Goal: Task Accomplishment & Management: Manage account settings

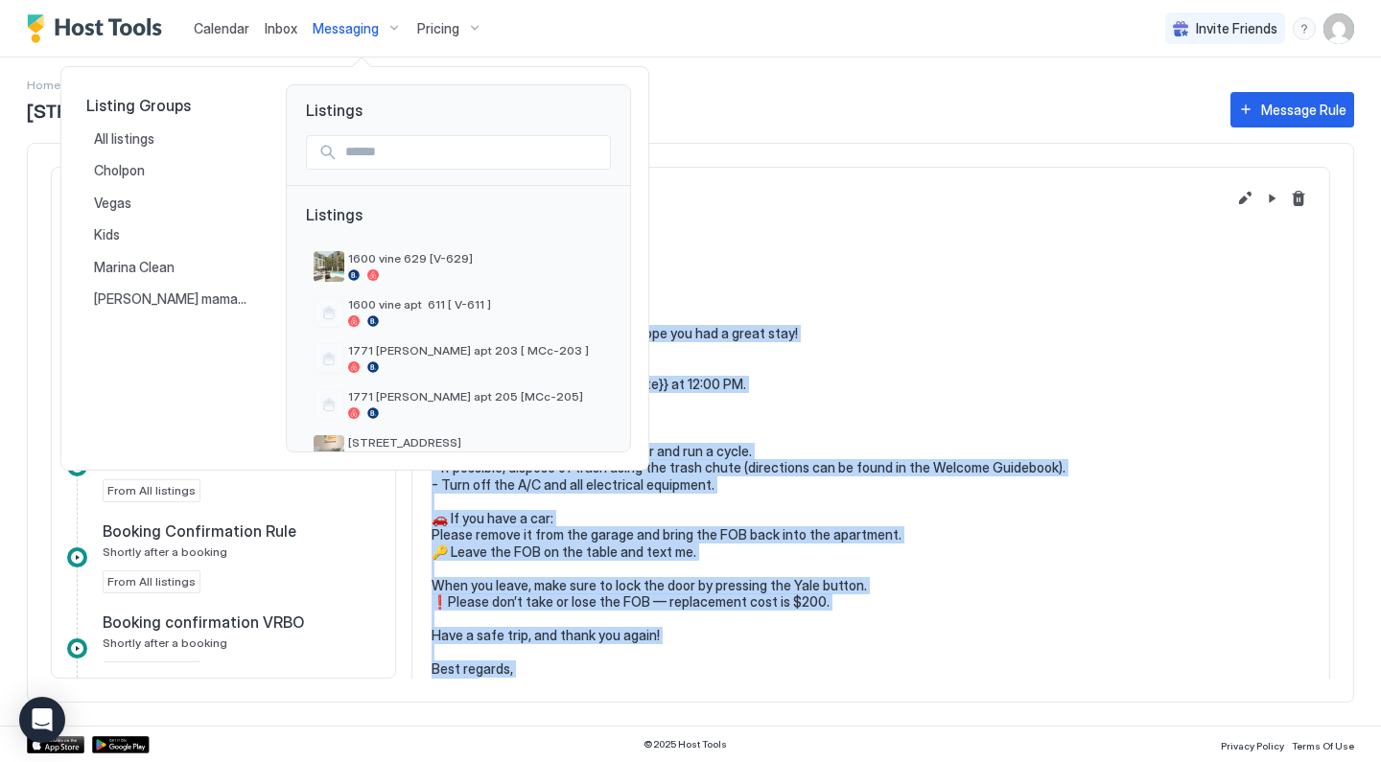
scroll to position [778, 0]
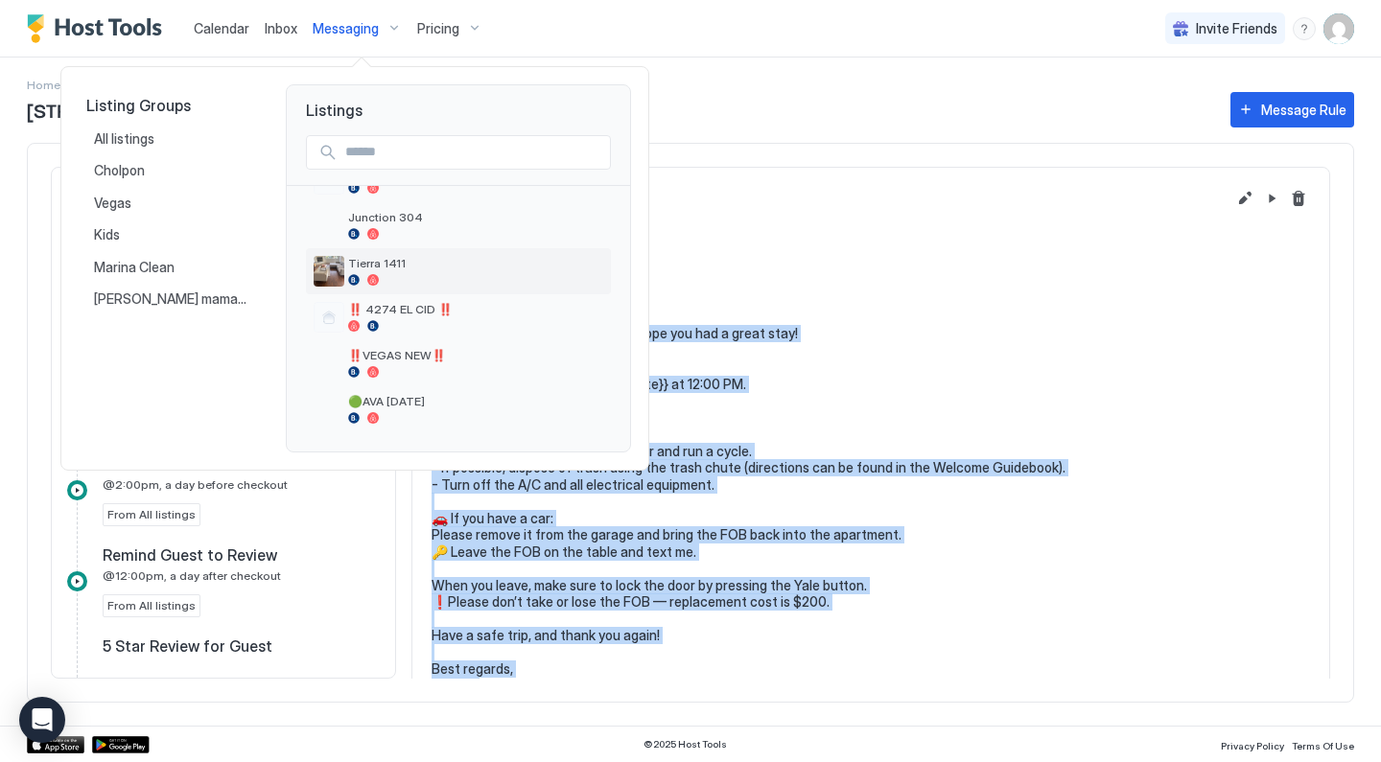
click at [388, 268] on span "Tierra 1411" at bounding box center [475, 263] width 255 height 14
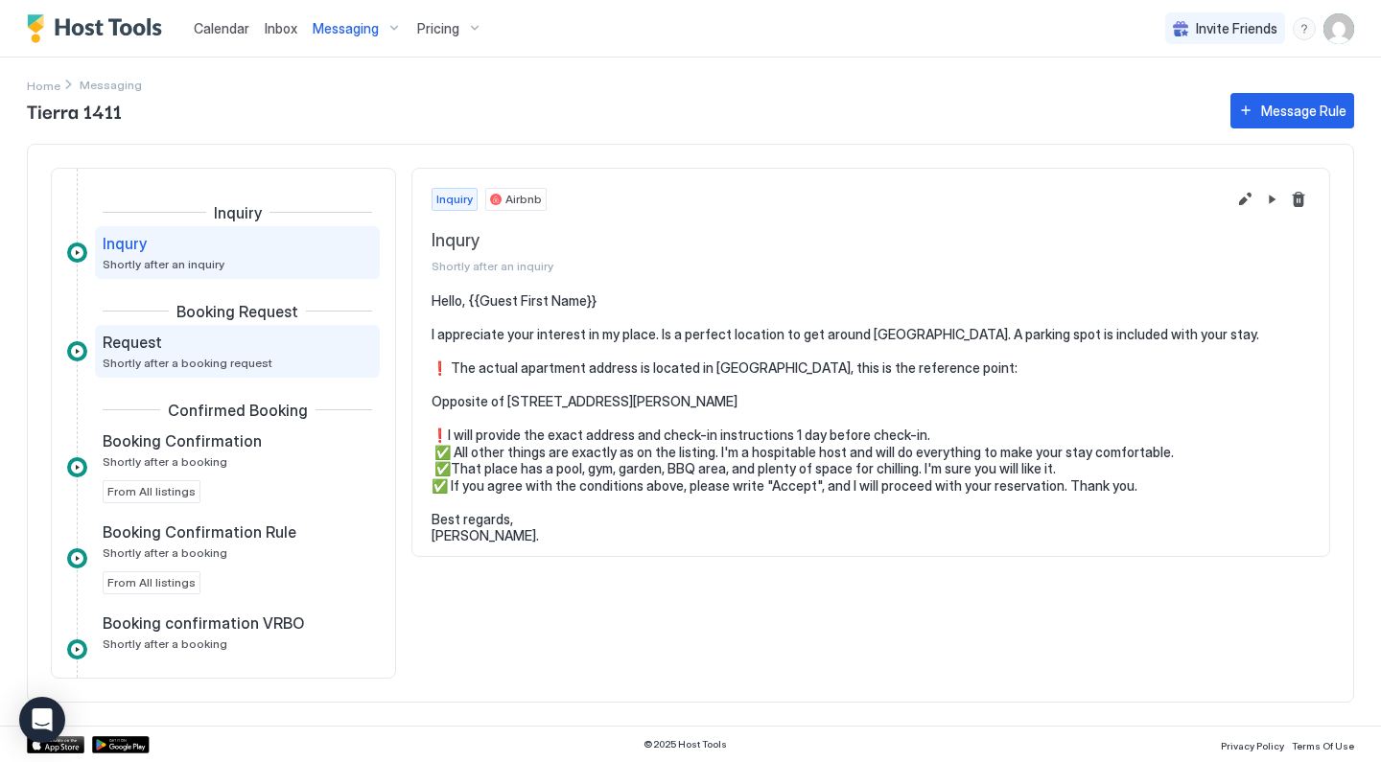
click at [300, 350] on div "Request" at bounding box center [224, 342] width 243 height 19
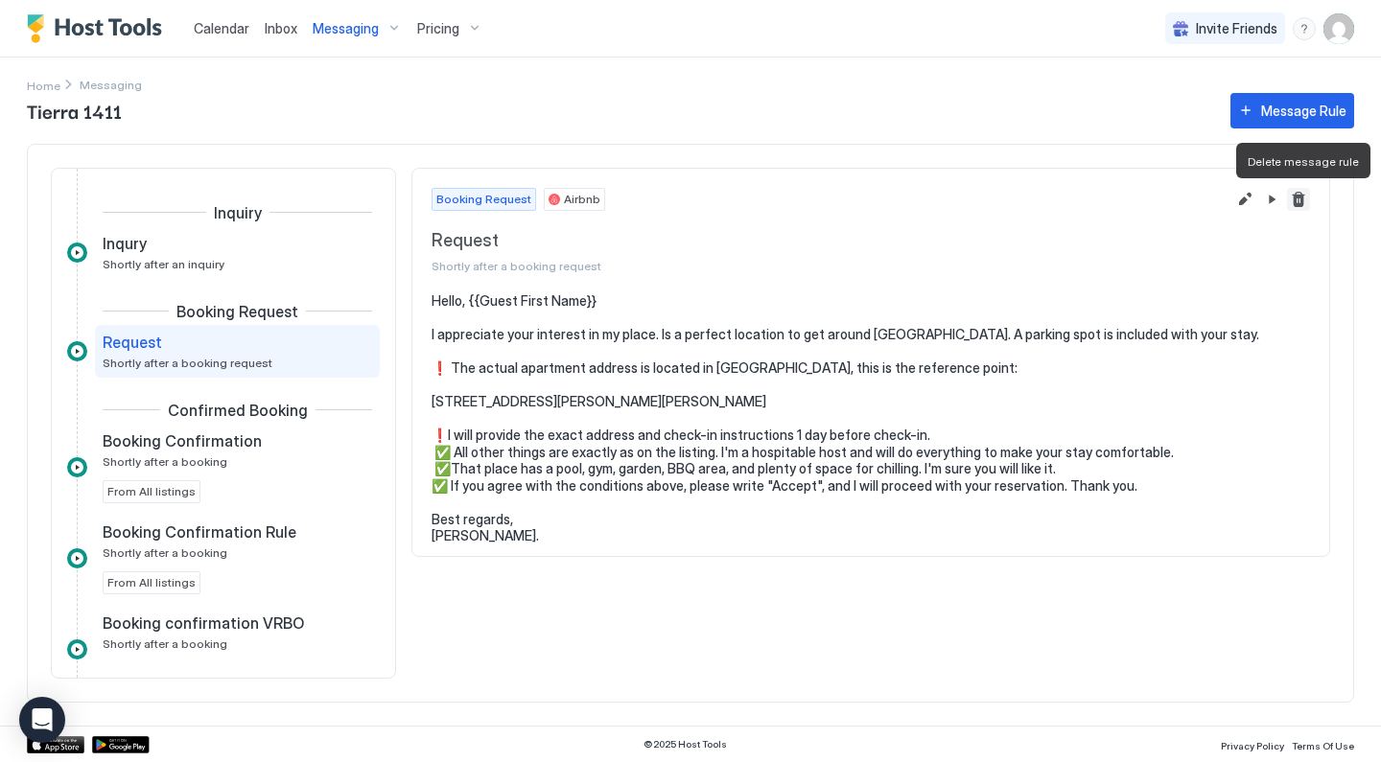
click at [1302, 194] on button "Delete message rule" at bounding box center [1298, 199] width 23 height 23
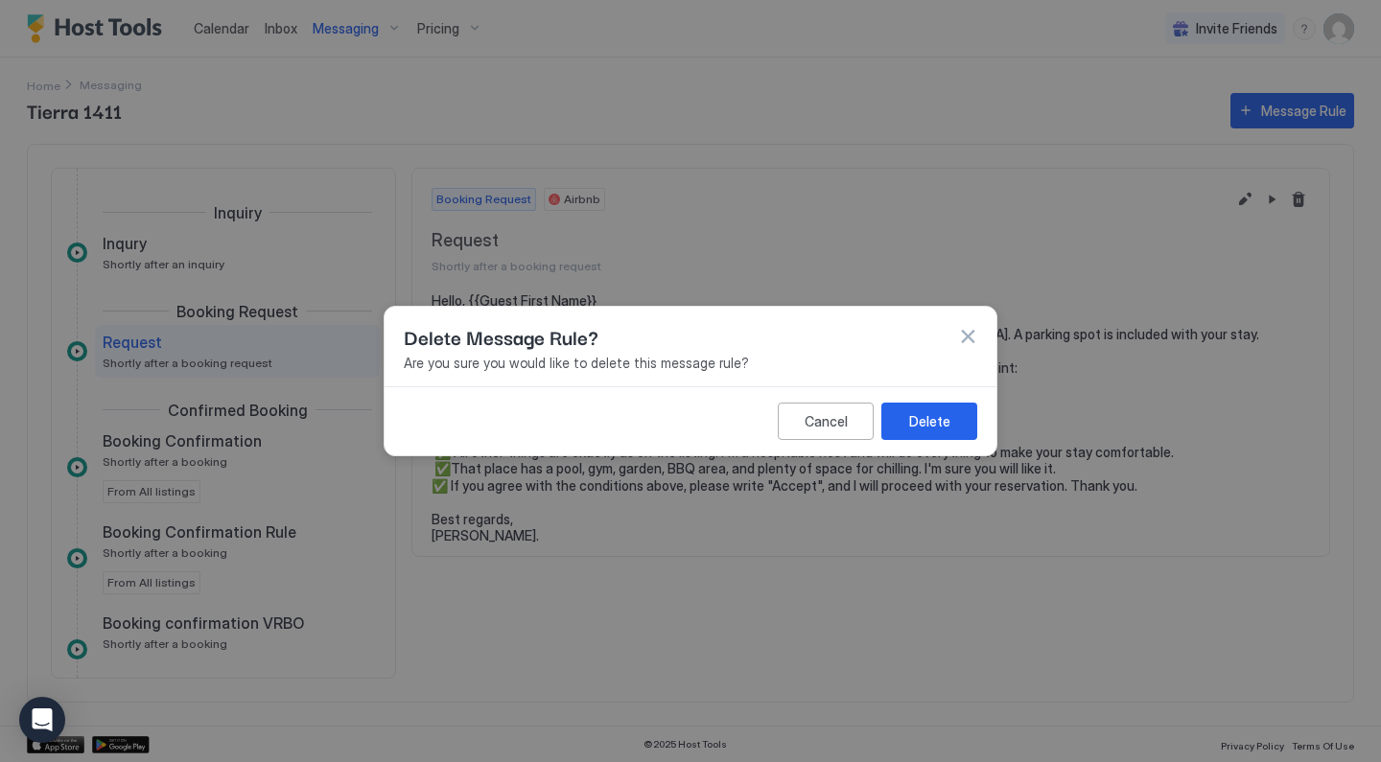
click at [966, 418] on button "Delete" at bounding box center [929, 421] width 96 height 37
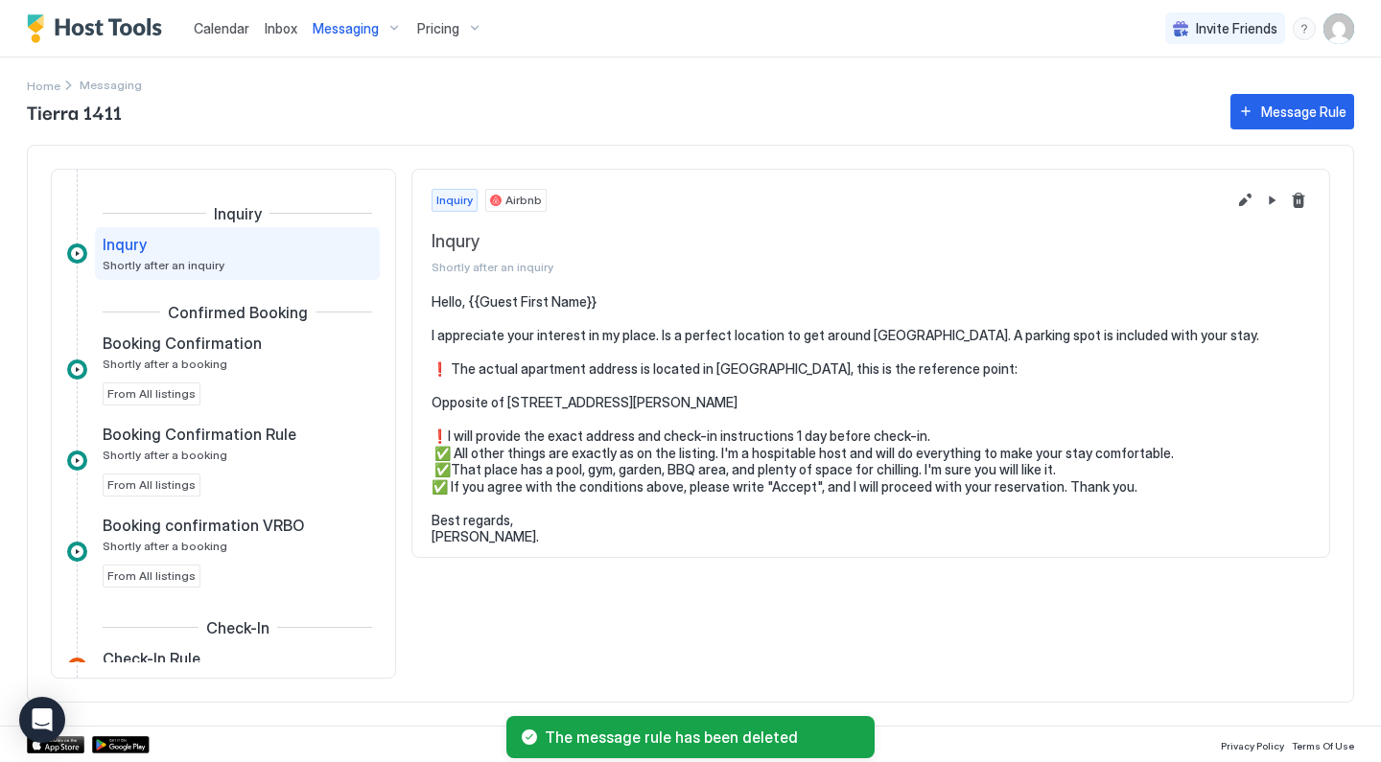
click at [335, 252] on div "Inqury" at bounding box center [224, 244] width 243 height 19
click at [1303, 198] on button "Delete message rule" at bounding box center [1298, 200] width 23 height 23
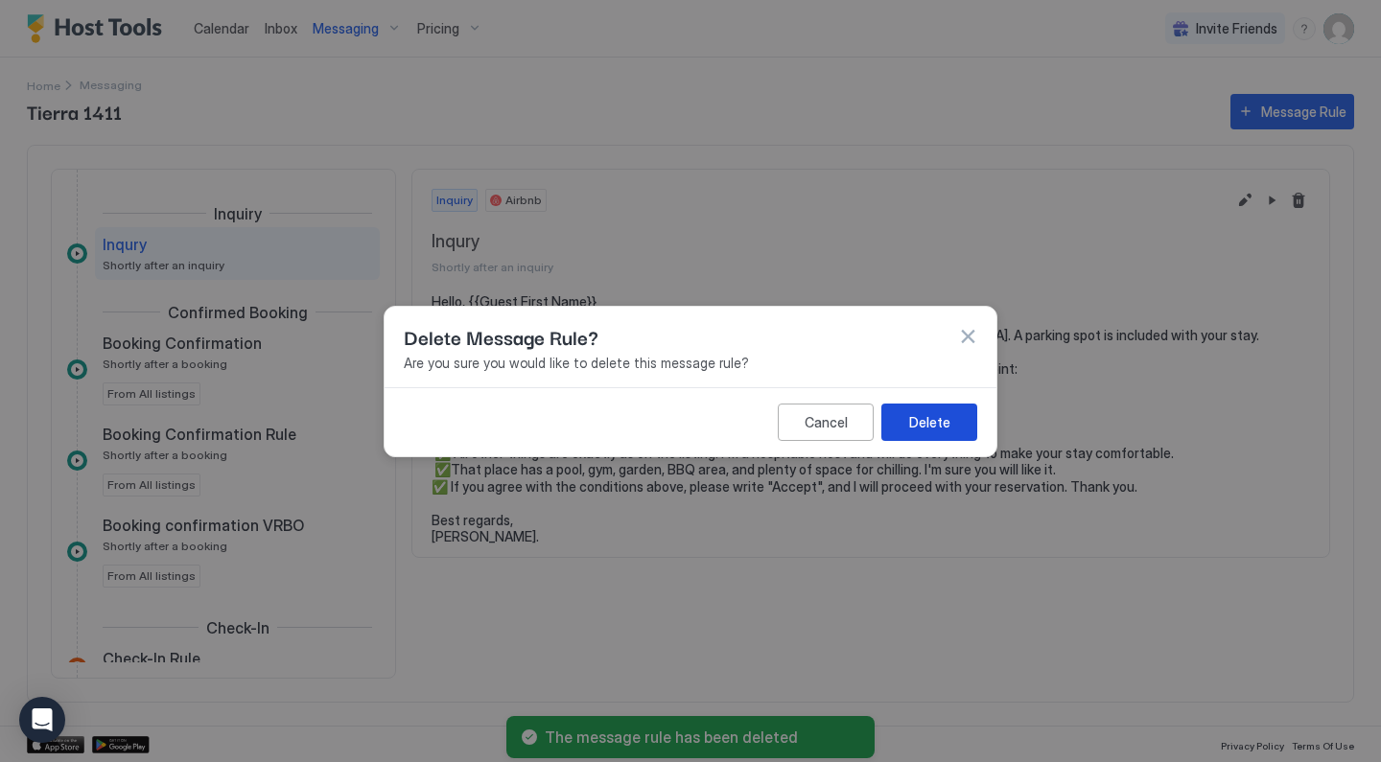
click at [955, 431] on button "Delete" at bounding box center [929, 421] width 96 height 37
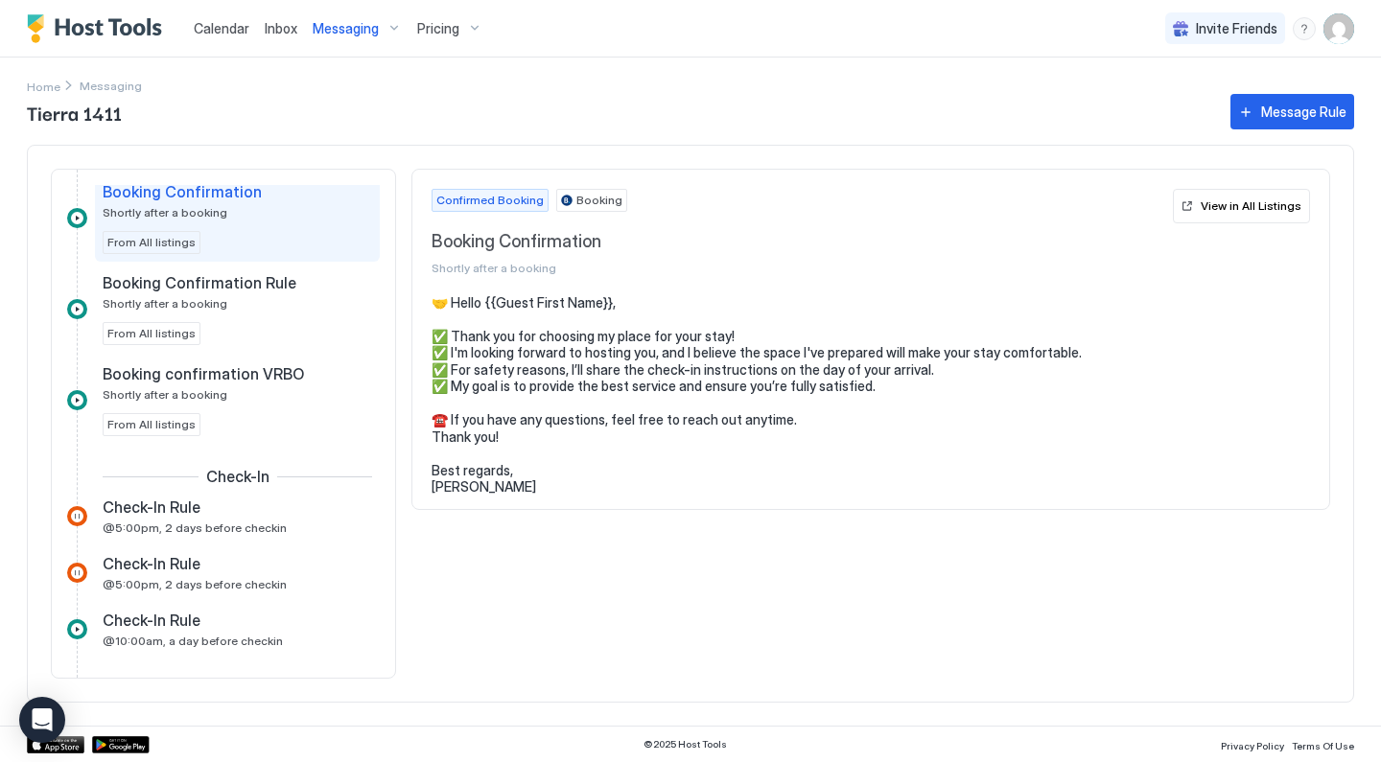
scroll to position [55, 0]
click at [191, 504] on span "Check-In Rule" at bounding box center [152, 505] width 98 height 19
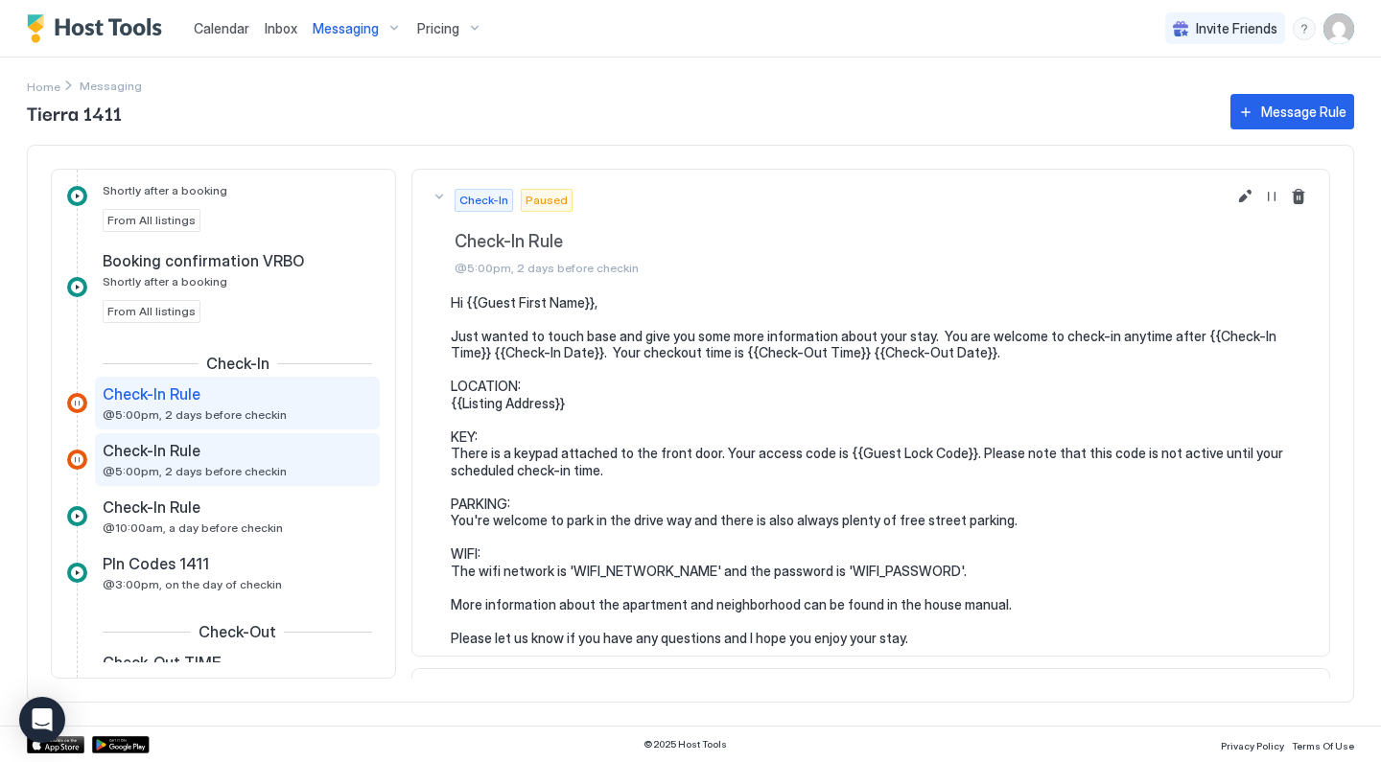
scroll to position [172, 0]
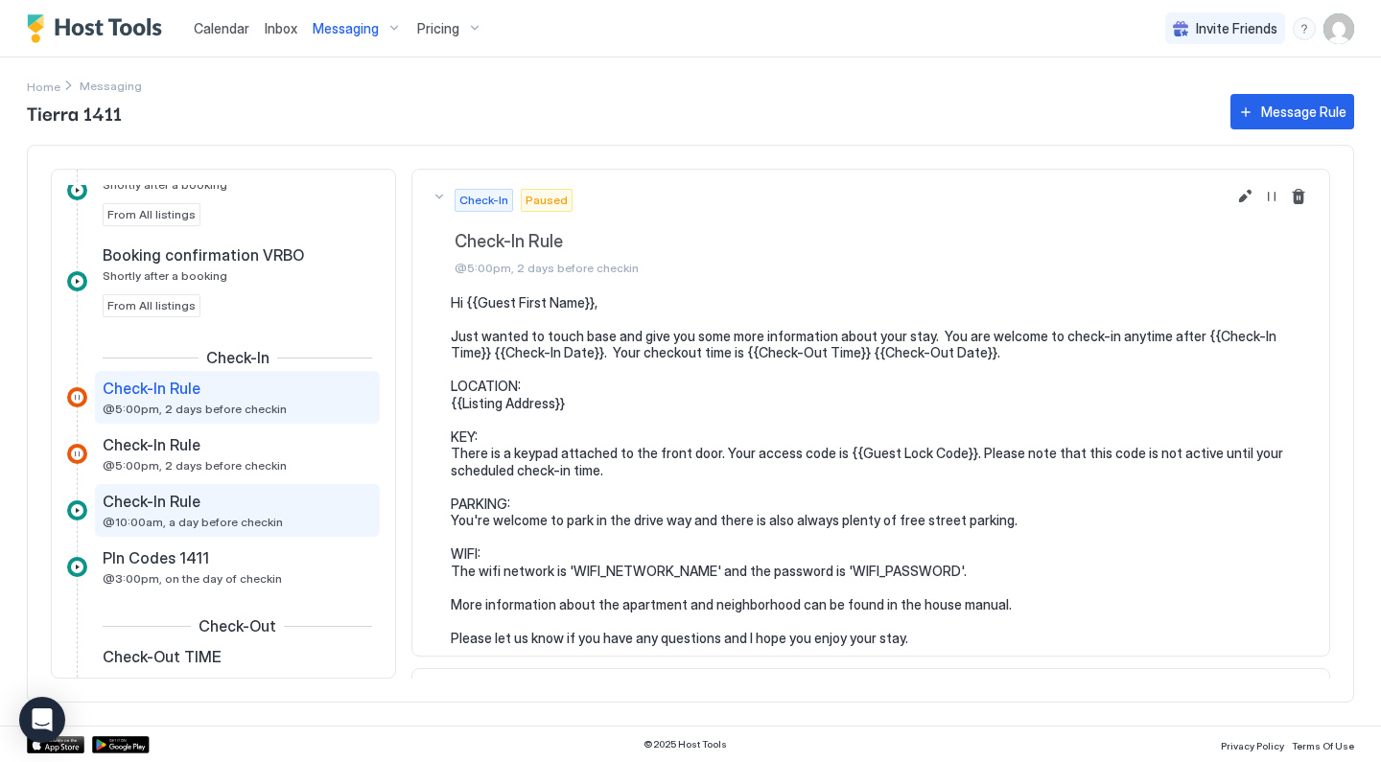
click at [210, 518] on span "@10:00am, a day before checkin" at bounding box center [193, 522] width 180 height 14
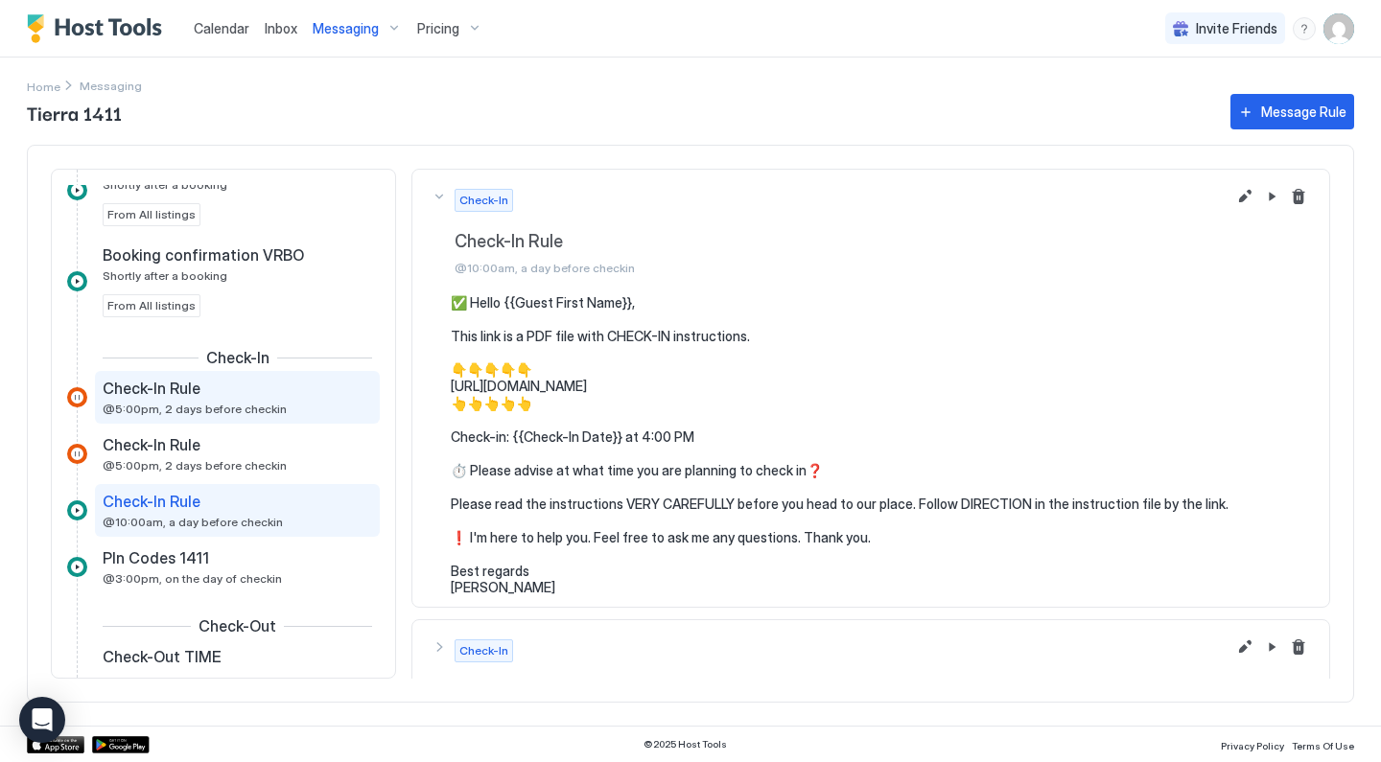
click at [295, 415] on div "Check-In Rule @5:00pm, 2 days before checkin" at bounding box center [224, 397] width 243 height 37
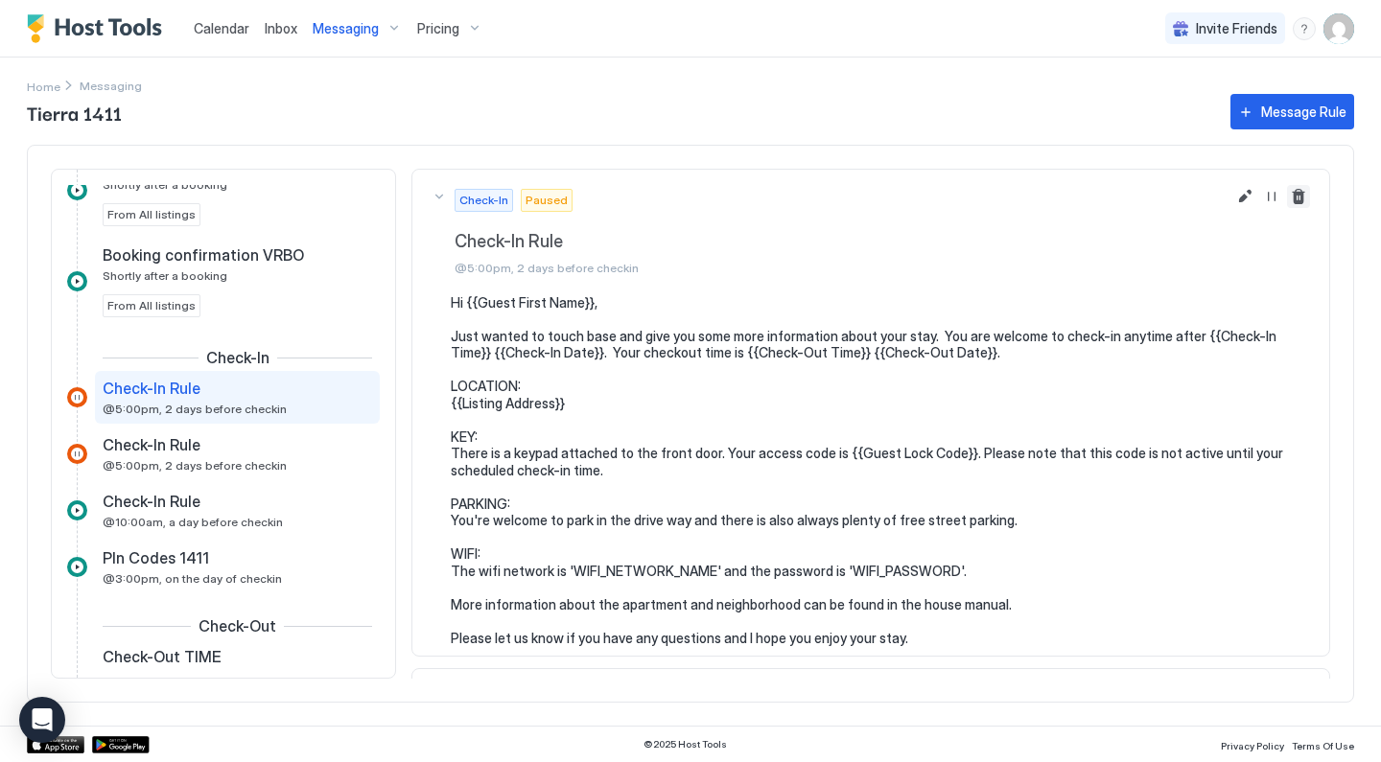
click at [1303, 195] on button "Delete message rule" at bounding box center [1298, 196] width 23 height 23
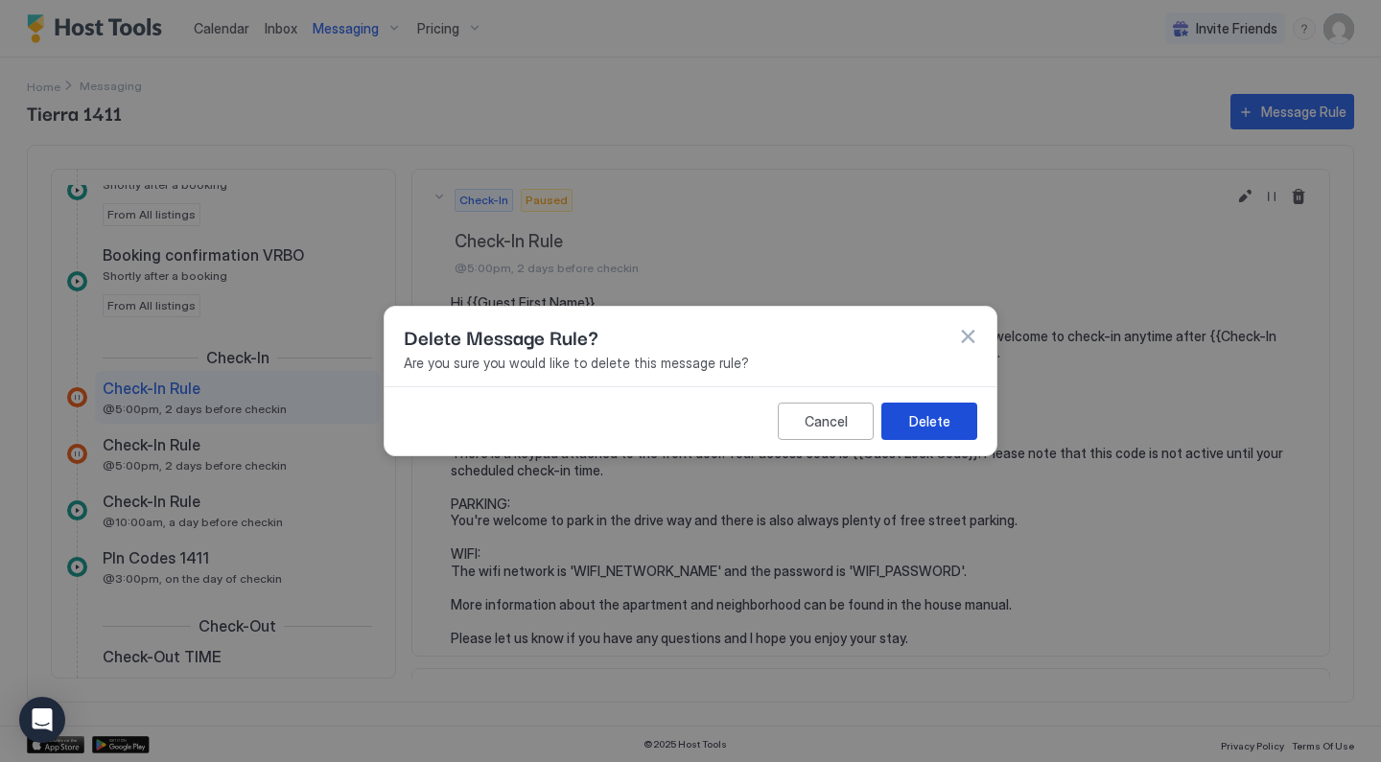
click at [939, 417] on div "Delete" at bounding box center [929, 421] width 41 height 20
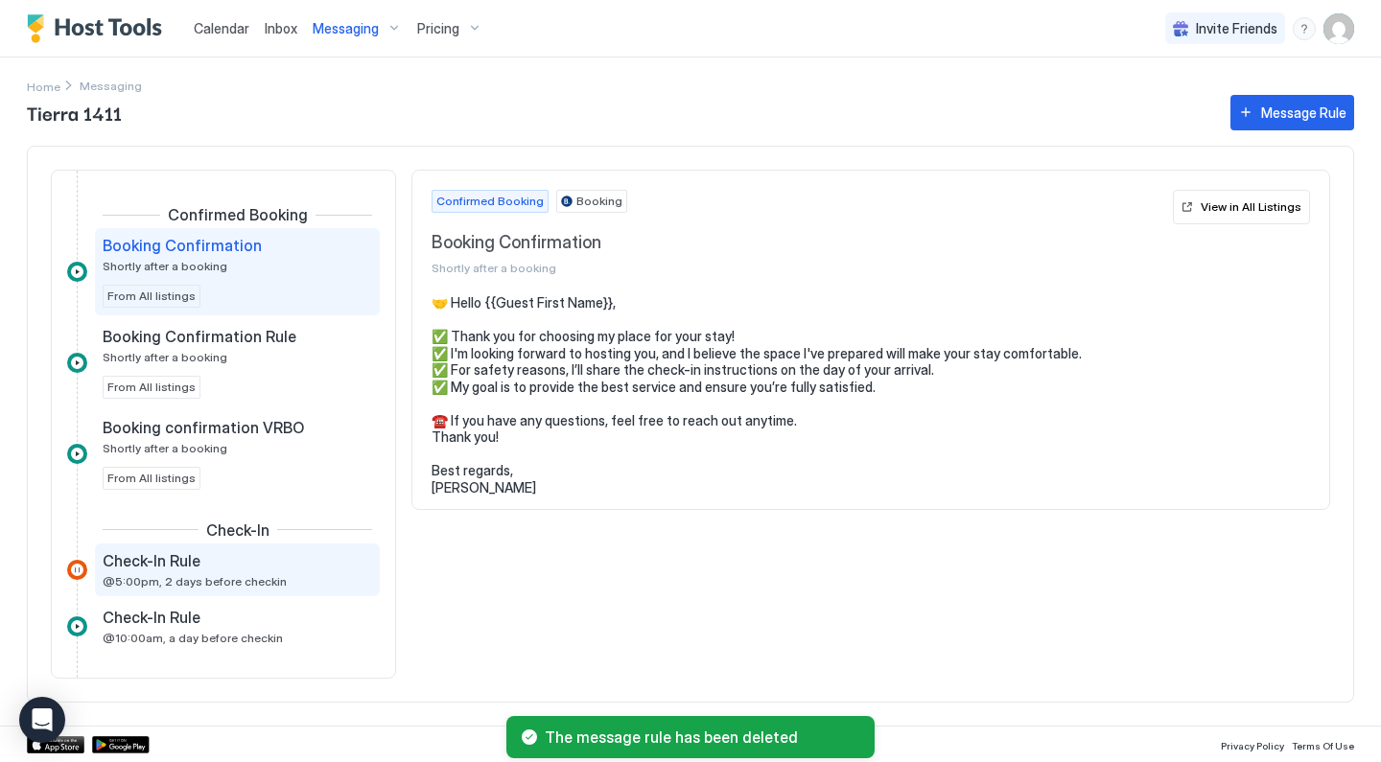
click at [314, 557] on div "Check-In Rule" at bounding box center [224, 560] width 243 height 19
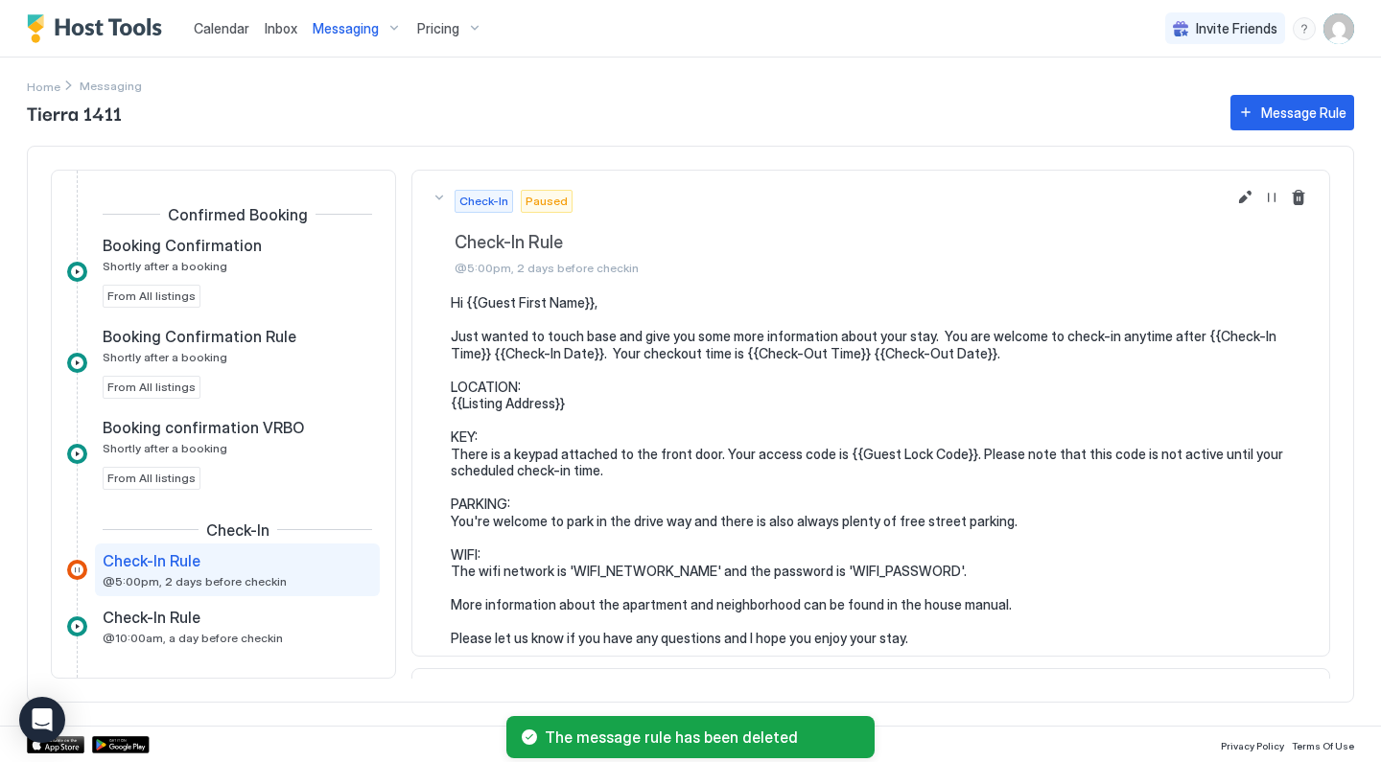
click at [1307, 201] on button "Delete message rule" at bounding box center [1298, 197] width 23 height 23
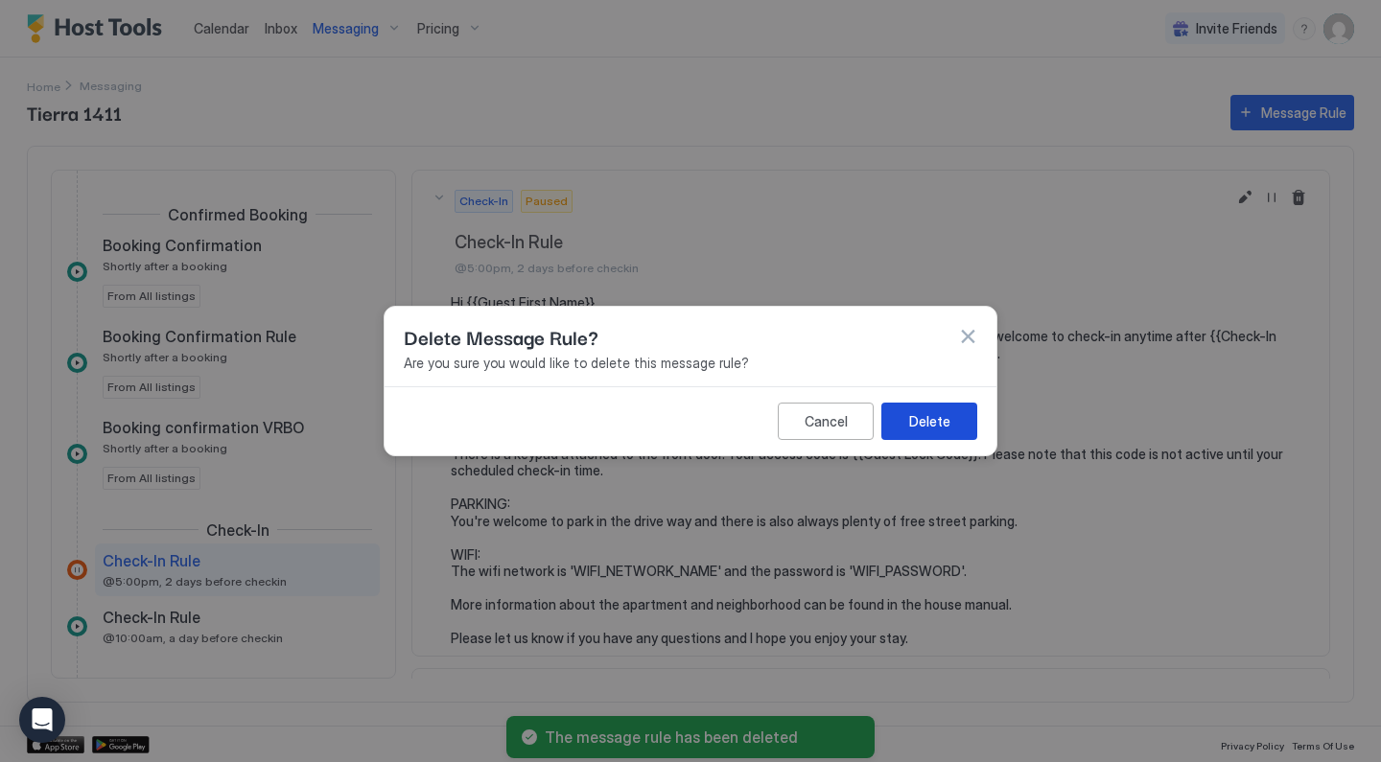
click at [901, 420] on button "Delete" at bounding box center [929, 421] width 96 height 37
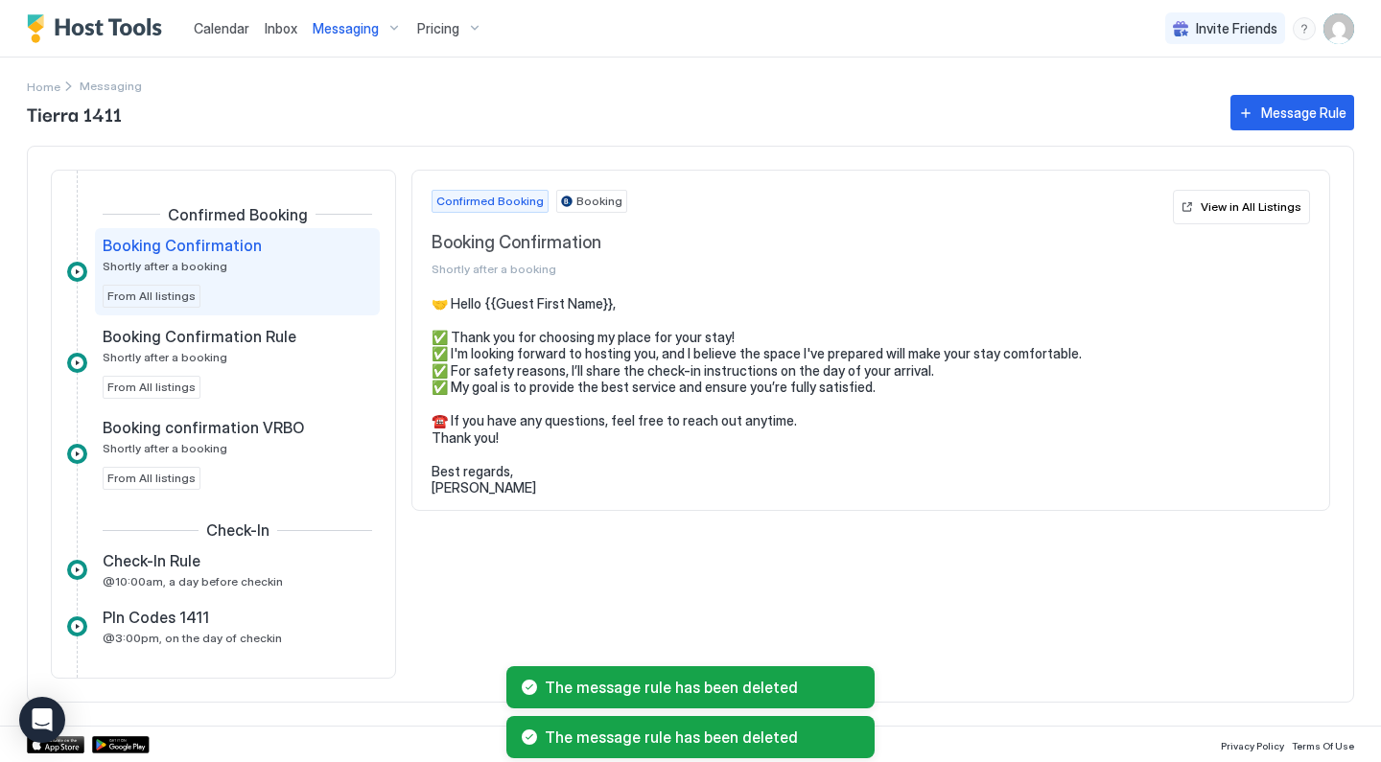
click at [217, 27] on span "Calendar" at bounding box center [222, 28] width 56 height 16
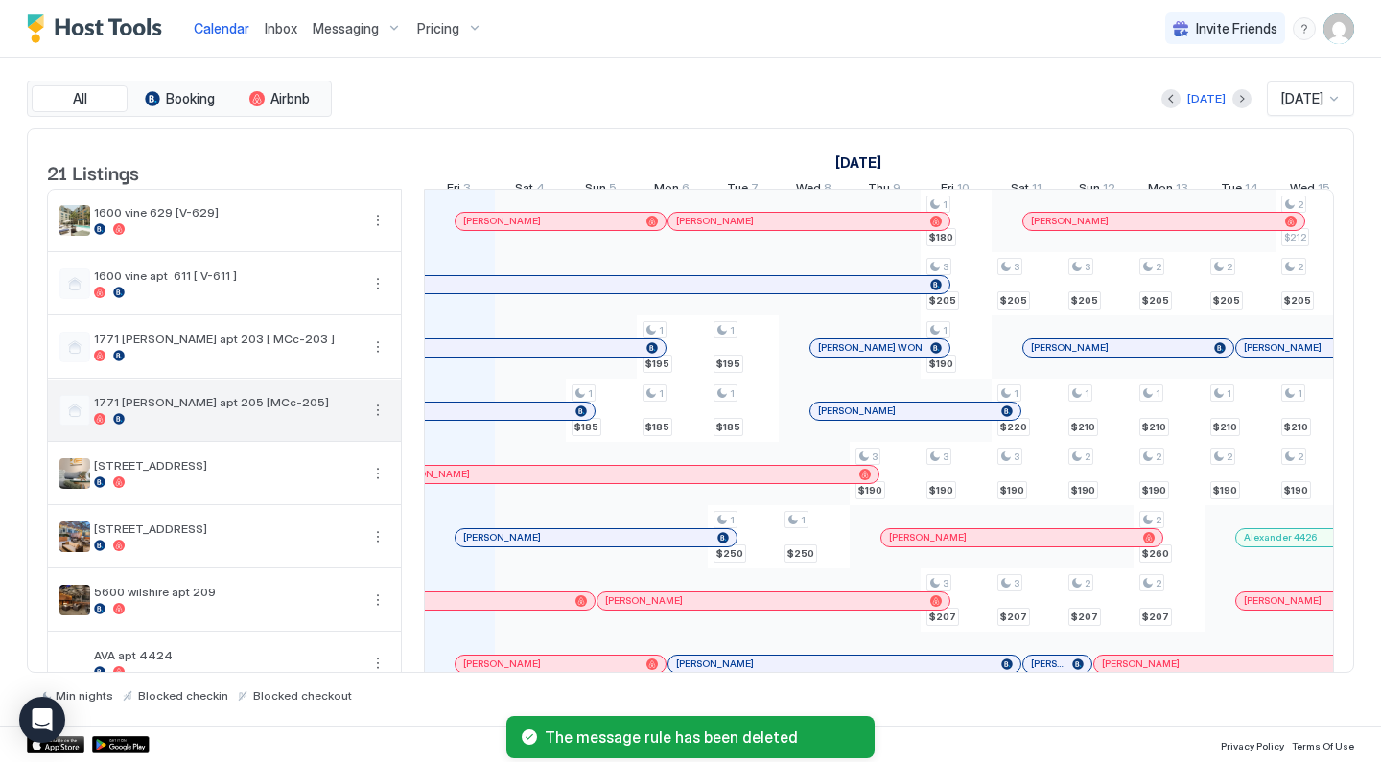
scroll to position [775, 0]
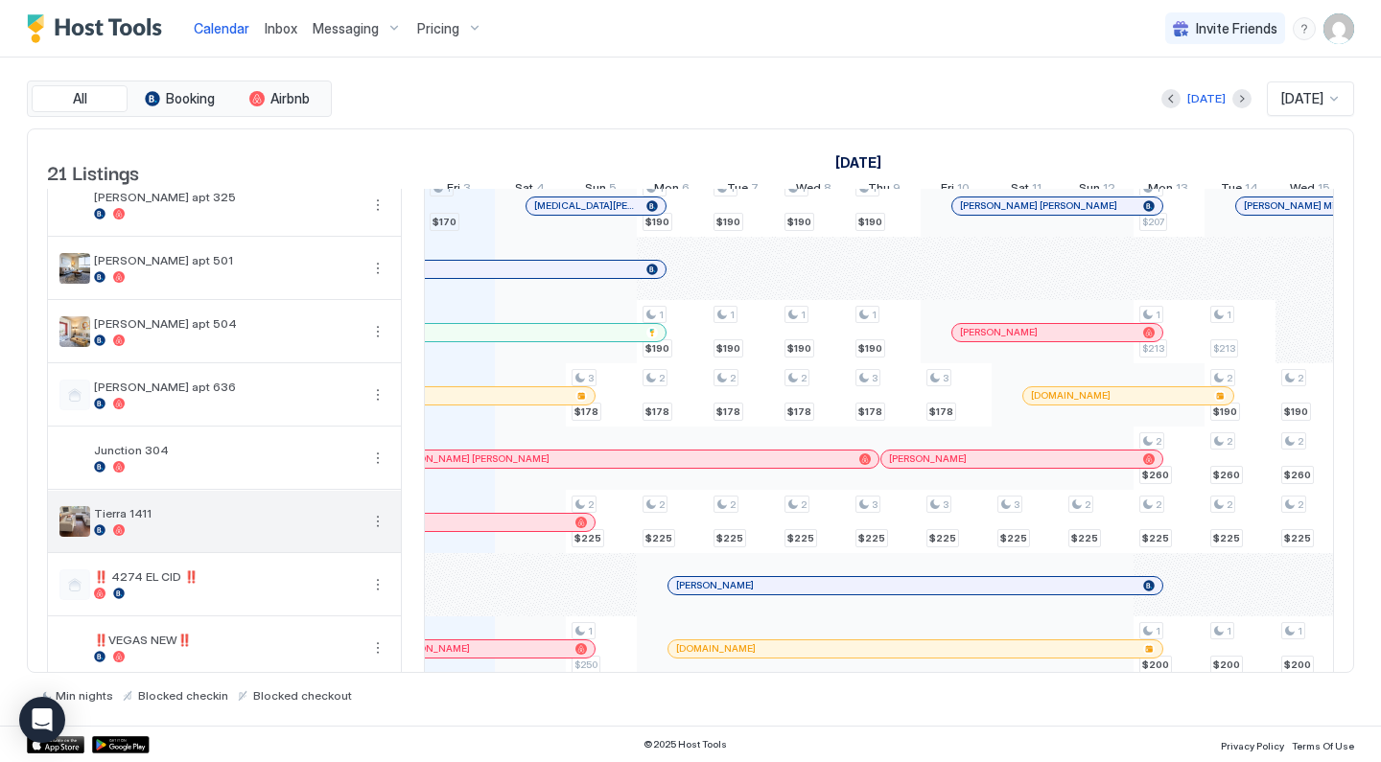
click at [377, 533] on button "More options" at bounding box center [377, 521] width 23 height 23
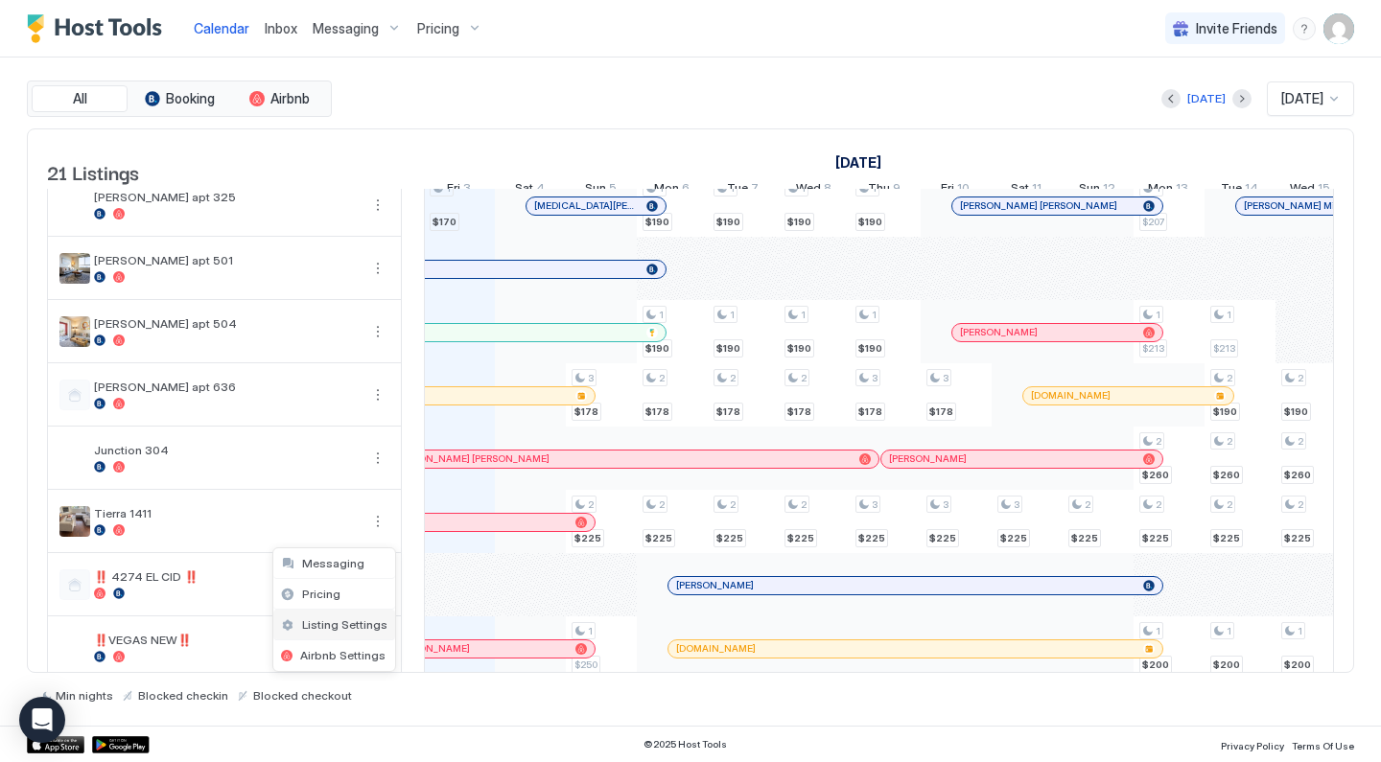
click at [371, 619] on span "Listing Settings" at bounding box center [344, 625] width 85 height 14
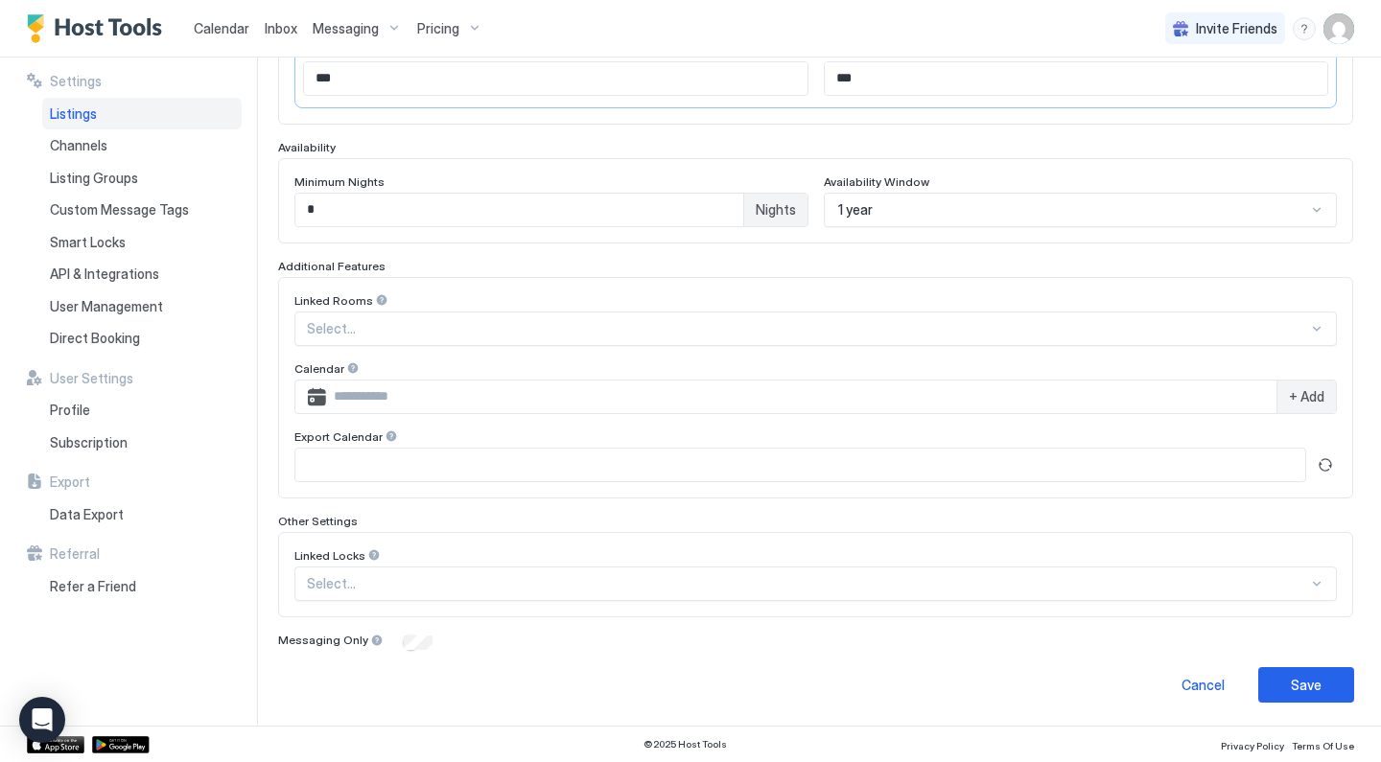
scroll to position [438, 0]
click at [1327, 462] on button "Refresh" at bounding box center [1325, 466] width 23 height 23
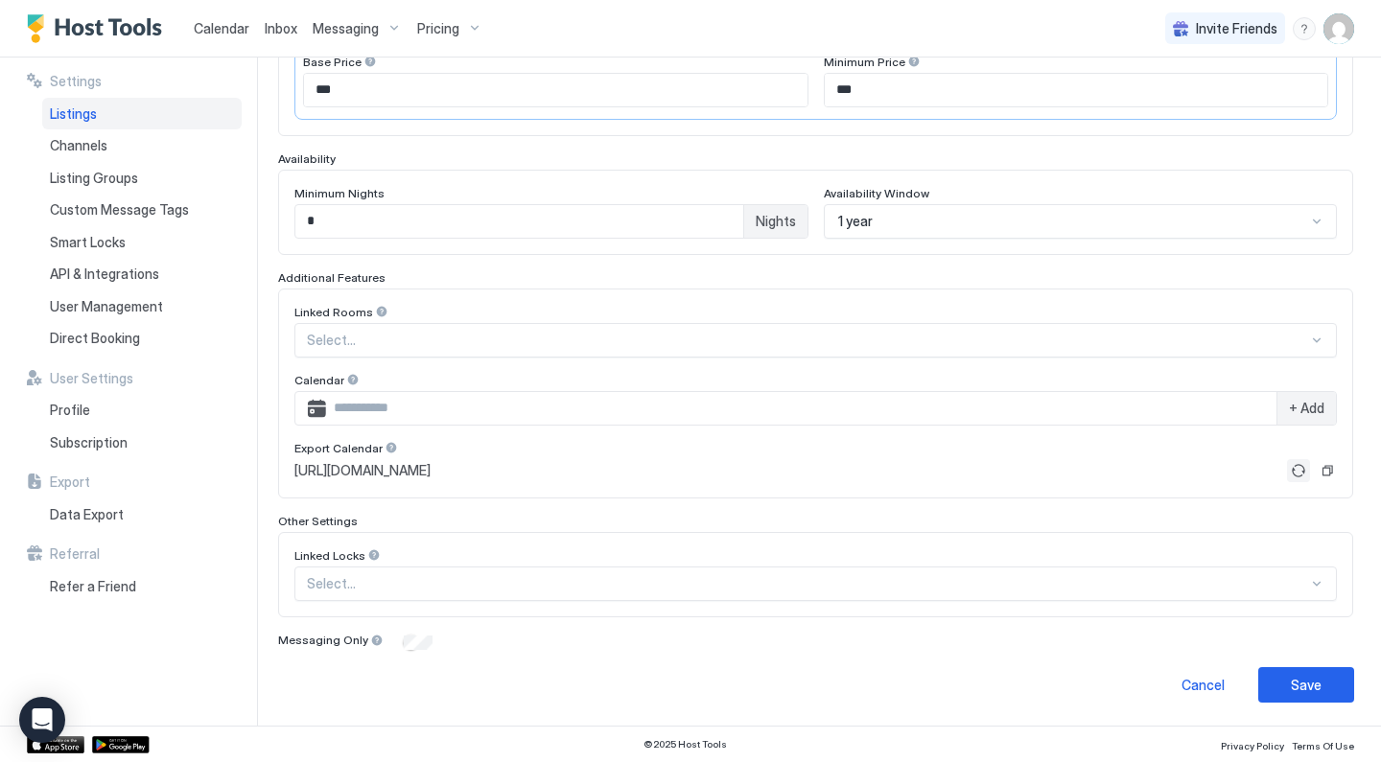
scroll to position [427, 0]
click at [1225, 415] on input "Input Field" at bounding box center [801, 409] width 950 height 33
paste input "**********"
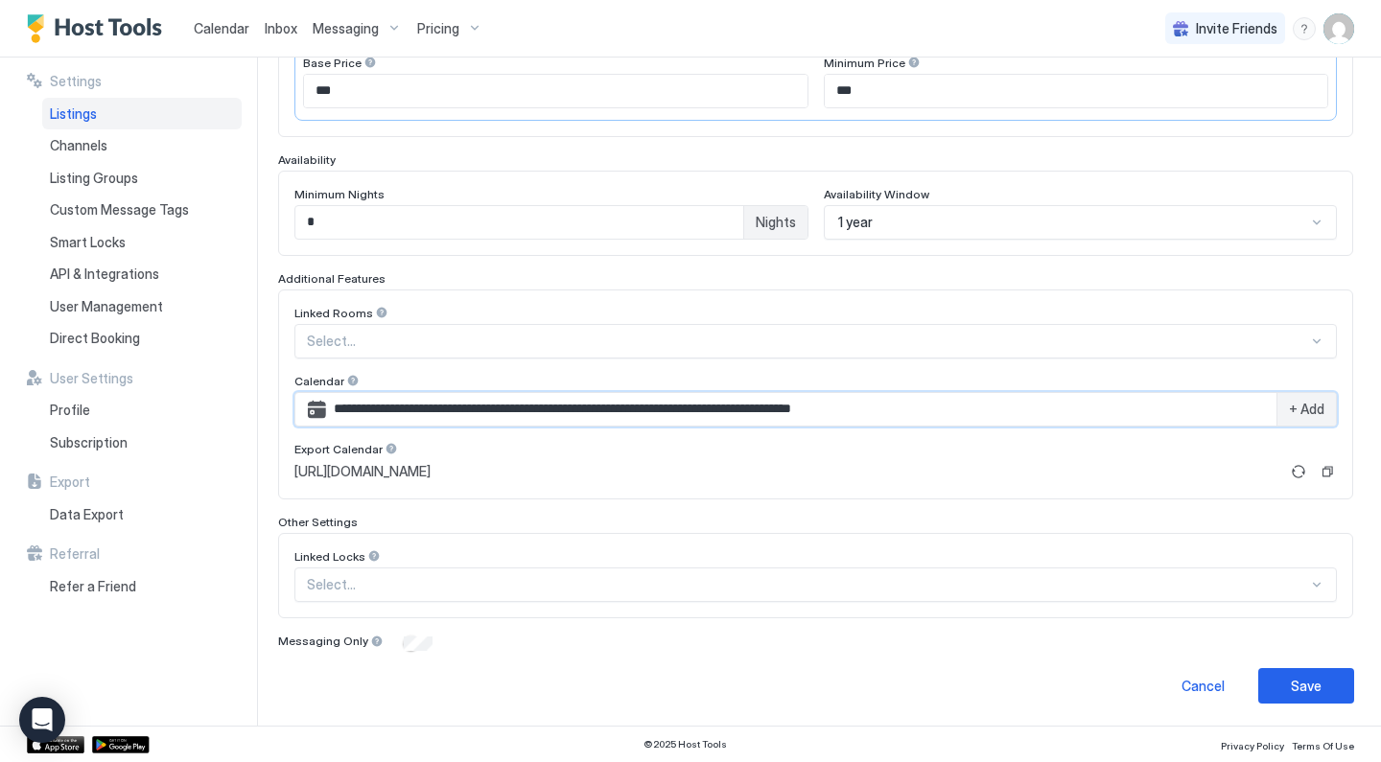
type input "**********"
click at [1319, 411] on span "+ Add" at bounding box center [1306, 409] width 35 height 17
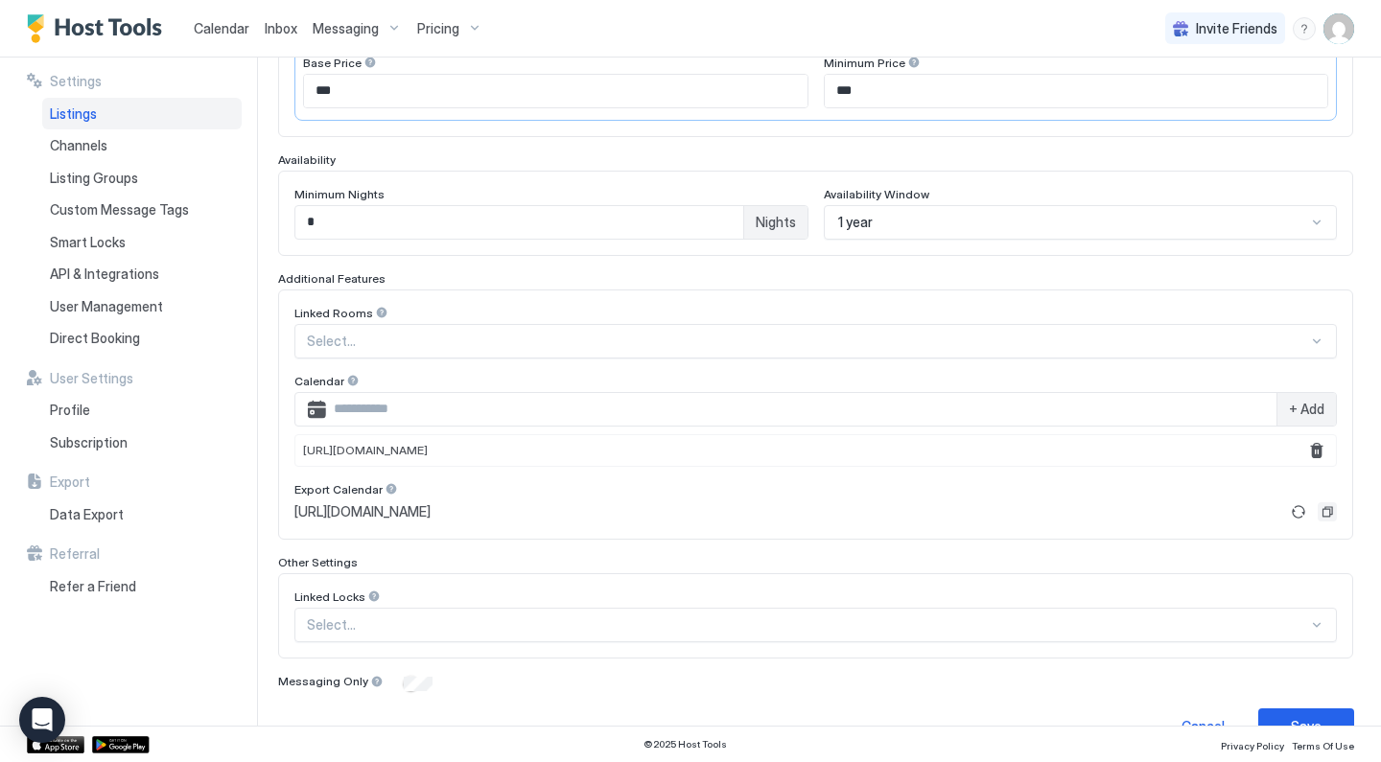
click at [1331, 512] on button "Copy" at bounding box center [1327, 511] width 19 height 19
click at [1307, 712] on button "Save" at bounding box center [1306, 726] width 96 height 35
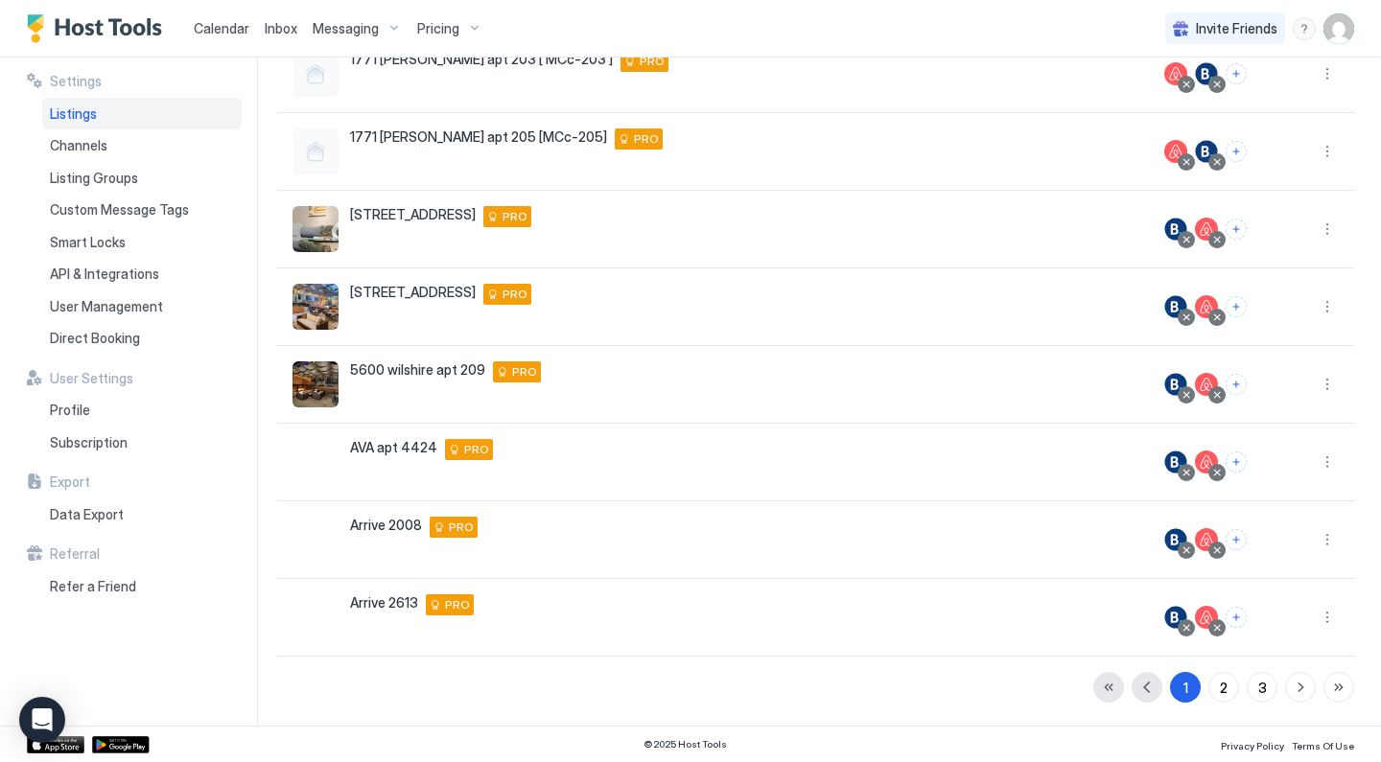
scroll to position [359, 0]
click at [233, 22] on span "Calendar" at bounding box center [222, 28] width 56 height 16
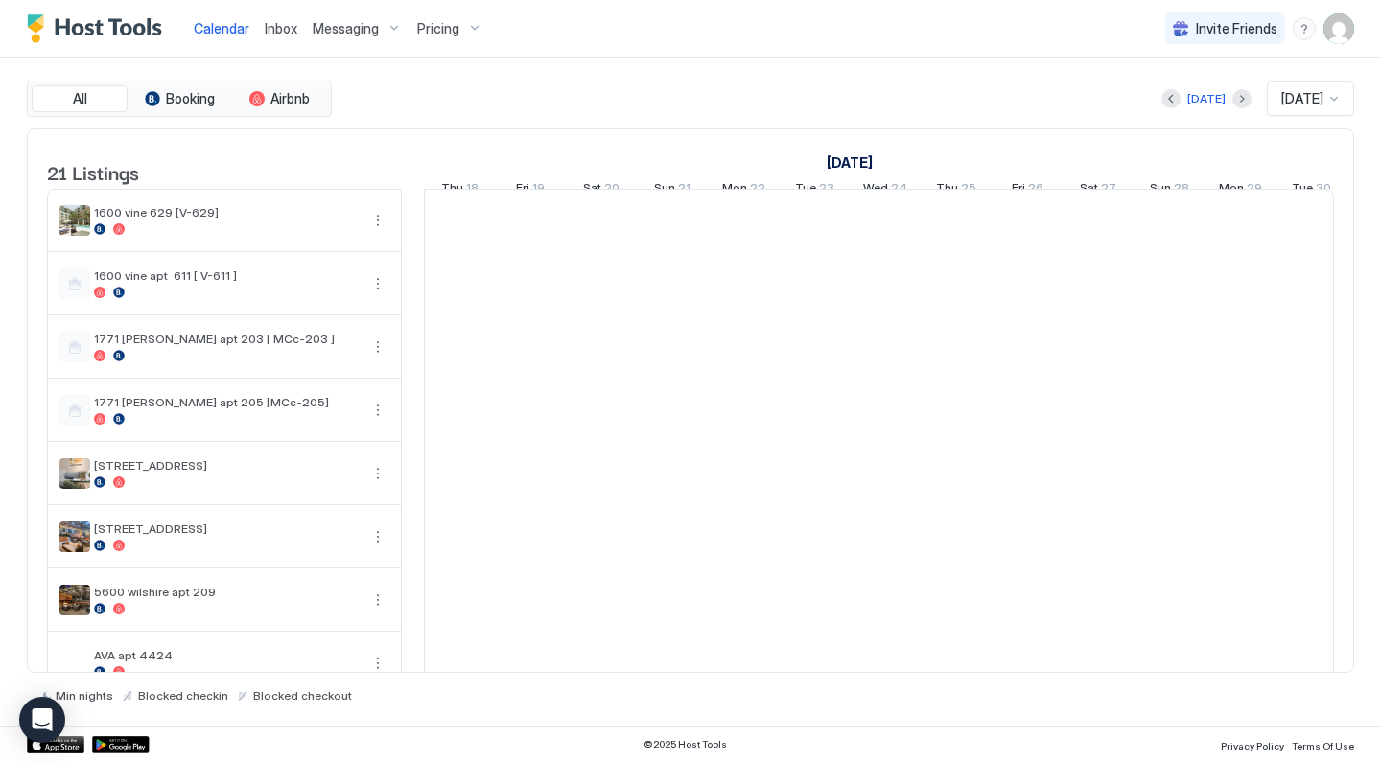
scroll to position [0, 1065]
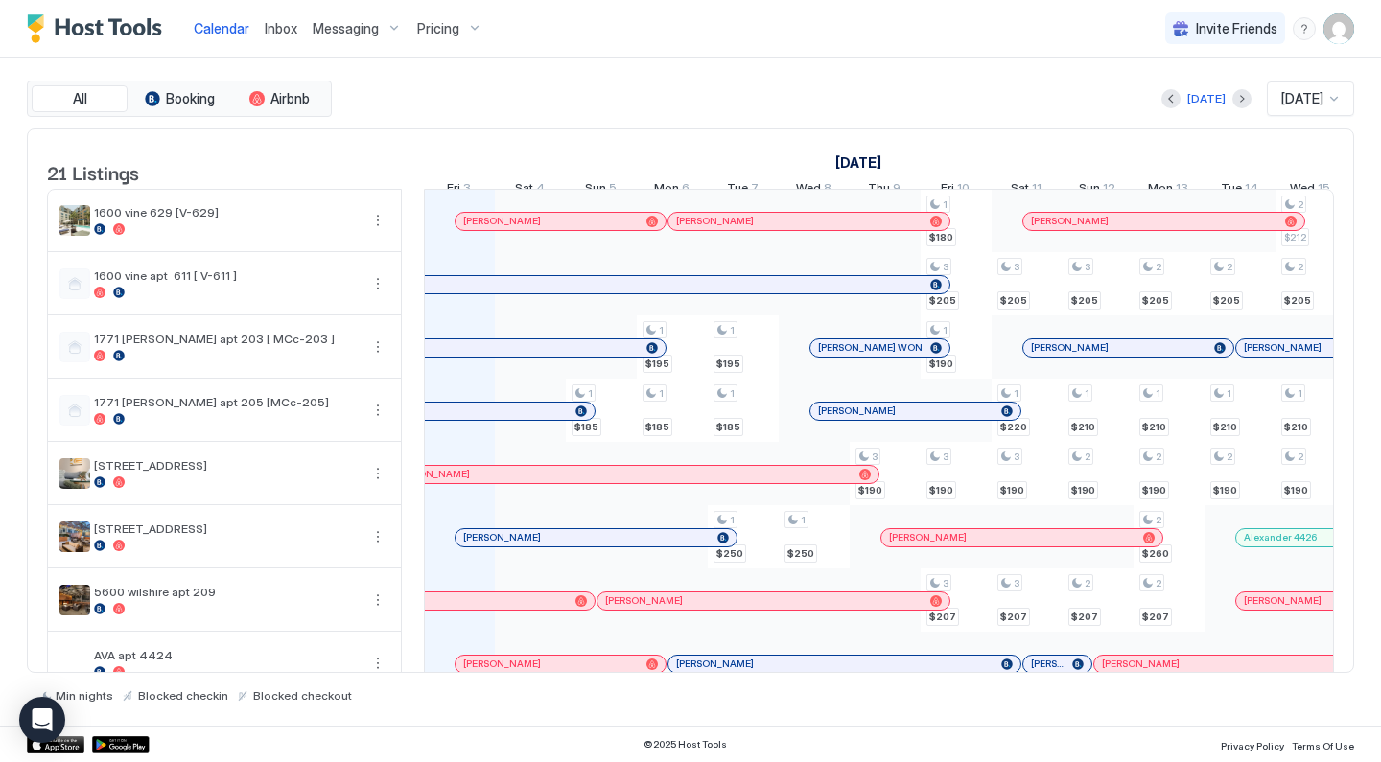
click at [458, 21] on div "Pricing" at bounding box center [449, 28] width 81 height 33
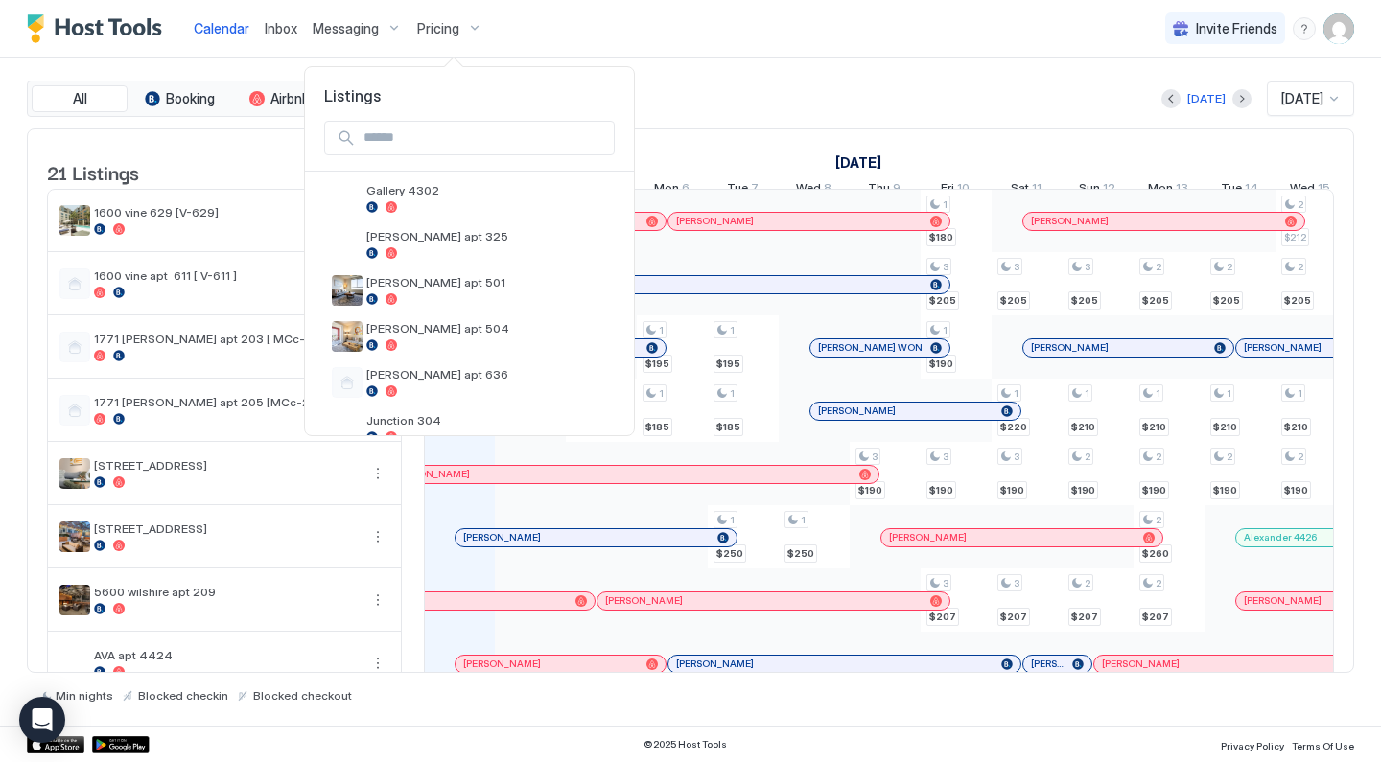
scroll to position [561, 0]
click at [437, 281] on span "[PERSON_NAME] apt 501" at bounding box center [486, 281] width 241 height 14
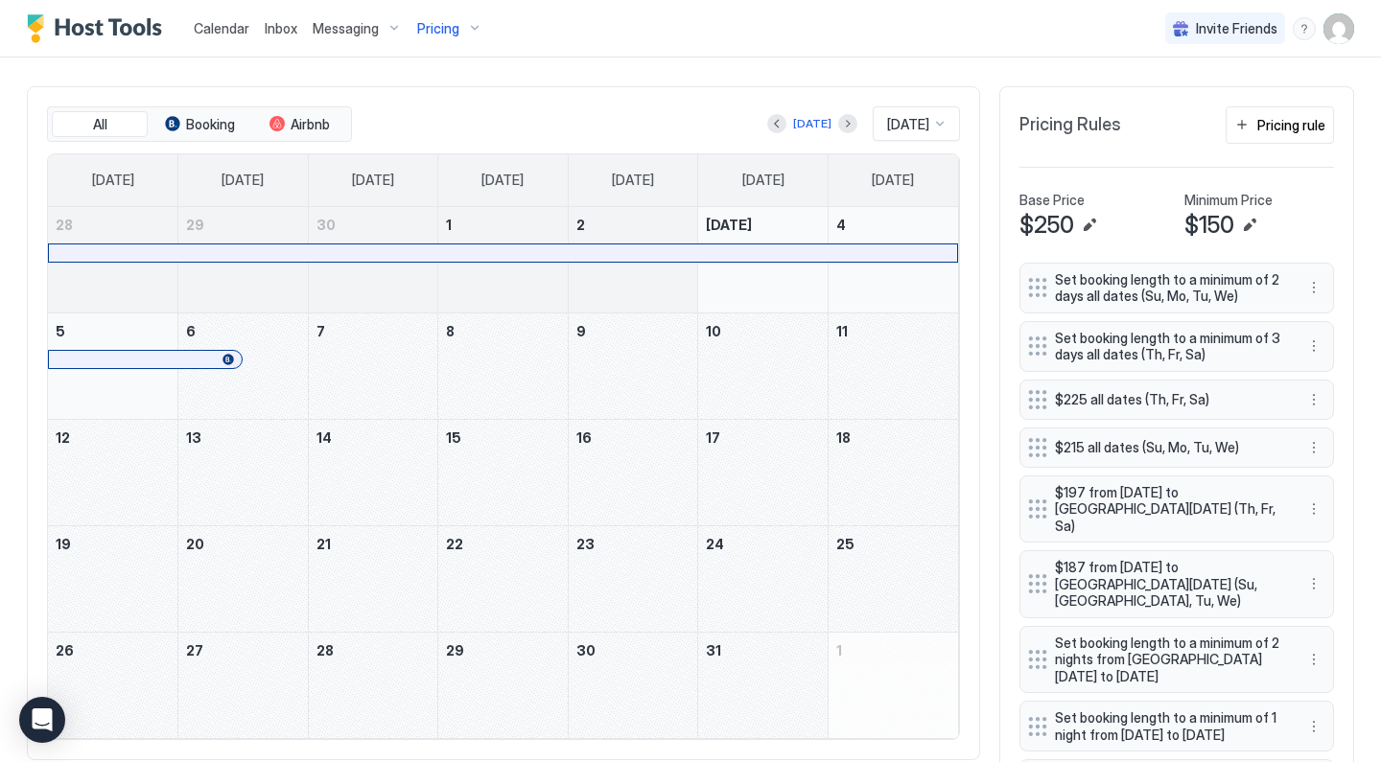
scroll to position [559, 0]
click at [838, 127] on button "Next month" at bounding box center [847, 121] width 19 height 19
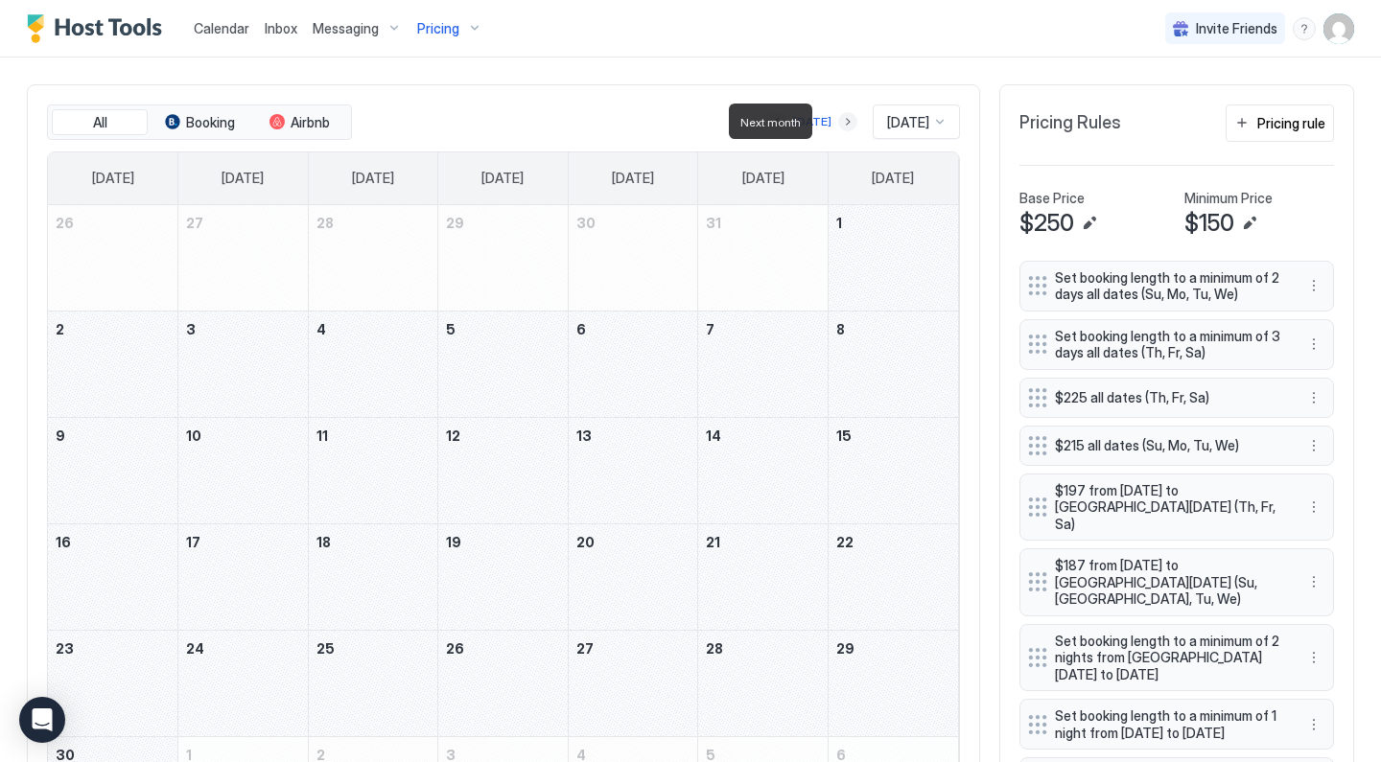
click at [838, 127] on button "Next month" at bounding box center [847, 121] width 19 height 19
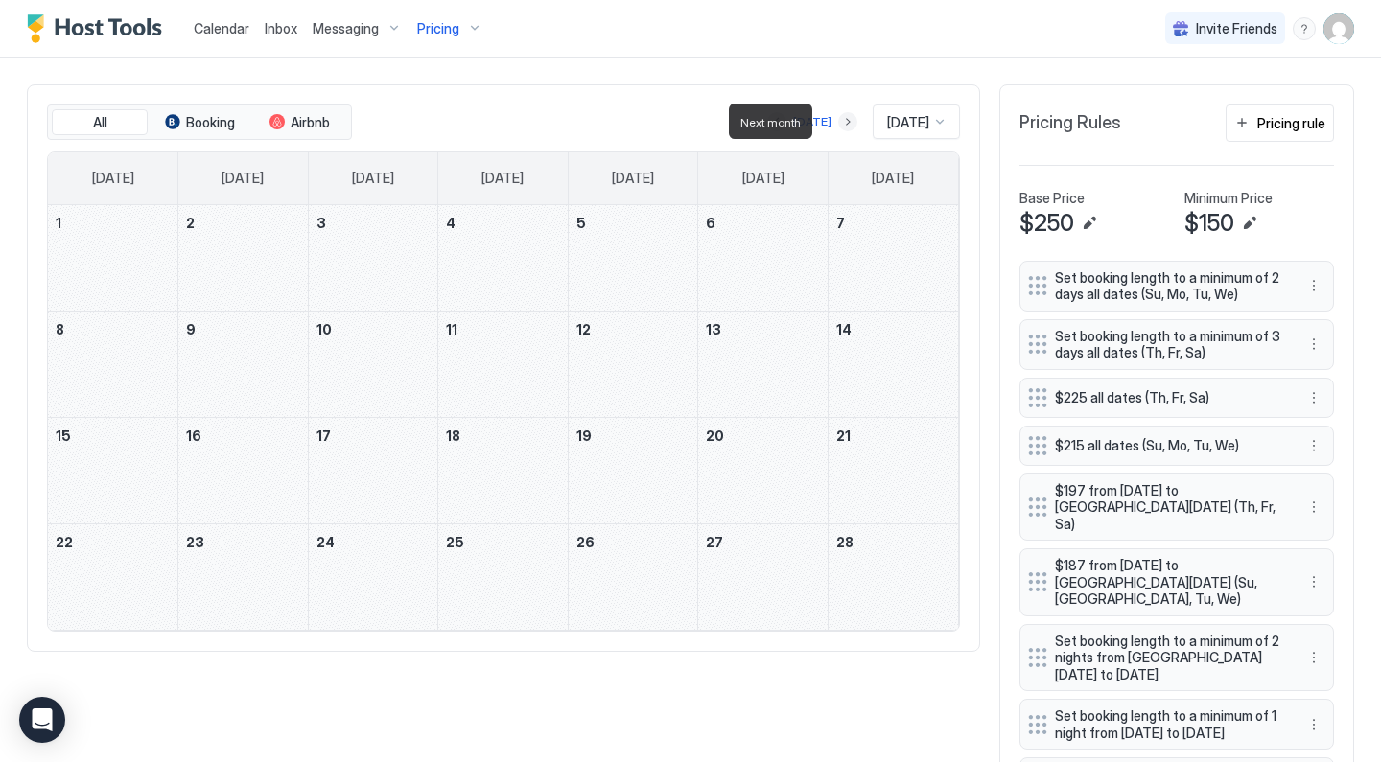
click at [838, 127] on button "Next month" at bounding box center [847, 121] width 19 height 19
click at [838, 128] on button "Next month" at bounding box center [847, 121] width 19 height 19
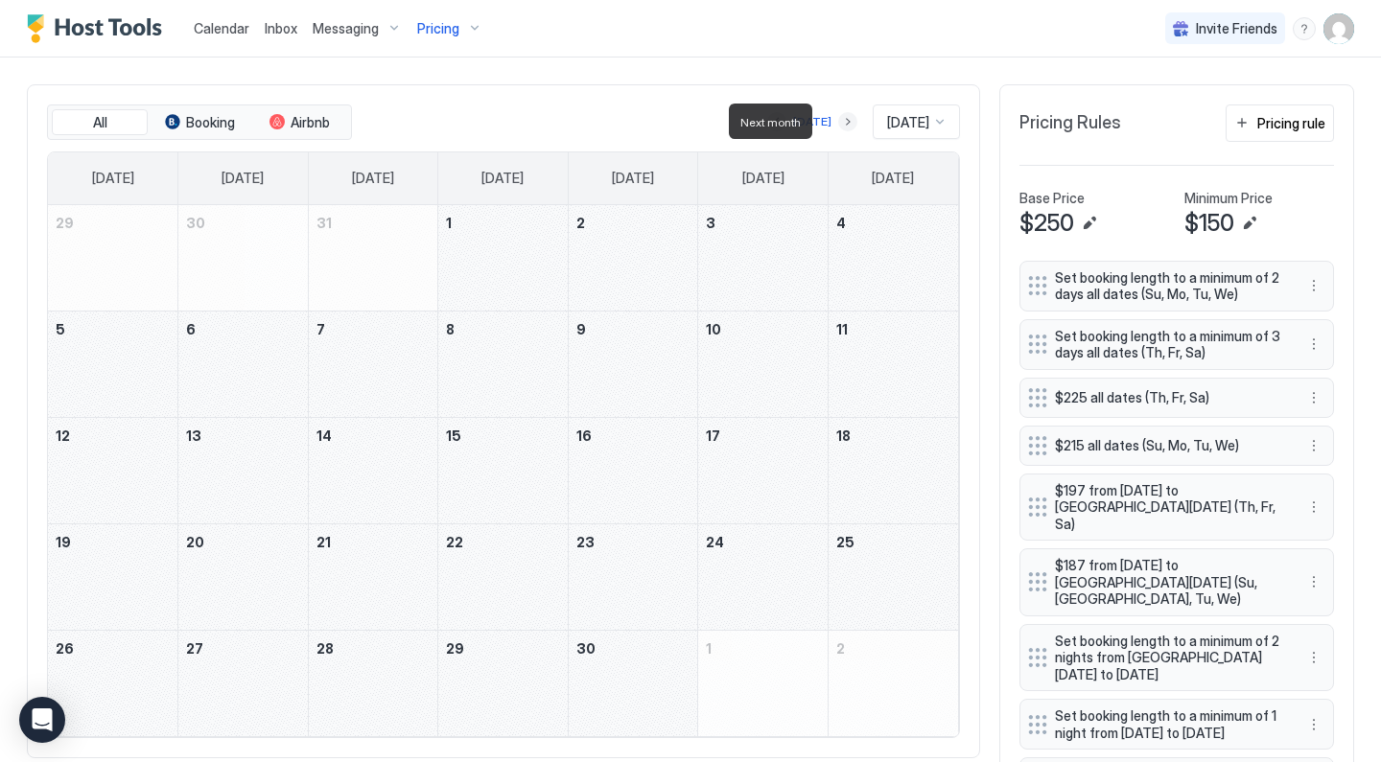
click at [840, 115] on button "Next month" at bounding box center [847, 121] width 19 height 19
click at [838, 122] on button "Next month" at bounding box center [847, 121] width 19 height 19
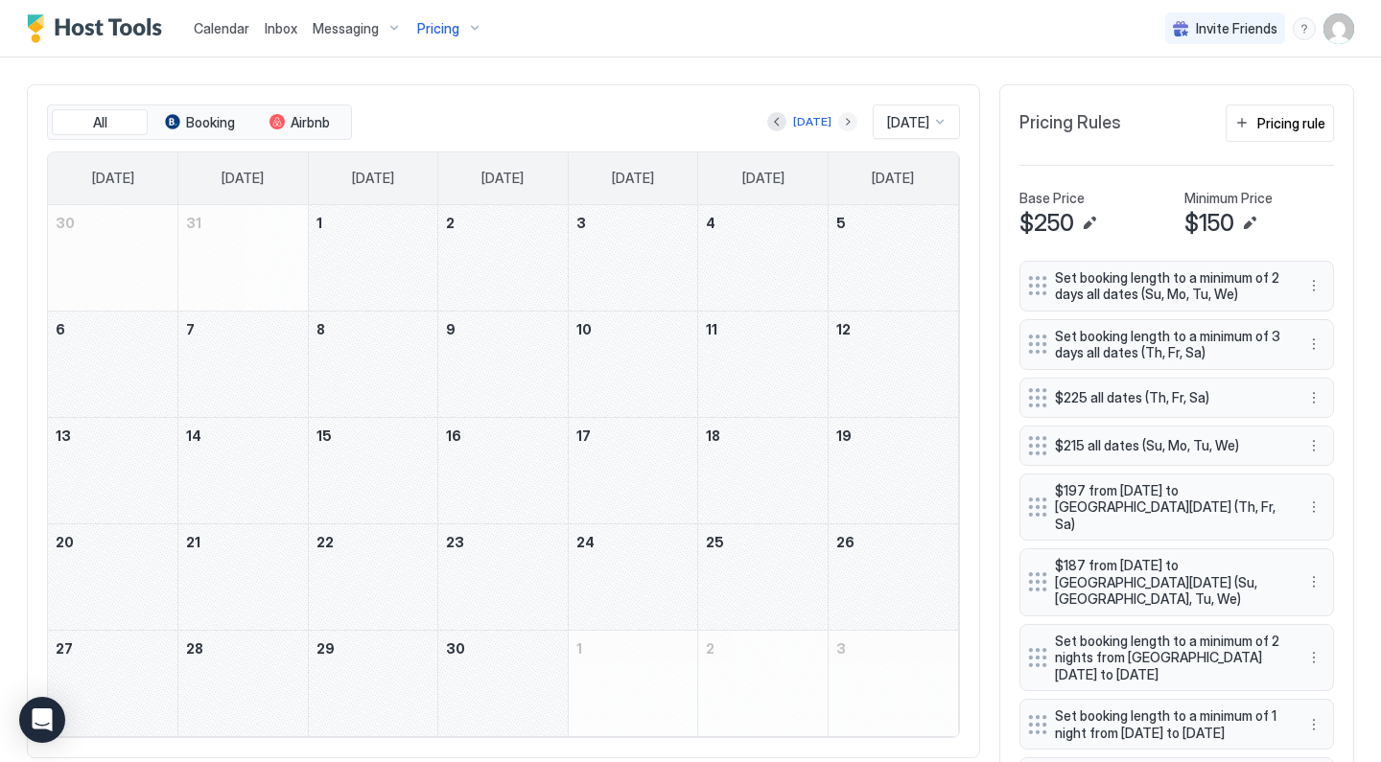
click at [838, 122] on button "Next month" at bounding box center [847, 121] width 19 height 19
click at [463, 31] on div "Pricing" at bounding box center [449, 28] width 81 height 33
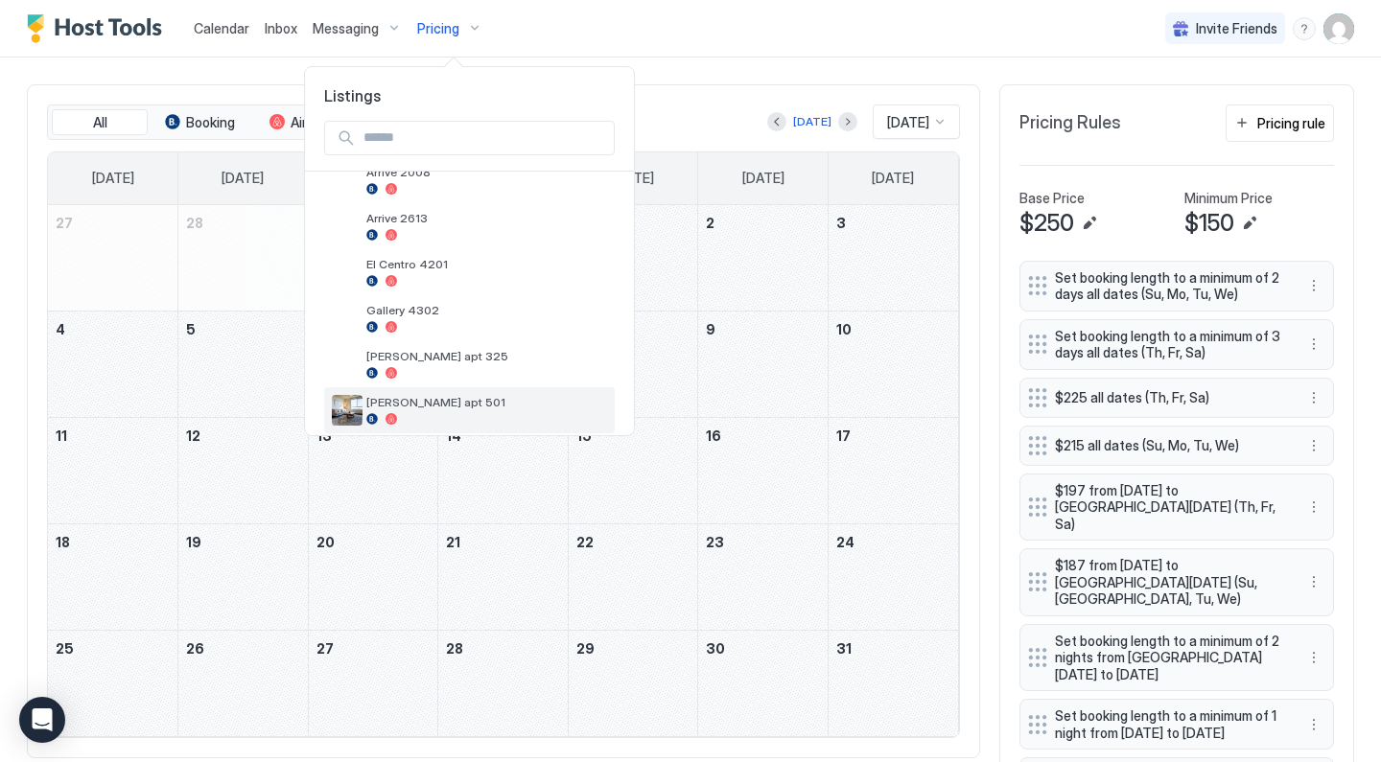
scroll to position [536, 0]
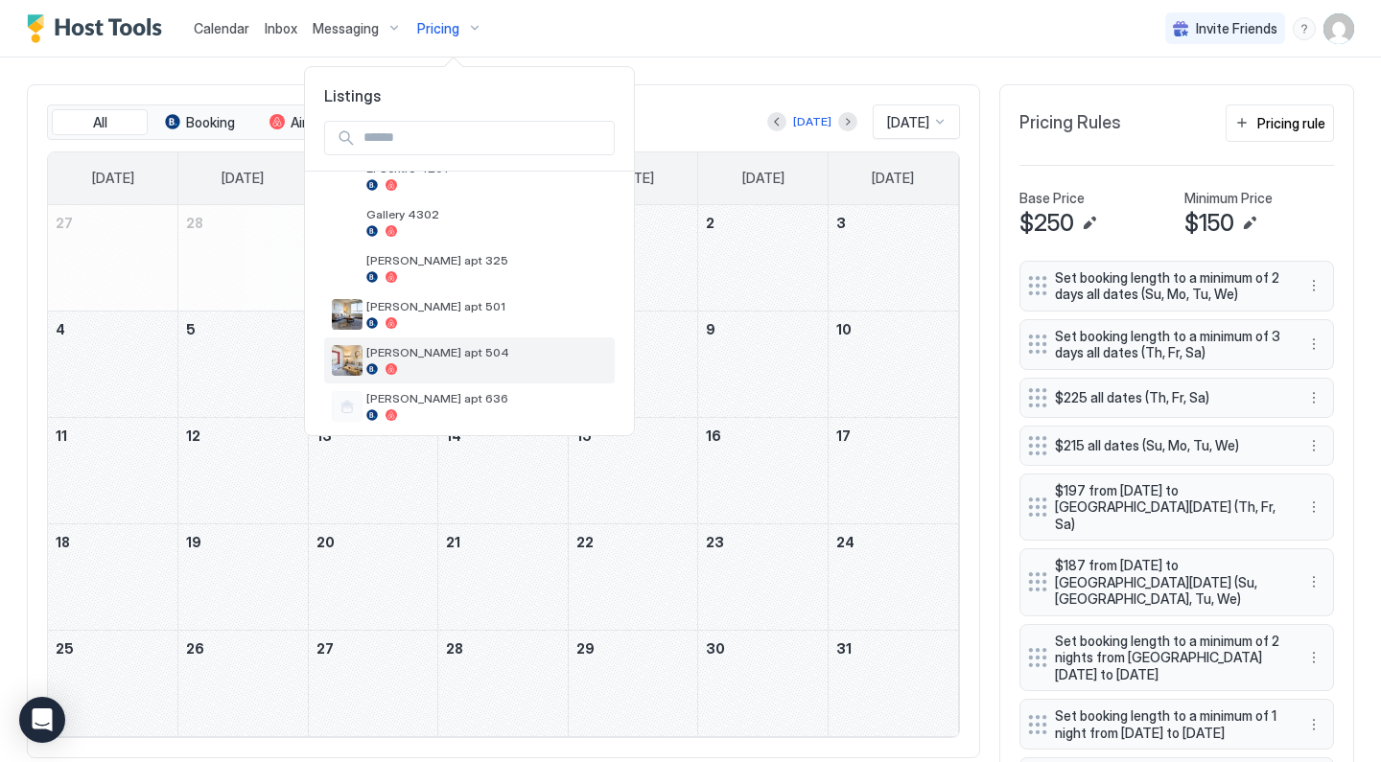
click at [470, 360] on span "[PERSON_NAME] apt 504" at bounding box center [486, 352] width 241 height 14
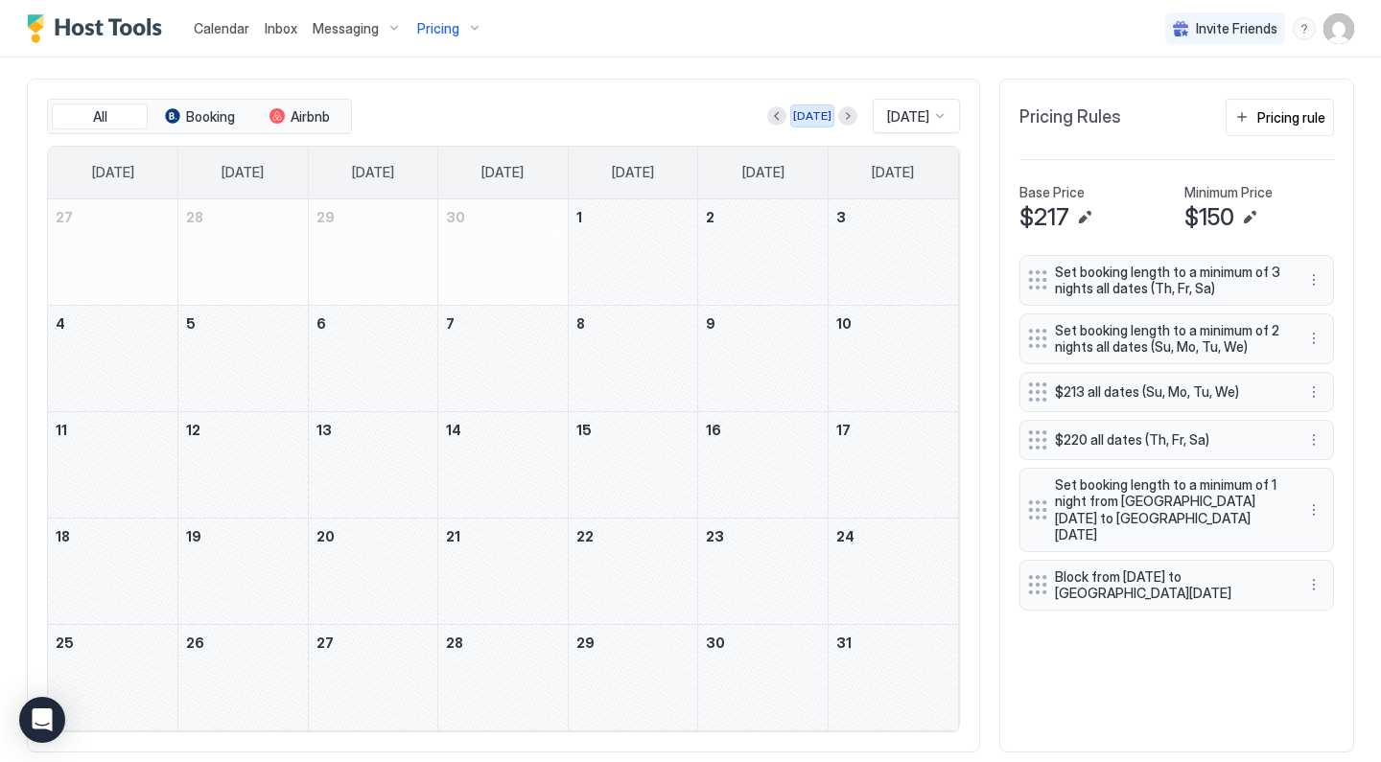
click at [807, 120] on div "[DATE]" at bounding box center [812, 115] width 38 height 17
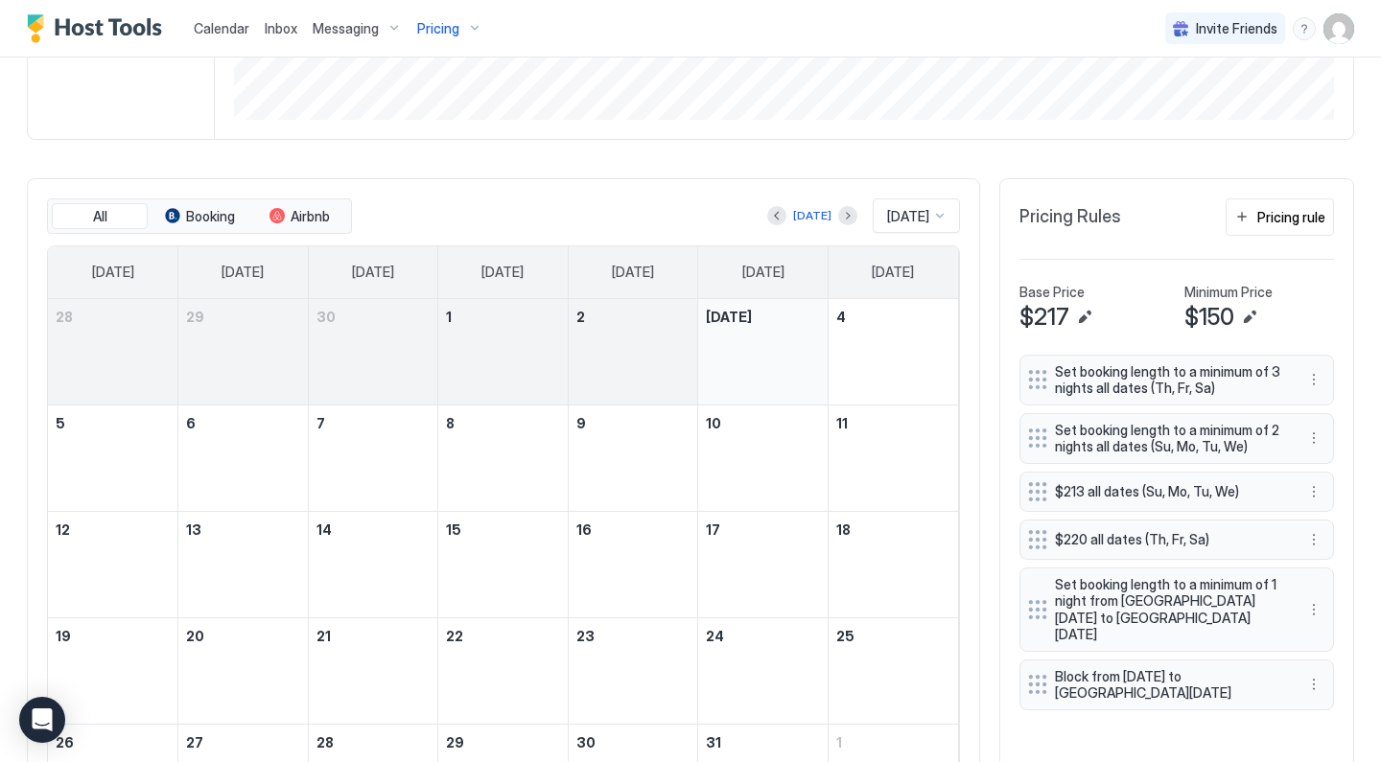
scroll to position [583, 0]
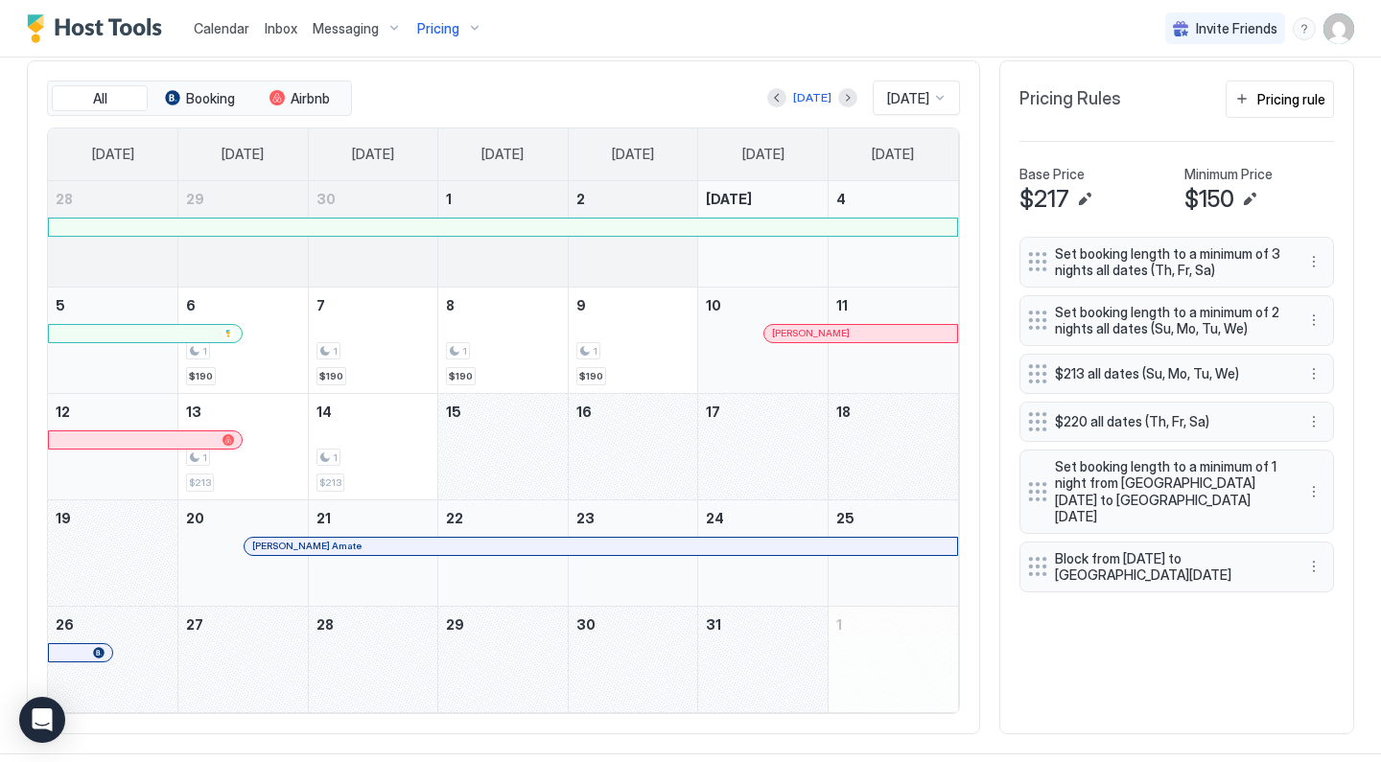
click at [844, 103] on div "[DATE] [DATE]" at bounding box center [658, 98] width 604 height 35
click at [838, 106] on div at bounding box center [847, 97] width 19 height 19
click at [838, 100] on button "Next month" at bounding box center [847, 97] width 19 height 19
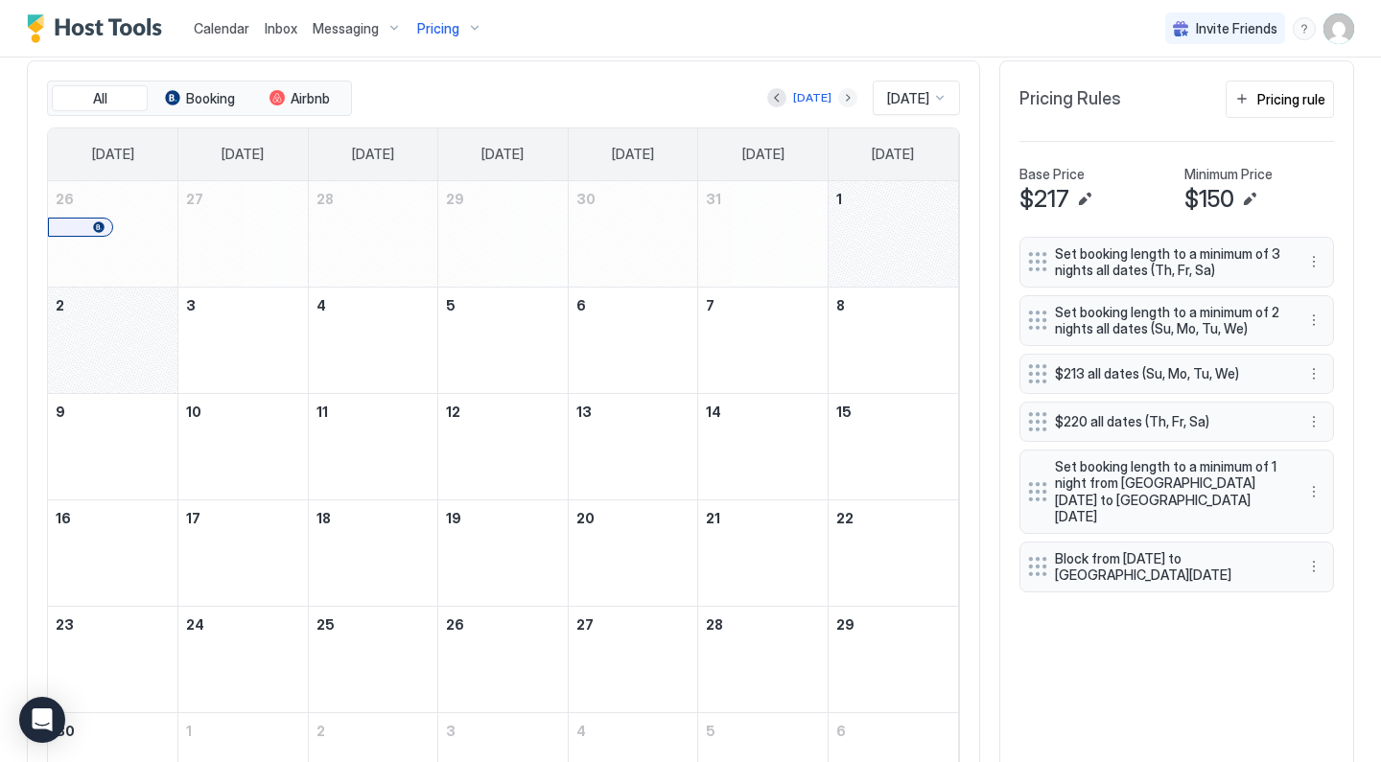
scroll to position [570, 0]
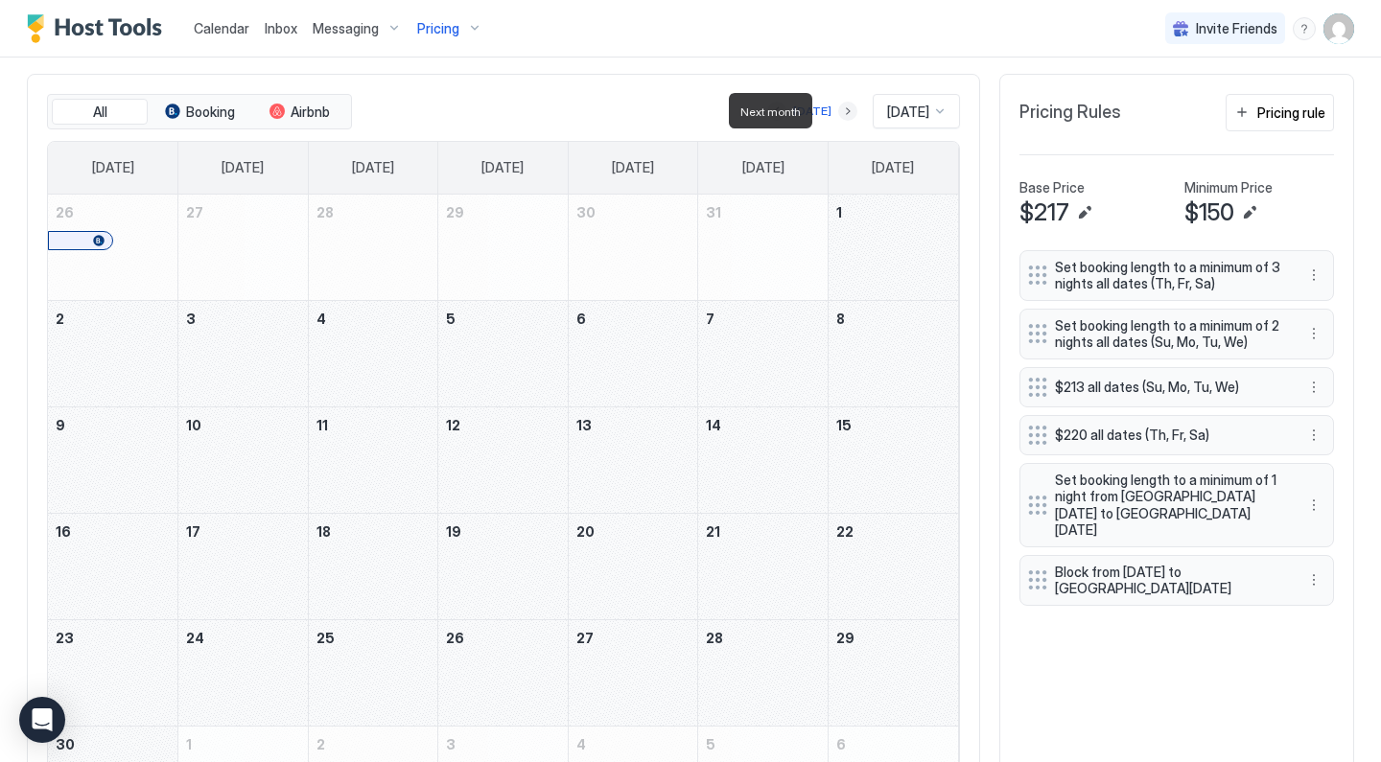
click at [838, 108] on button "Next month" at bounding box center [847, 111] width 19 height 19
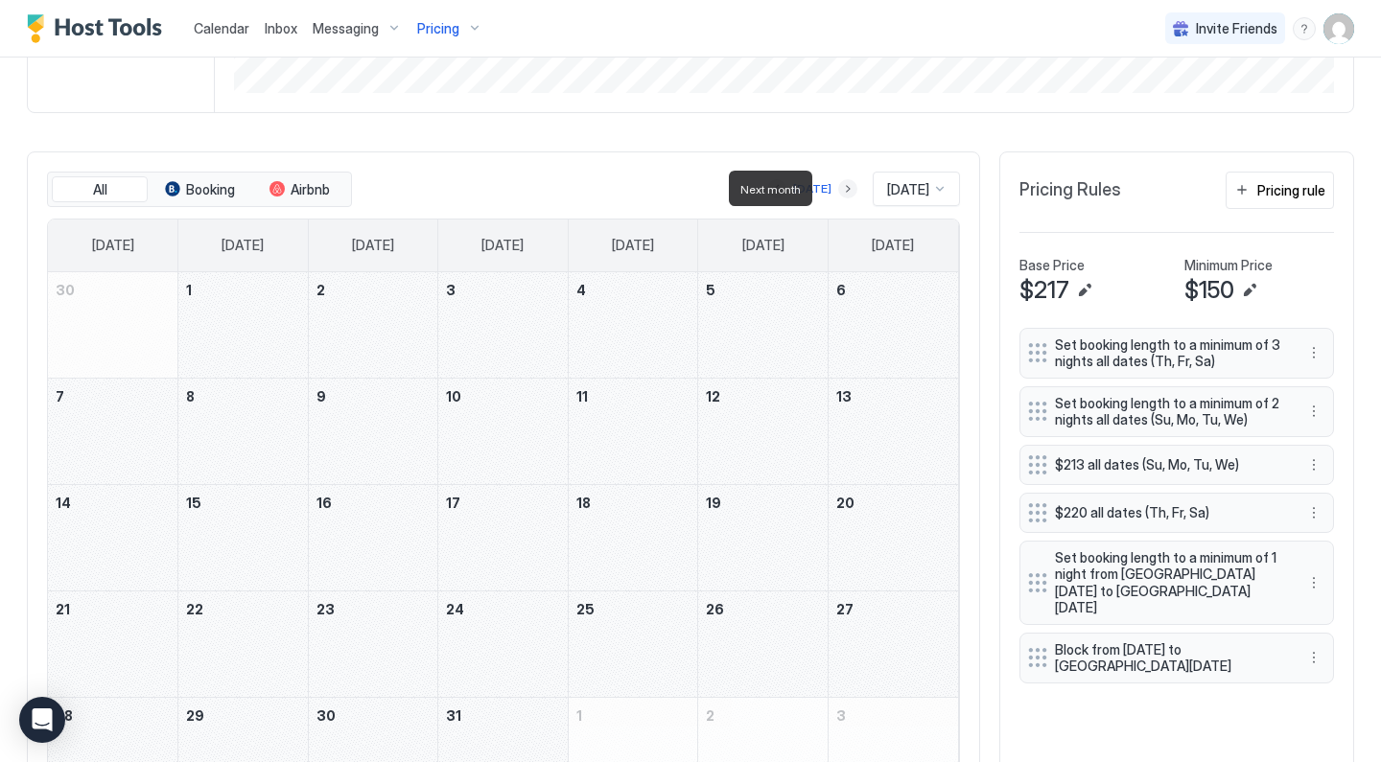
click at [838, 188] on button "Next month" at bounding box center [847, 188] width 19 height 19
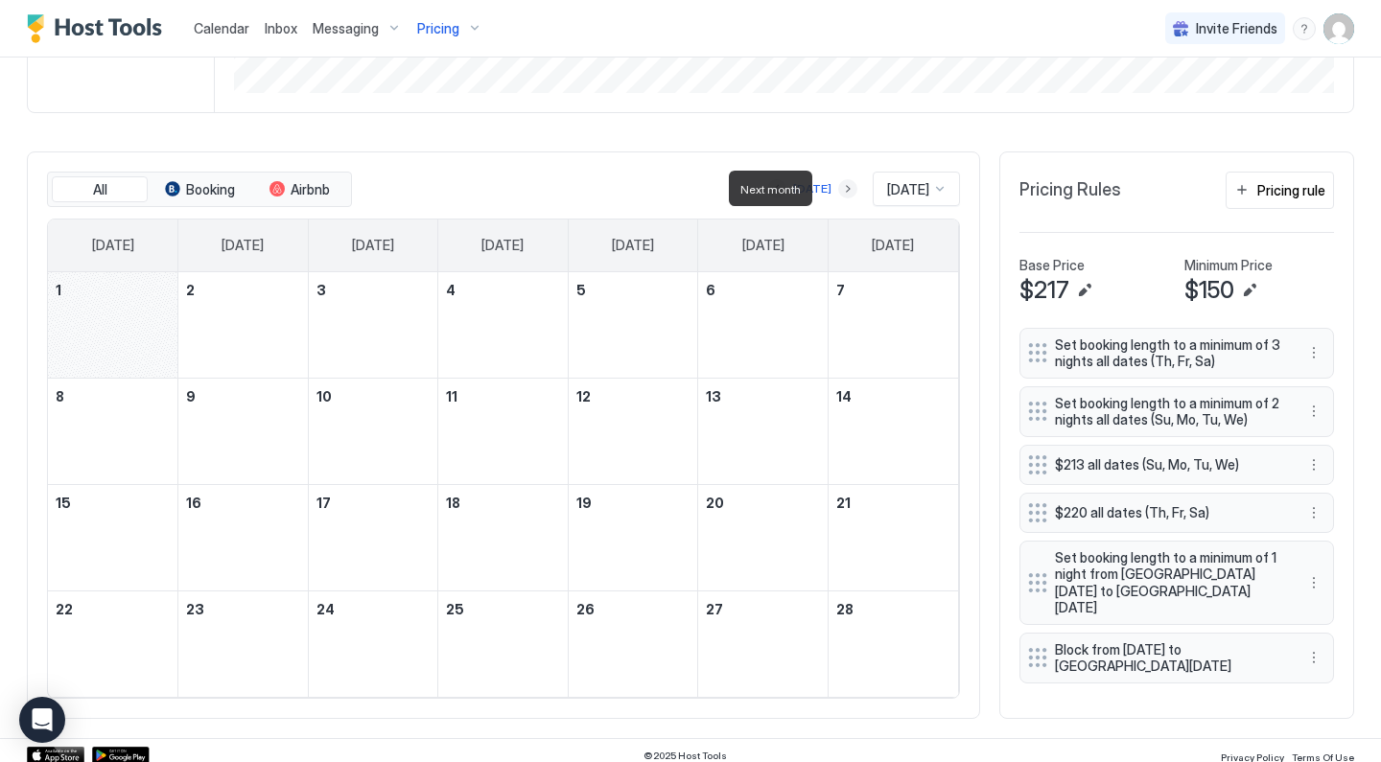
scroll to position [465, 0]
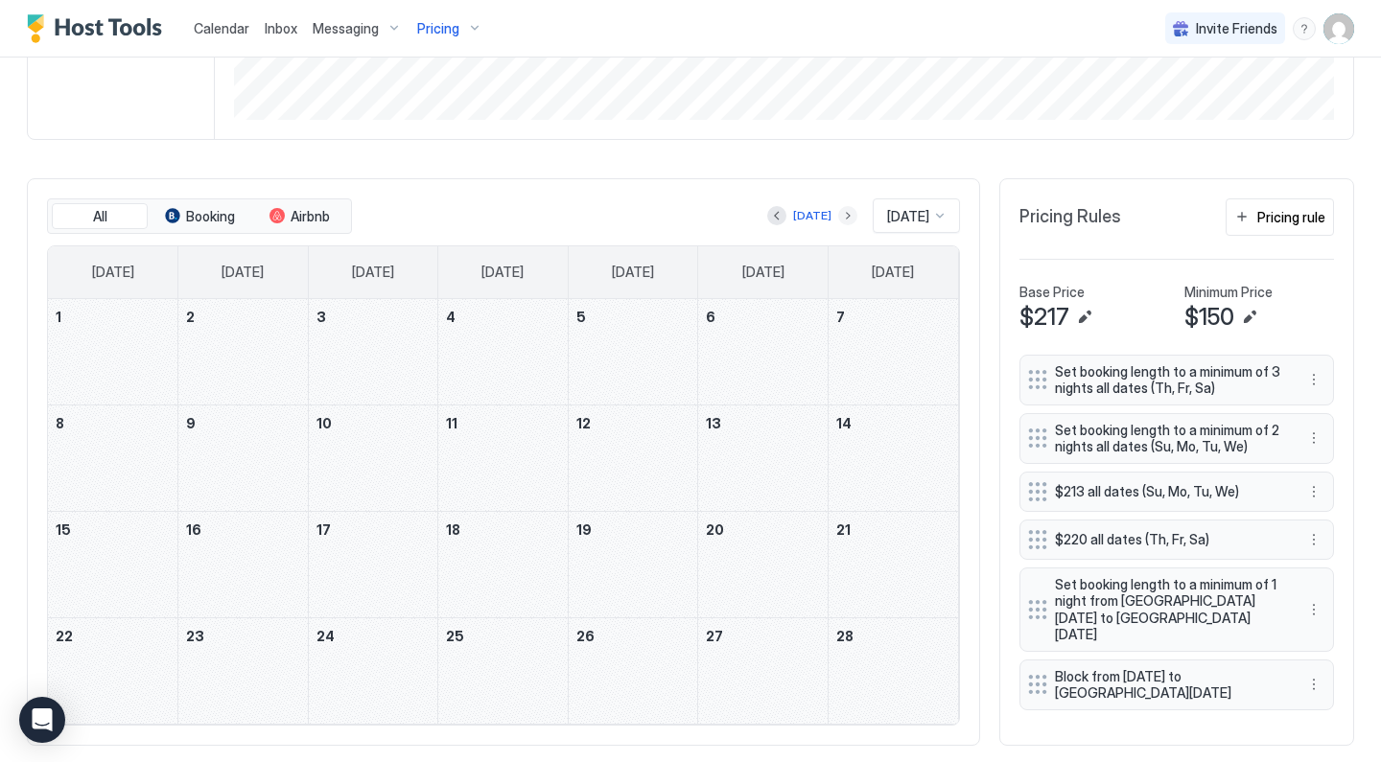
click at [838, 211] on button "Next month" at bounding box center [847, 215] width 19 height 19
click at [838, 217] on button "Next month" at bounding box center [847, 215] width 19 height 19
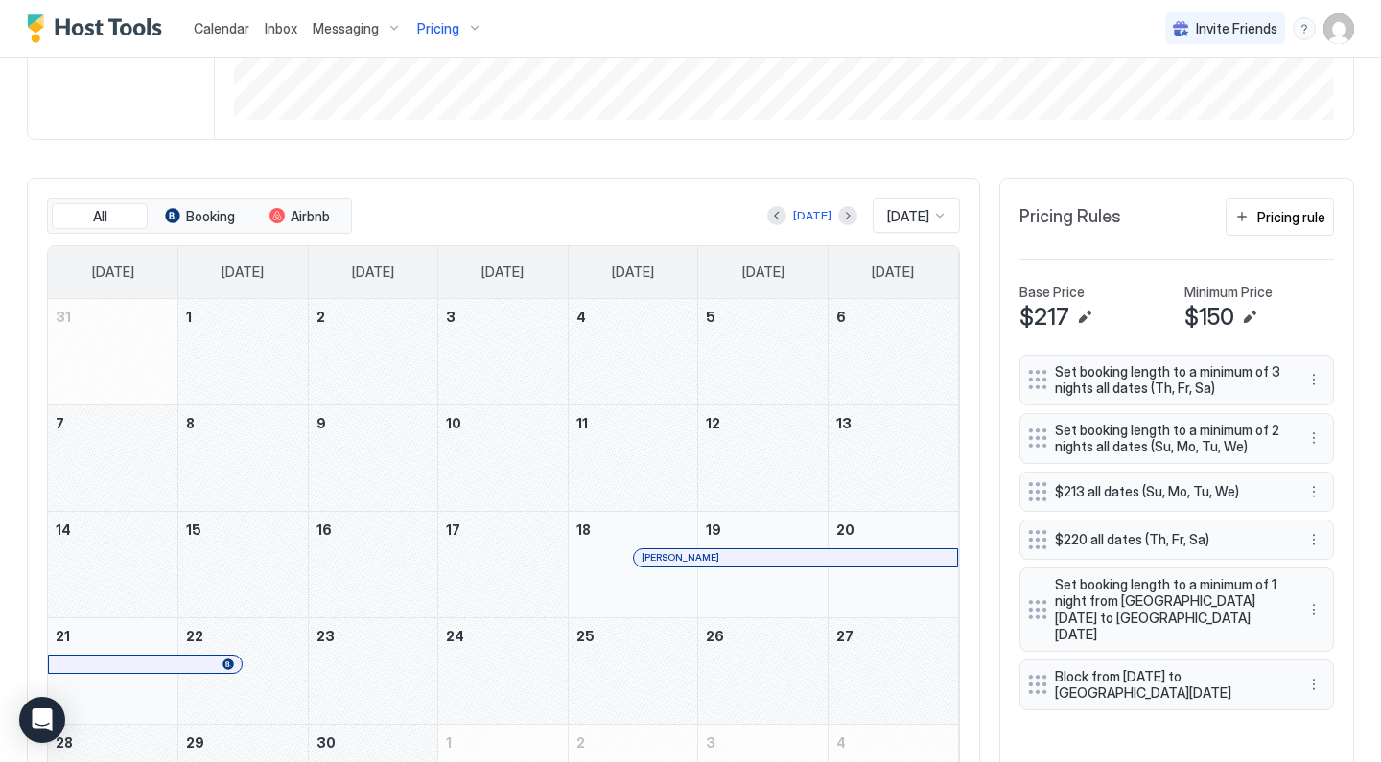
scroll to position [510, 0]
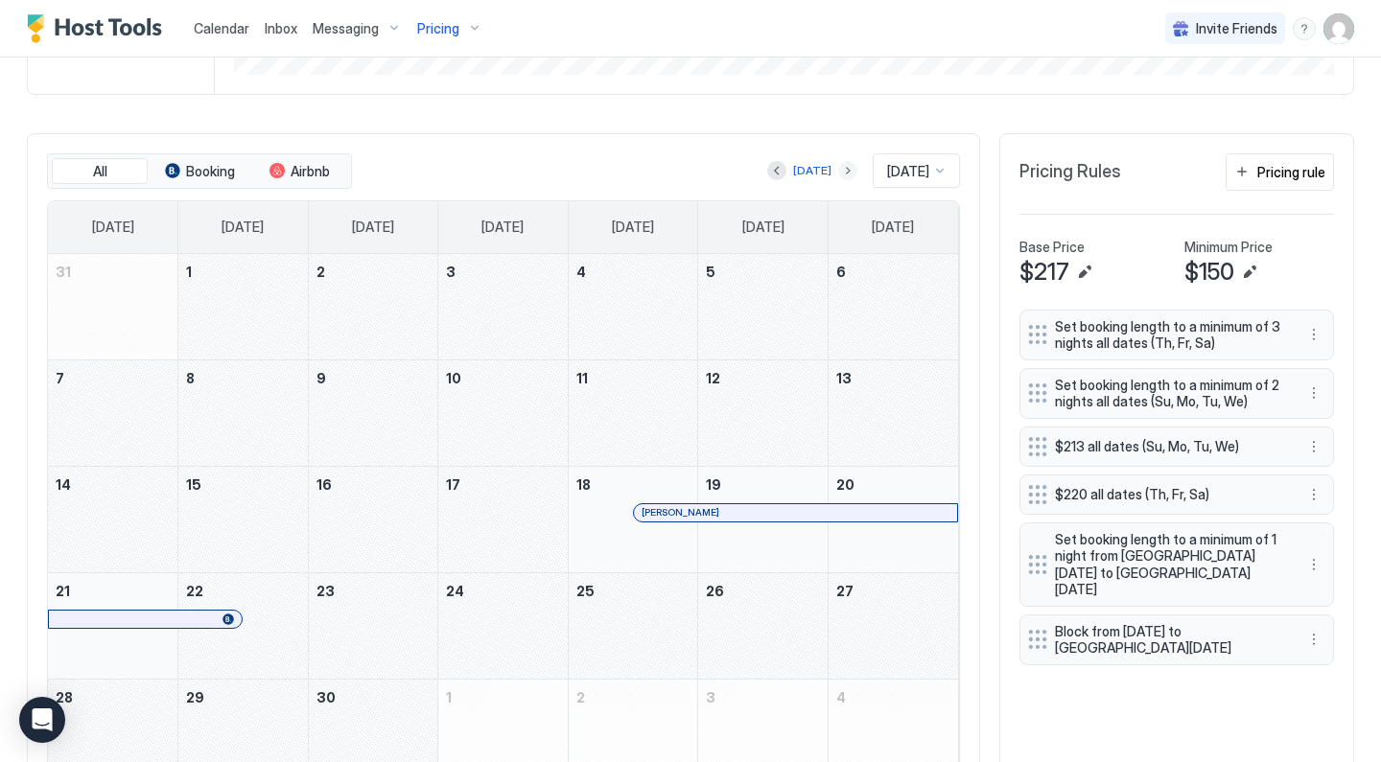
click at [838, 172] on button "Next month" at bounding box center [847, 170] width 19 height 19
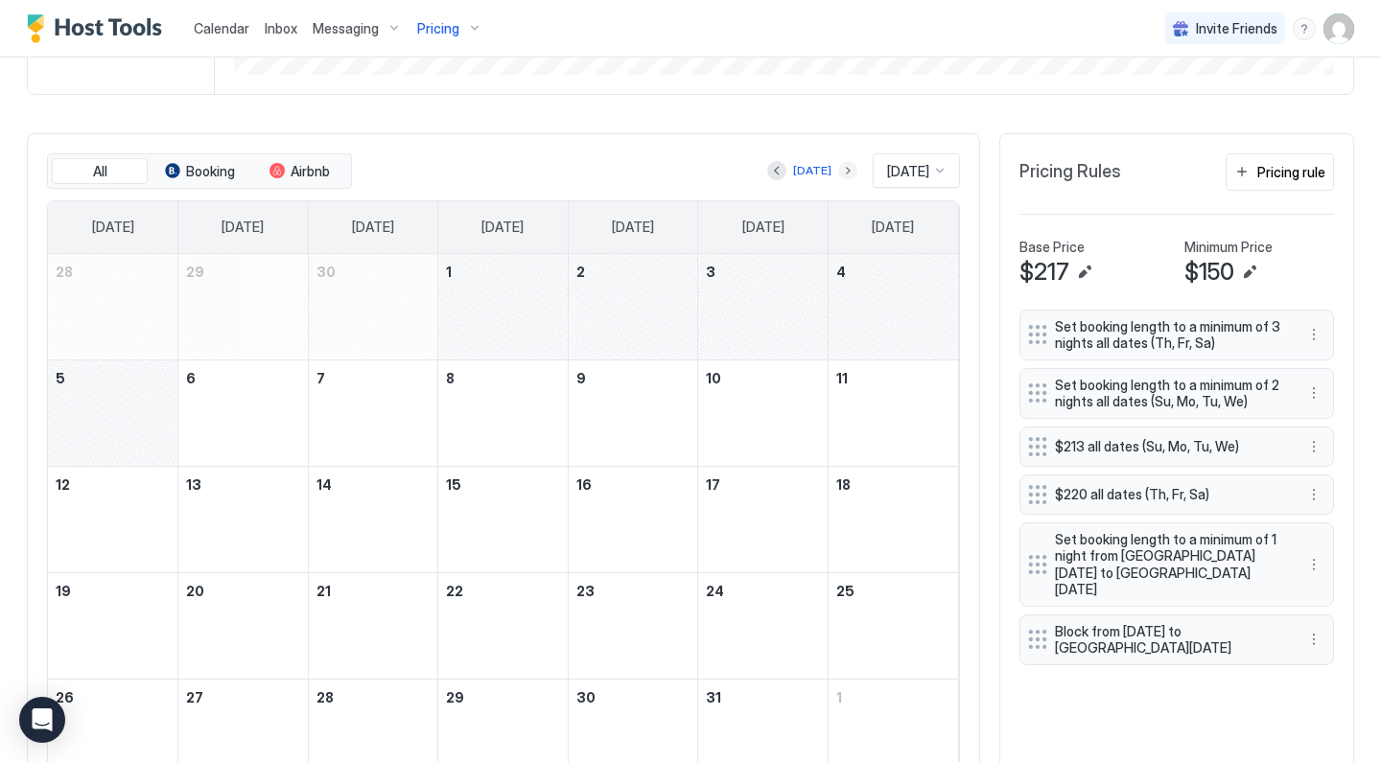
scroll to position [492, 0]
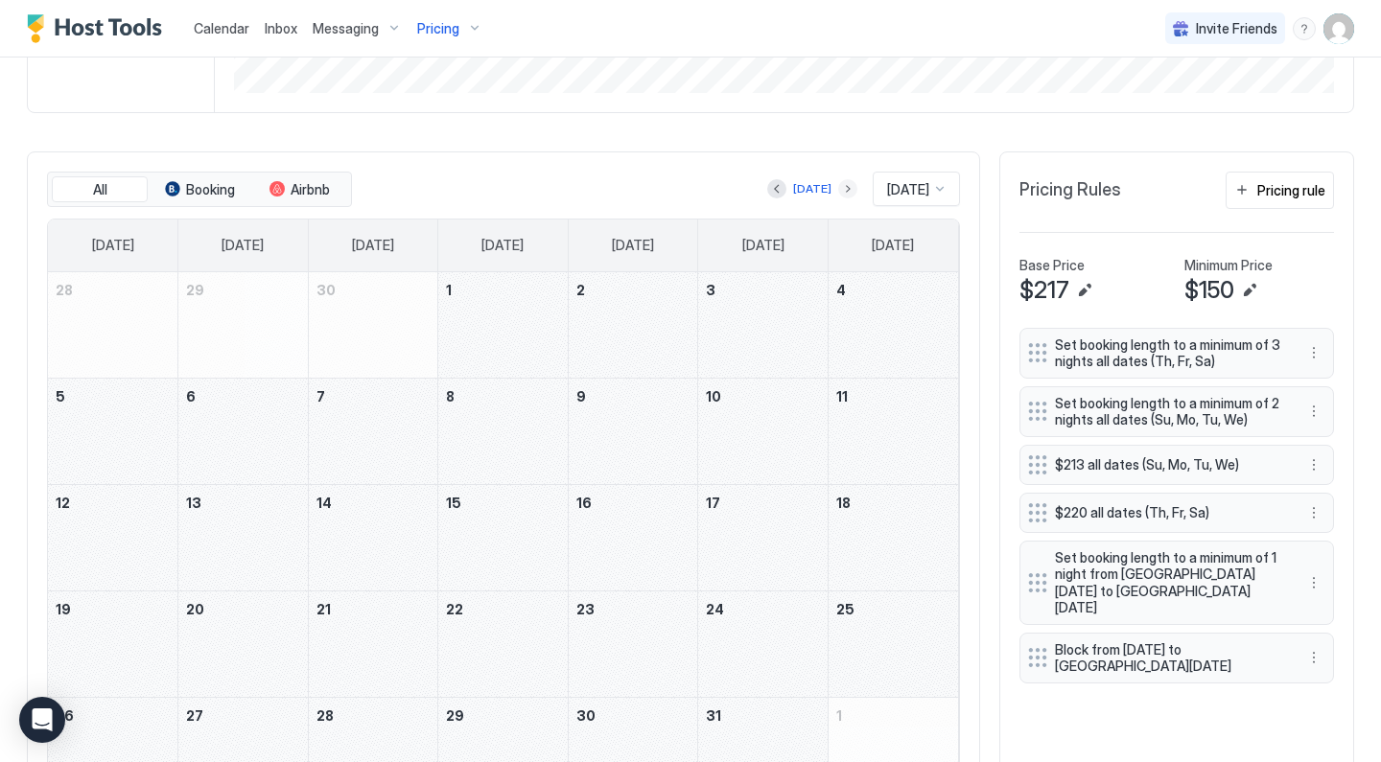
click at [838, 186] on button "Next month" at bounding box center [847, 188] width 19 height 19
click at [838, 189] on button "Next month" at bounding box center [847, 188] width 19 height 19
click at [838, 187] on button "Next month" at bounding box center [847, 188] width 19 height 19
click at [809, 184] on div "[DATE]" at bounding box center [812, 188] width 38 height 17
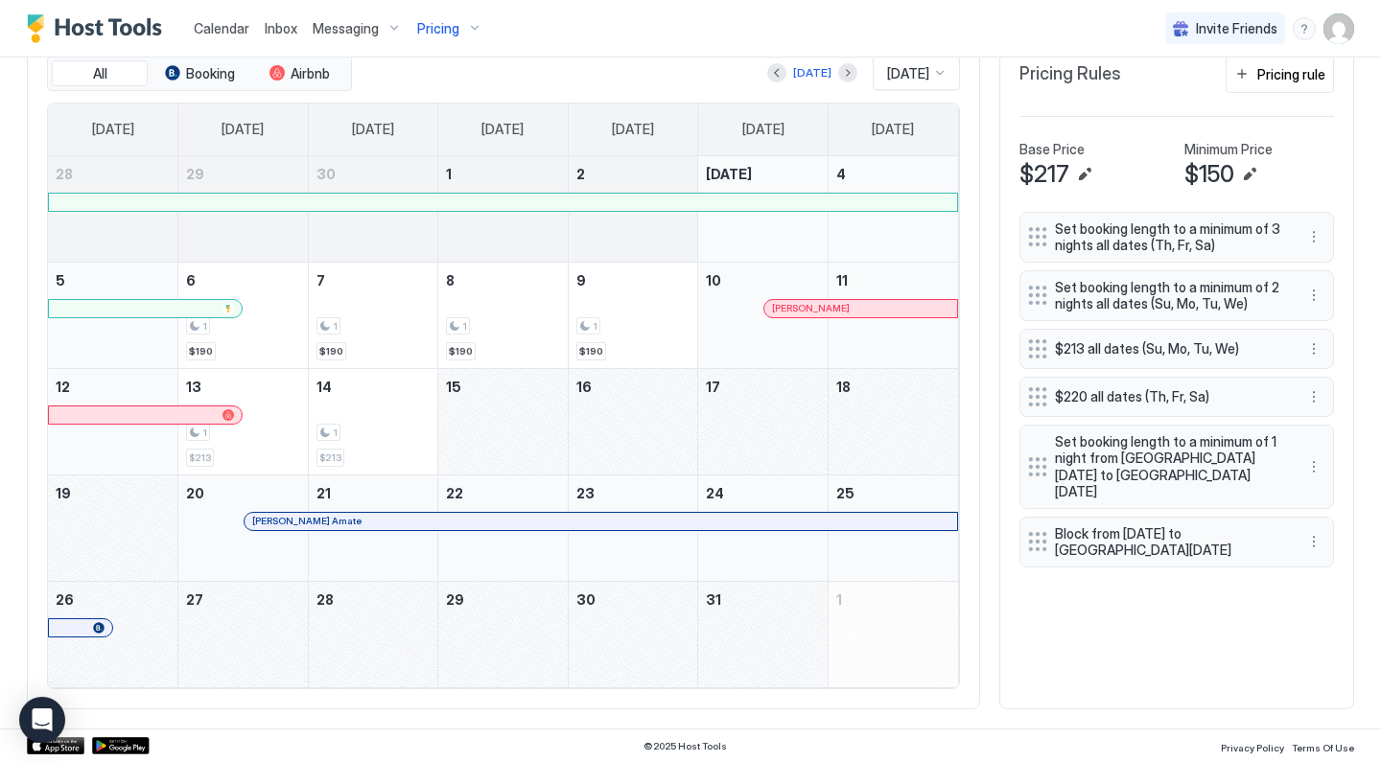
scroll to position [607, 0]
click at [229, 29] on span "Calendar" at bounding box center [222, 28] width 56 height 16
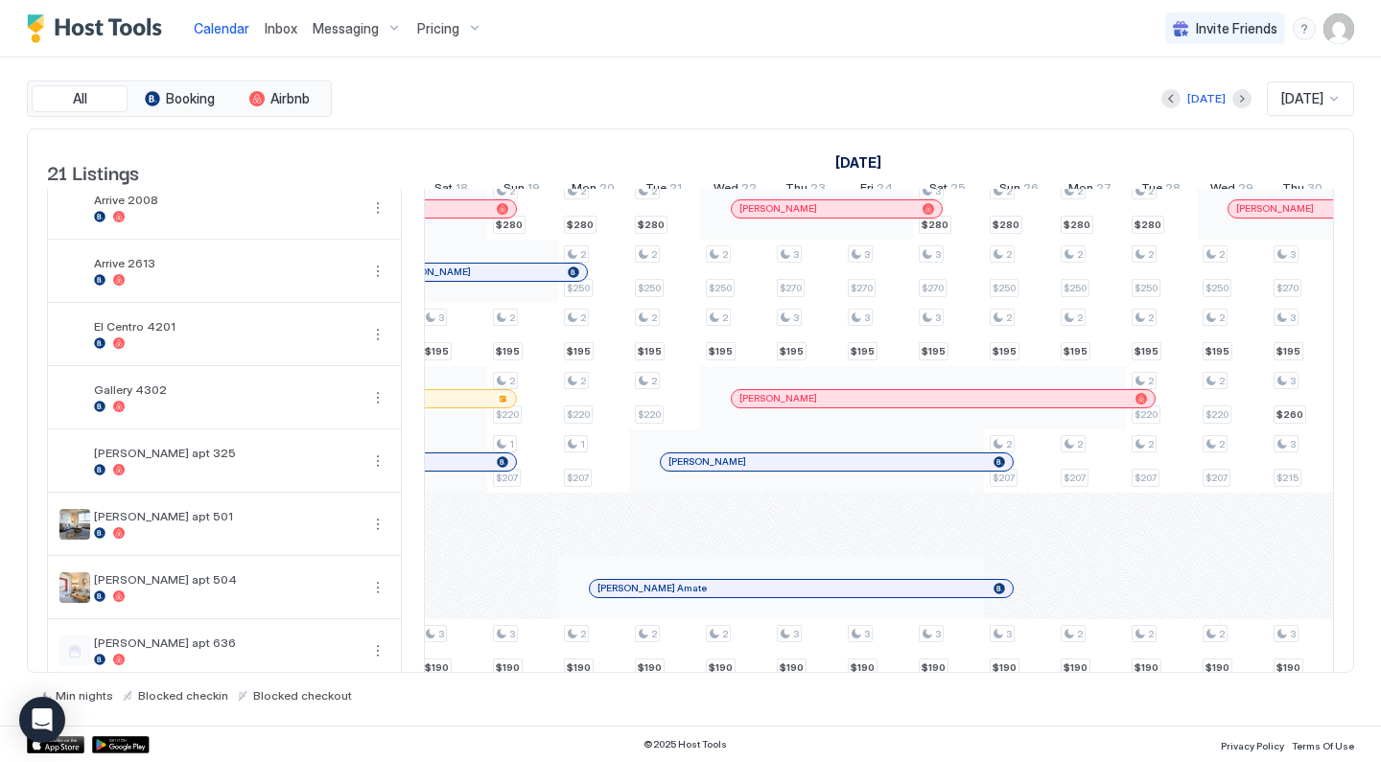
click at [681, 596] on div at bounding box center [680, 588] width 15 height 15
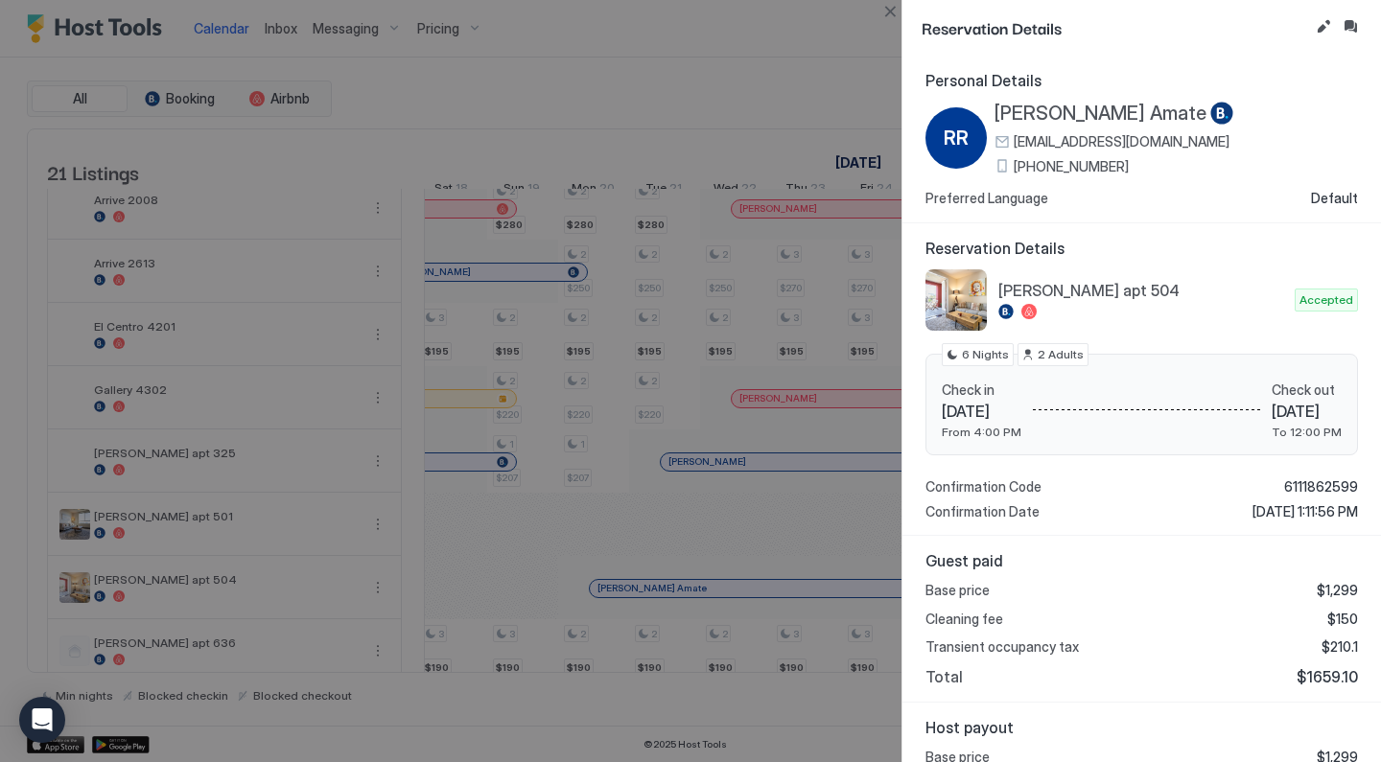
click at [718, 541] on div at bounding box center [690, 381] width 1381 height 762
click at [887, 13] on button "Close" at bounding box center [889, 11] width 23 height 23
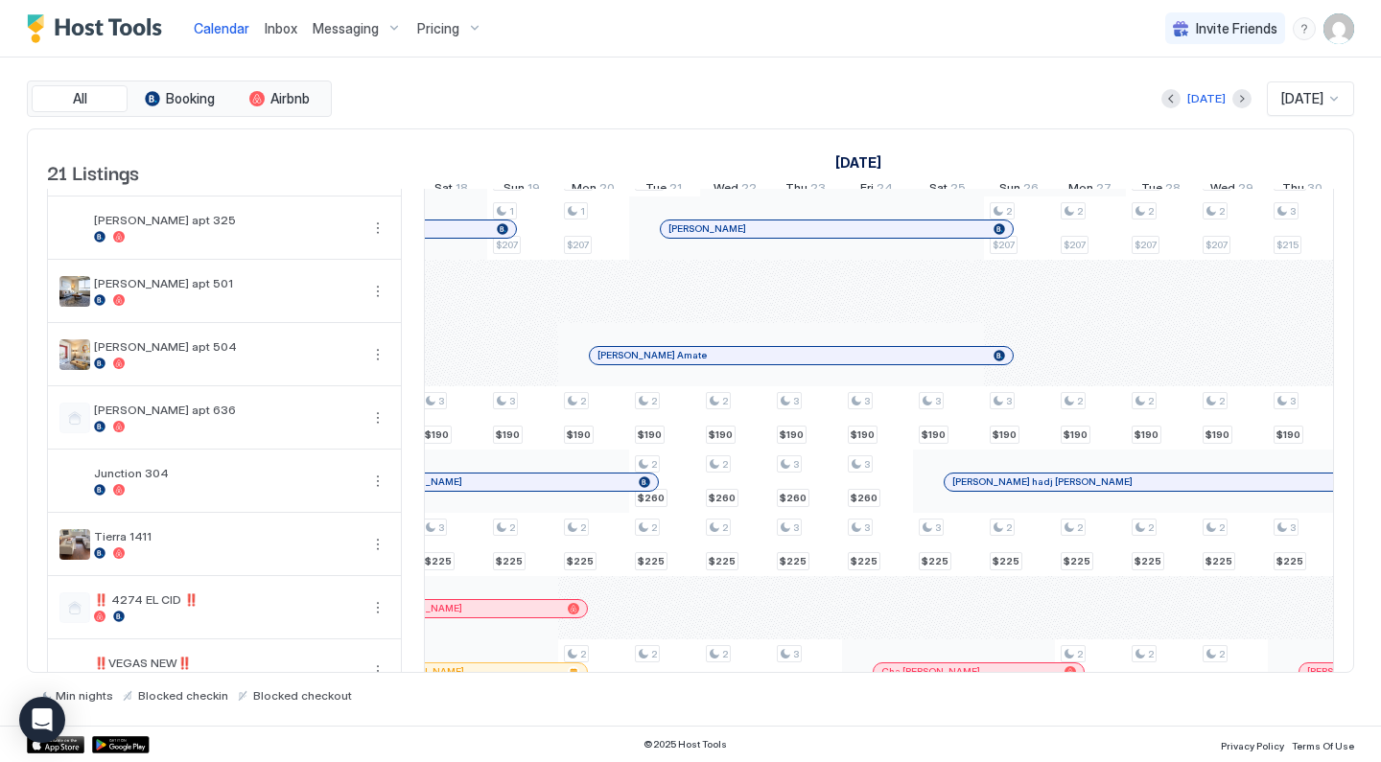
scroll to position [753, 0]
click at [625, 362] on div at bounding box center [625, 354] width 15 height 15
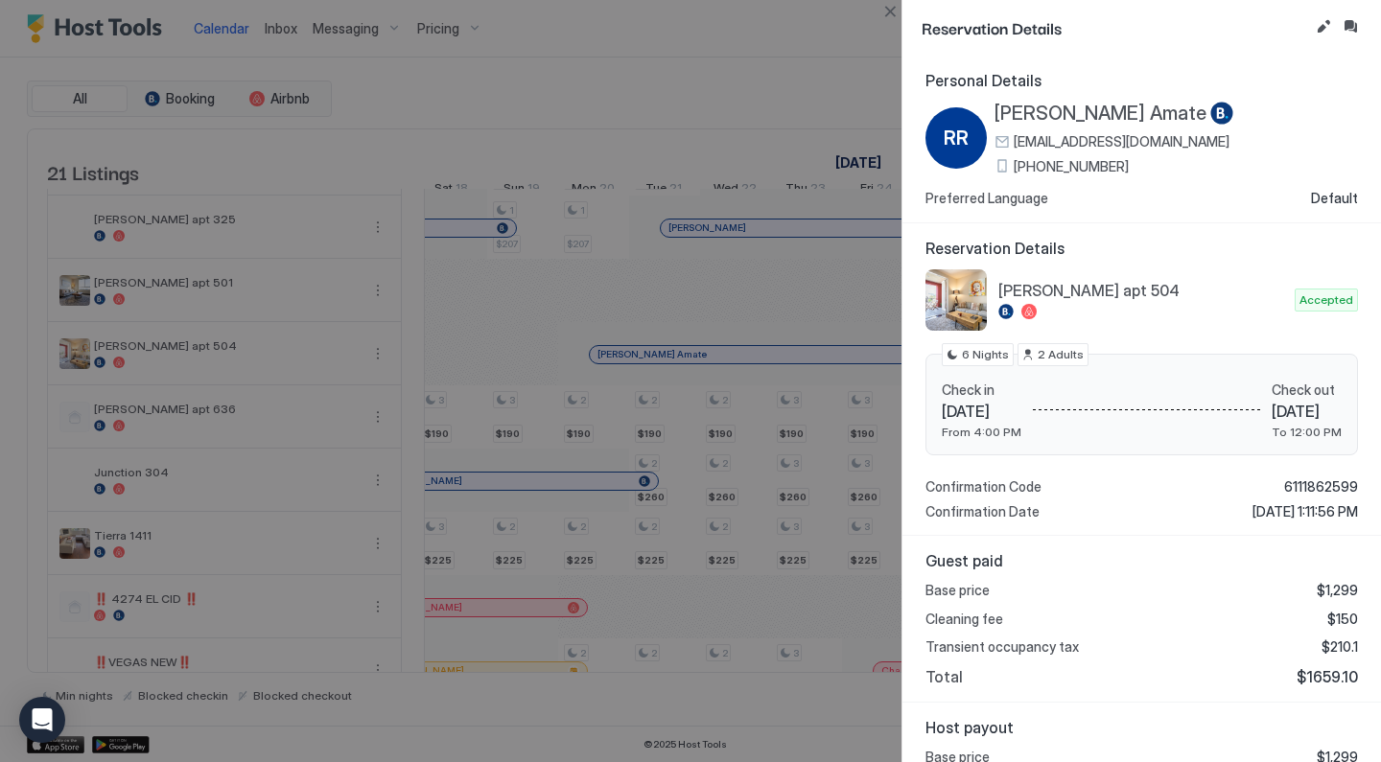
click at [625, 369] on div at bounding box center [690, 381] width 1381 height 762
click at [593, 458] on div at bounding box center [690, 381] width 1381 height 762
click at [891, 20] on button "Close" at bounding box center [889, 11] width 23 height 23
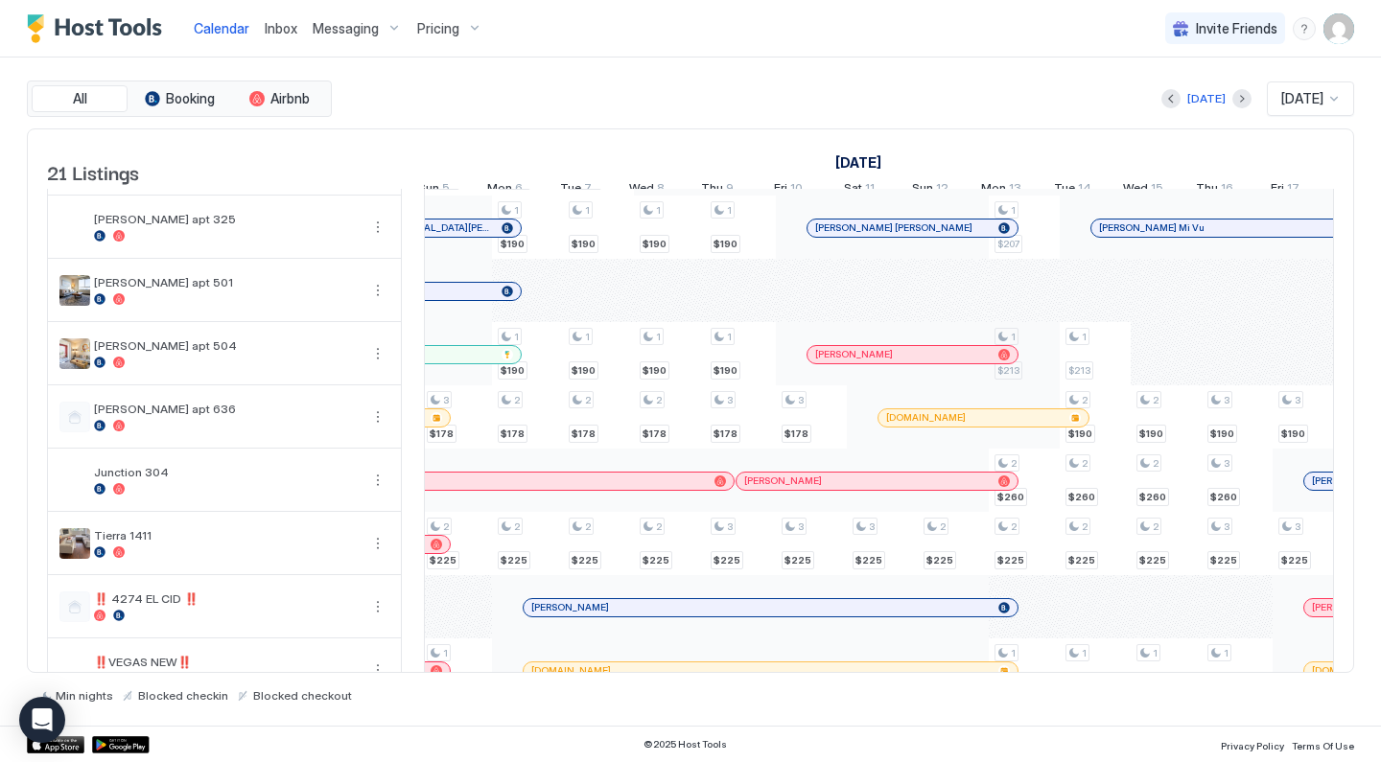
scroll to position [0, 1170]
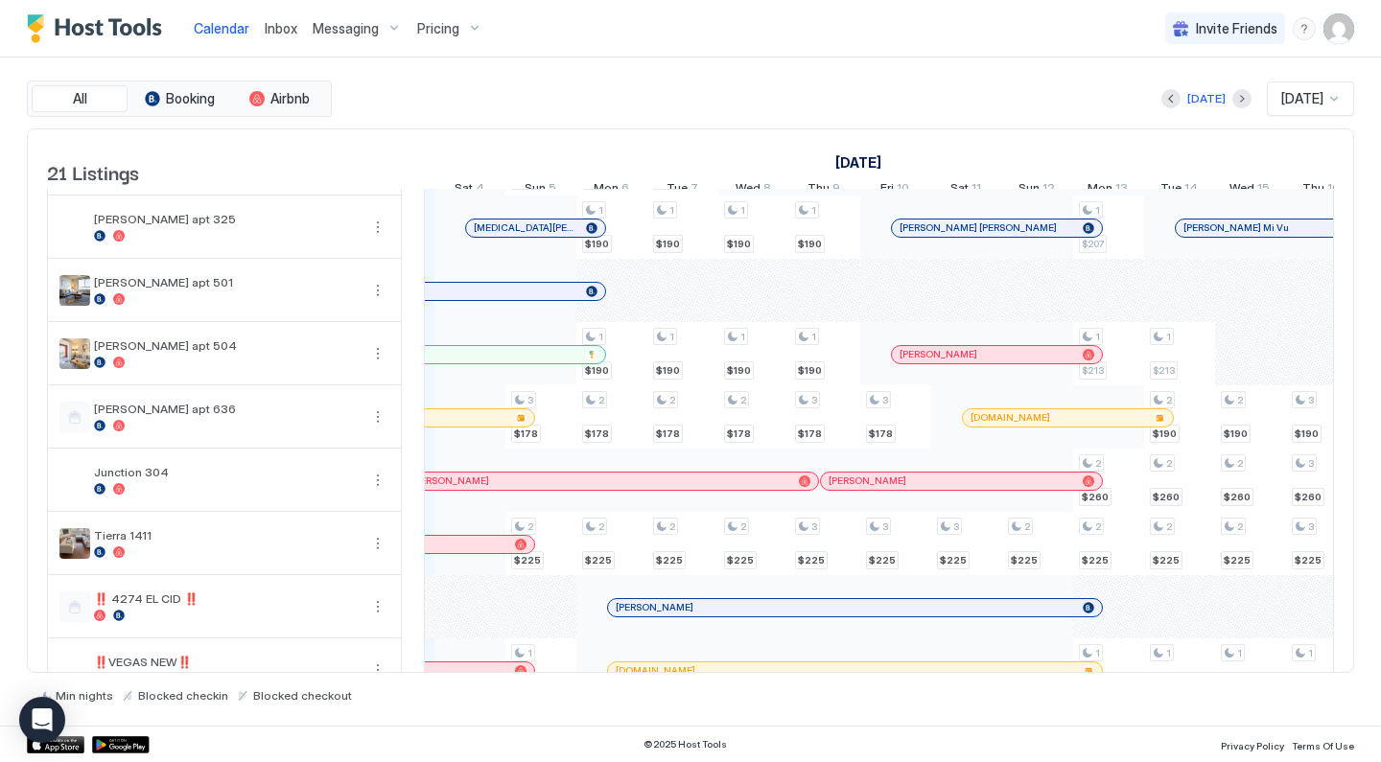
click at [653, 3] on div "Calendar Inbox Messaging Pricing Invite Friends DR" at bounding box center [690, 29] width 1381 height 58
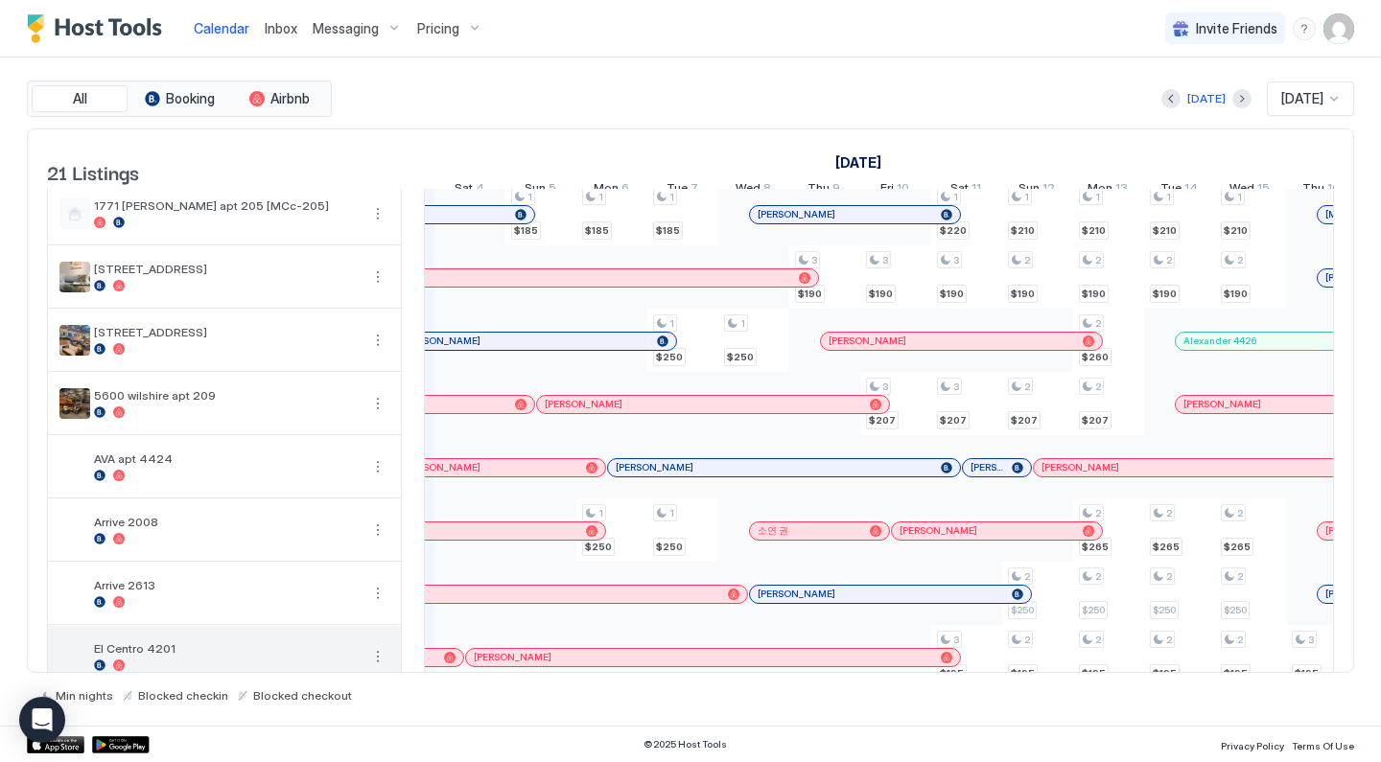
scroll to position [142, 0]
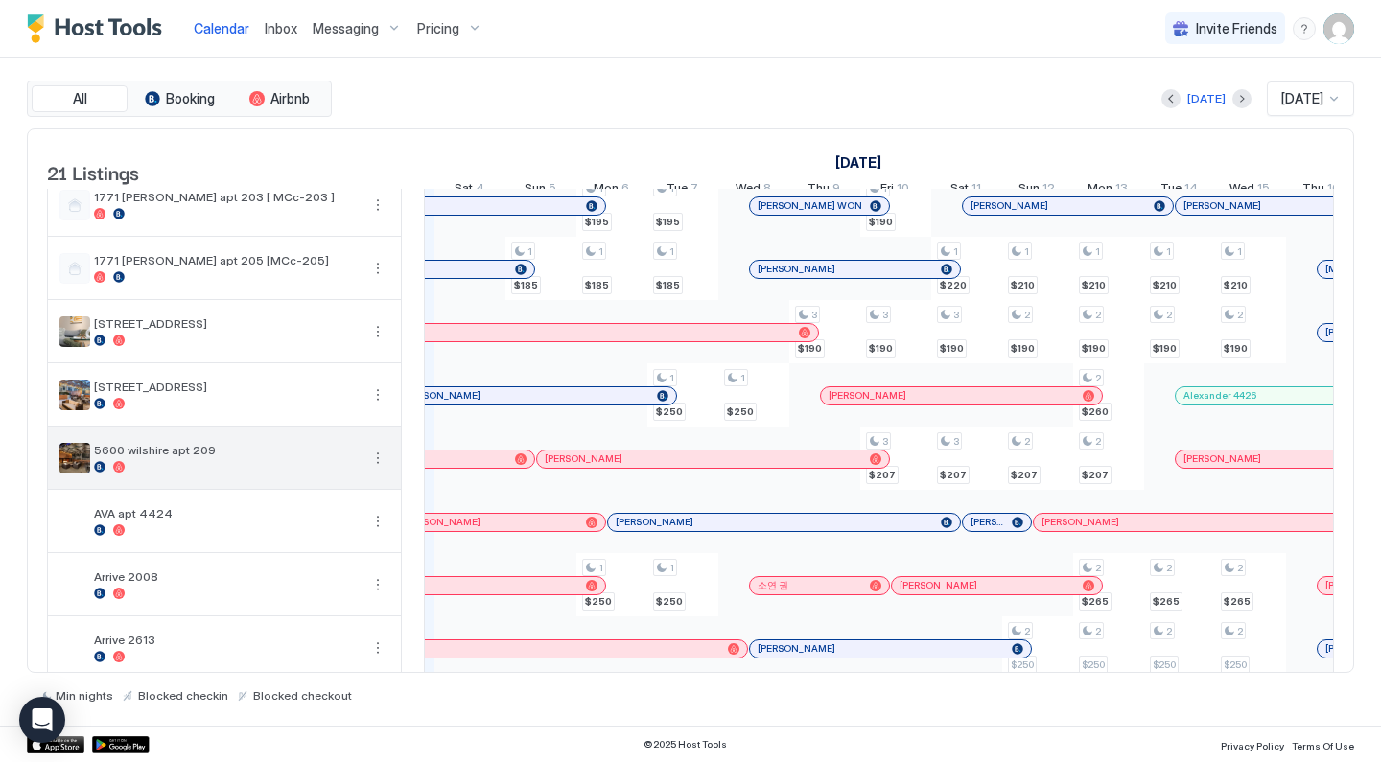
click at [387, 468] on button "More options" at bounding box center [377, 458] width 23 height 23
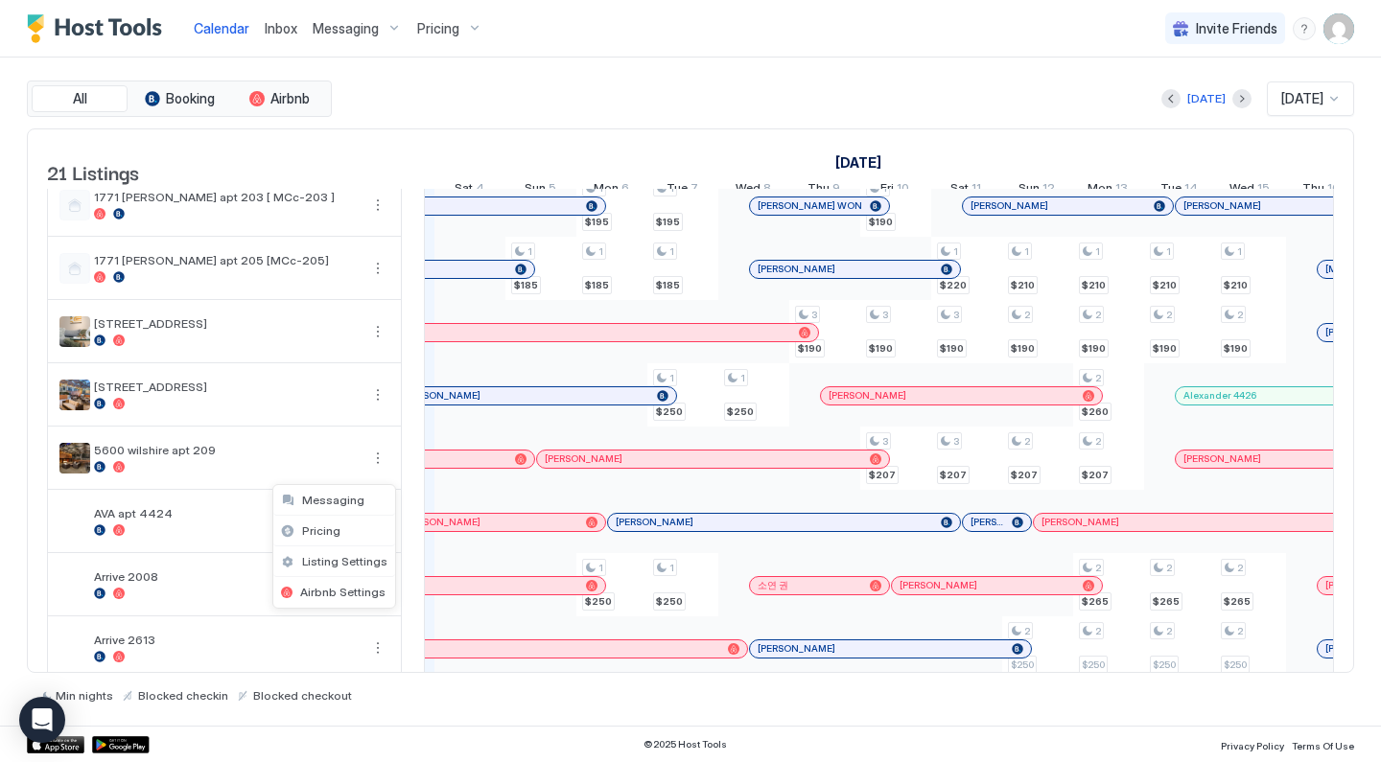
click at [382, 469] on div at bounding box center [690, 381] width 1381 height 762
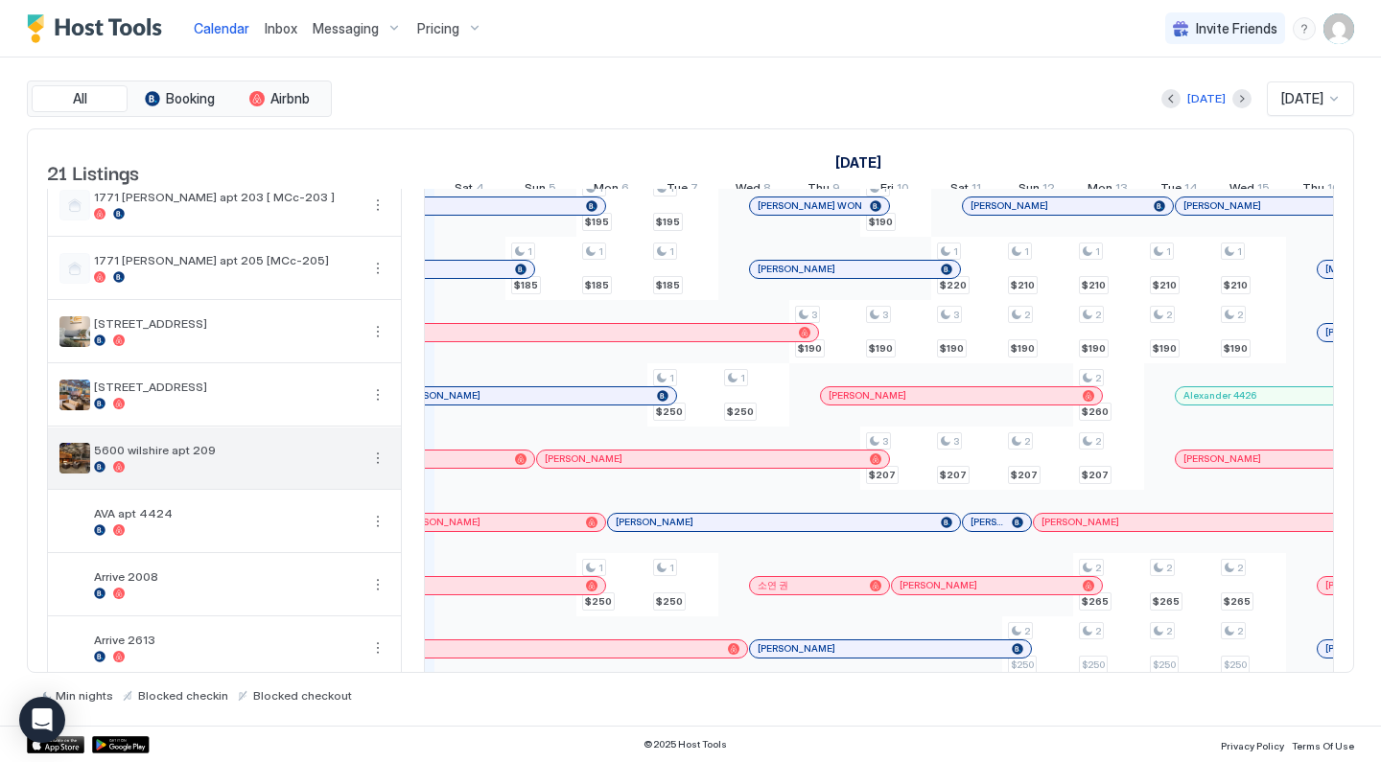
click at [378, 464] on button "More options" at bounding box center [377, 458] width 23 height 23
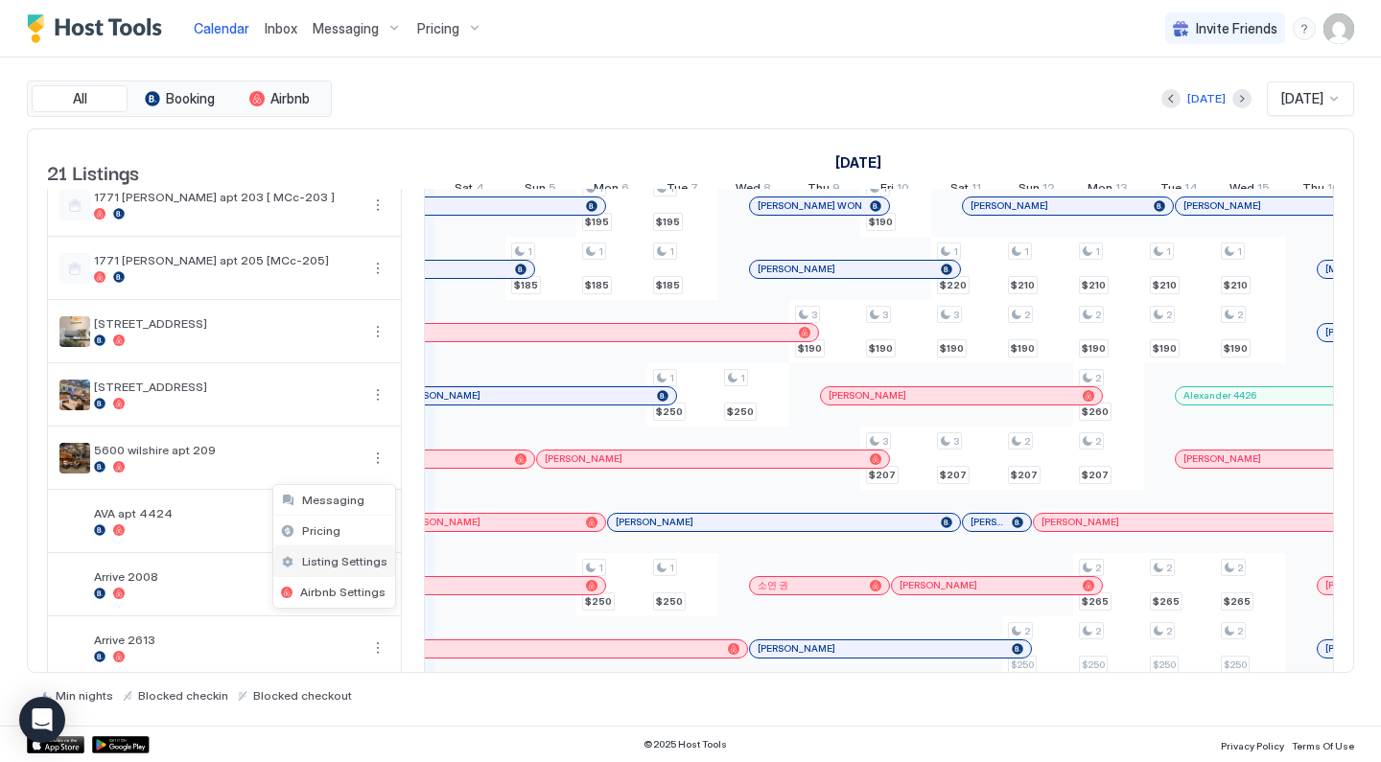
click at [372, 560] on span "Listing Settings" at bounding box center [344, 561] width 85 height 14
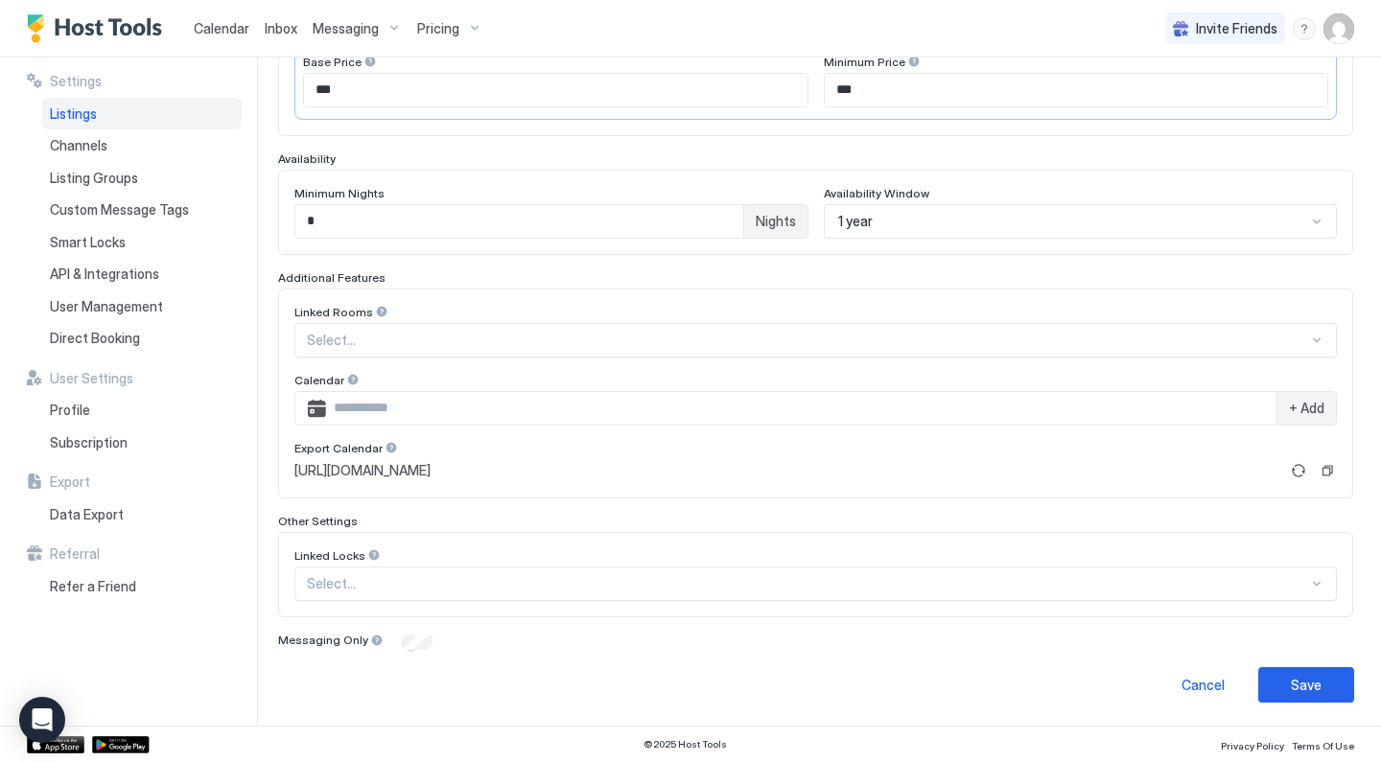
scroll to position [427, 0]
click at [478, 409] on input "Input Field" at bounding box center [801, 409] width 950 height 33
paste input "**********"
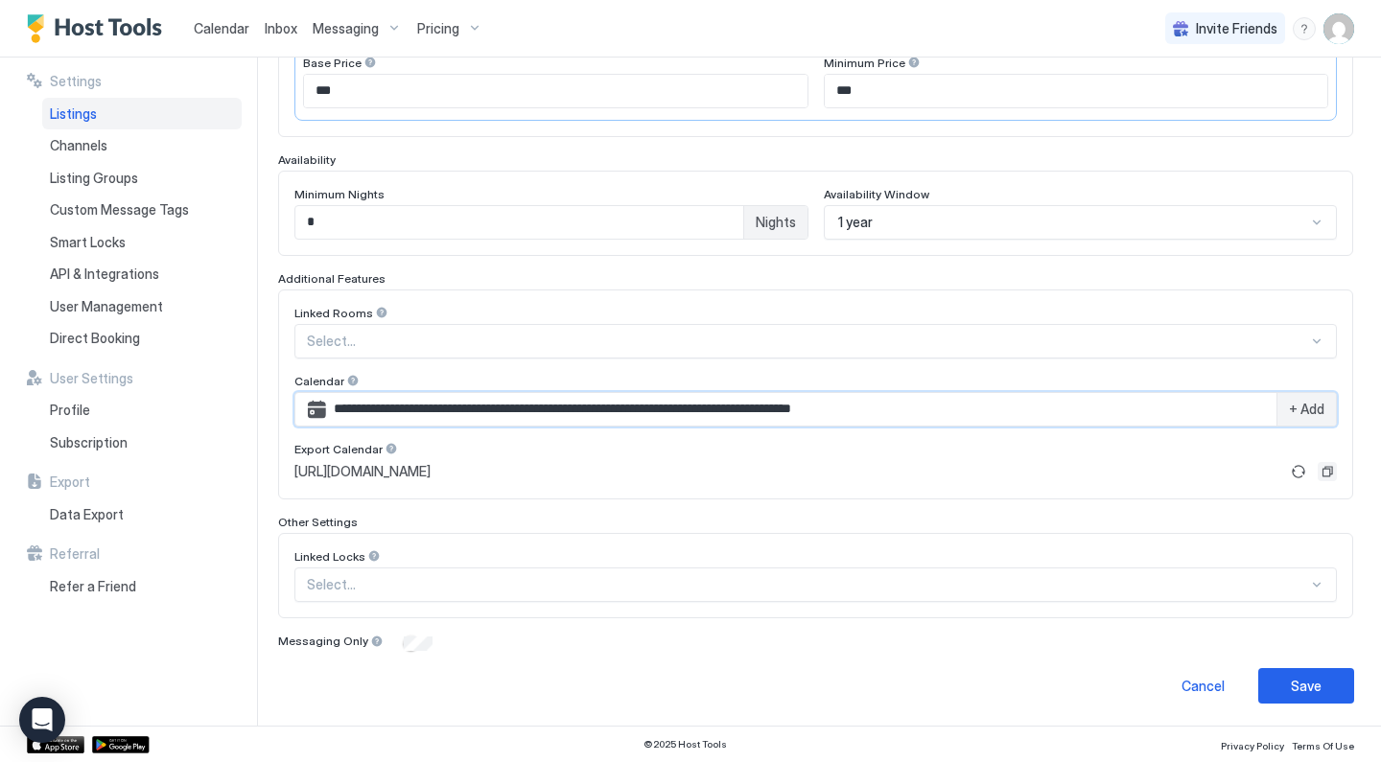
type input "**********"
click at [1323, 467] on button "Copy" at bounding box center [1327, 471] width 19 height 19
click at [1274, 685] on button "Save" at bounding box center [1306, 685] width 96 height 35
click at [1315, 682] on div "Save" at bounding box center [1306, 686] width 31 height 20
click at [1292, 406] on span "+ Add" at bounding box center [1306, 409] width 35 height 17
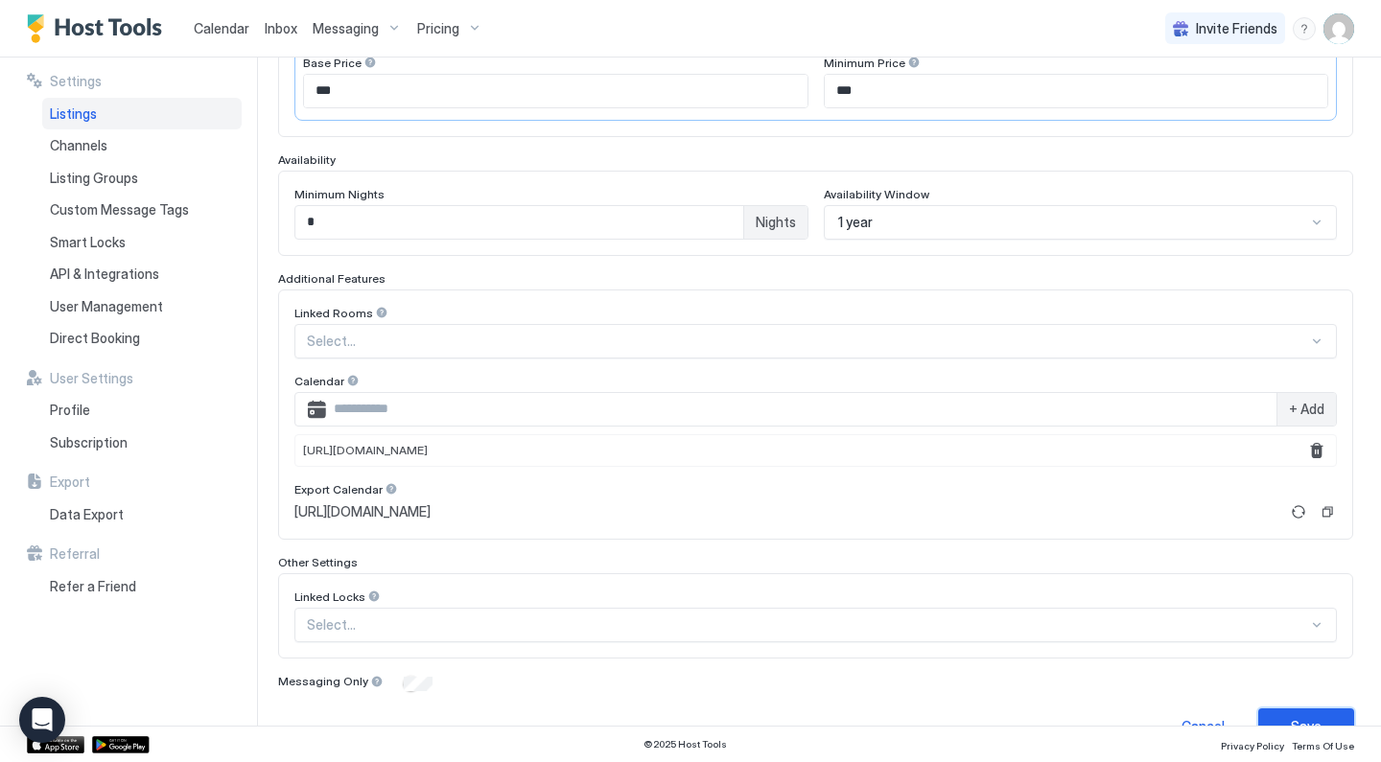
click at [1298, 711] on button "Save" at bounding box center [1306, 726] width 96 height 35
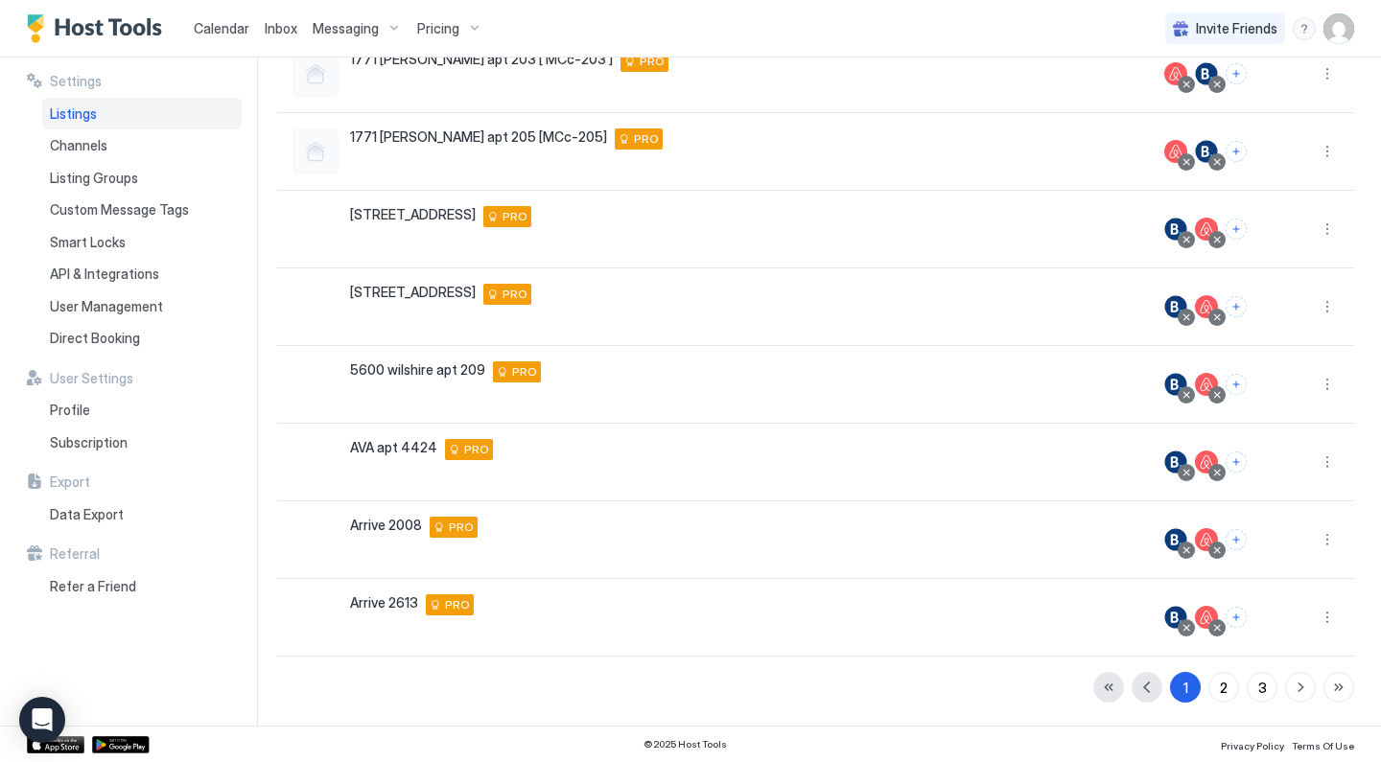
scroll to position [359, 0]
click at [230, 31] on span "Calendar" at bounding box center [222, 28] width 56 height 16
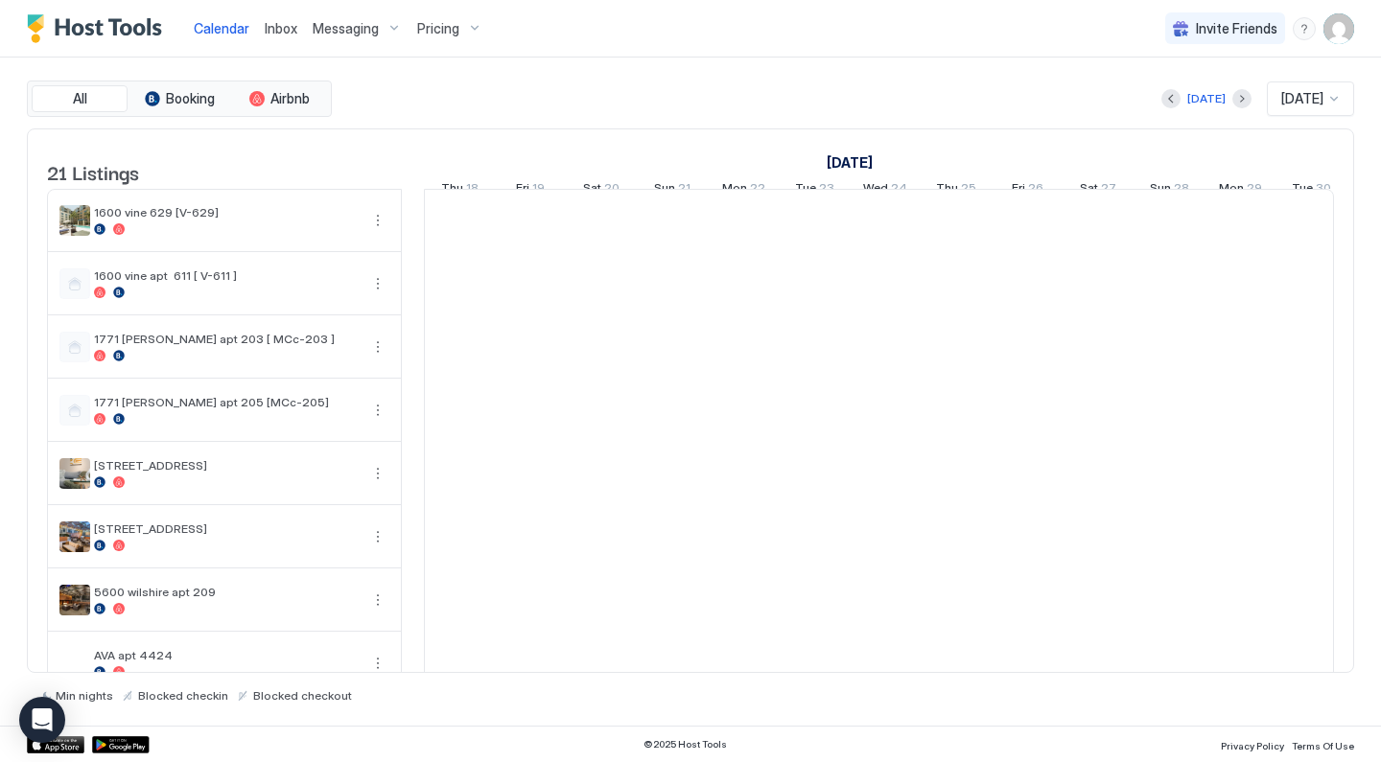
click at [435, 35] on span "Pricing" at bounding box center [438, 28] width 42 height 17
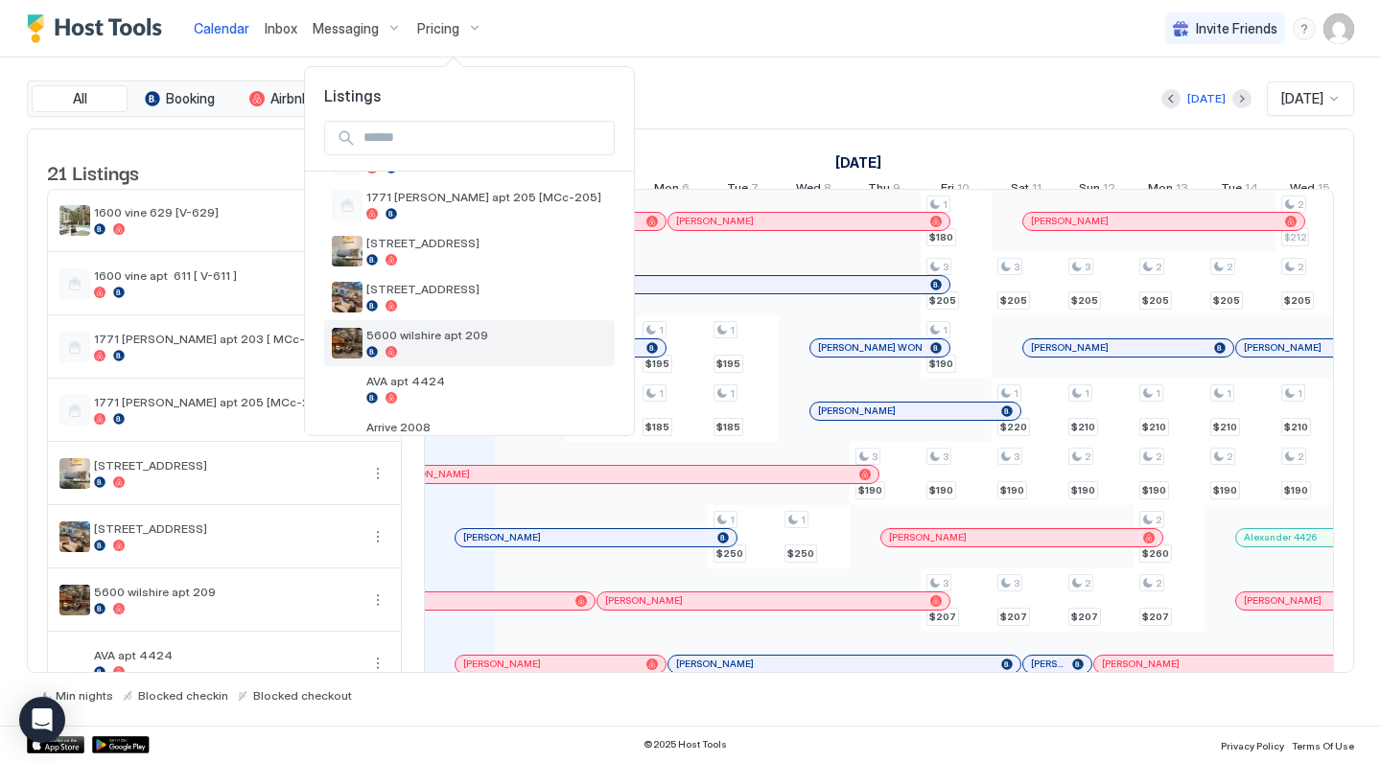
scroll to position [205, 0]
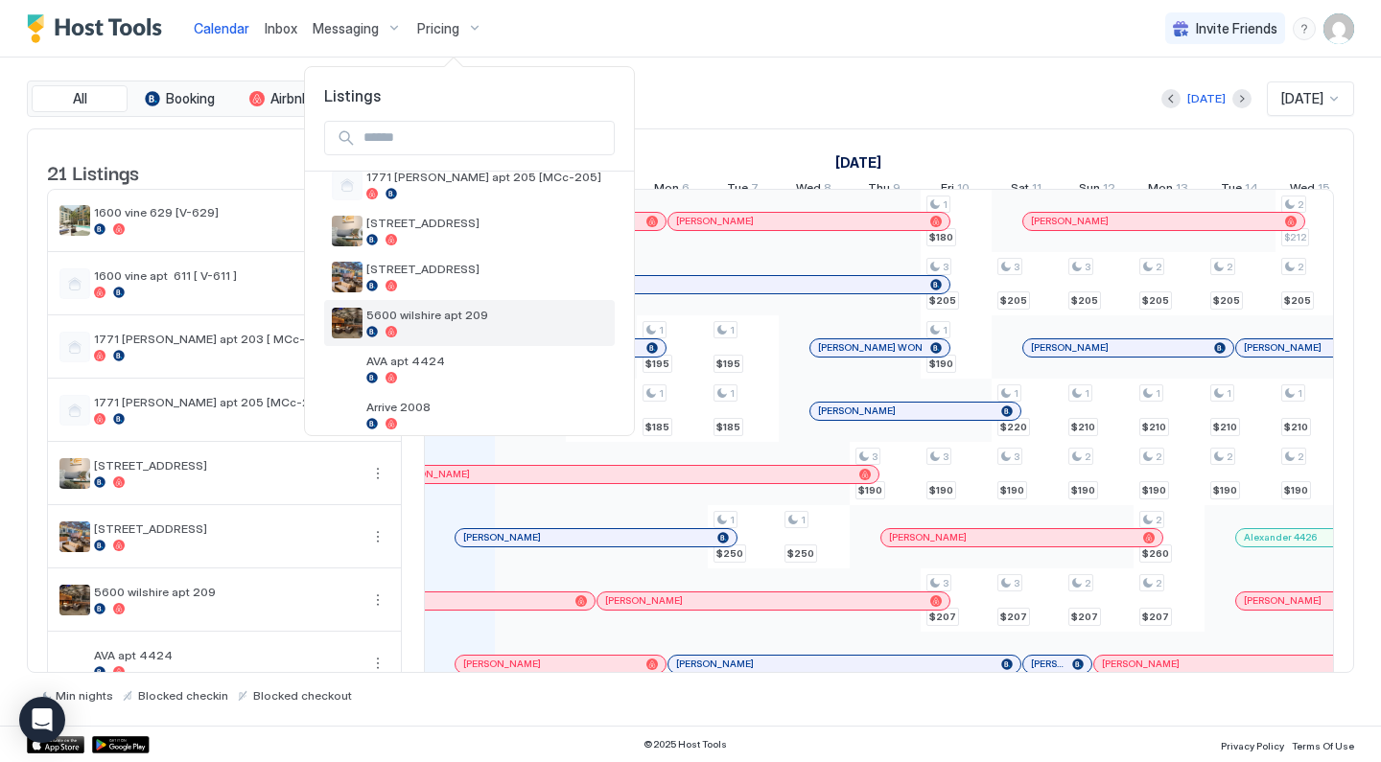
click at [448, 309] on span "5600 wilshire apt 209" at bounding box center [486, 315] width 241 height 14
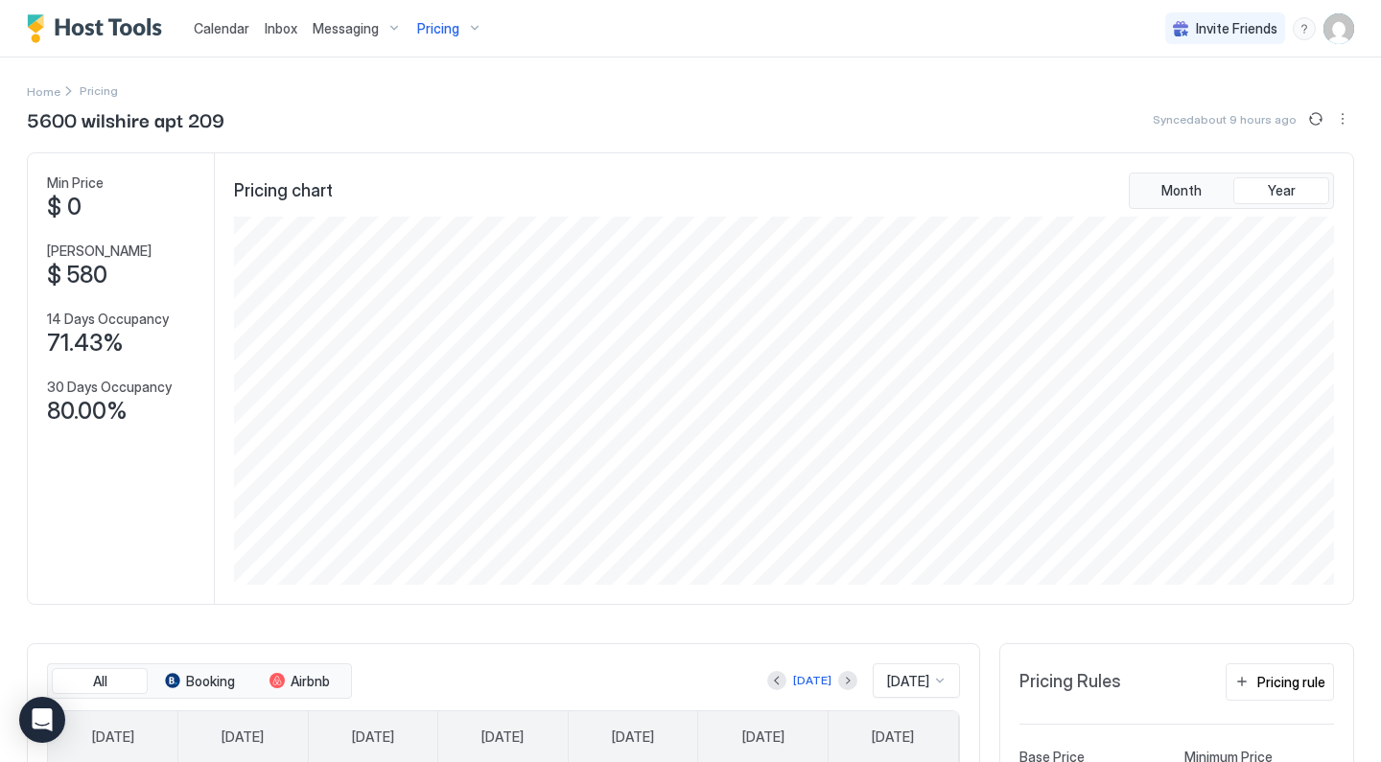
scroll to position [368, 1104]
click at [897, 676] on div "[DATE]" at bounding box center [916, 681] width 87 height 35
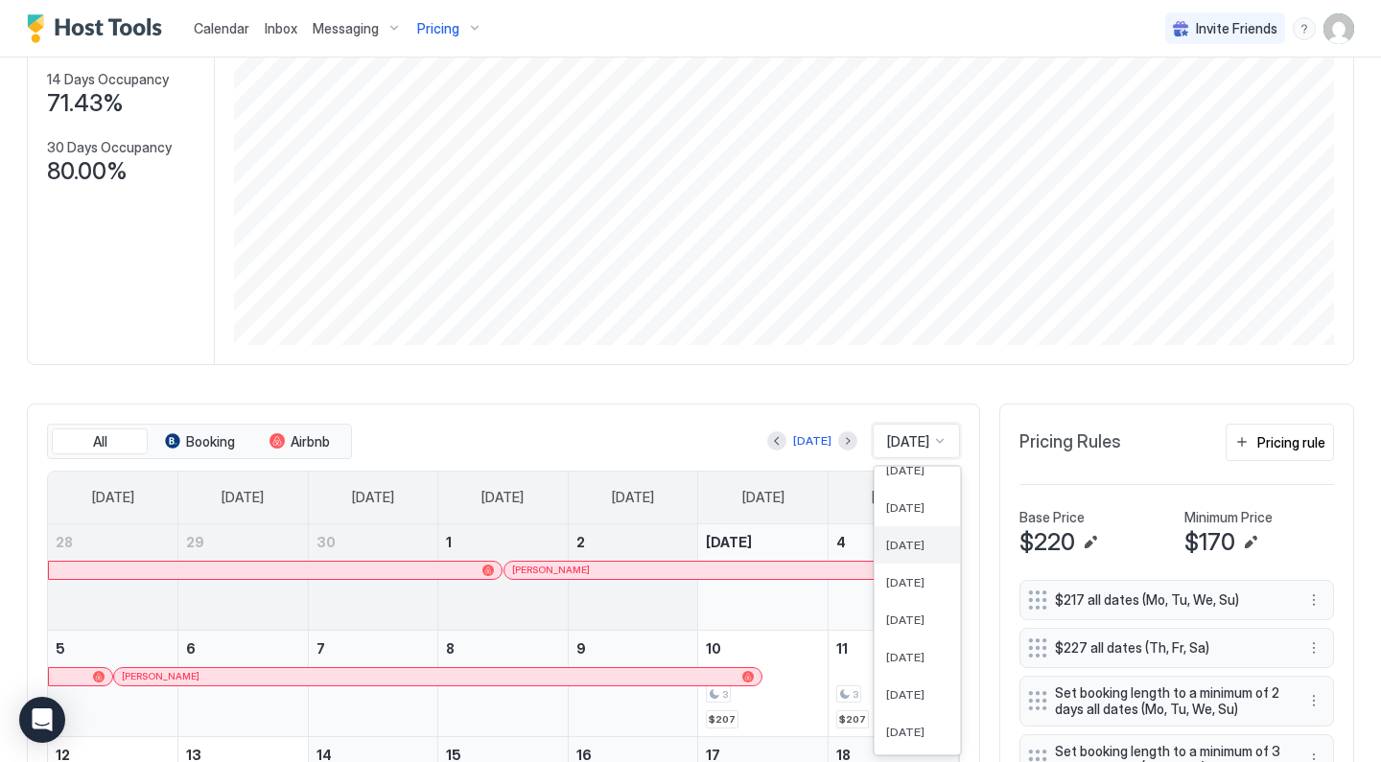
scroll to position [141, 0]
click at [912, 564] on div "[DATE]" at bounding box center [917, 557] width 85 height 37
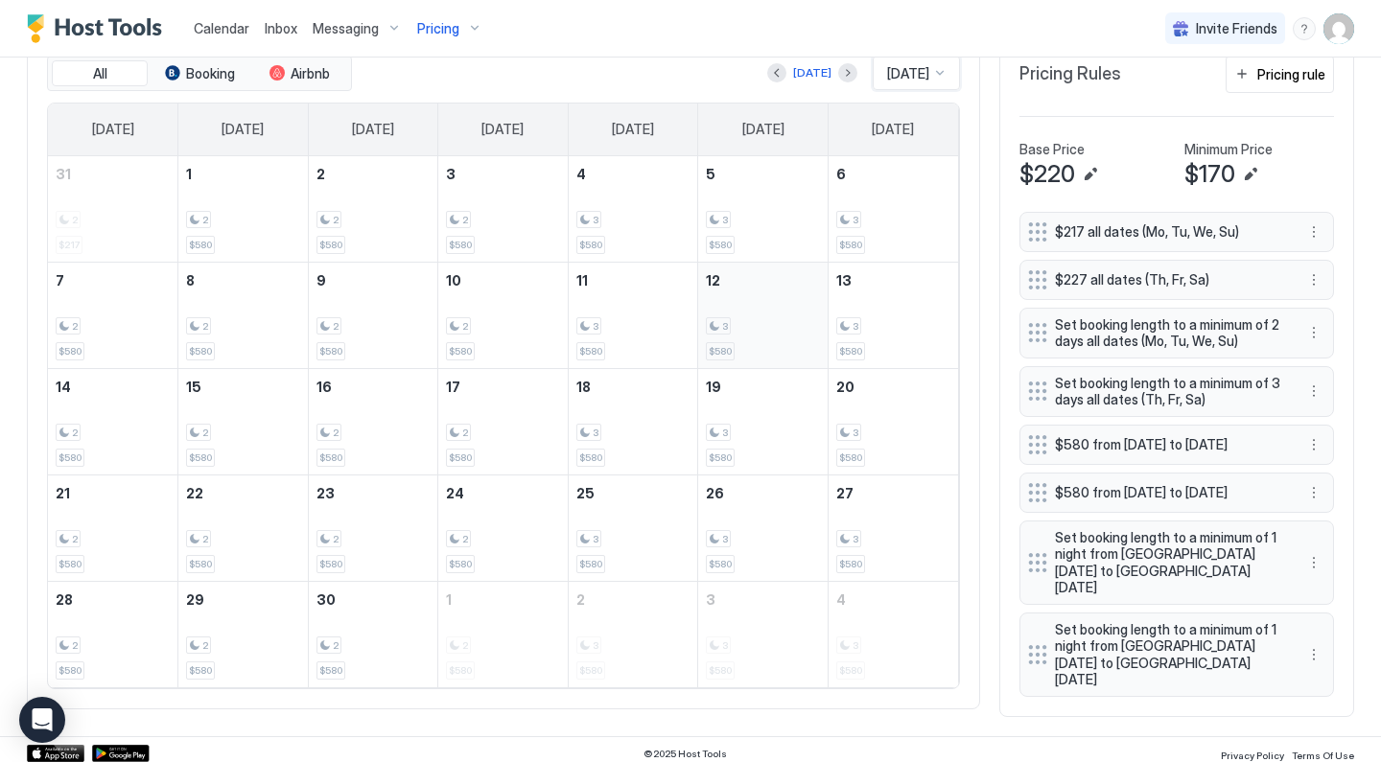
scroll to position [607, 0]
click at [800, 77] on div "[DATE]" at bounding box center [812, 73] width 38 height 17
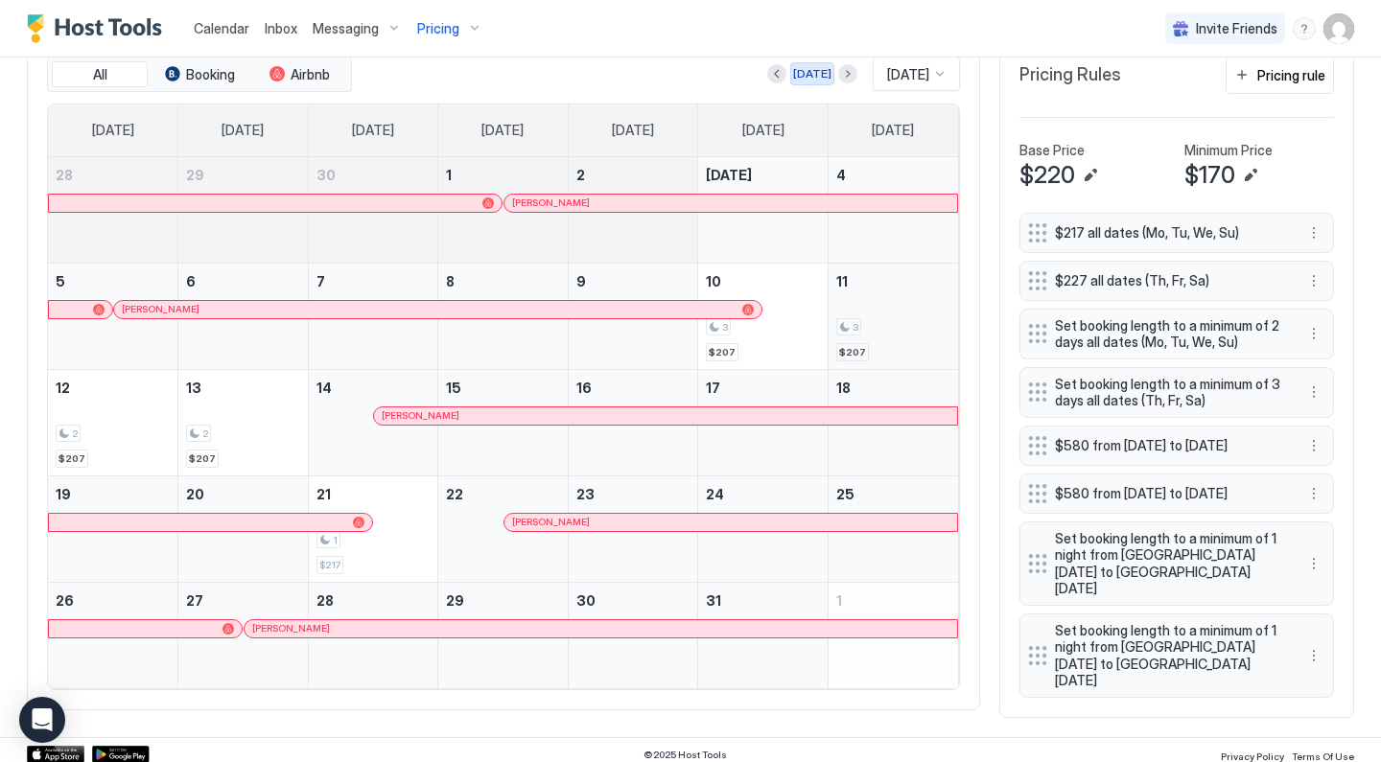
scroll to position [596, 0]
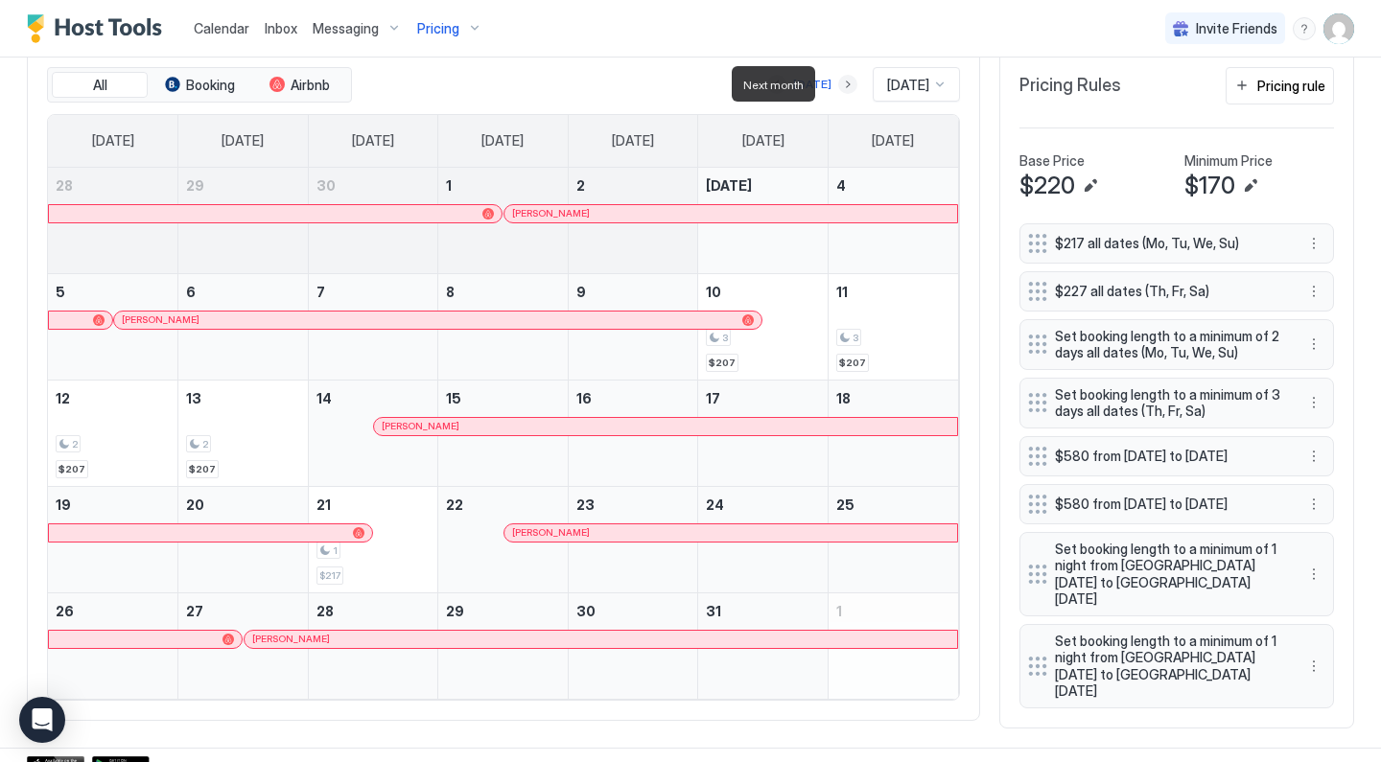
click at [838, 82] on button "Next month" at bounding box center [847, 84] width 19 height 19
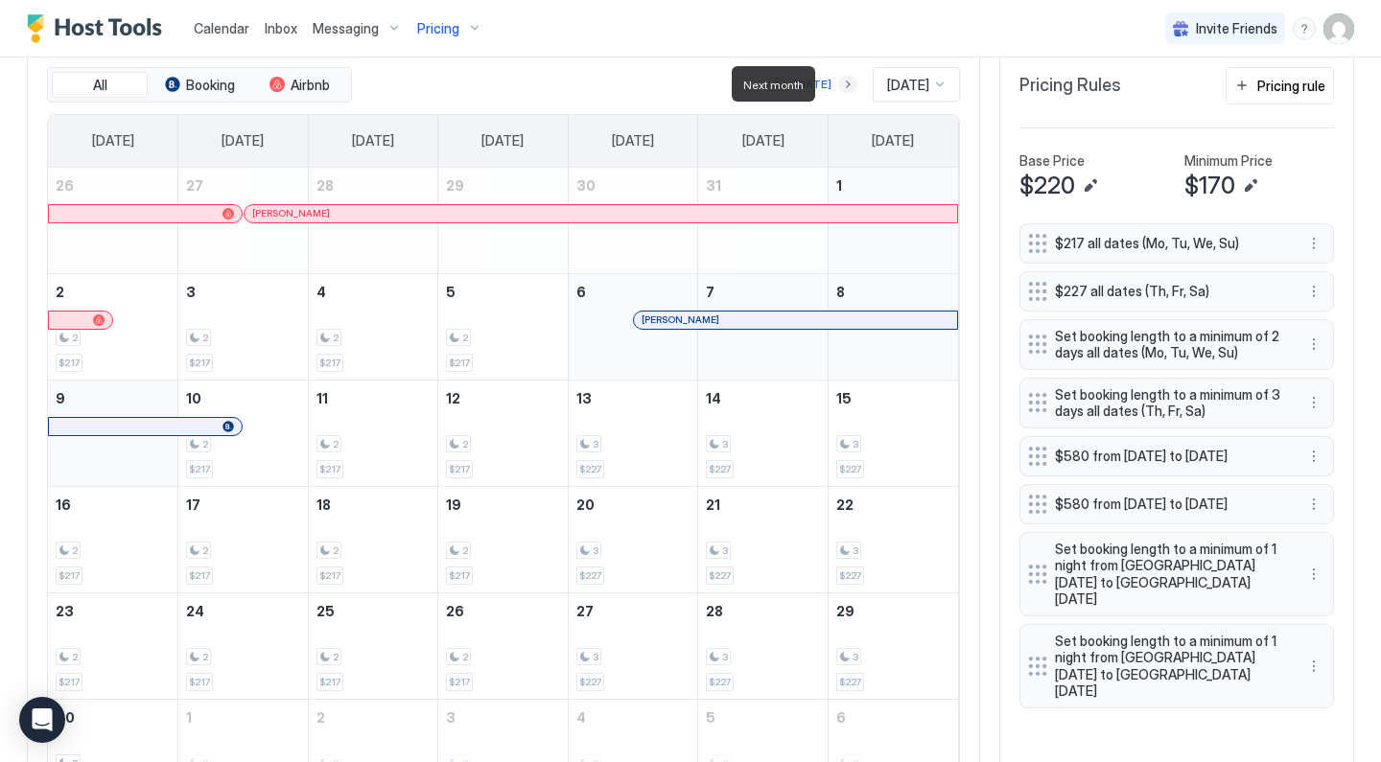
click at [838, 82] on button "Next month" at bounding box center [847, 84] width 19 height 19
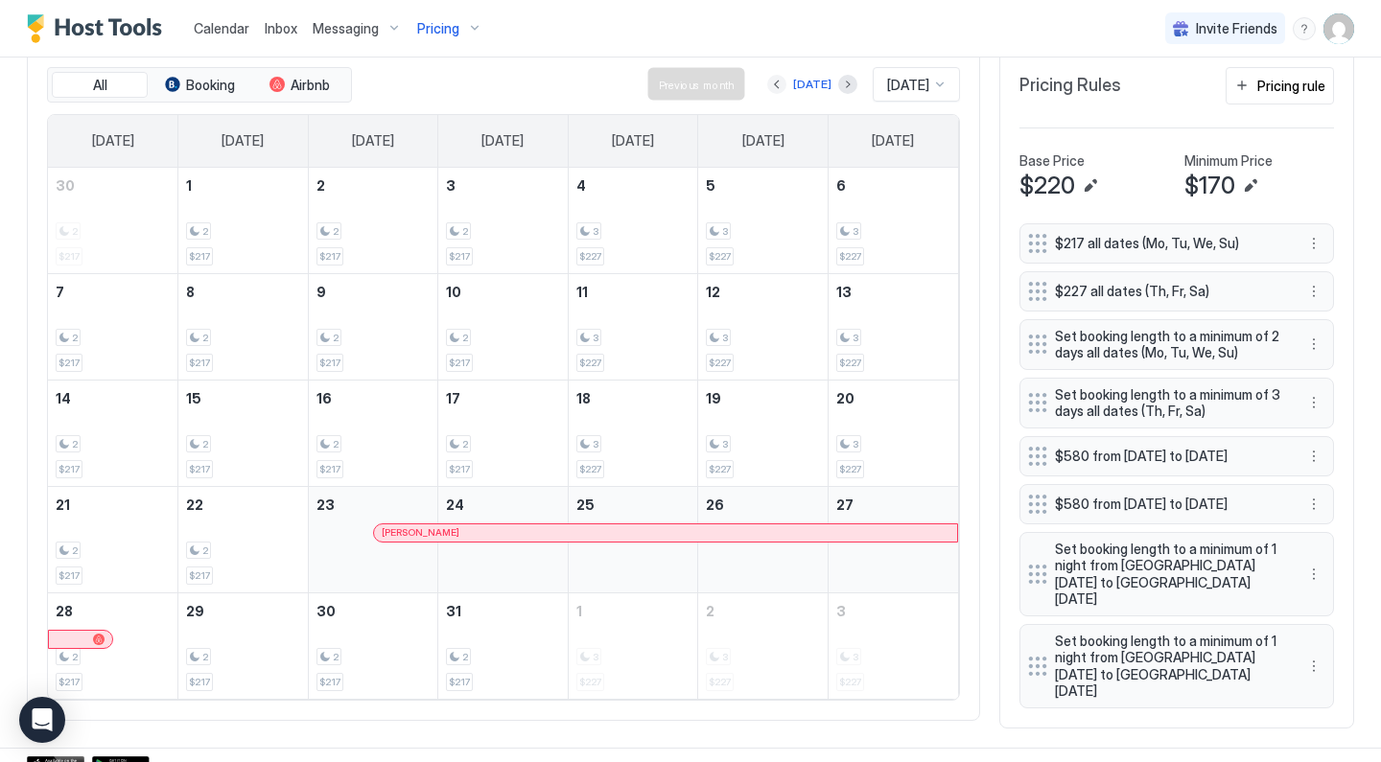
click at [767, 82] on button "Previous month" at bounding box center [776, 84] width 19 height 19
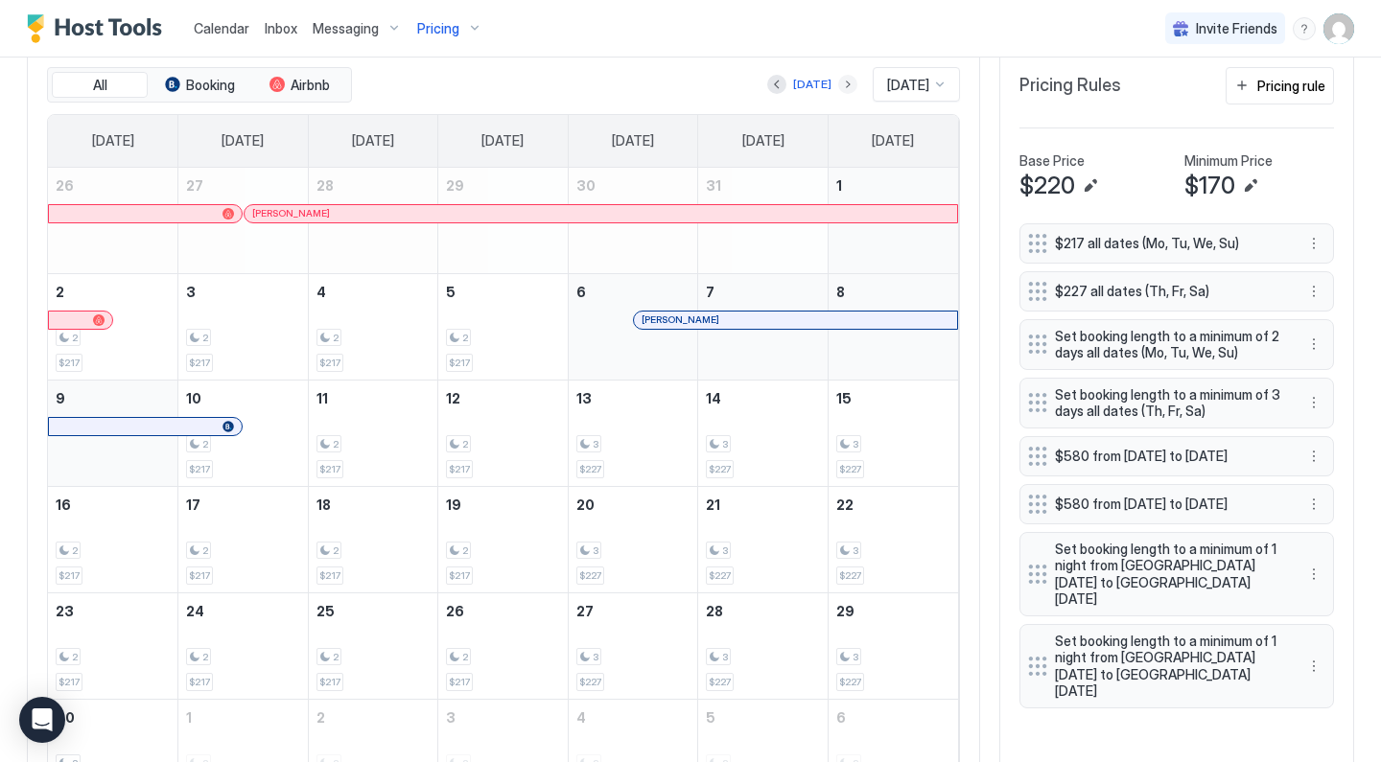
click at [838, 82] on button "Next month" at bounding box center [847, 84] width 19 height 19
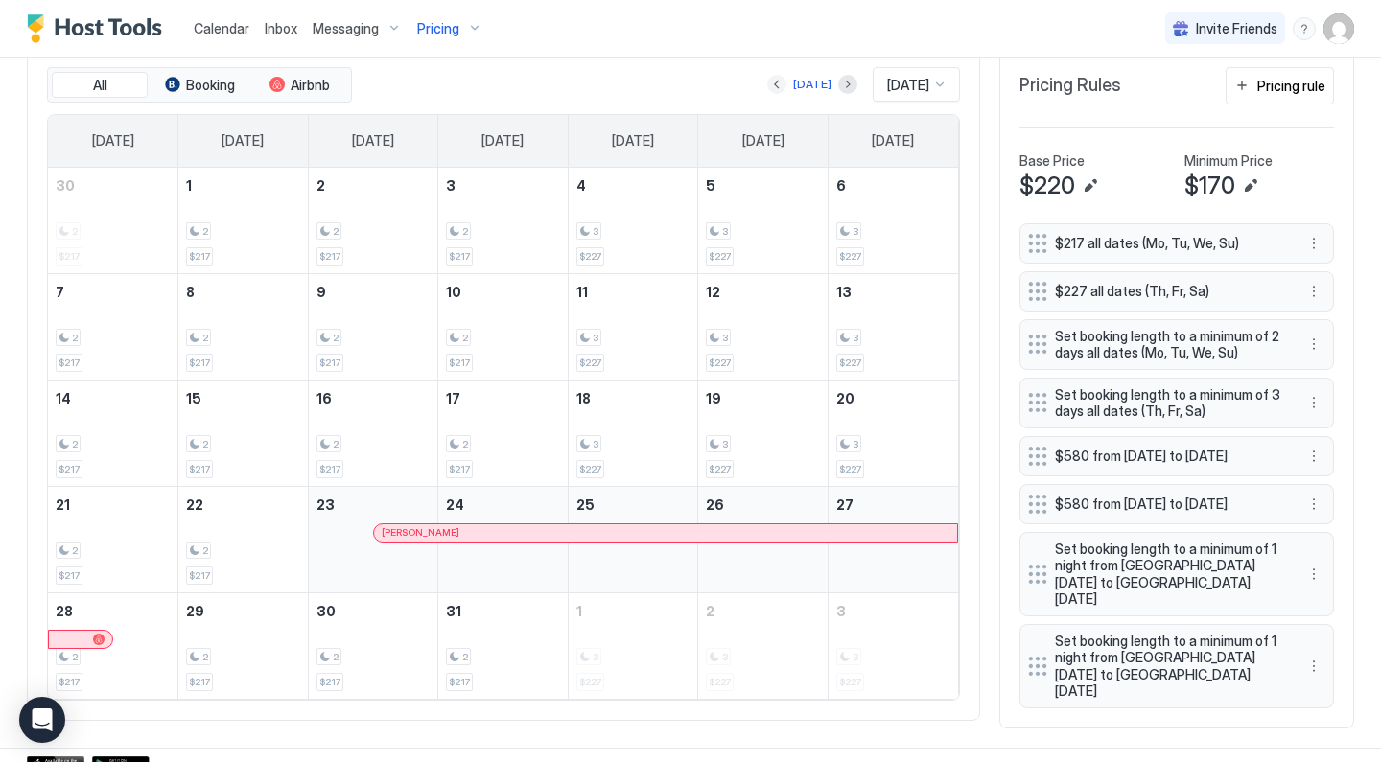
click at [768, 82] on button "Previous month" at bounding box center [776, 84] width 19 height 19
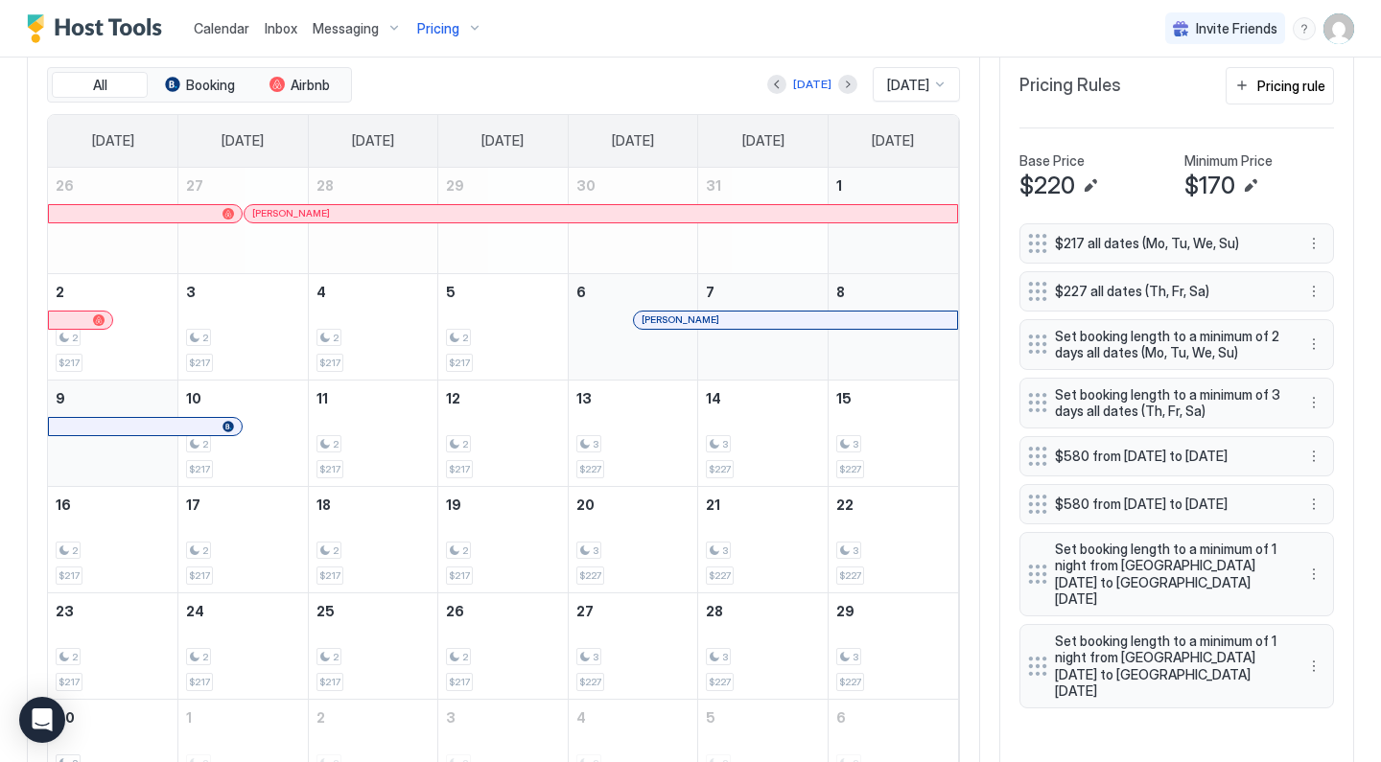
drag, startPoint x: 728, startPoint y: 72, endPoint x: 781, endPoint y: 324, distance: 257.6
click at [781, 324] on div "All Booking Airbnb [DATE] [DATE] [DATE] [DATE] [DATE] [DATE] [DATE] [DATE] [DAT…" at bounding box center [503, 437] width 913 height 740
click at [715, 431] on div "3 $227" at bounding box center [763, 433] width 114 height 90
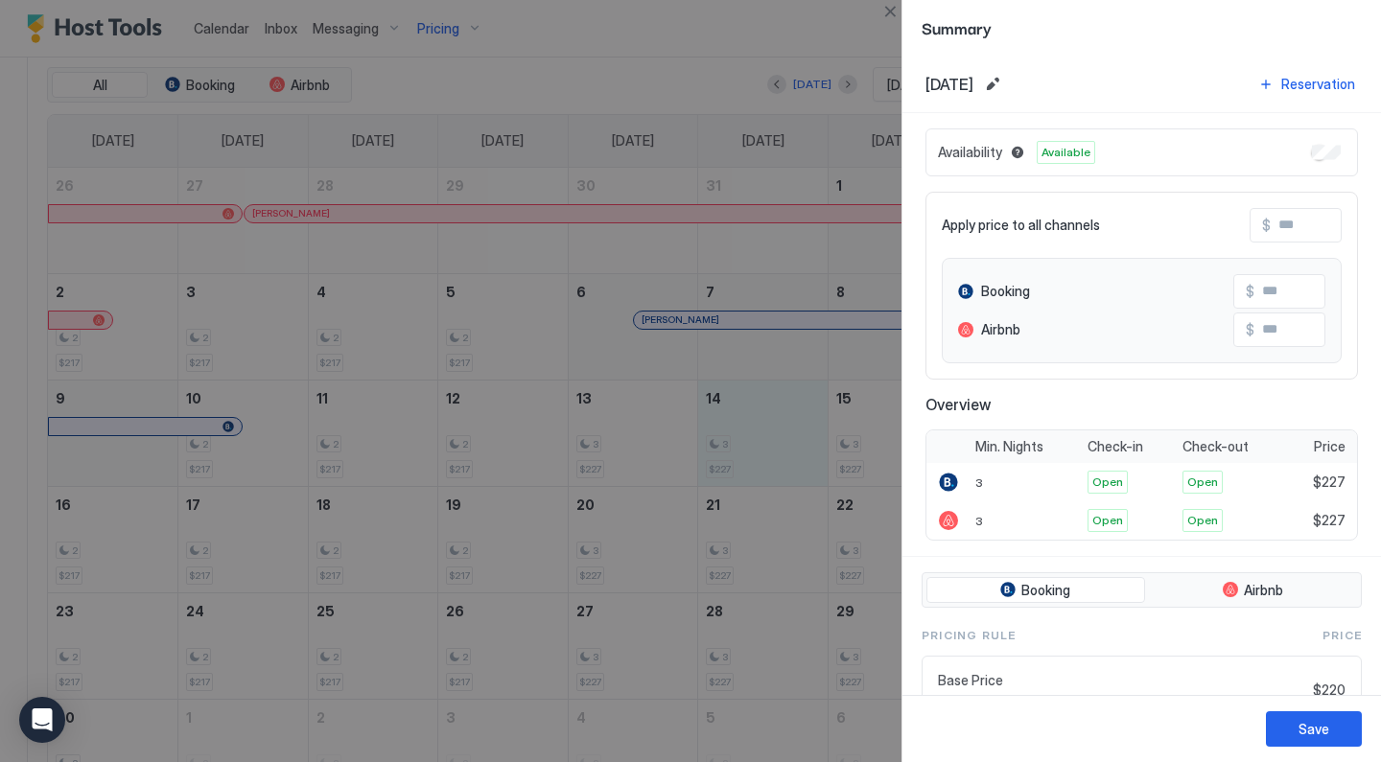
click at [670, 417] on div at bounding box center [690, 381] width 1381 height 762
click at [886, 11] on button "Close" at bounding box center [889, 11] width 23 height 23
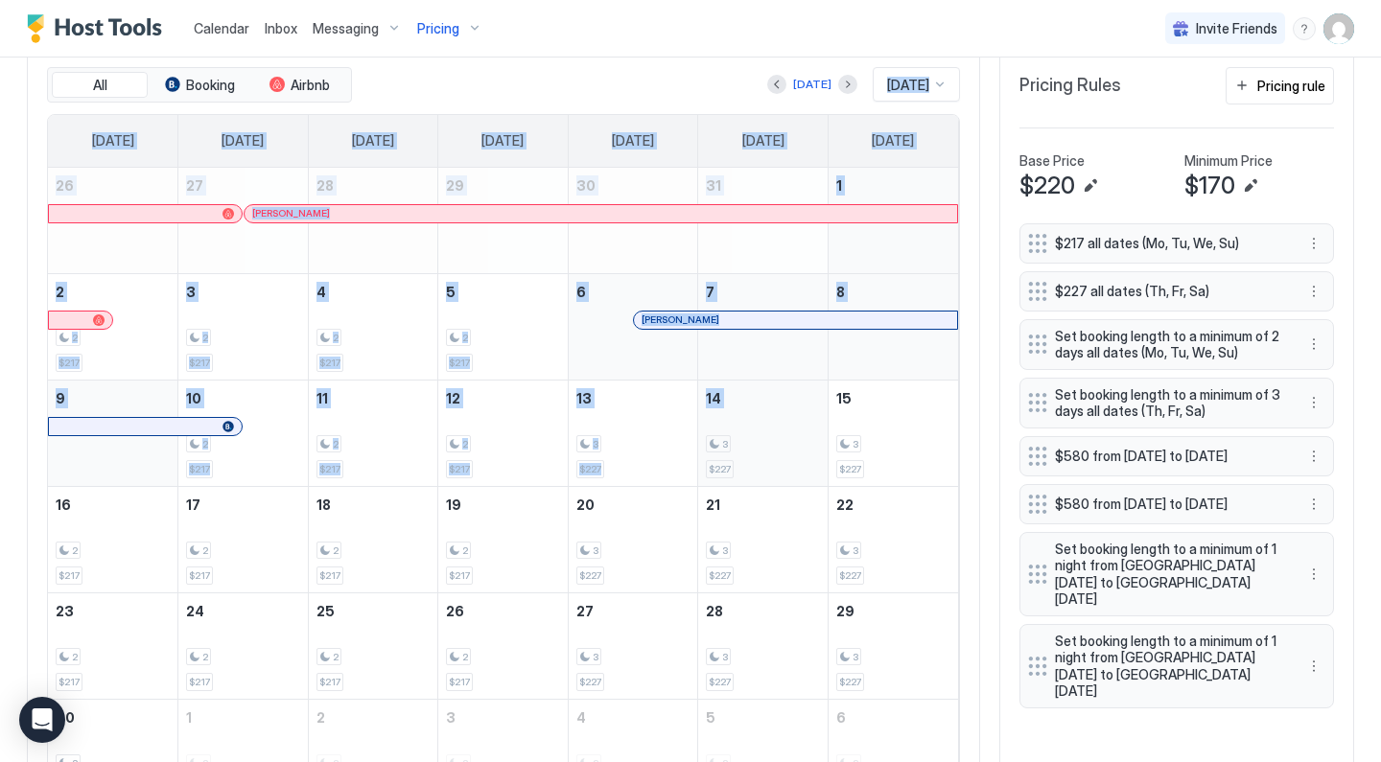
drag, startPoint x: 692, startPoint y: 60, endPoint x: 761, endPoint y: 402, distance: 348.3
click at [761, 402] on div "All Booking Airbnb [DATE] [DATE] [DATE] [DATE] [DATE] [DATE] [DATE] [DATE] [DAT…" at bounding box center [503, 437] width 953 height 781
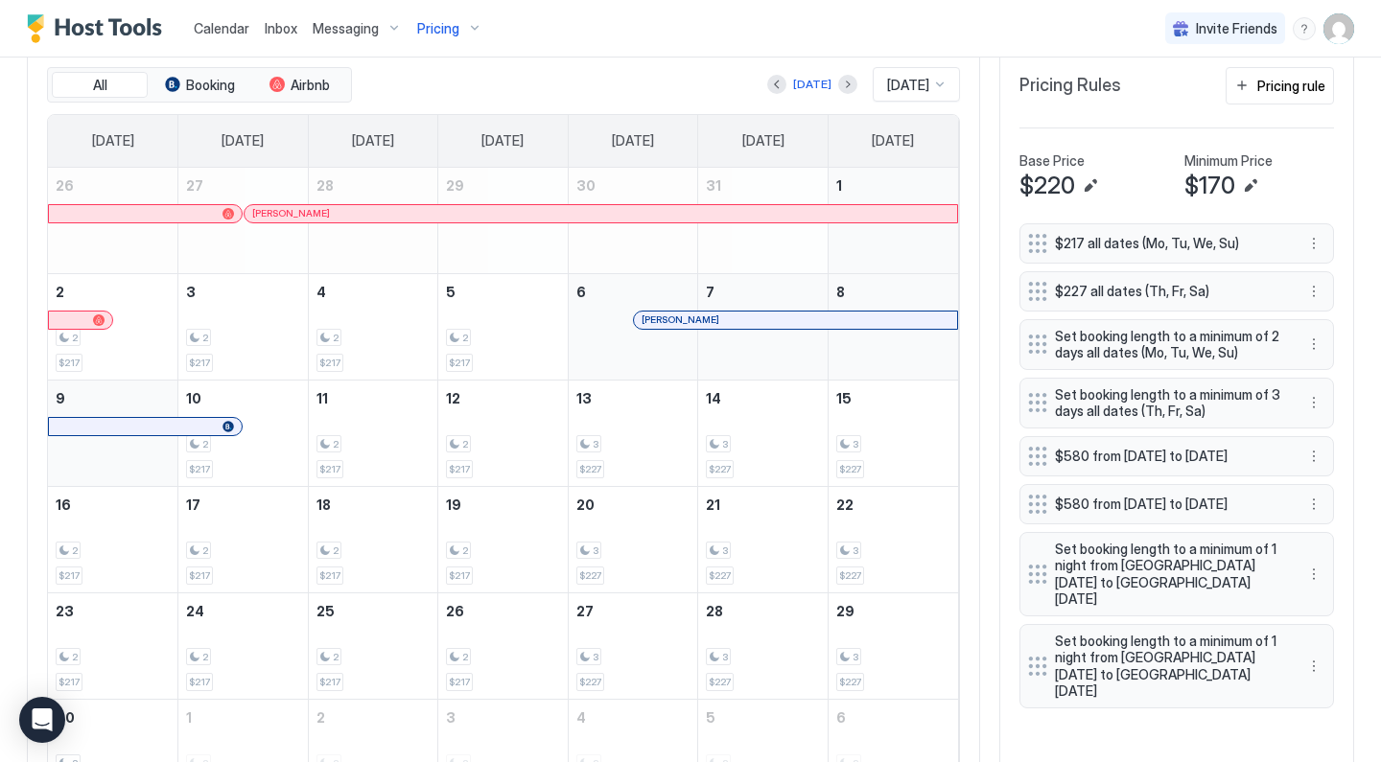
click at [968, 434] on div "All Booking Airbnb [DATE] [DATE] [DATE] [DATE] [DATE] [DATE] [DATE] [DATE] [DAT…" at bounding box center [503, 437] width 953 height 781
click at [772, 82] on button "Previous month" at bounding box center [776, 84] width 19 height 19
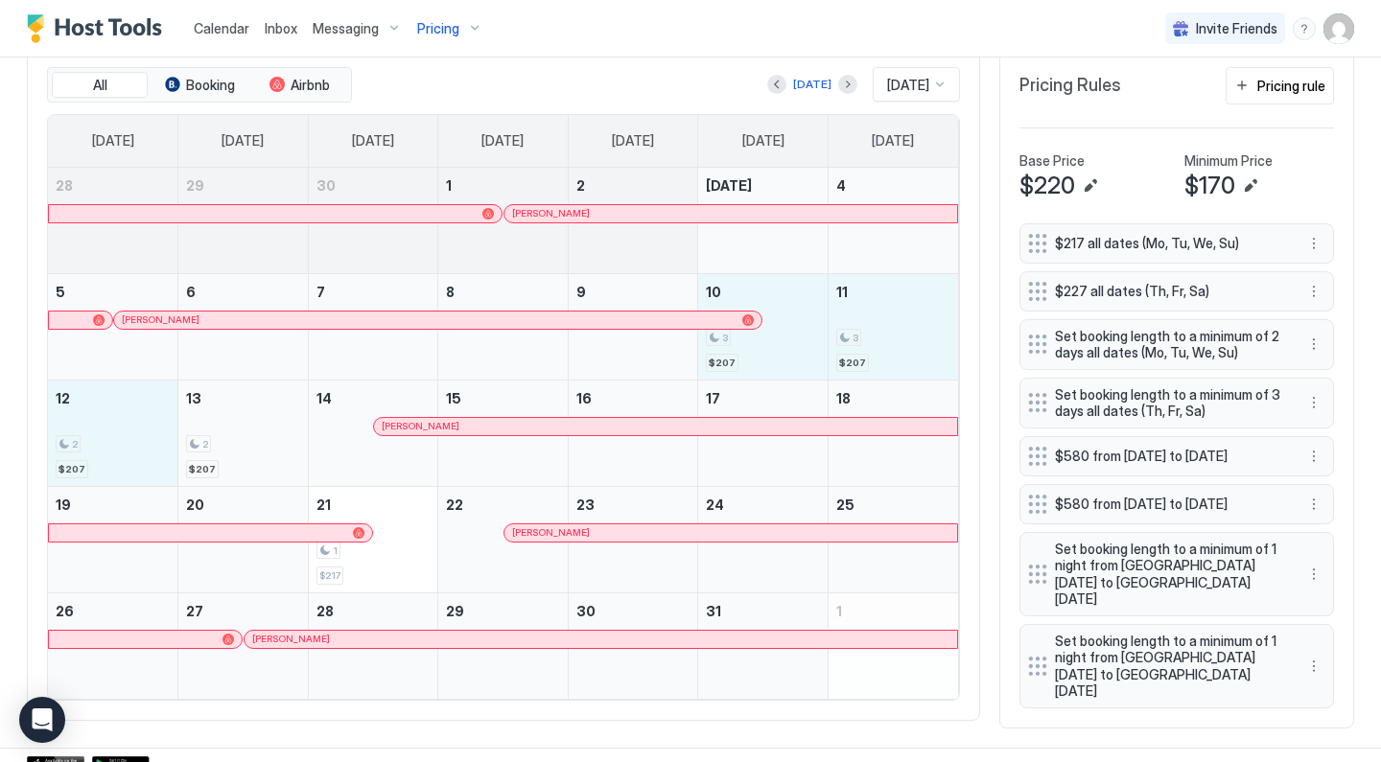
drag, startPoint x: 780, startPoint y: 312, endPoint x: 217, endPoint y: 451, distance: 579.8
click at [217, 451] on tbody "28 29 30 1 [PERSON_NAME] 2 [DATE] 4 5 [PERSON_NAME] 6 7 8 9 10 3 $207 11 3 $207…" at bounding box center [503, 433] width 910 height 531
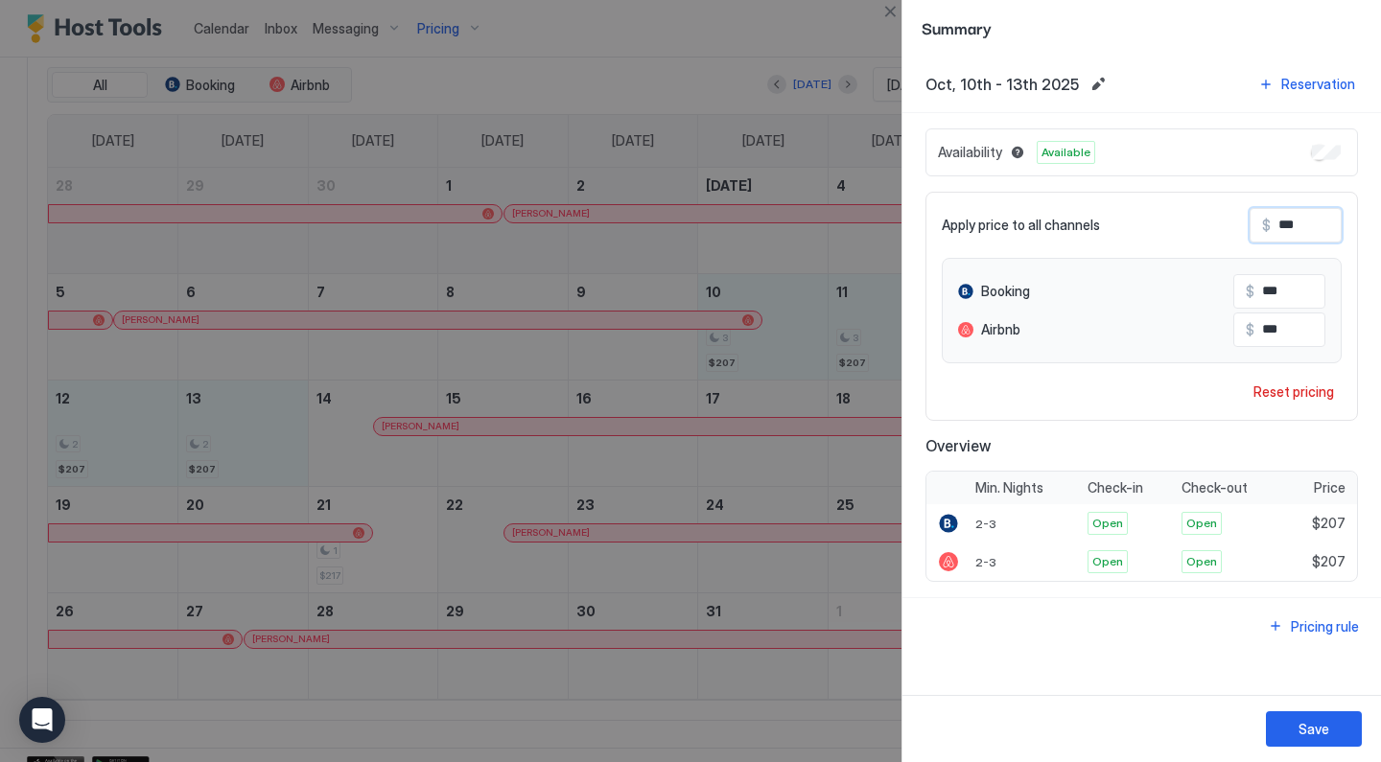
drag, startPoint x: 1320, startPoint y: 225, endPoint x: 1131, endPoint y: 182, distance: 194.7
click at [1131, 182] on div "Availability Available Apply price to all channels $ *** Booking $ *** Airbnb $…" at bounding box center [1141, 355] width 432 height 454
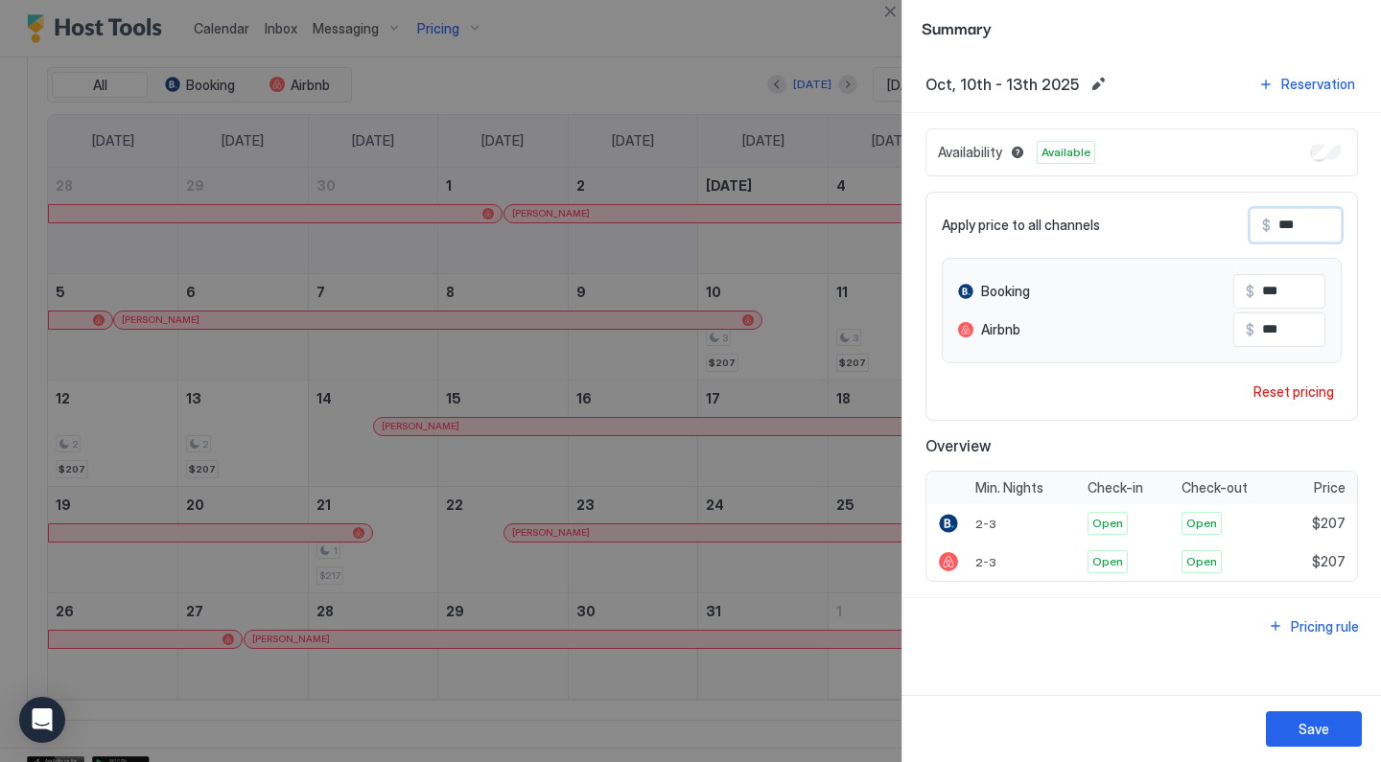
type input "*"
type input "**"
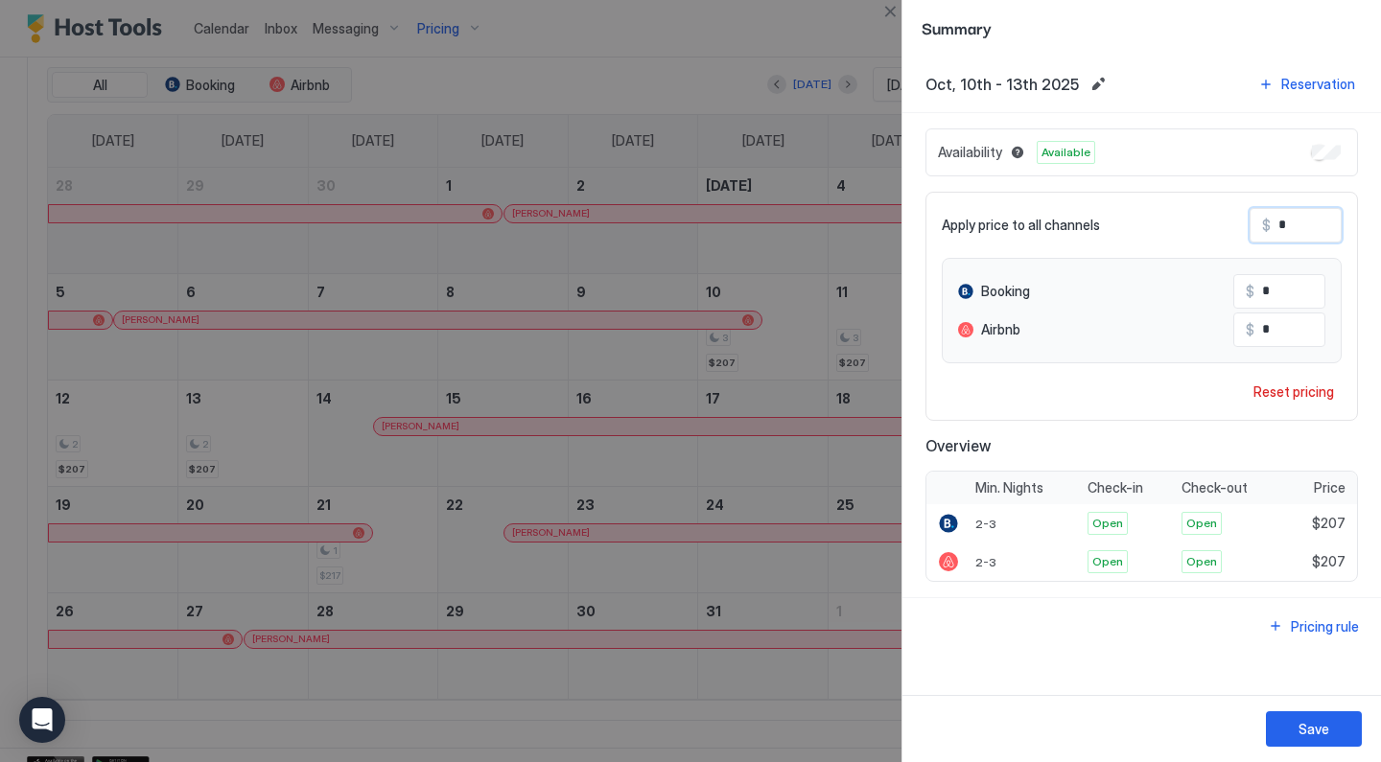
type input "**"
type input "***"
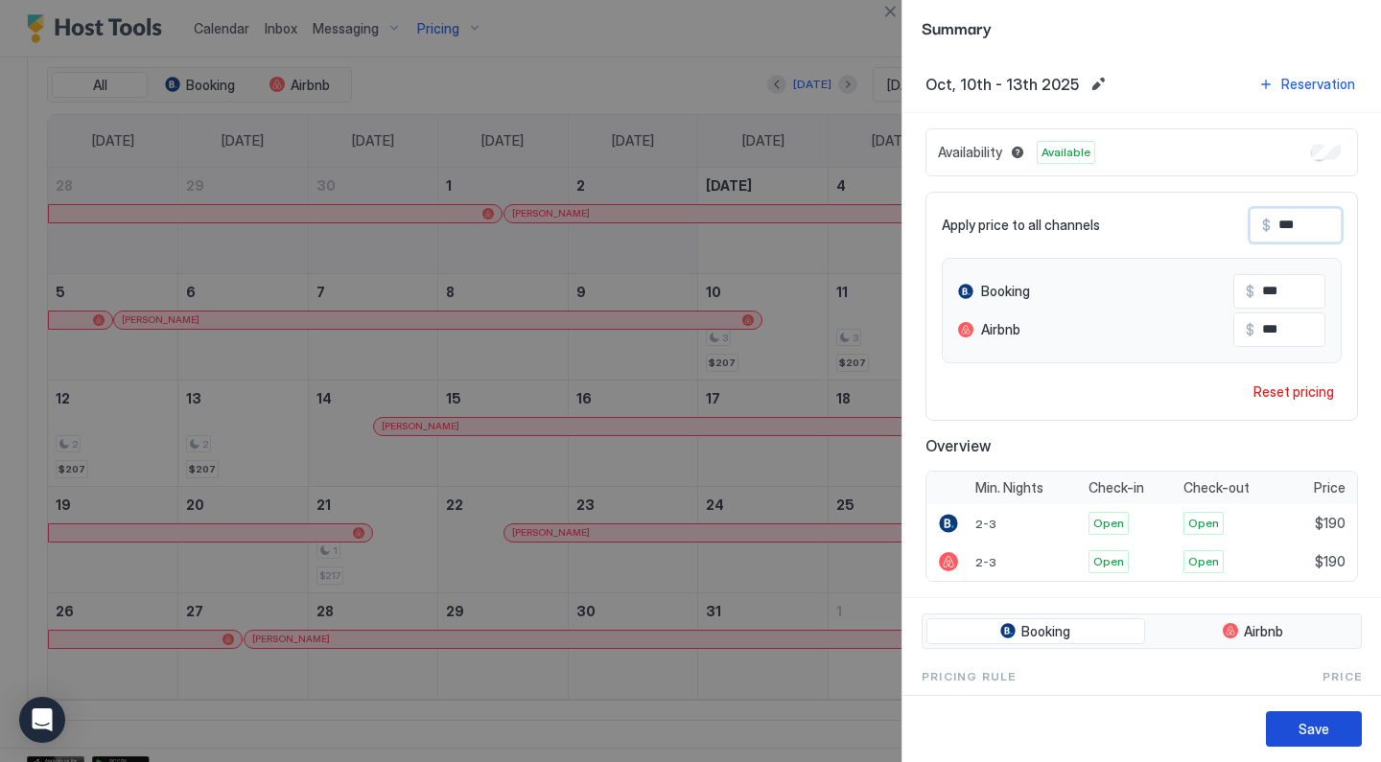
click at [1308, 724] on div "Save" at bounding box center [1313, 729] width 31 height 20
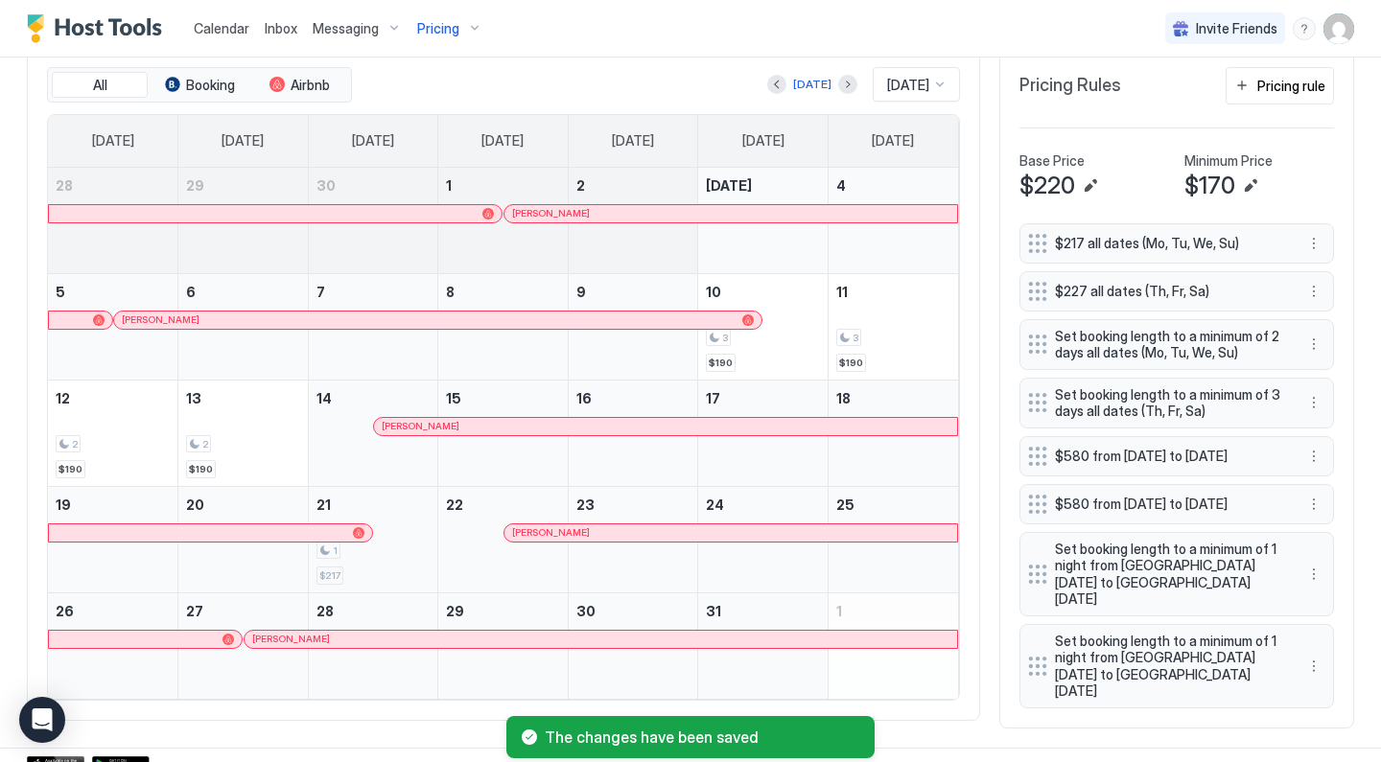
click at [404, 547] on div "1" at bounding box center [373, 551] width 114 height 18
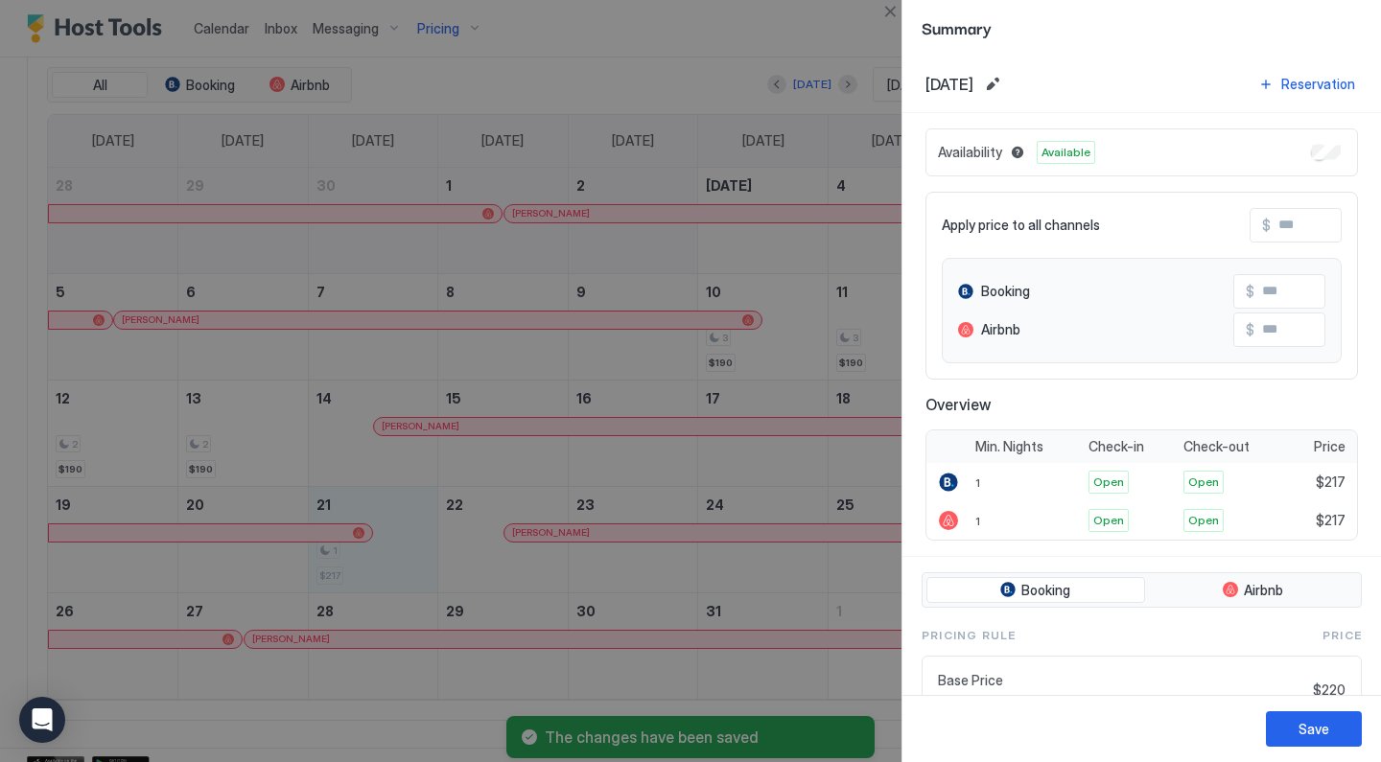
click at [1303, 229] on input "Input Field" at bounding box center [1347, 225] width 153 height 33
type input "*"
type input "**"
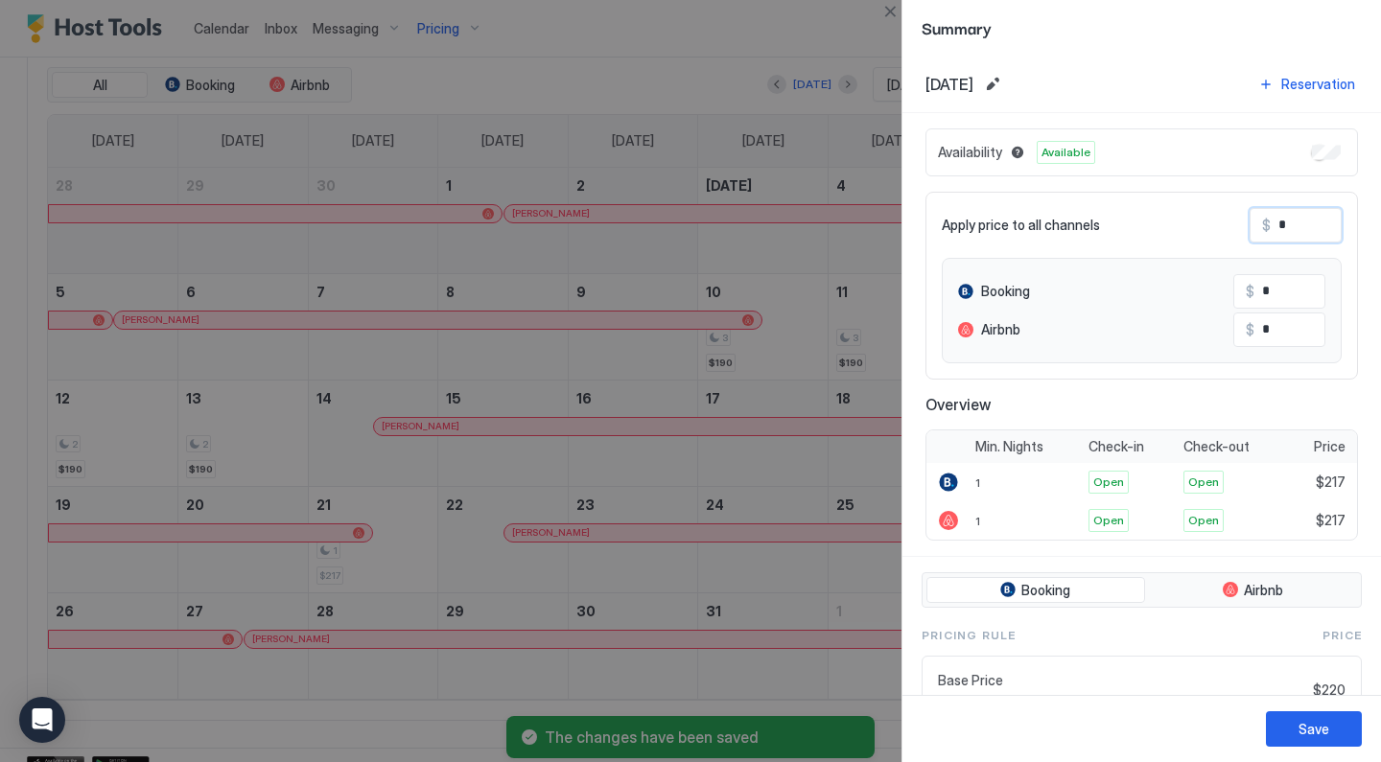
type input "**"
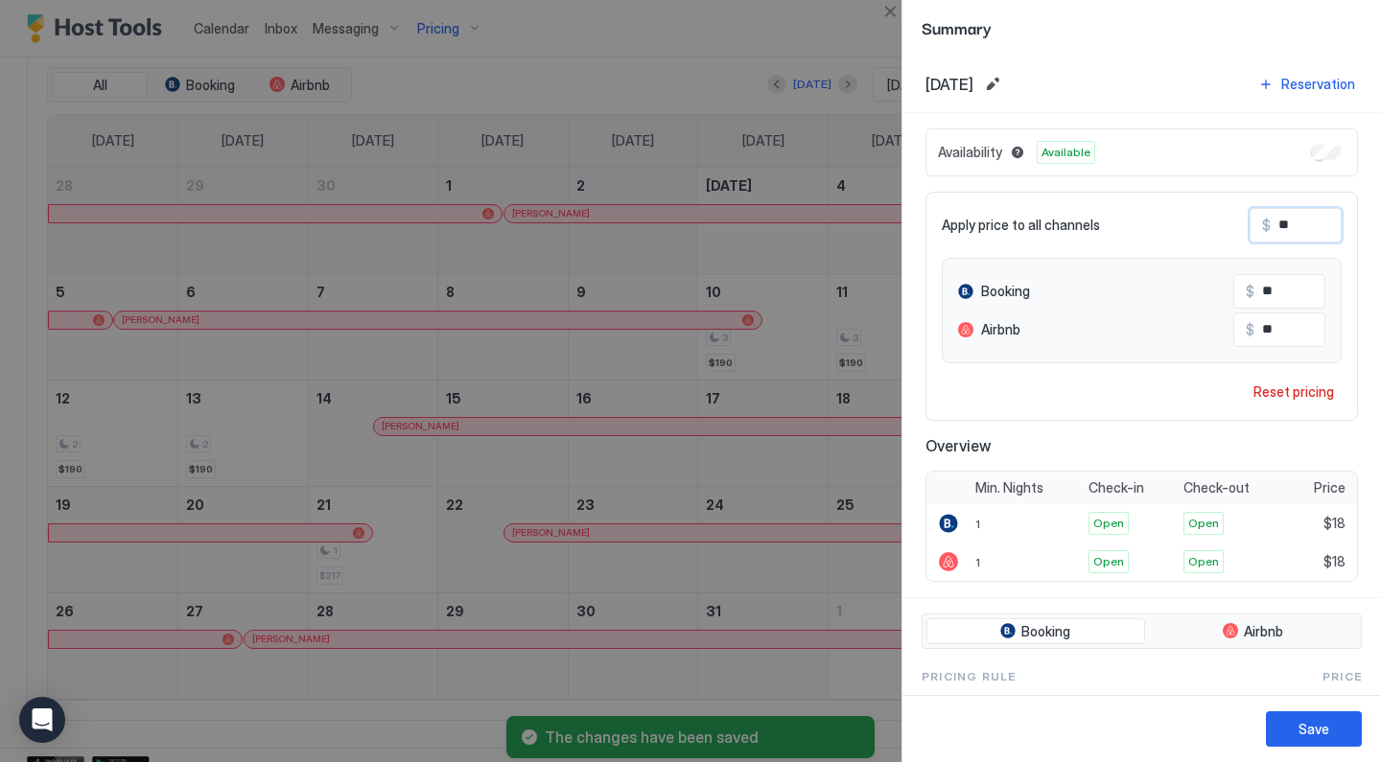
type input "***"
click at [1295, 719] on button "Save" at bounding box center [1314, 728] width 96 height 35
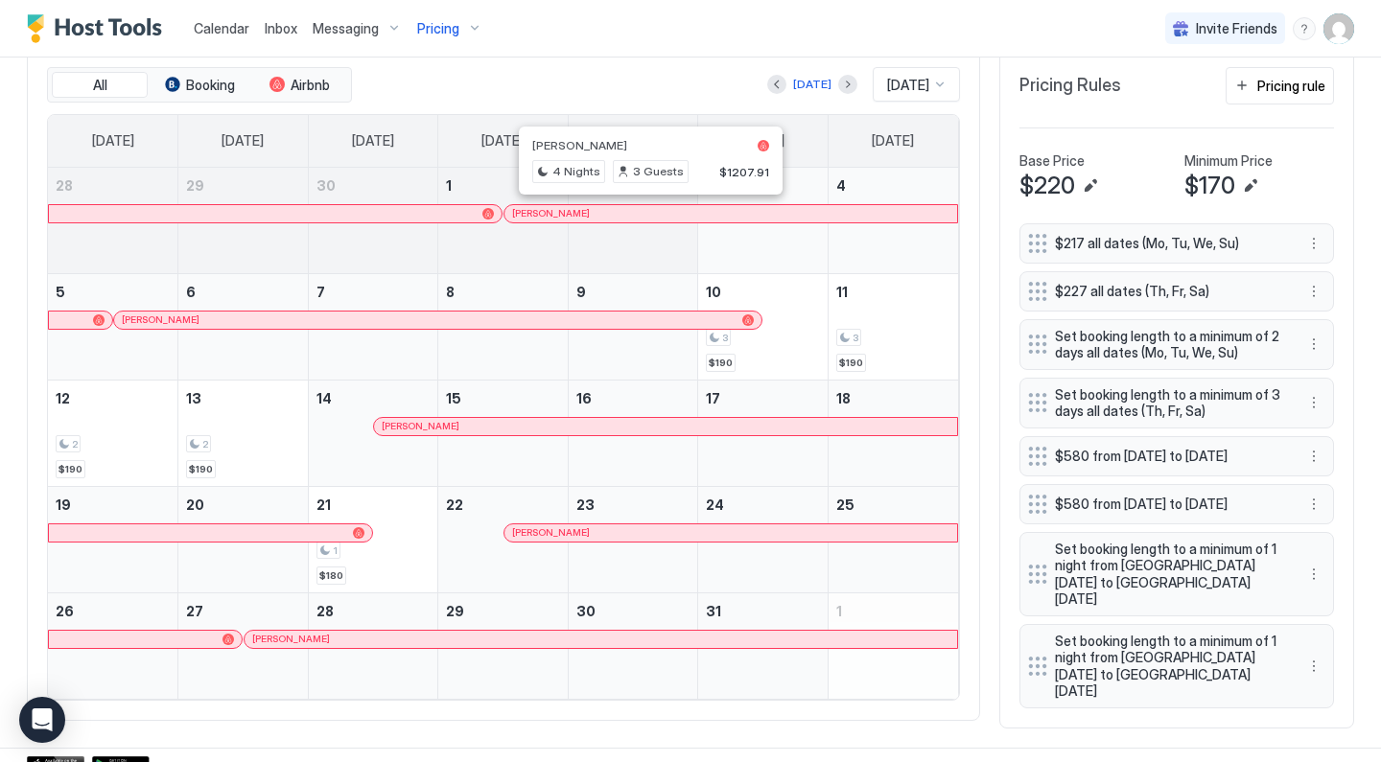
click at [642, 214] on div at bounding box center [642, 213] width 15 height 15
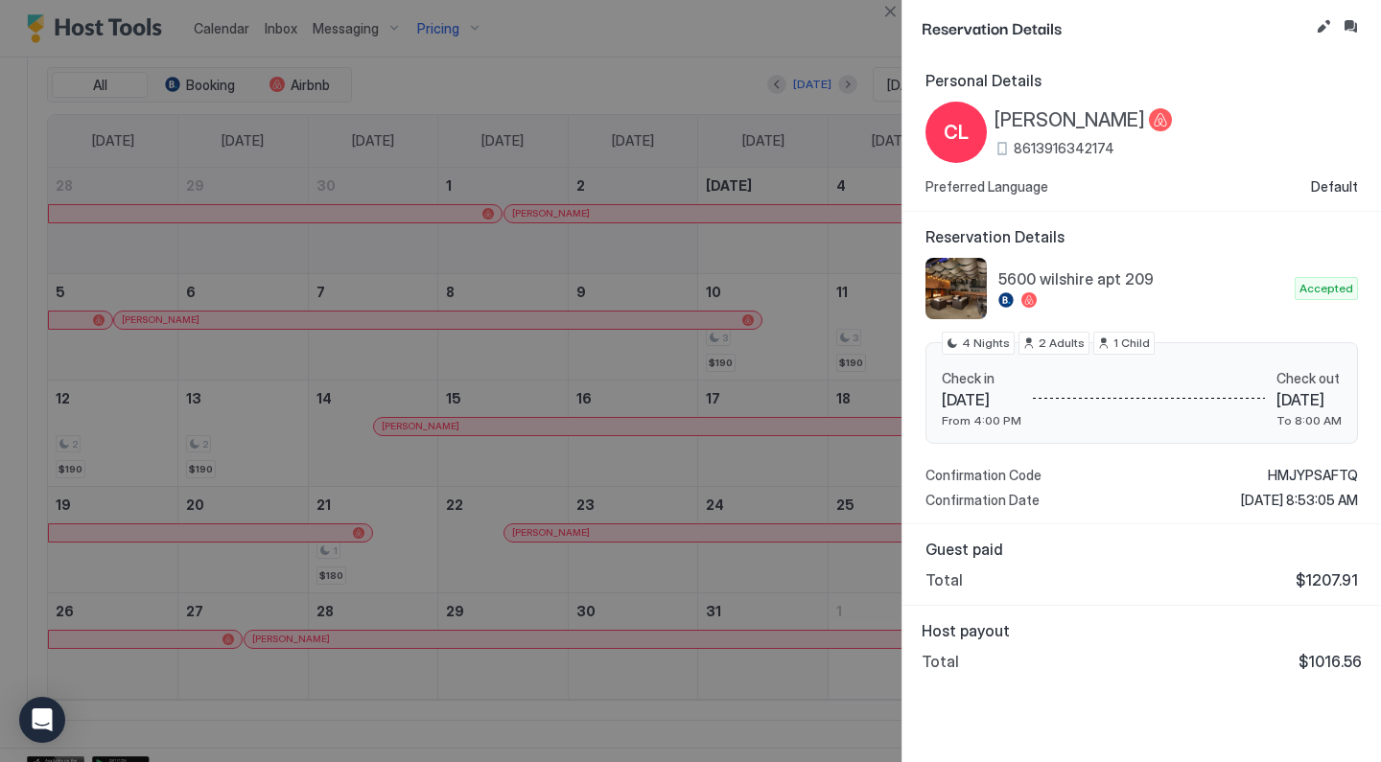
click at [793, 487] on div at bounding box center [690, 381] width 1381 height 762
click at [888, 10] on button "Close" at bounding box center [889, 11] width 23 height 23
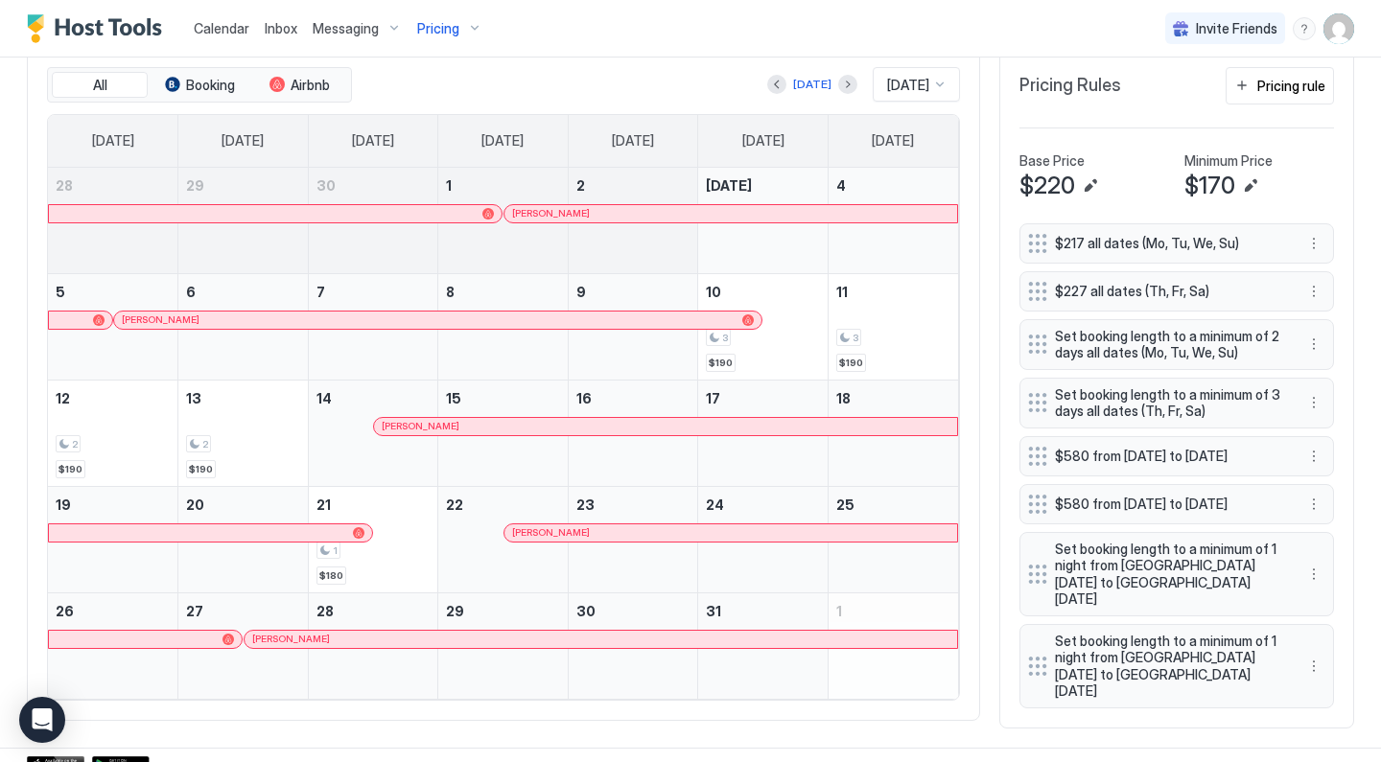
click at [592, 314] on div "[PERSON_NAME]" at bounding box center [428, 320] width 613 height 12
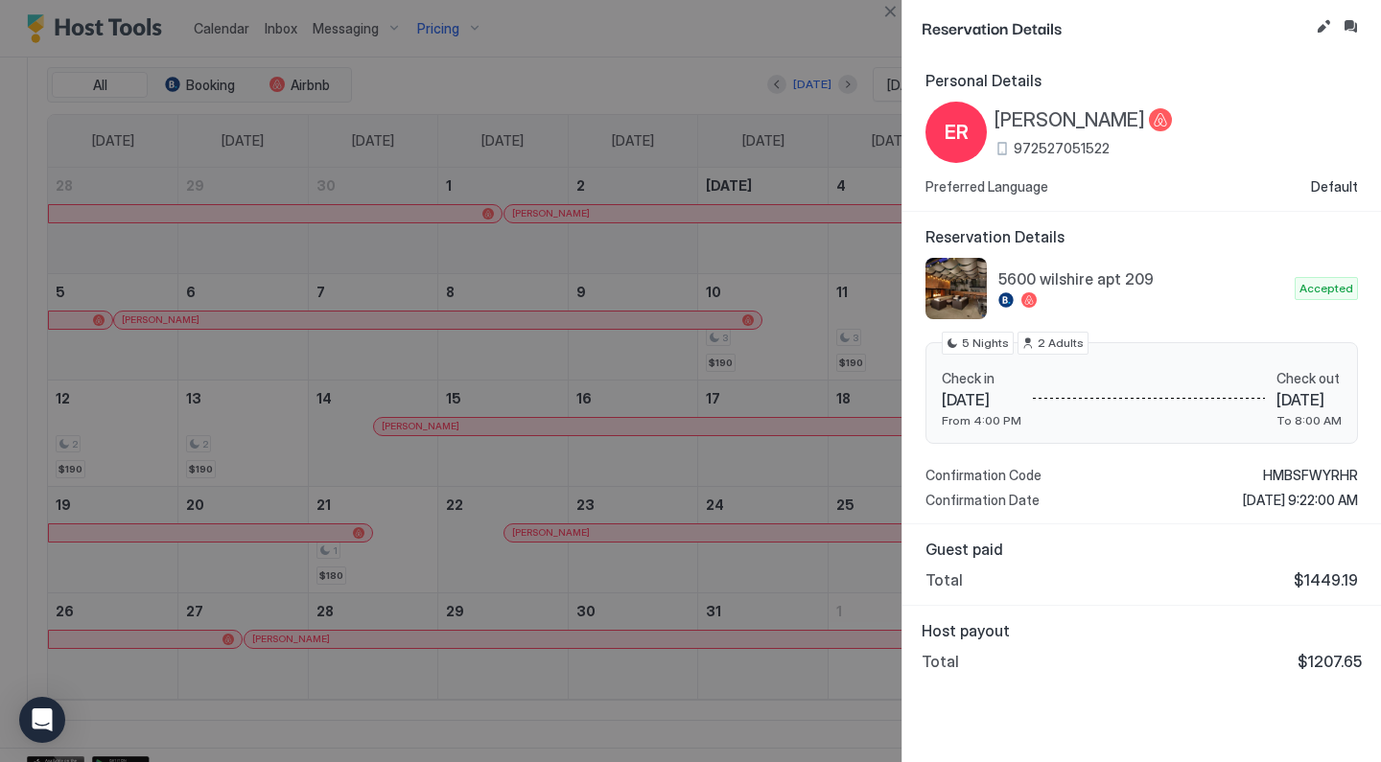
click at [579, 444] on div at bounding box center [690, 381] width 1381 height 762
click at [594, 421] on div at bounding box center [690, 381] width 1381 height 762
click at [885, 14] on button "Close" at bounding box center [889, 11] width 23 height 23
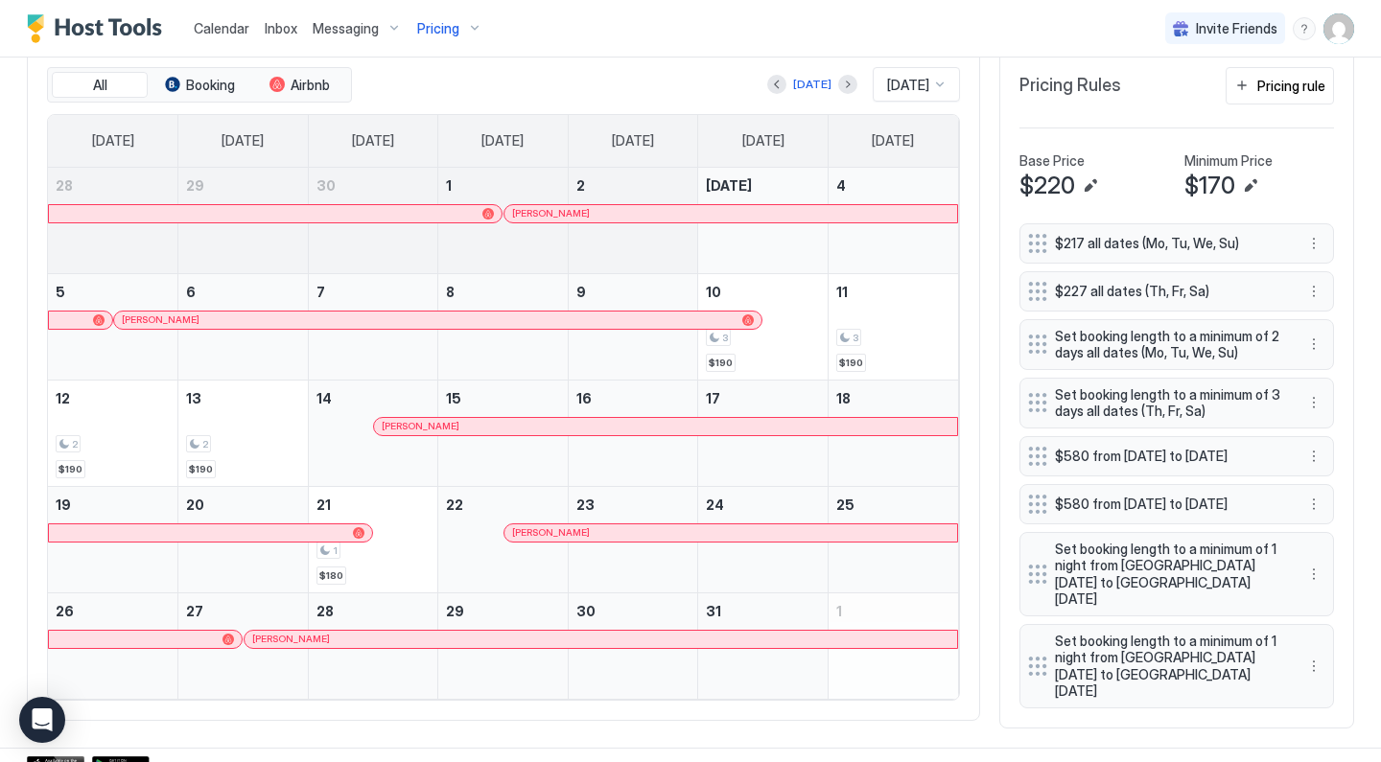
click at [729, 420] on div at bounding box center [727, 426] width 15 height 15
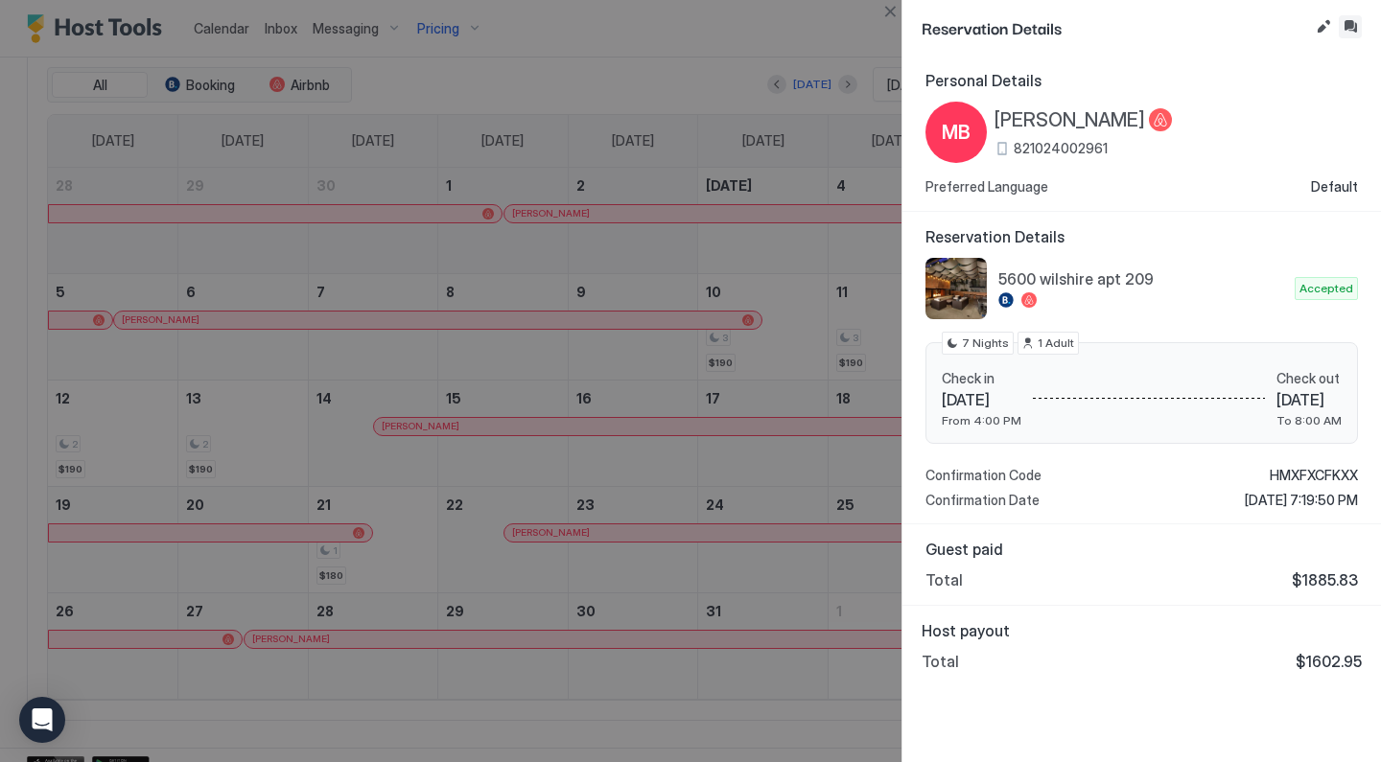
click at [1354, 34] on button "Inbox" at bounding box center [1350, 26] width 23 height 23
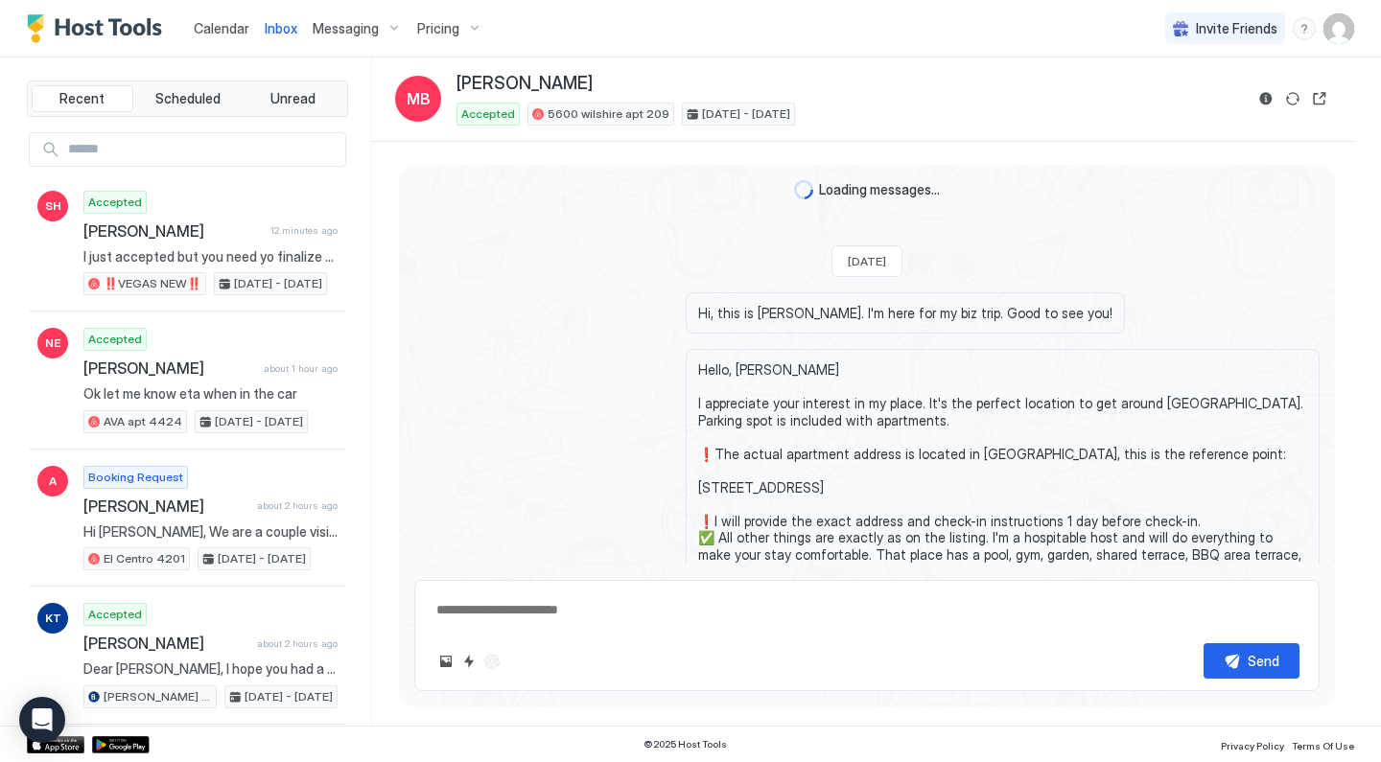
scroll to position [-34, 0]
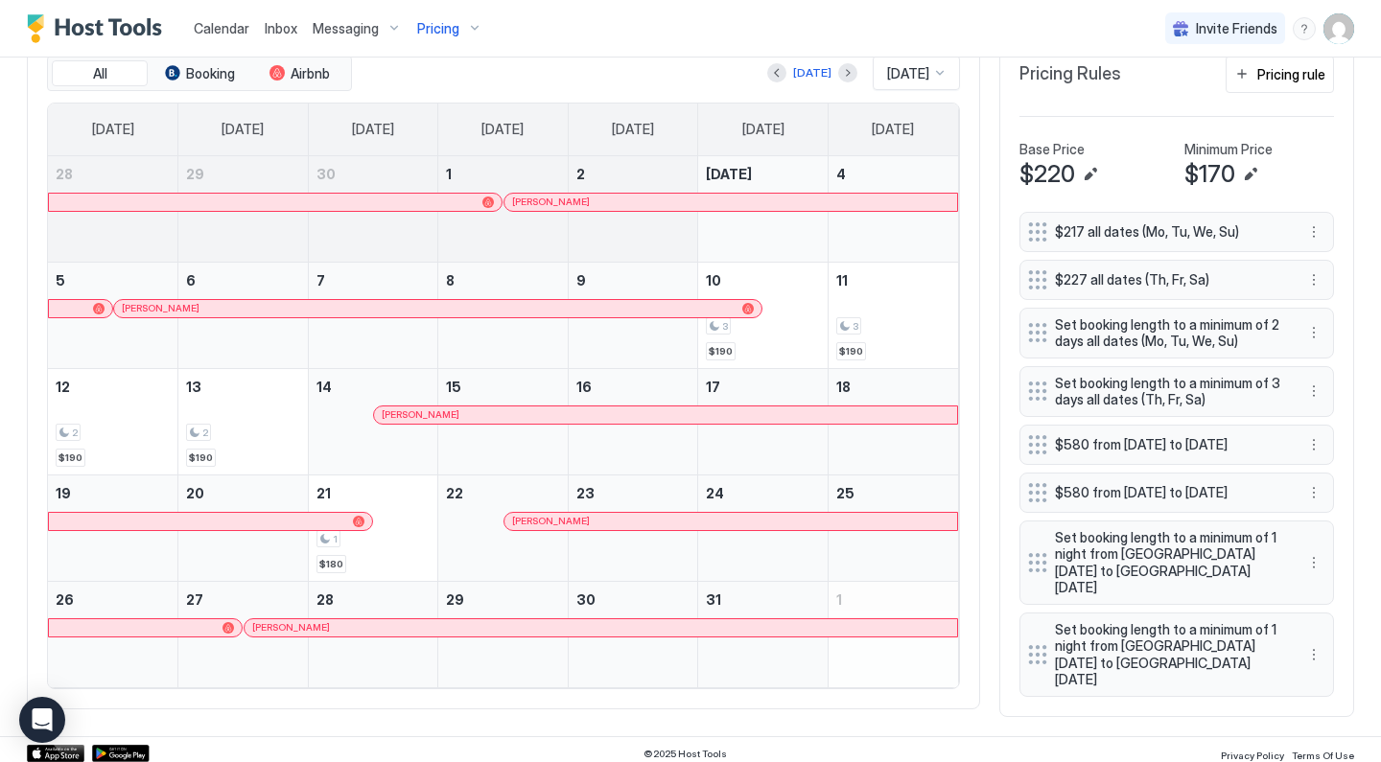
scroll to position [607, 0]
click at [0, 0] on div at bounding box center [0, 0] width 0 height 0
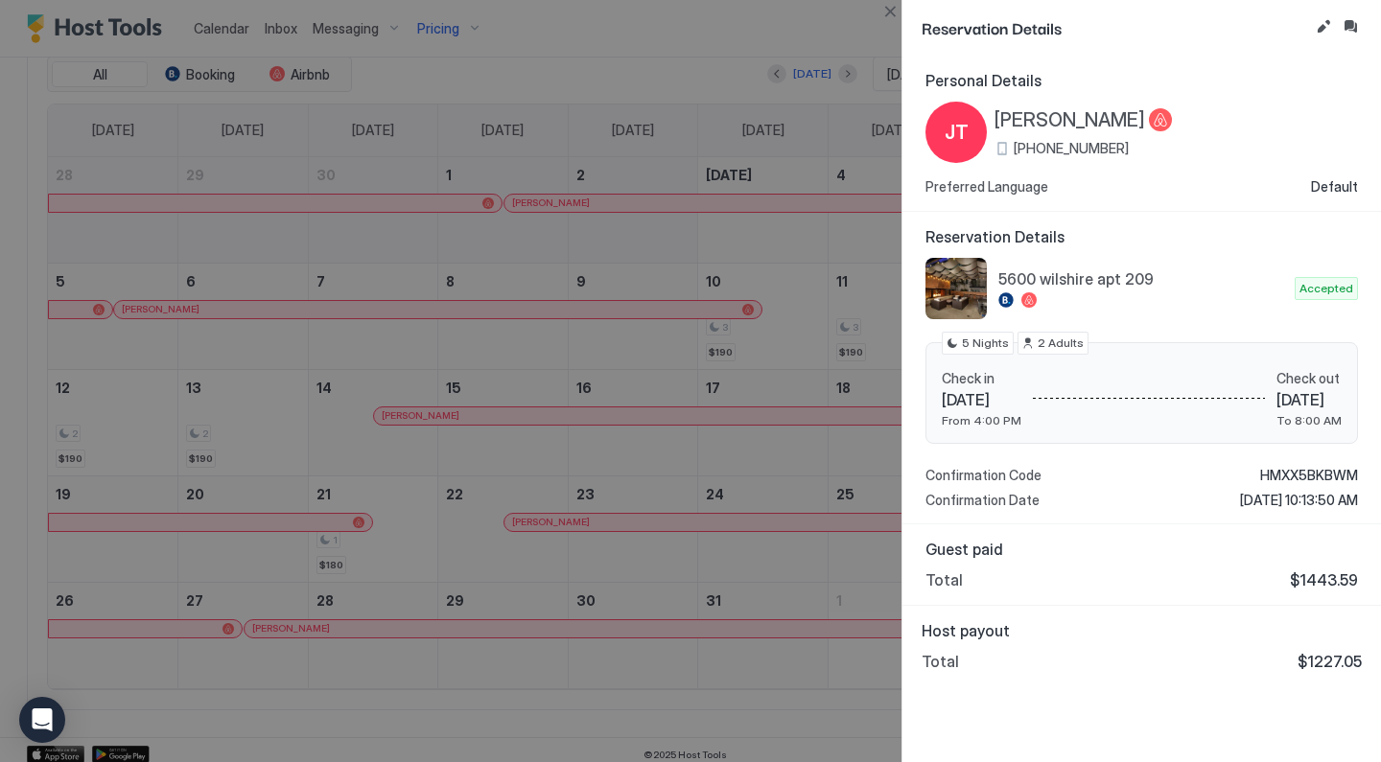
click at [654, 637] on div at bounding box center [690, 381] width 1381 height 762
click at [889, 13] on button "Close" at bounding box center [889, 11] width 23 height 23
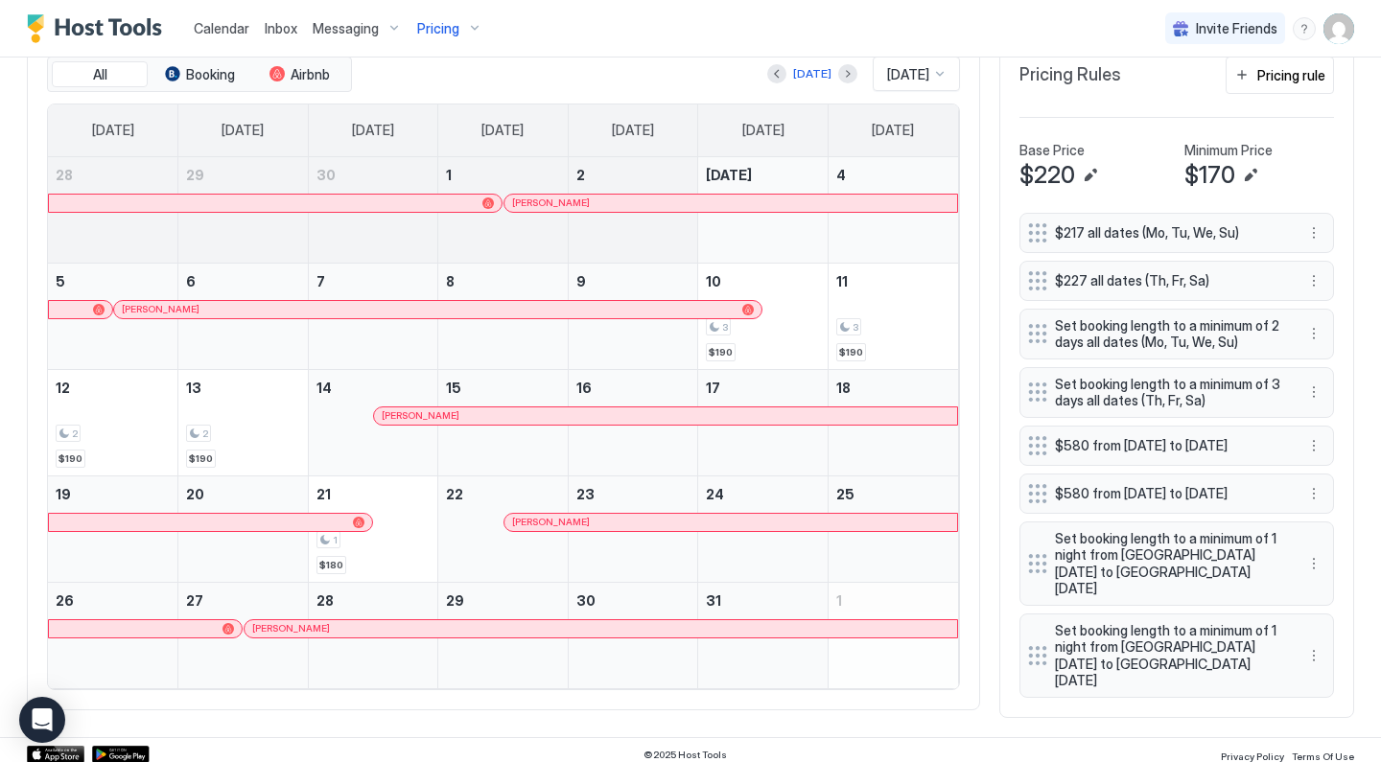
click at [605, 627] on div at bounding box center [604, 628] width 15 height 15
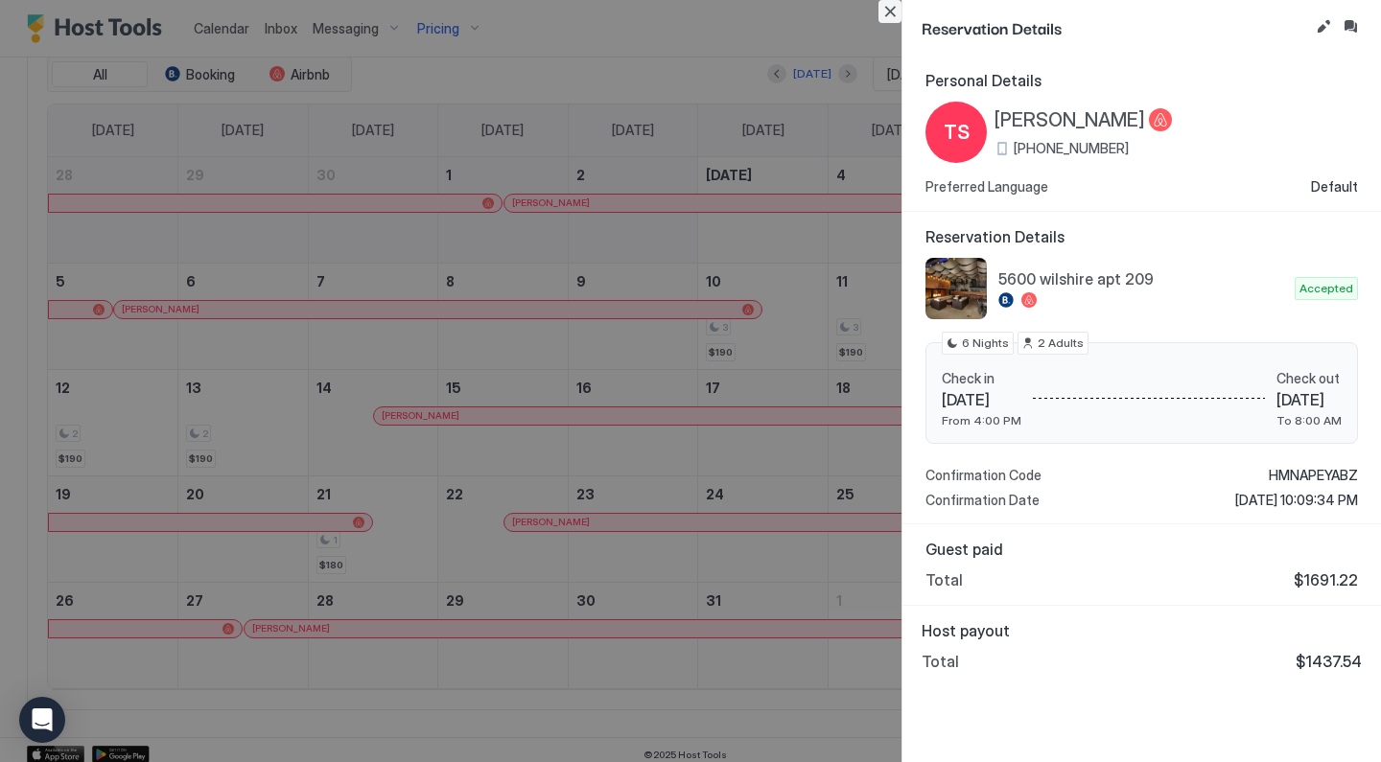
click at [894, 12] on button "Close" at bounding box center [889, 11] width 23 height 23
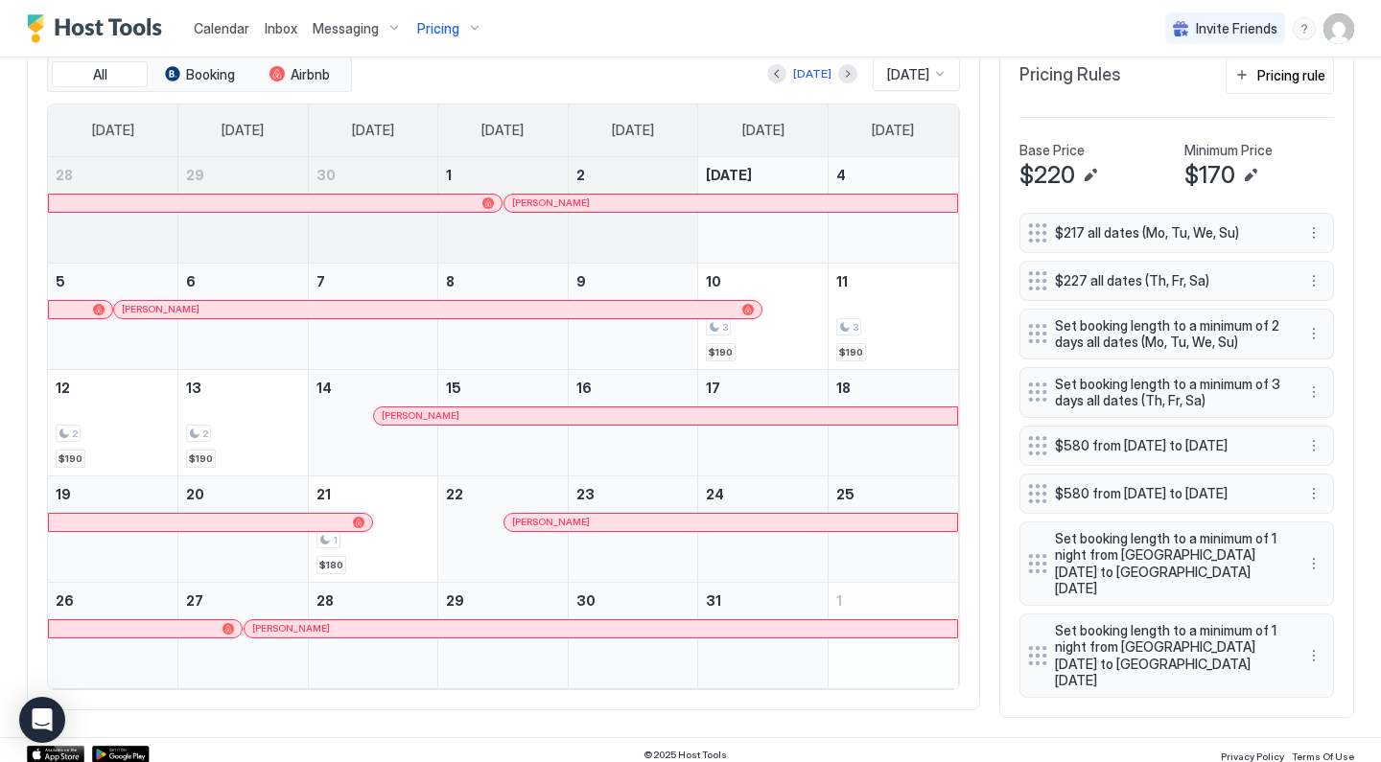
click at [844, 69] on div "[DATE] [DATE]" at bounding box center [658, 74] width 604 height 35
click at [839, 71] on button "Next month" at bounding box center [847, 73] width 19 height 19
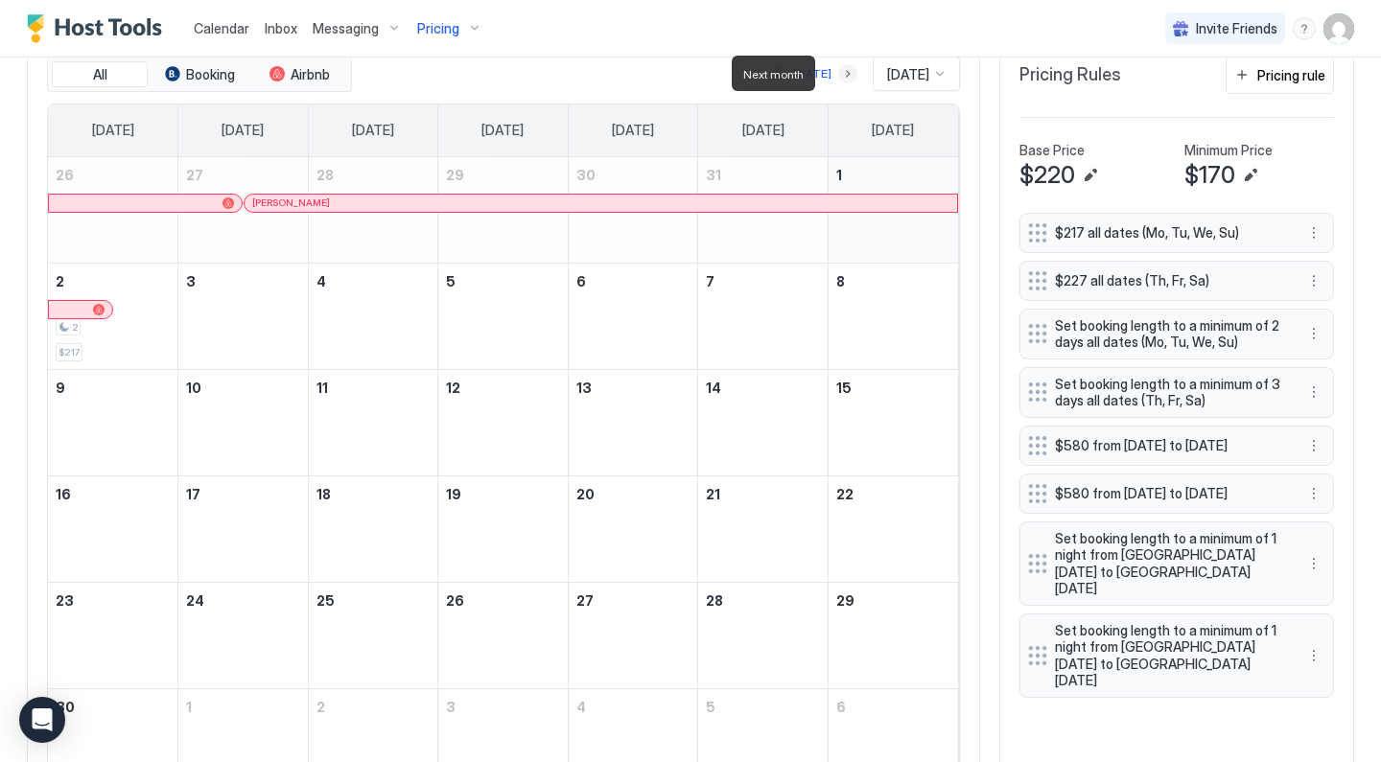
scroll to position [596, 0]
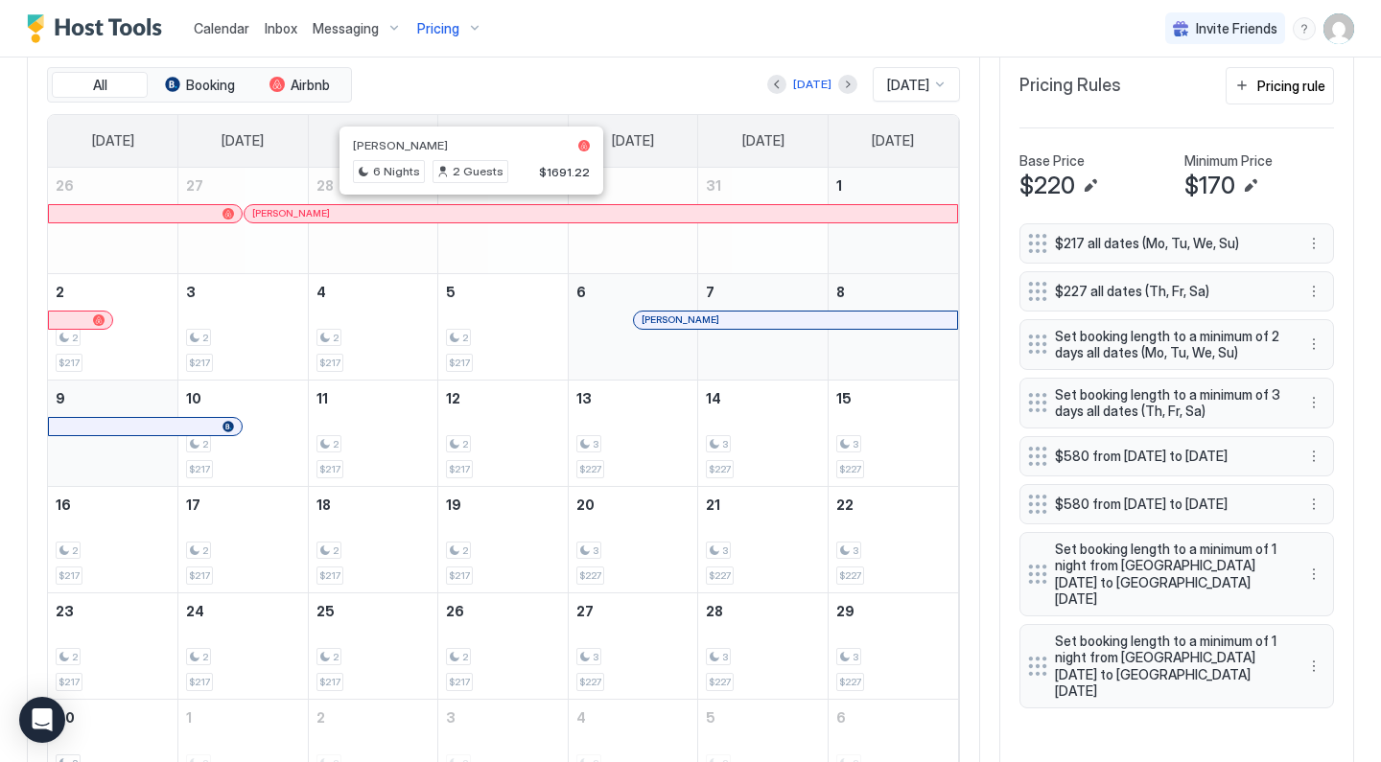
click at [463, 211] on div at bounding box center [462, 213] width 15 height 15
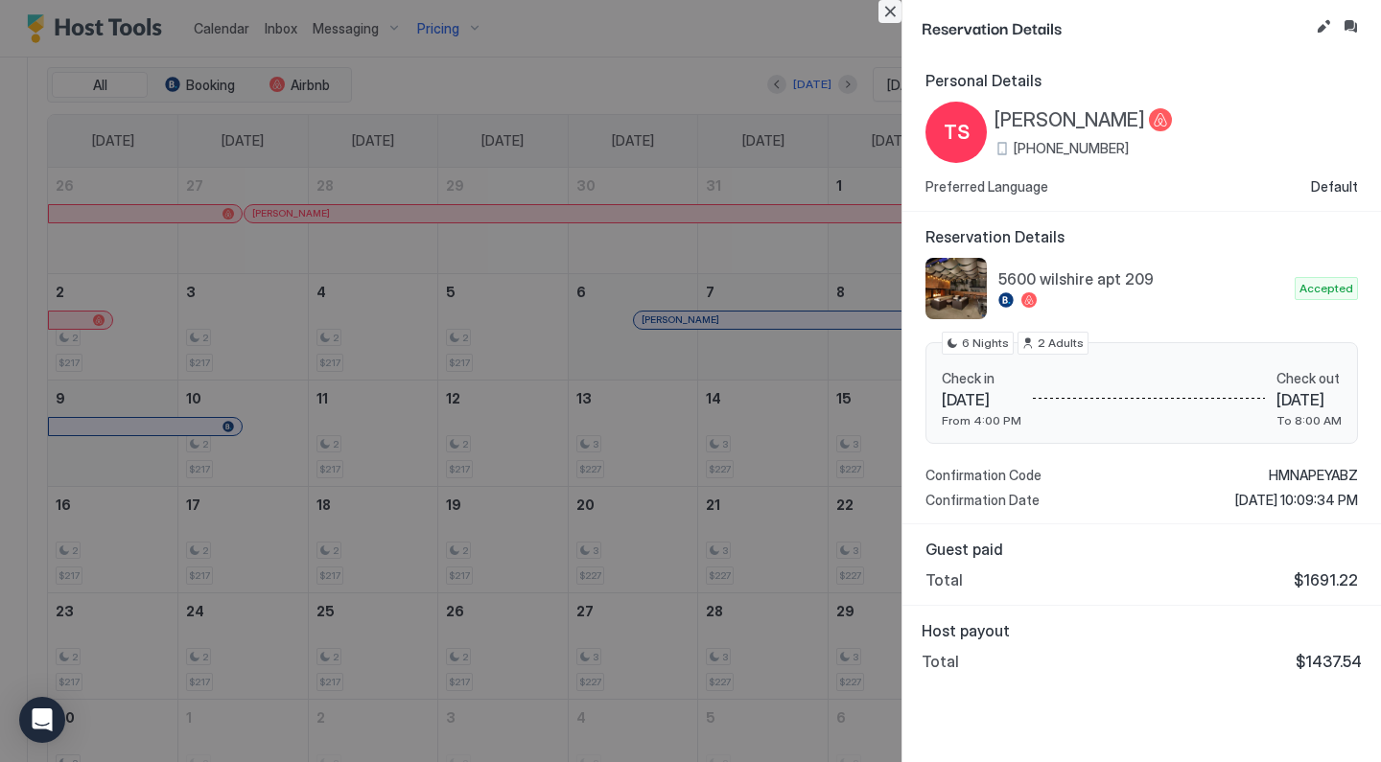
click at [895, 12] on button "Close" at bounding box center [889, 11] width 23 height 23
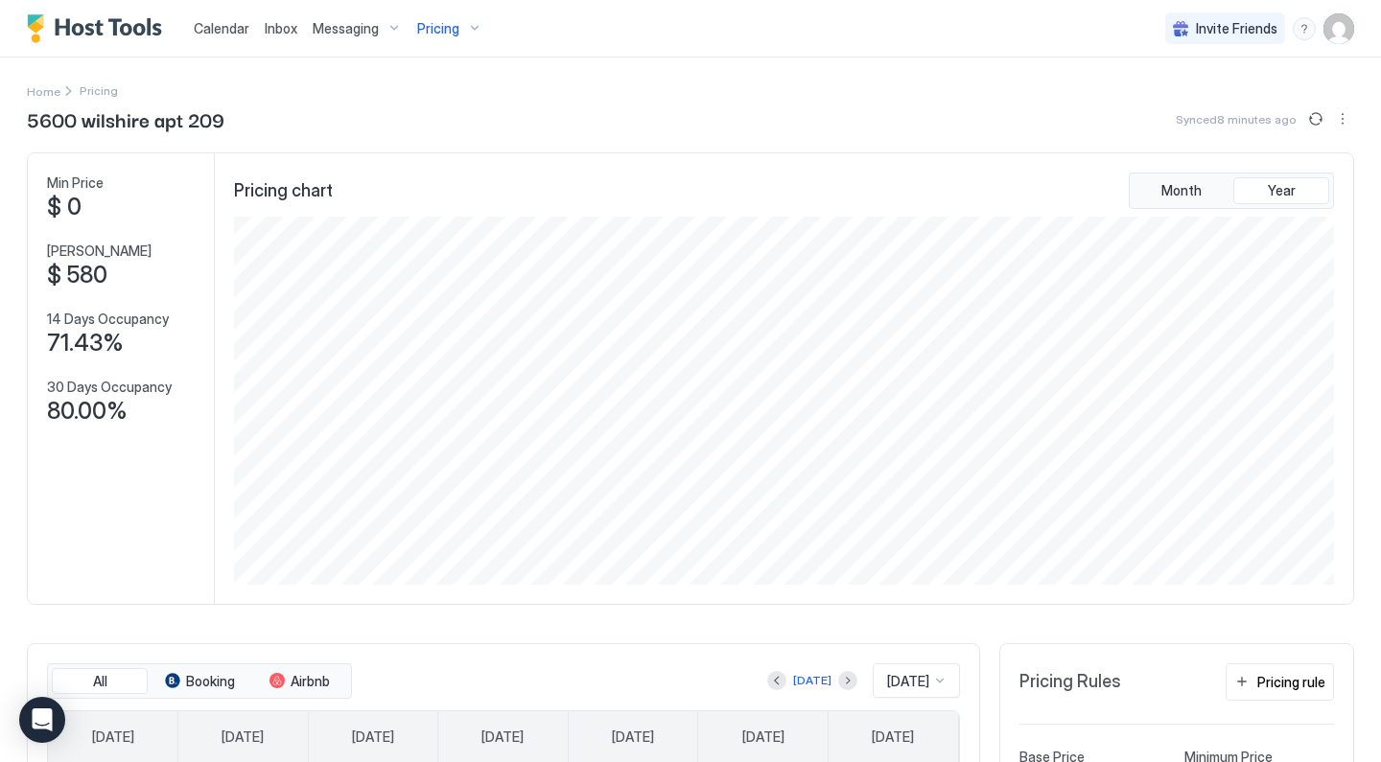
scroll to position [0, 0]
click at [237, 26] on span "Calendar" at bounding box center [222, 28] width 56 height 16
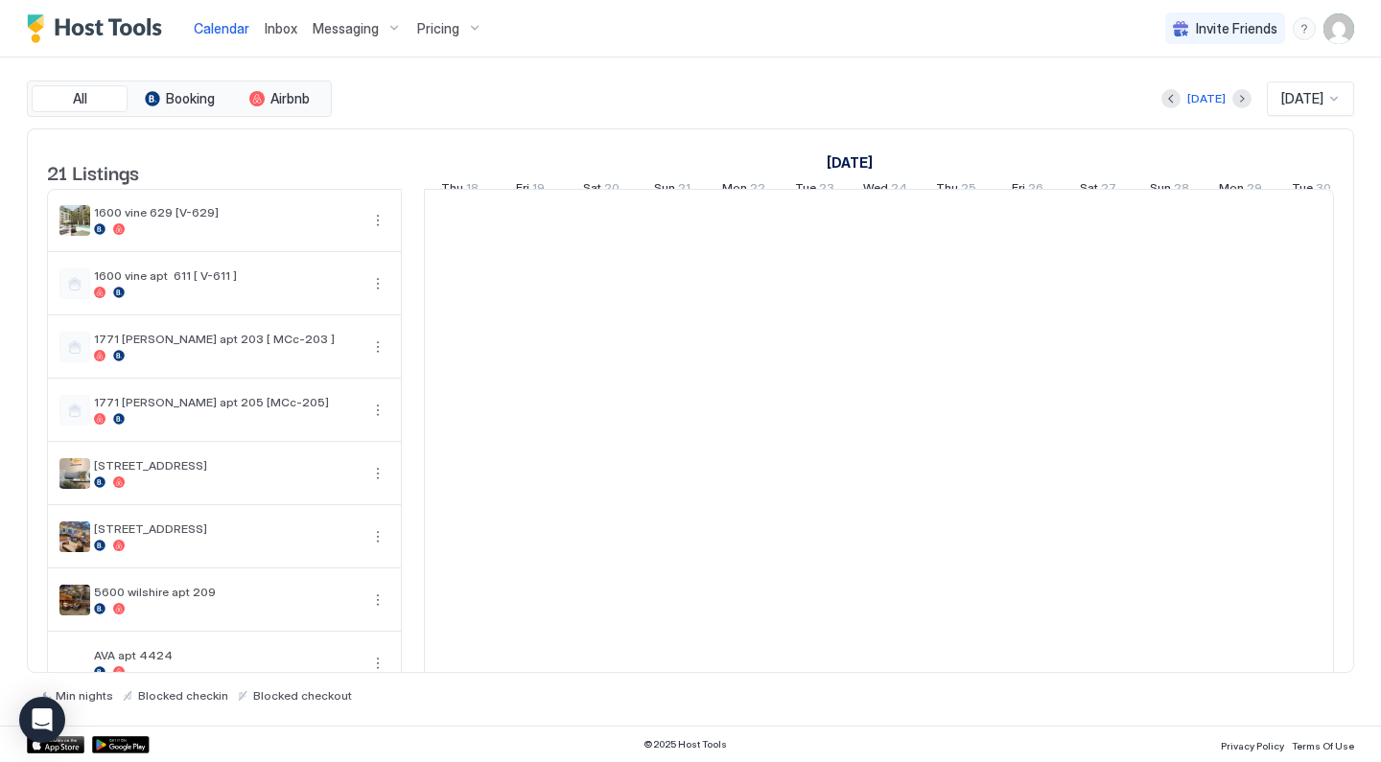
scroll to position [0, 1065]
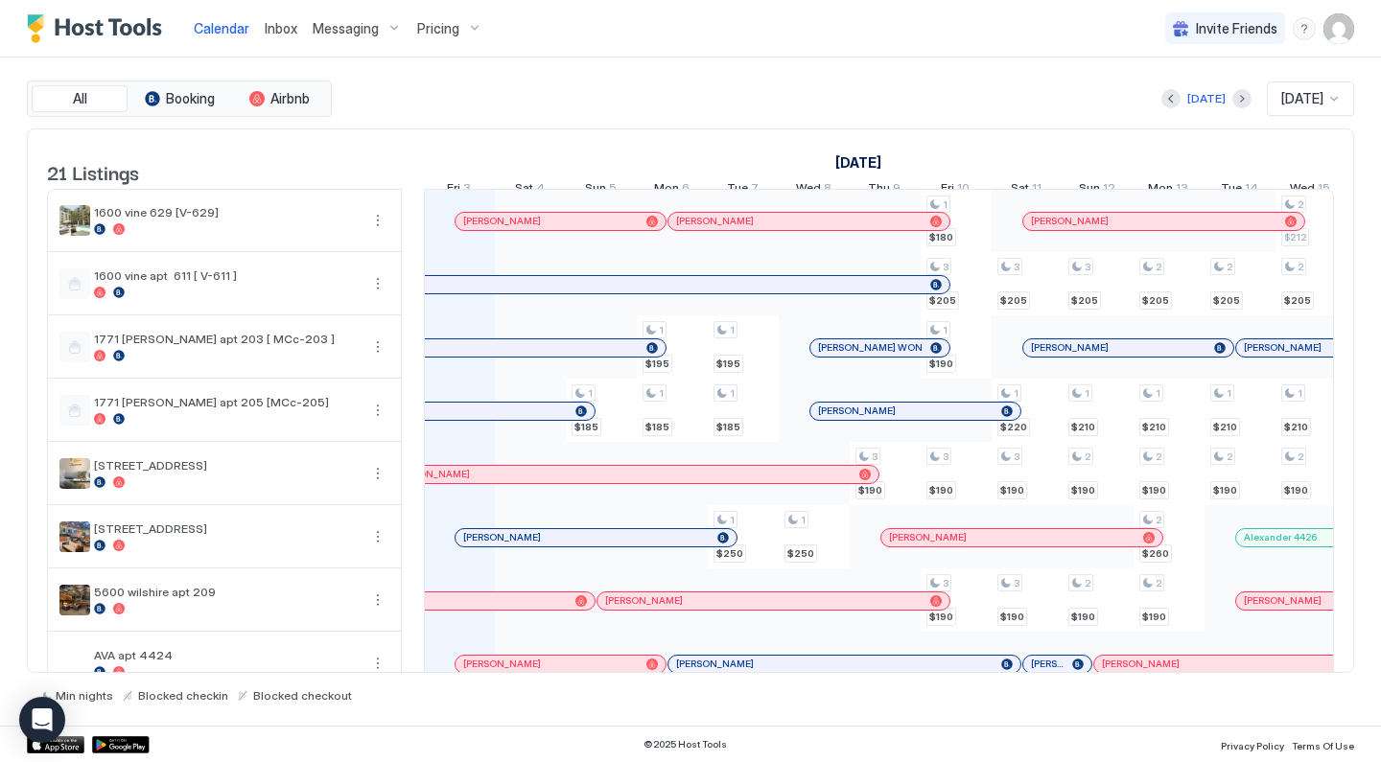
click at [552, 94] on div "[DATE] [DATE]" at bounding box center [845, 99] width 1018 height 35
drag, startPoint x: 553, startPoint y: 34, endPoint x: 593, endPoint y: 139, distance: 112.6
click at [596, 139] on div "Calendar Inbox Messaging Pricing Invite Friends DR All Booking Airbnb [DATE] [D…" at bounding box center [690, 381] width 1381 height 762
click at [588, 101] on div "[DATE] [DATE]" at bounding box center [845, 99] width 1018 height 35
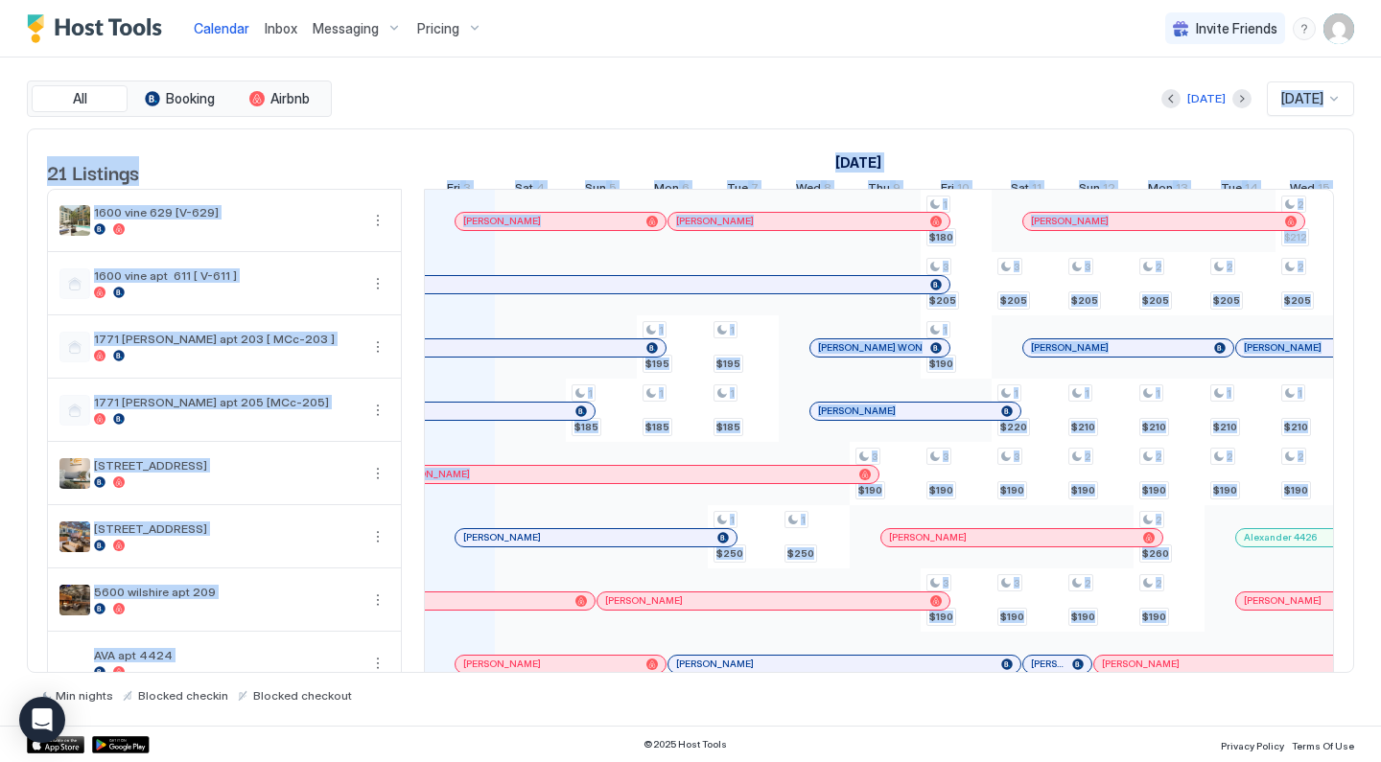
drag, startPoint x: 553, startPoint y: 99, endPoint x: 673, endPoint y: 494, distance: 412.8
click at [673, 494] on div "All Booking Airbnb [DATE] [DATE] 21 Listings [DATE] [DATE] [DATE] Thu 18 Fri 19…" at bounding box center [690, 392] width 1327 height 622
click at [688, 86] on div "[DATE] [DATE]" at bounding box center [845, 99] width 1018 height 35
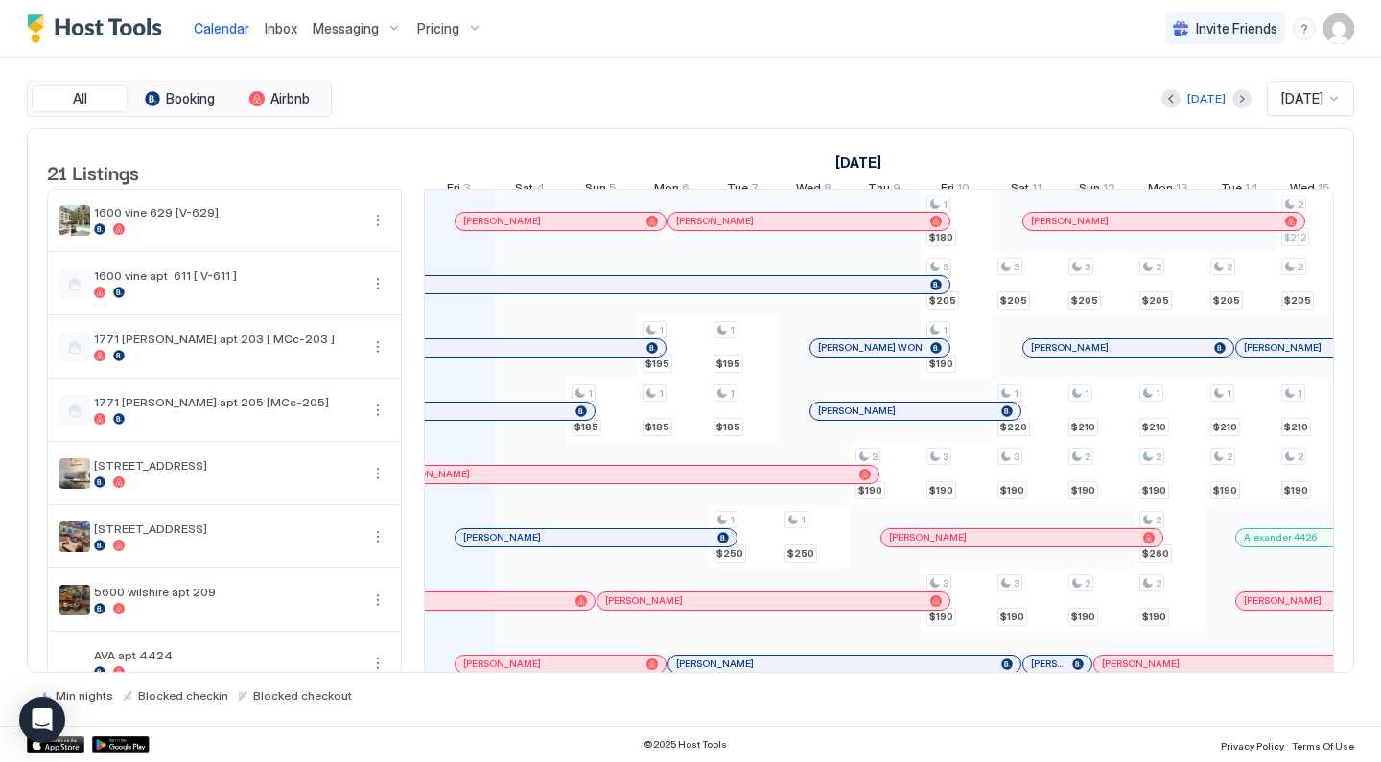
click at [355, 34] on span "Messaging" at bounding box center [346, 28] width 66 height 17
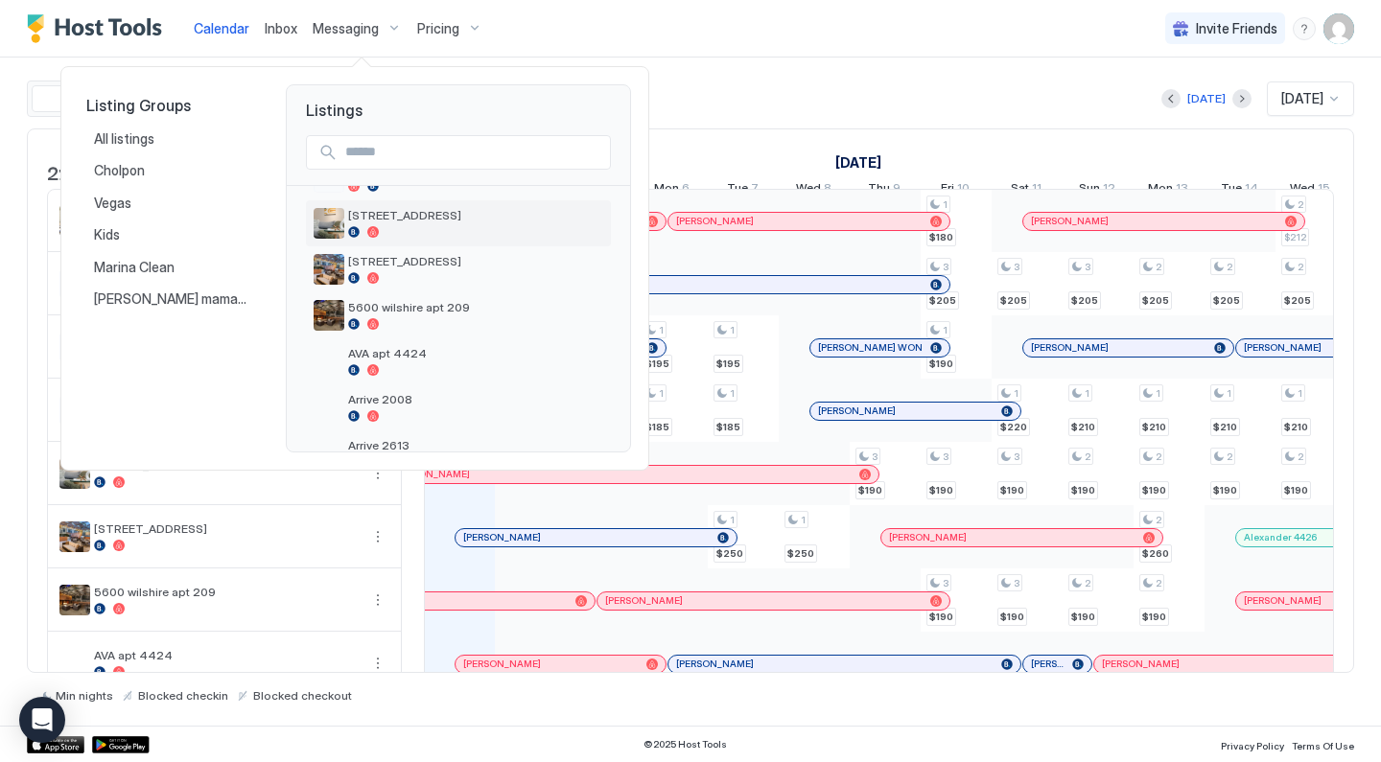
scroll to position [229, 0]
click at [467, 311] on span "5600 wilshire apt 209" at bounding box center [475, 305] width 255 height 14
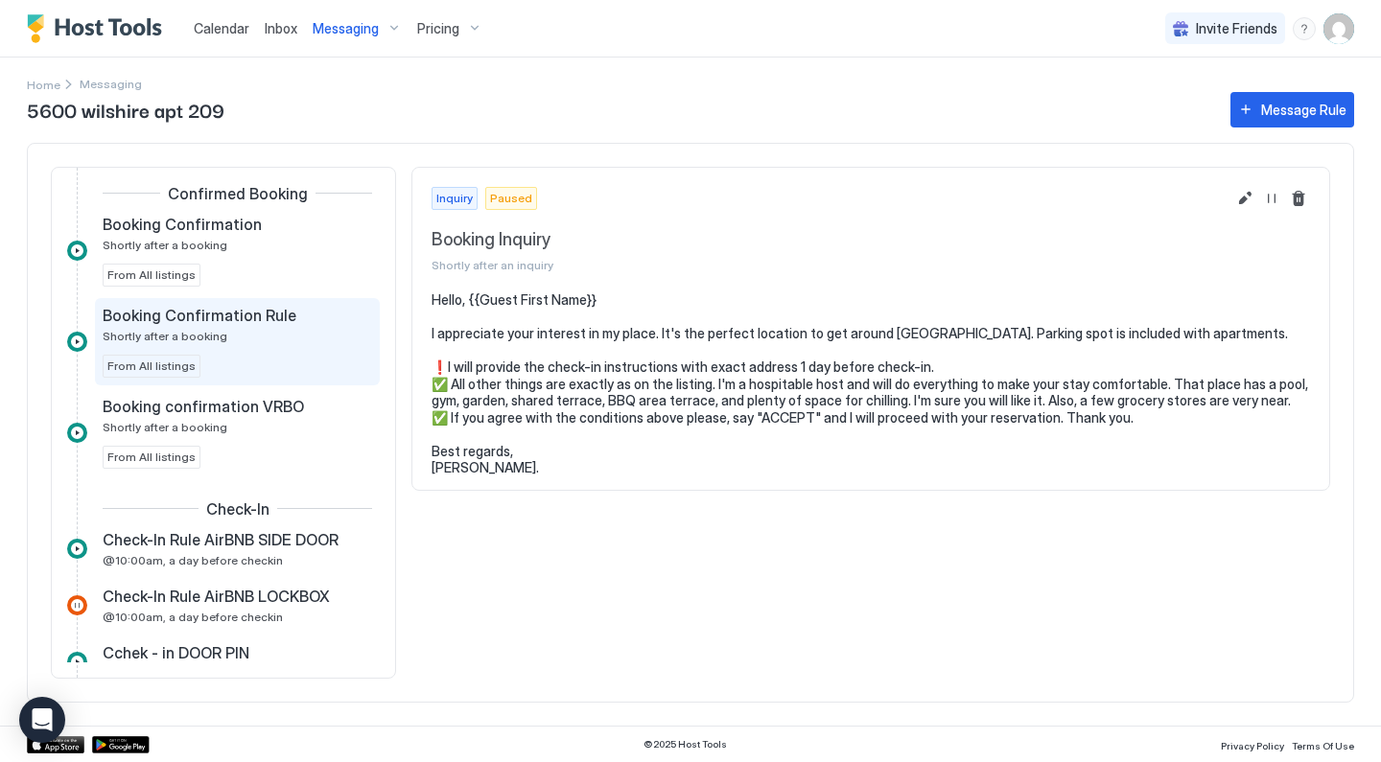
scroll to position [217, 0]
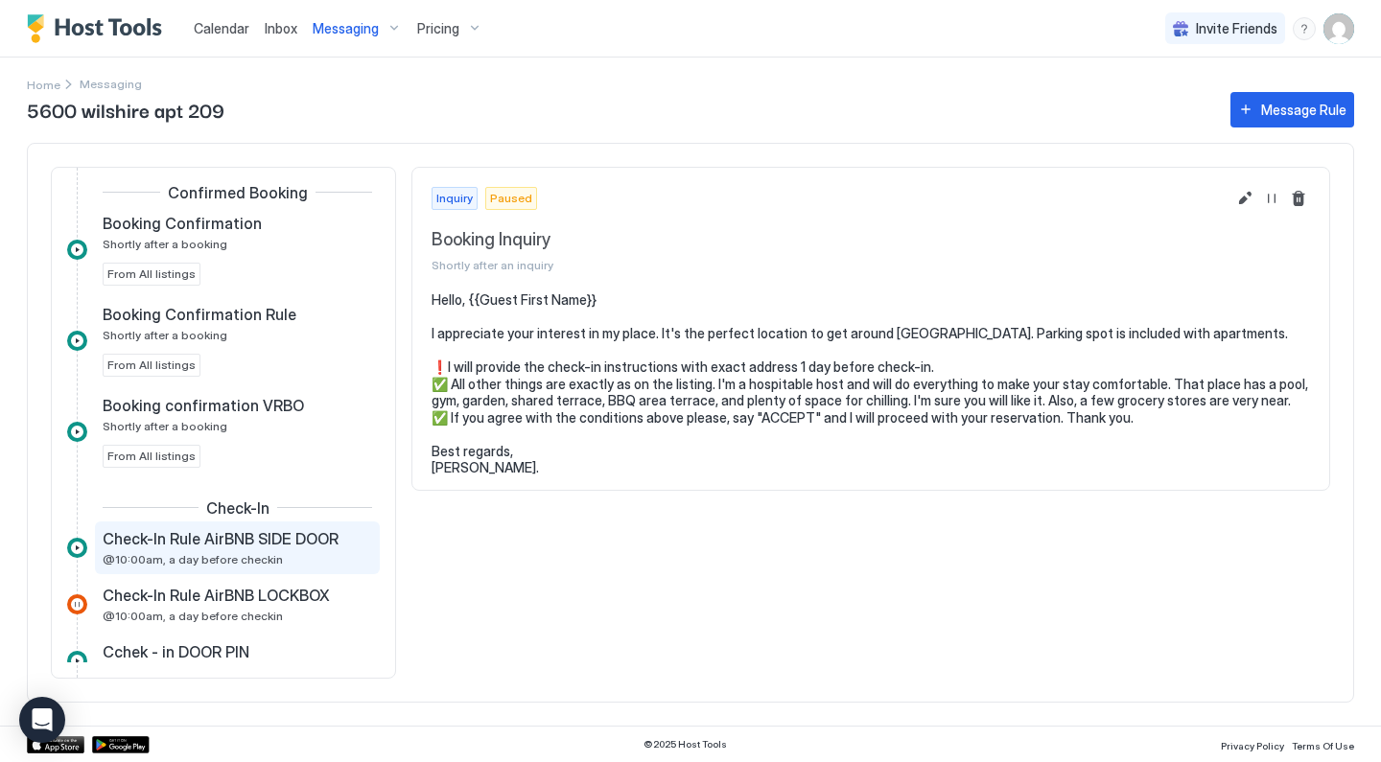
click at [279, 552] on div "Check-In Rule AirBNB SIDE DOOR @10:00am, a day before checkin" at bounding box center [224, 547] width 243 height 37
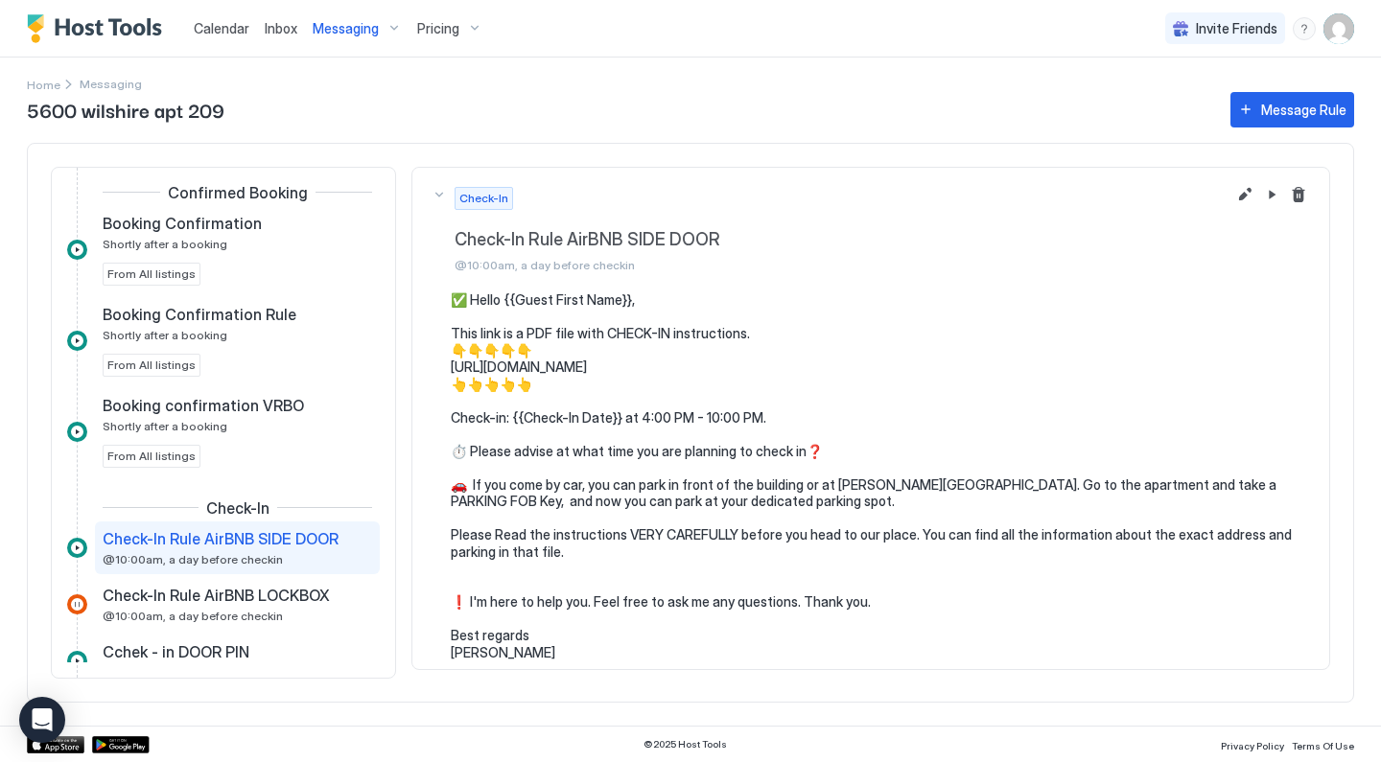
click at [1244, 181] on div at bounding box center [1271, 230] width 115 height 125
click at [1246, 188] on button "Edit message rule" at bounding box center [1244, 194] width 23 height 23
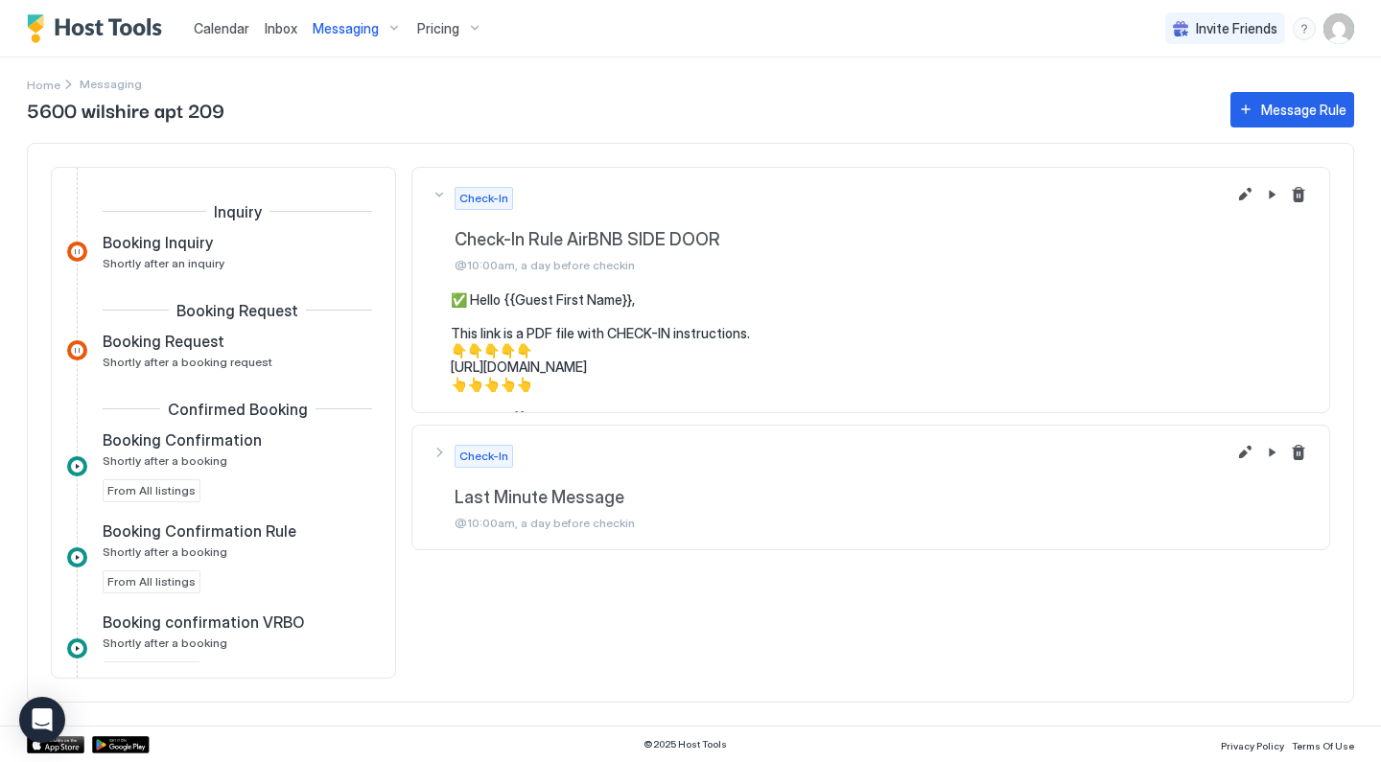
scroll to position [344, 0]
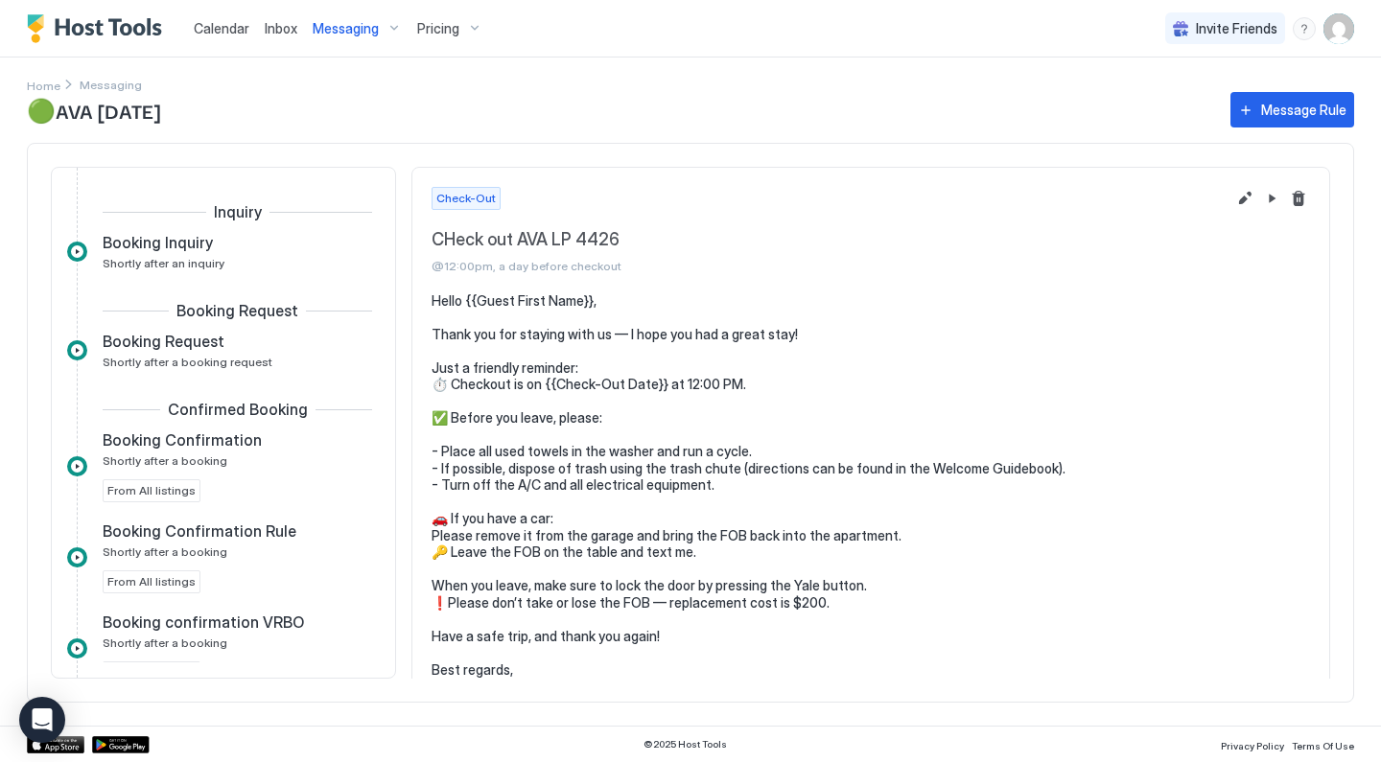
click at [382, 35] on div "Messaging" at bounding box center [357, 28] width 105 height 33
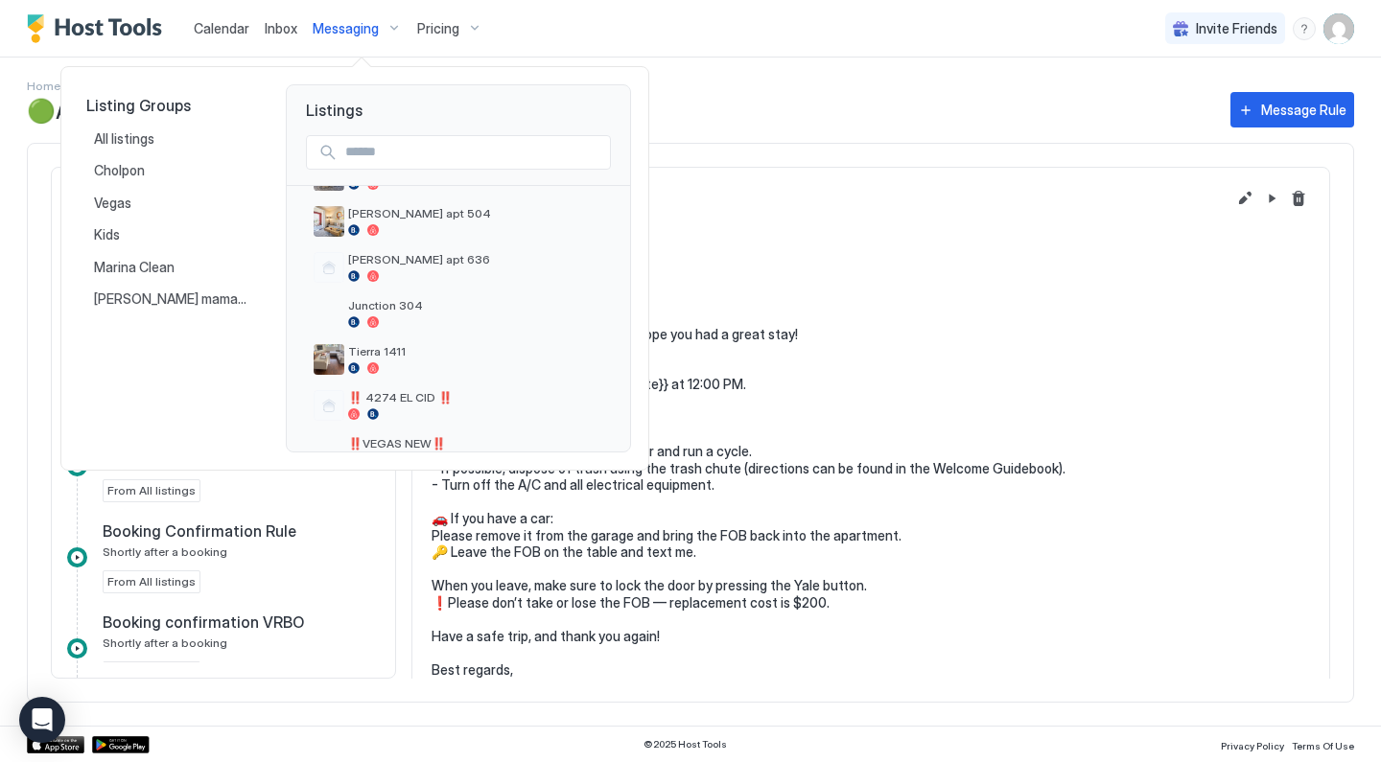
scroll to position [690, 0]
click at [385, 351] on span "Tierra 1411" at bounding box center [475, 350] width 255 height 14
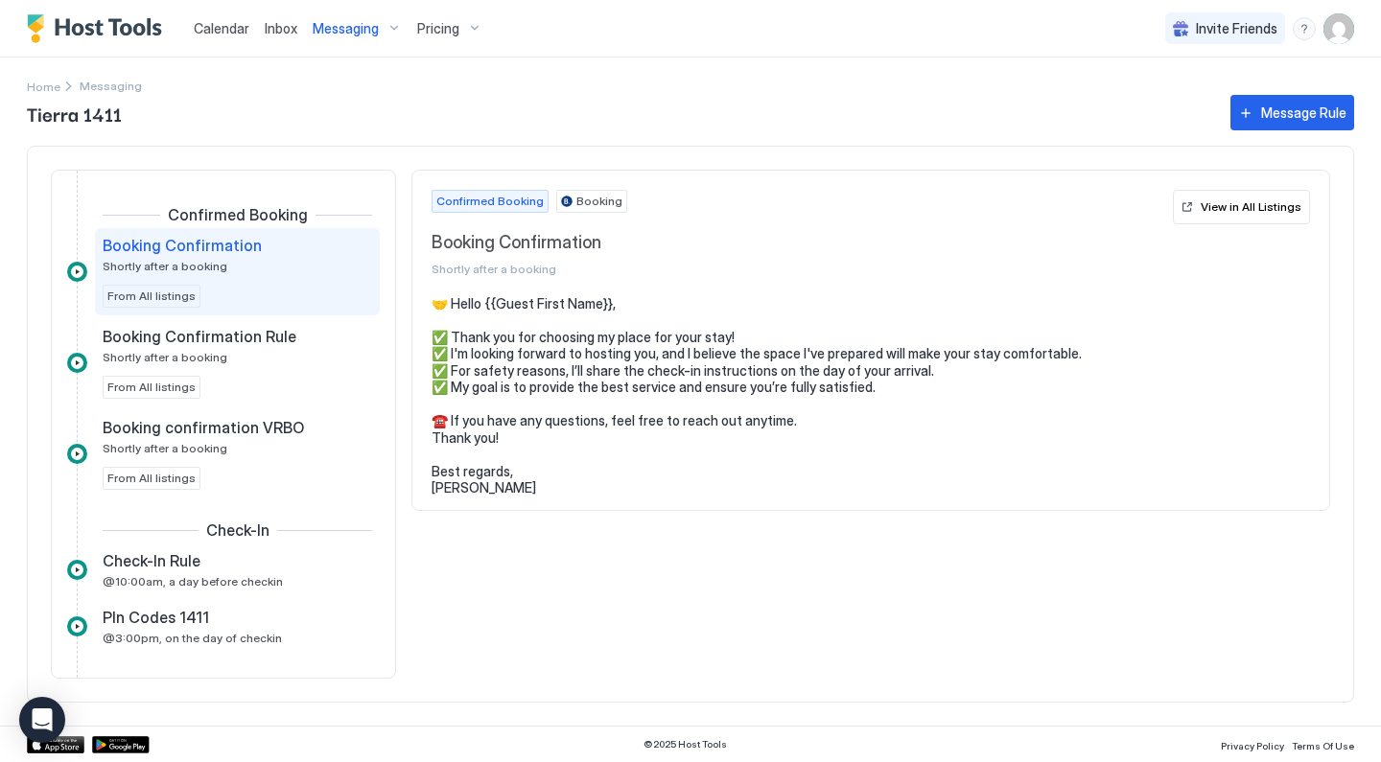
click at [372, 37] on div "Messaging" at bounding box center [357, 28] width 105 height 33
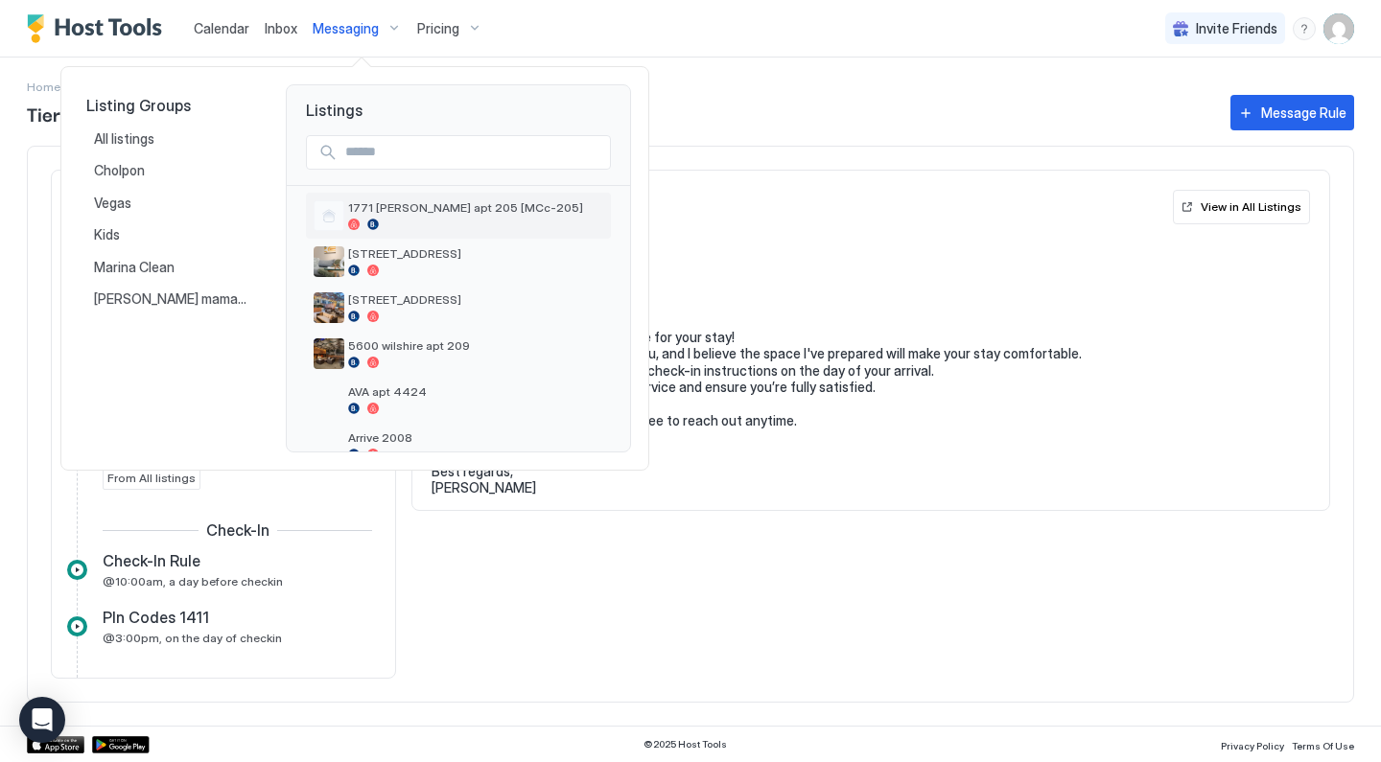
scroll to position [201, 0]
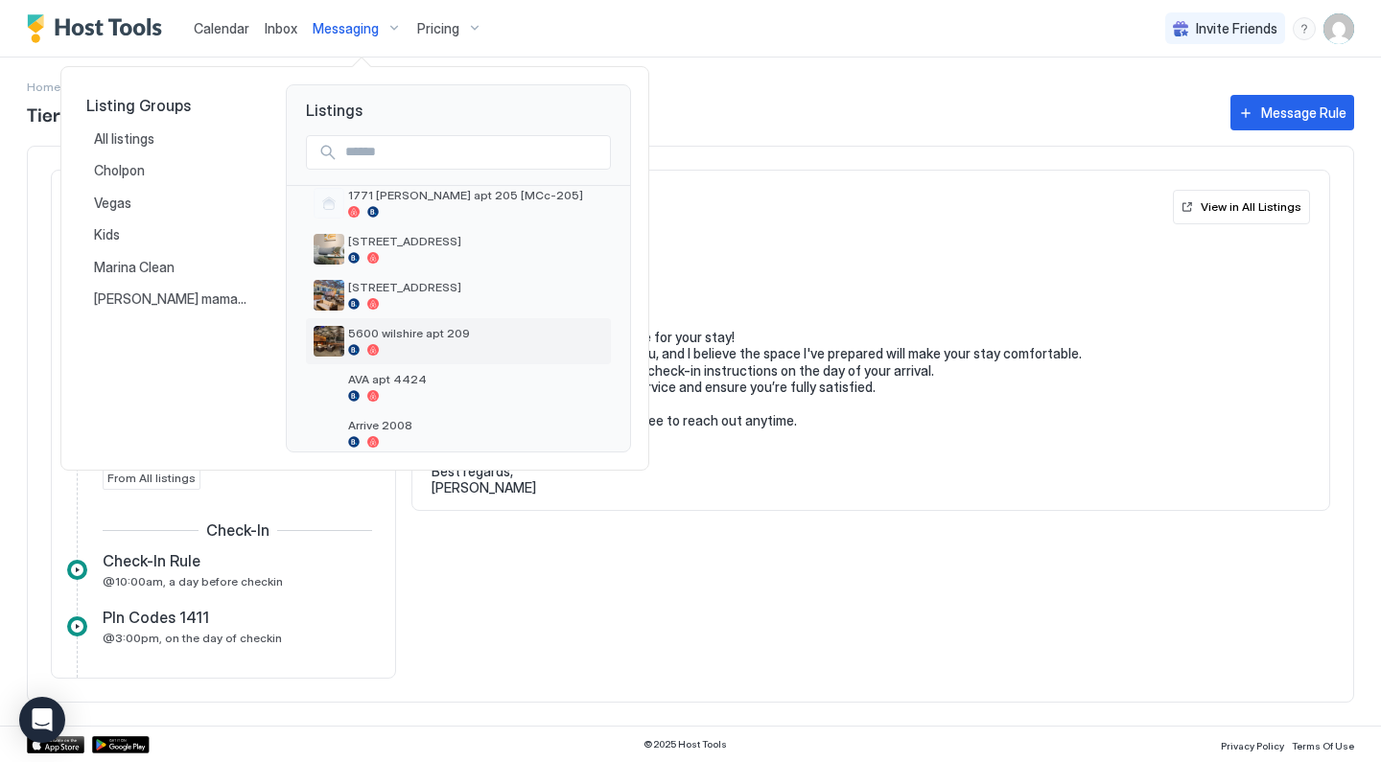
click at [390, 333] on span "5600 wilshire apt 209" at bounding box center [475, 333] width 255 height 14
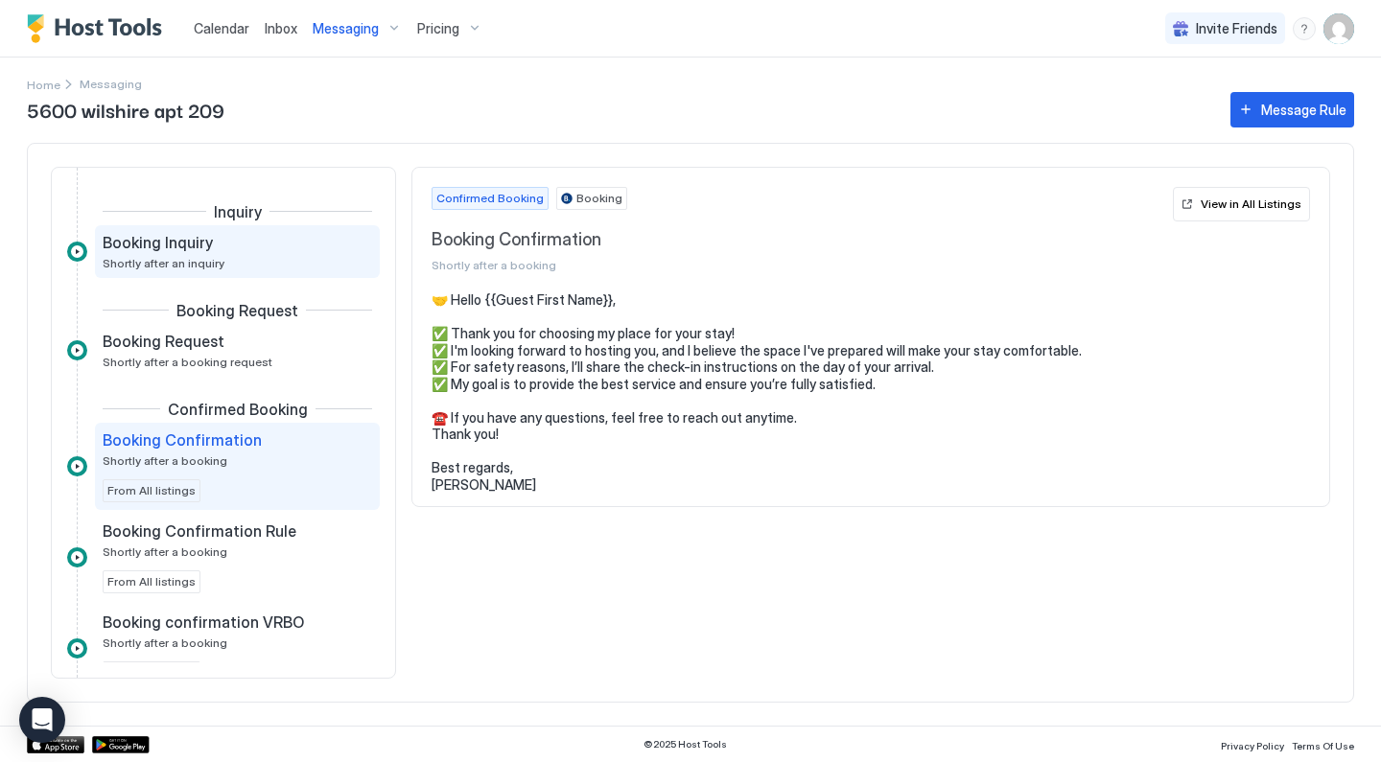
click at [220, 258] on div "Booking Inquiry Shortly after an inquiry" at bounding box center [224, 251] width 243 height 37
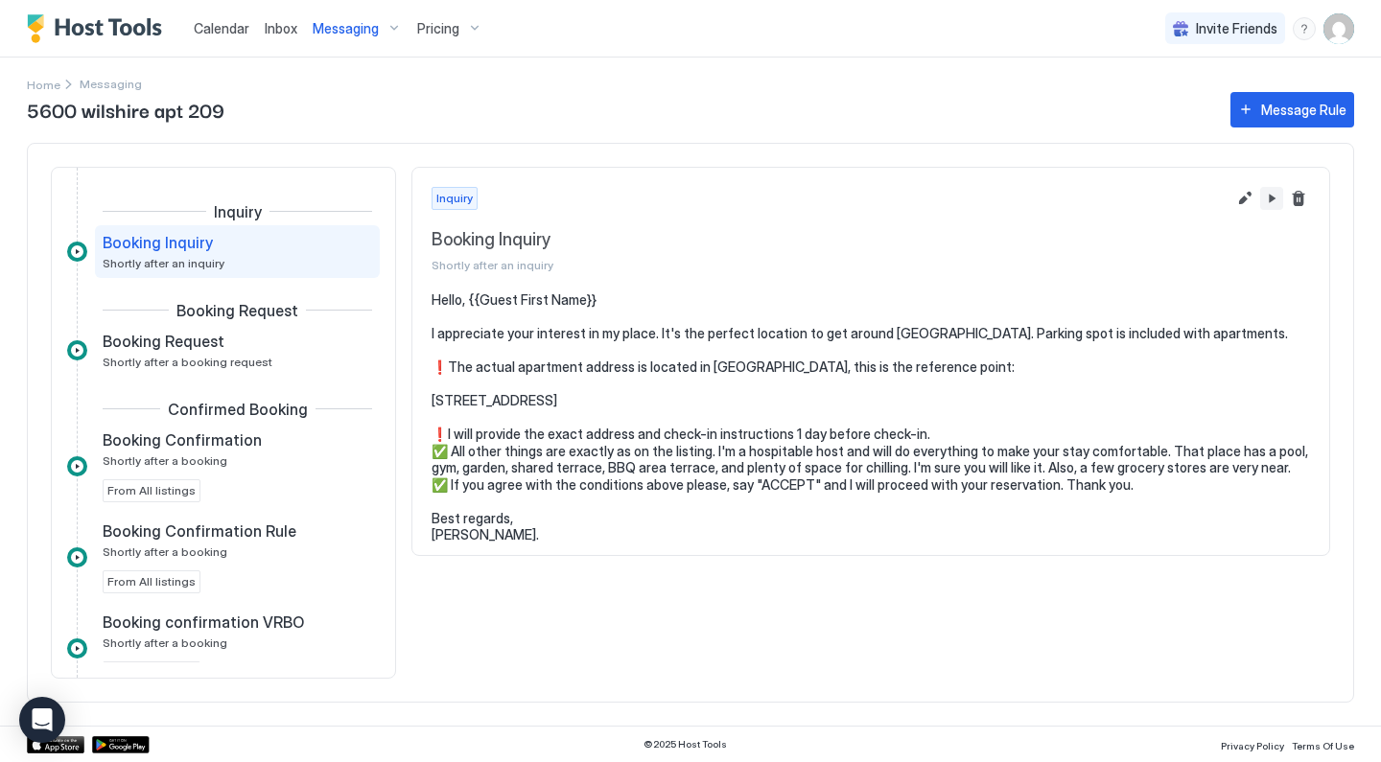
click at [1278, 198] on button "Pause Message Rule" at bounding box center [1271, 198] width 23 height 23
click at [1274, 194] on button "Resume Message Rule" at bounding box center [1271, 198] width 23 height 23
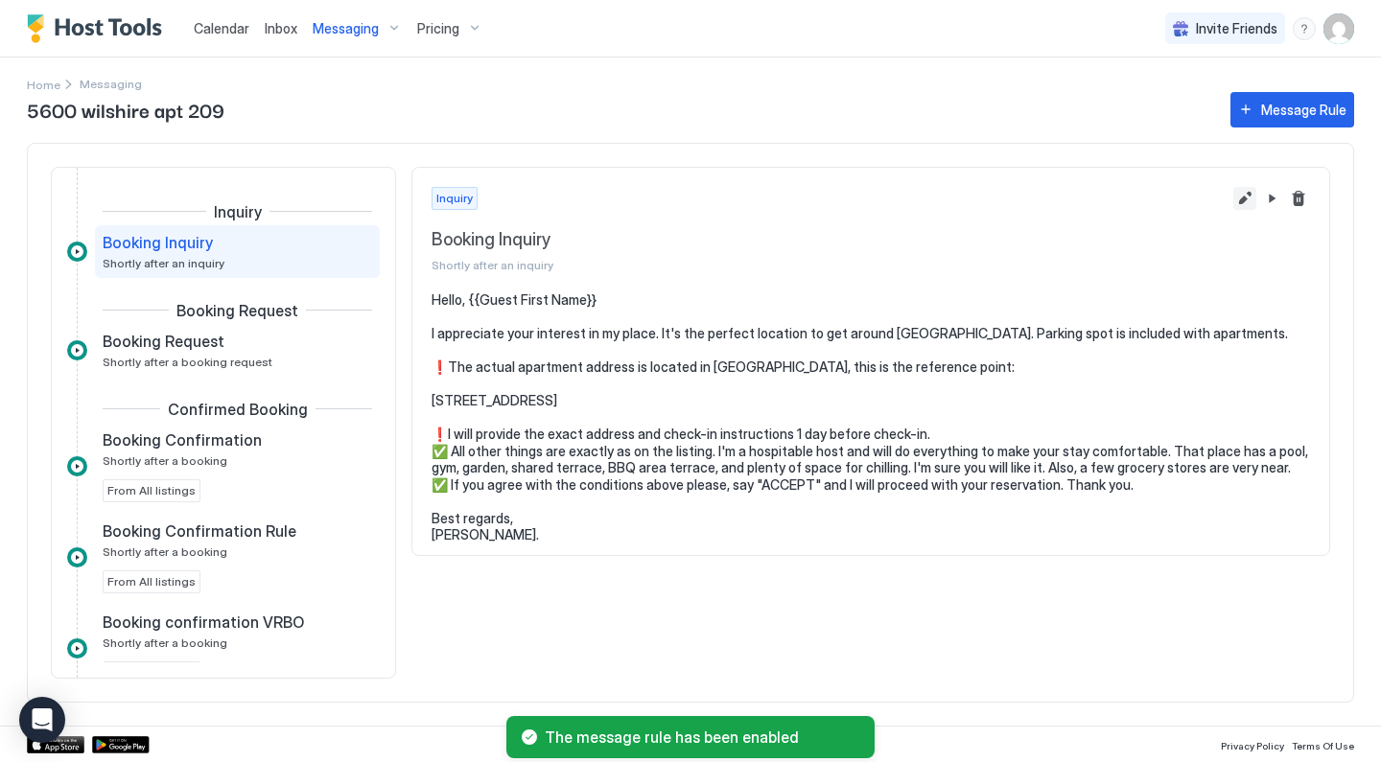
click at [1238, 200] on button "Edit message rule" at bounding box center [1244, 198] width 23 height 23
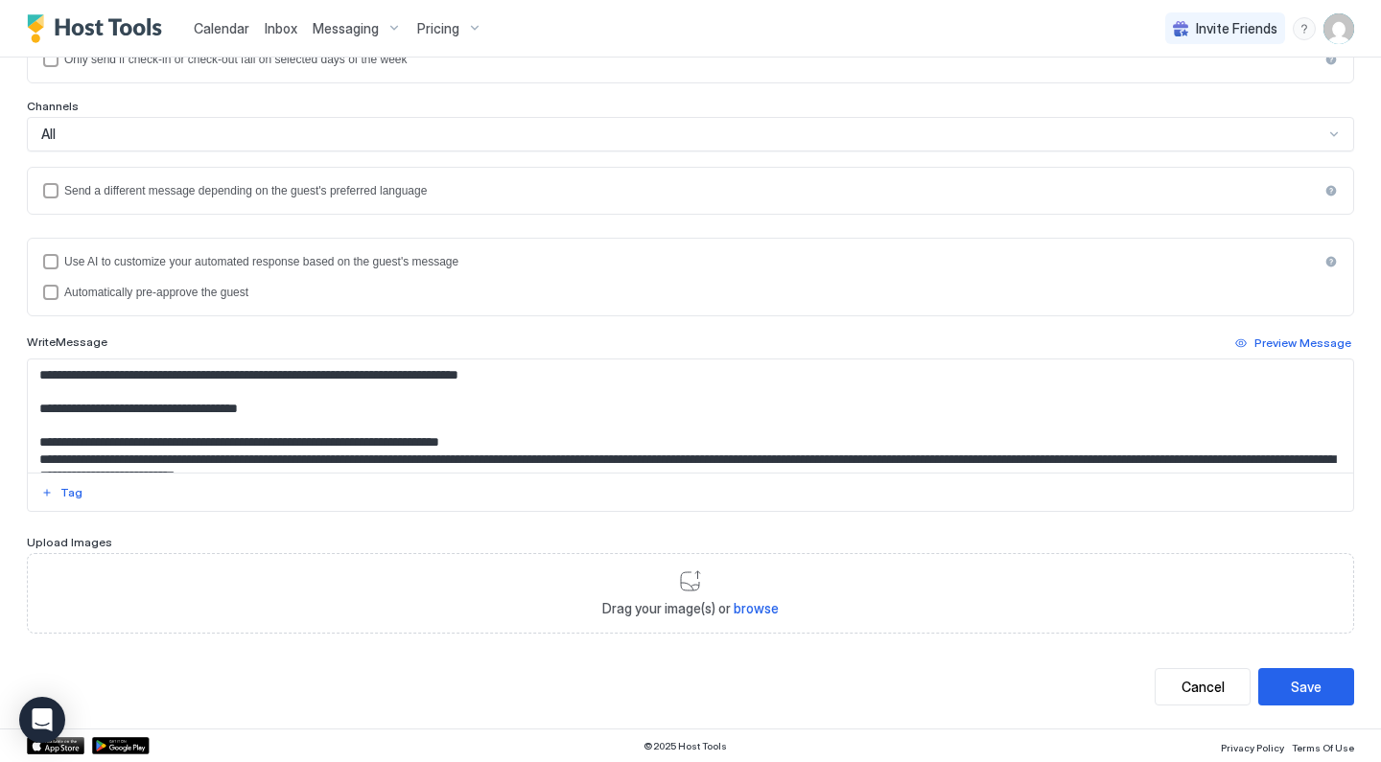
scroll to position [50, 0]
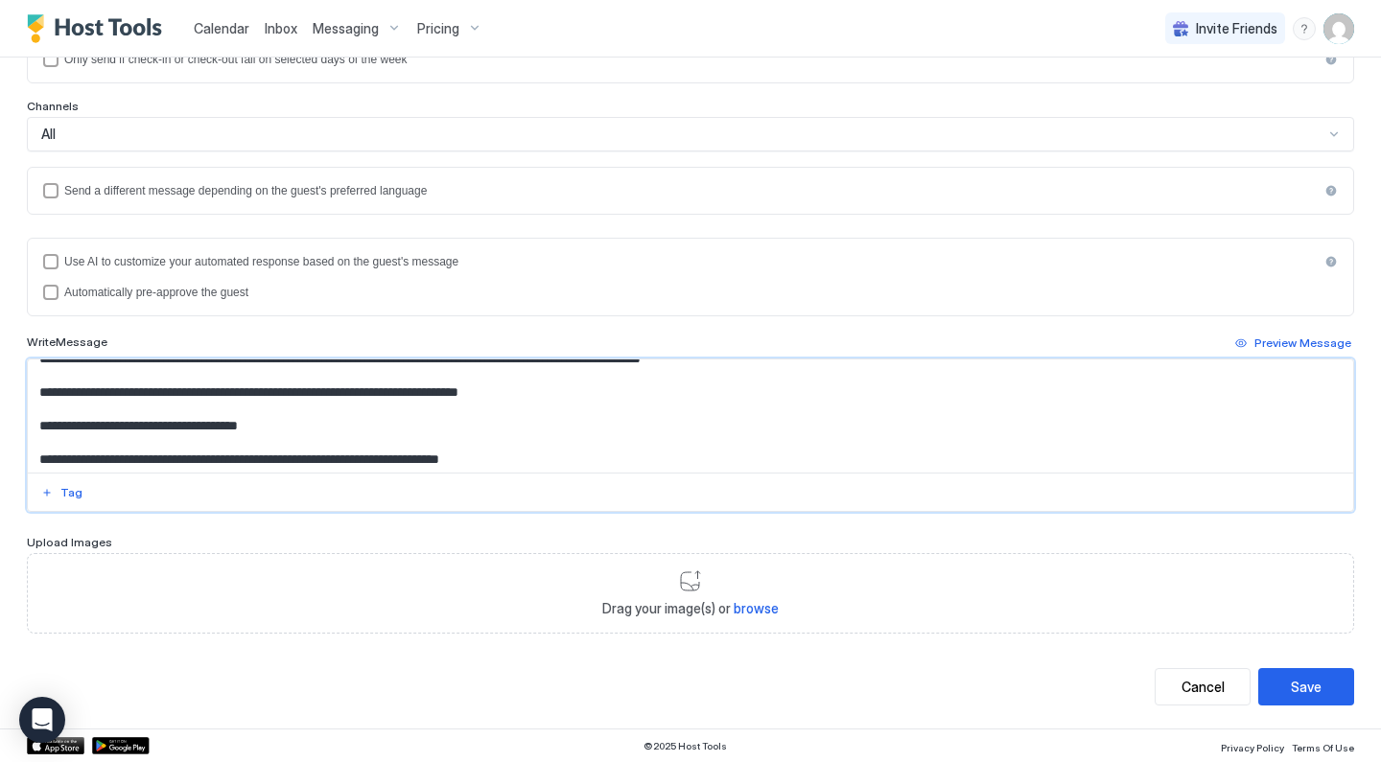
drag, startPoint x: 407, startPoint y: 441, endPoint x: 102, endPoint y: 379, distance: 311.2
click at [97, 379] on textarea "**********" at bounding box center [690, 416] width 1325 height 113
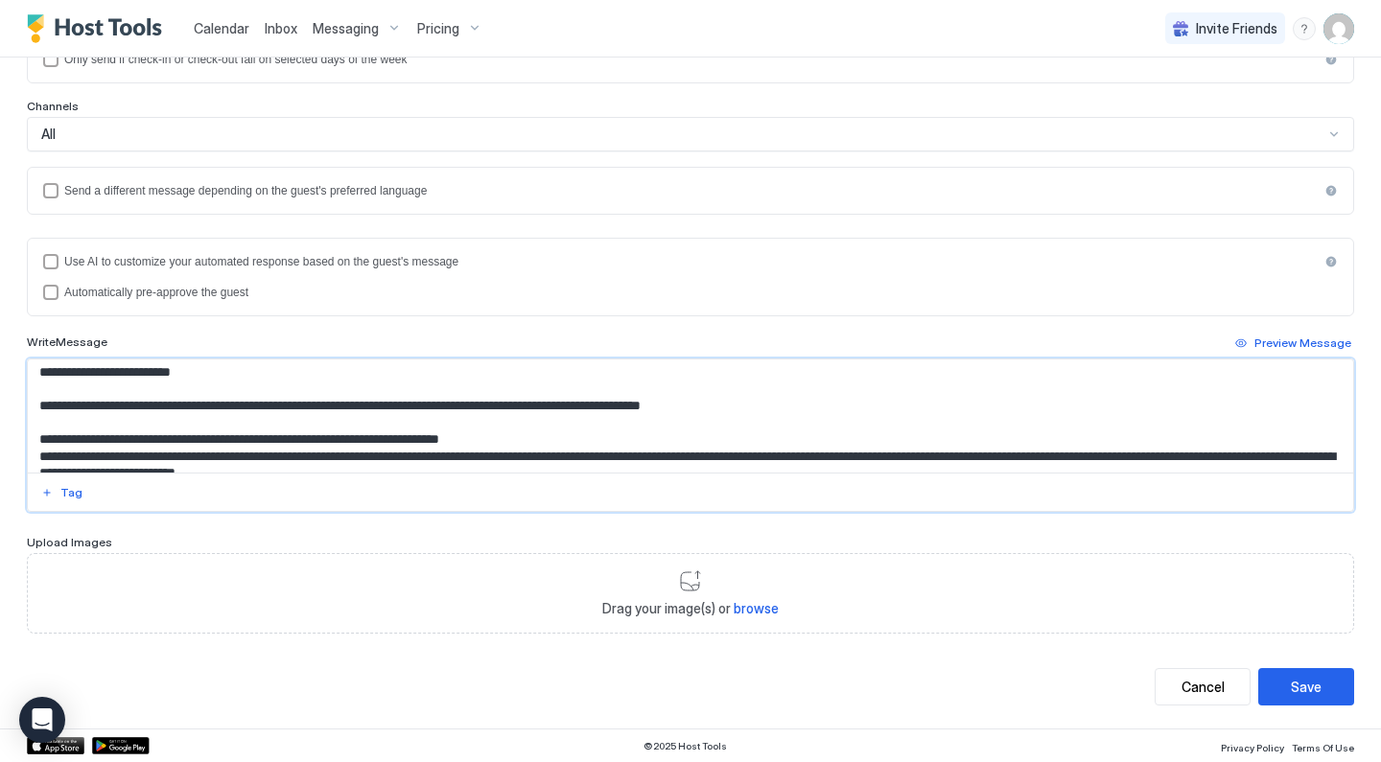
scroll to position [6, 0]
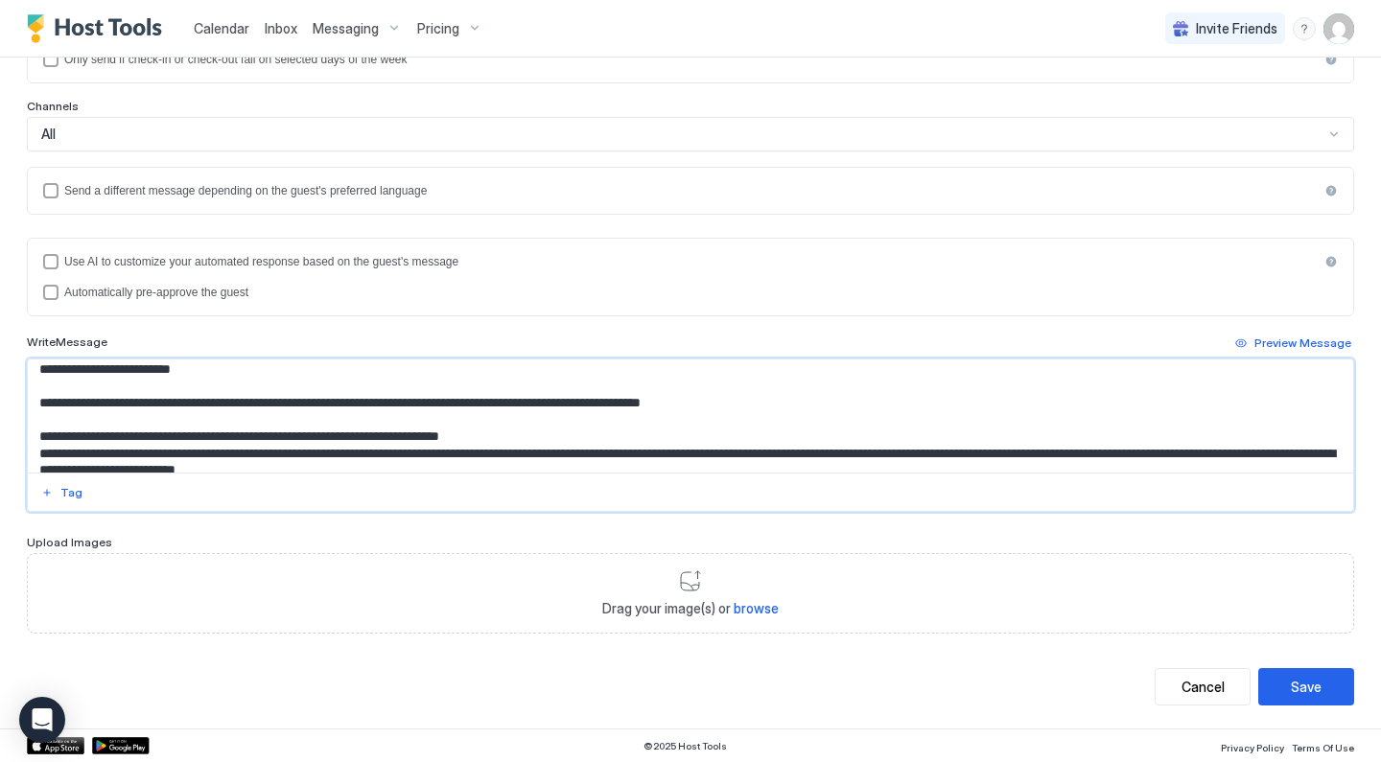
drag, startPoint x: 157, startPoint y: 431, endPoint x: 234, endPoint y: 434, distance: 76.8
click at [234, 434] on textarea "**********" at bounding box center [690, 416] width 1325 height 113
drag, startPoint x: 264, startPoint y: 437, endPoint x: 156, endPoint y: 428, distance: 107.8
click at [156, 430] on textarea "**********" at bounding box center [690, 416] width 1325 height 113
click at [276, 435] on textarea "**********" at bounding box center [690, 416] width 1325 height 113
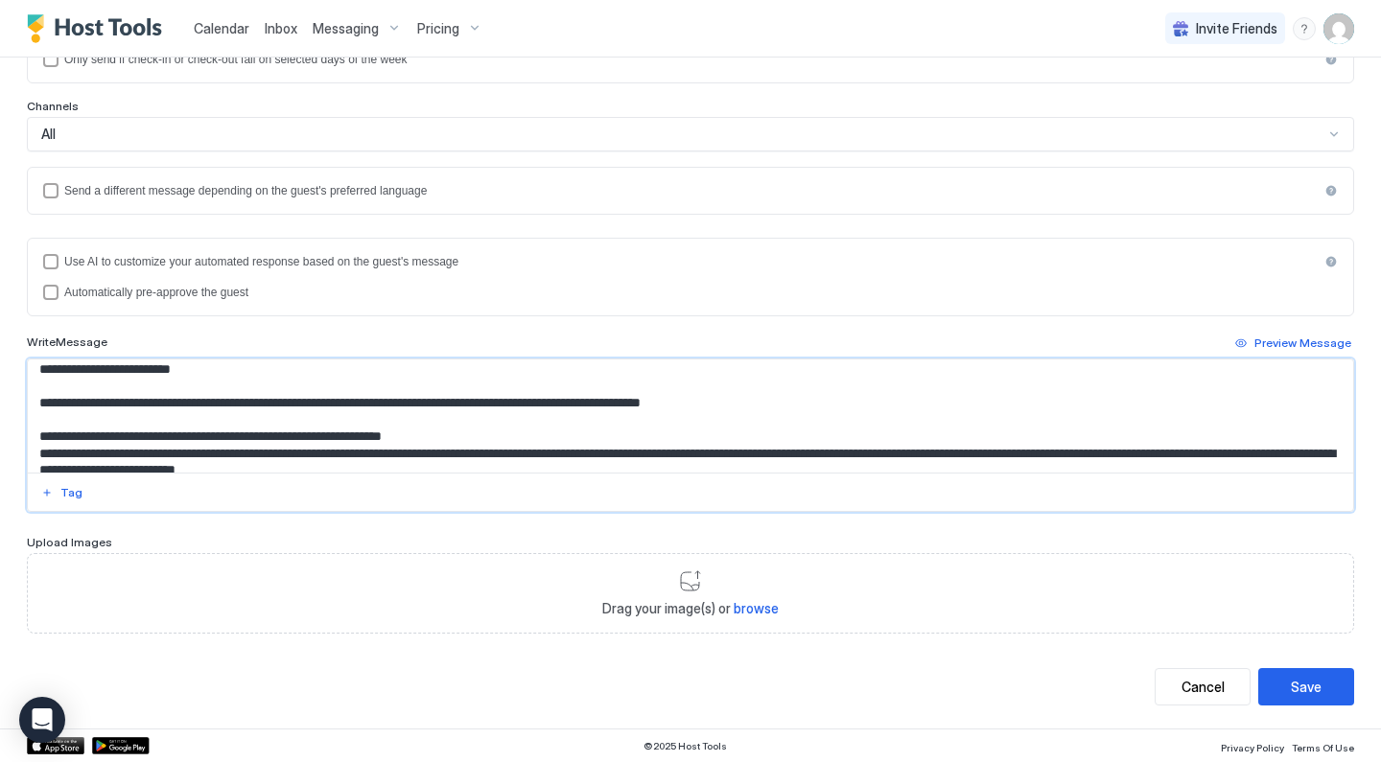
paste textarea "**********"
click at [301, 434] on textarea "**********" at bounding box center [690, 416] width 1325 height 113
click at [300, 434] on textarea "**********" at bounding box center [690, 416] width 1325 height 113
click at [406, 435] on textarea "**********" at bounding box center [690, 416] width 1325 height 113
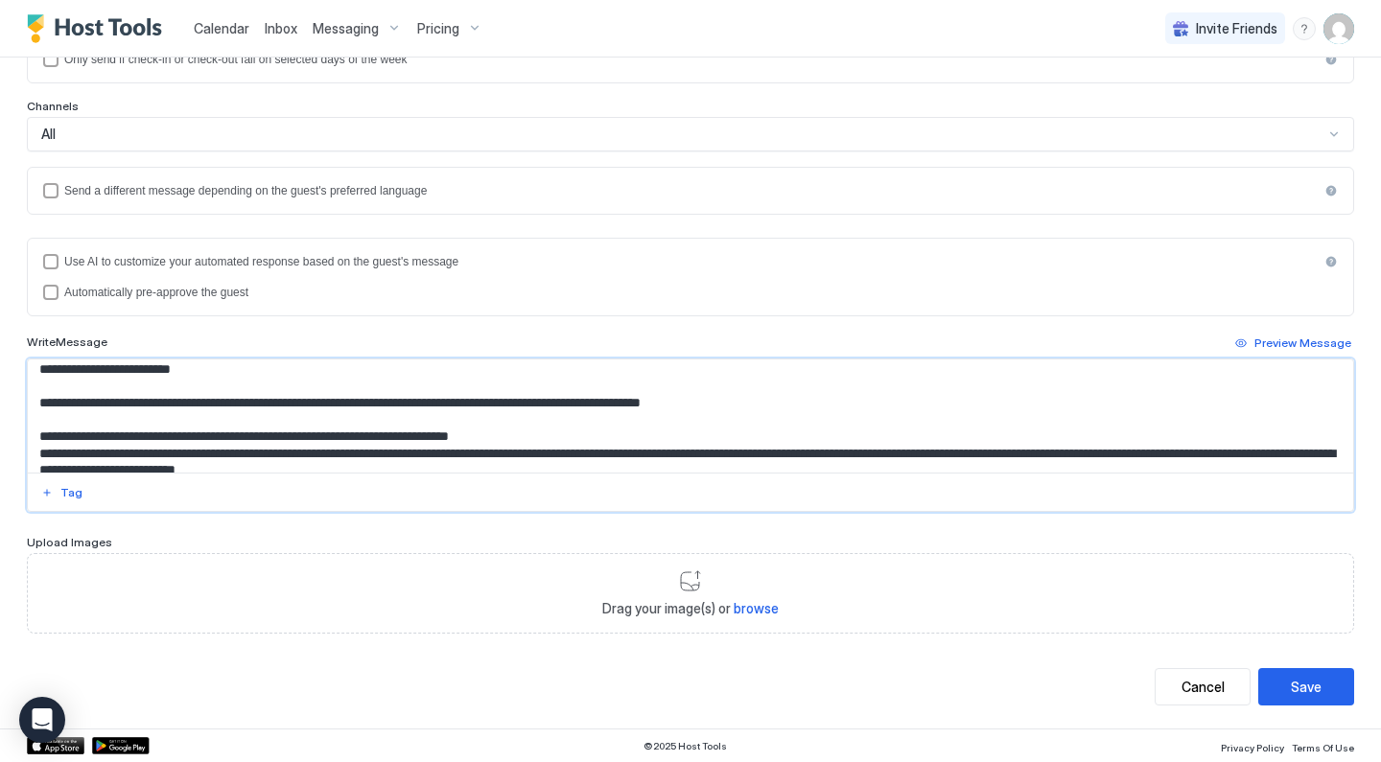
click at [394, 435] on textarea "**********" at bounding box center [690, 416] width 1325 height 113
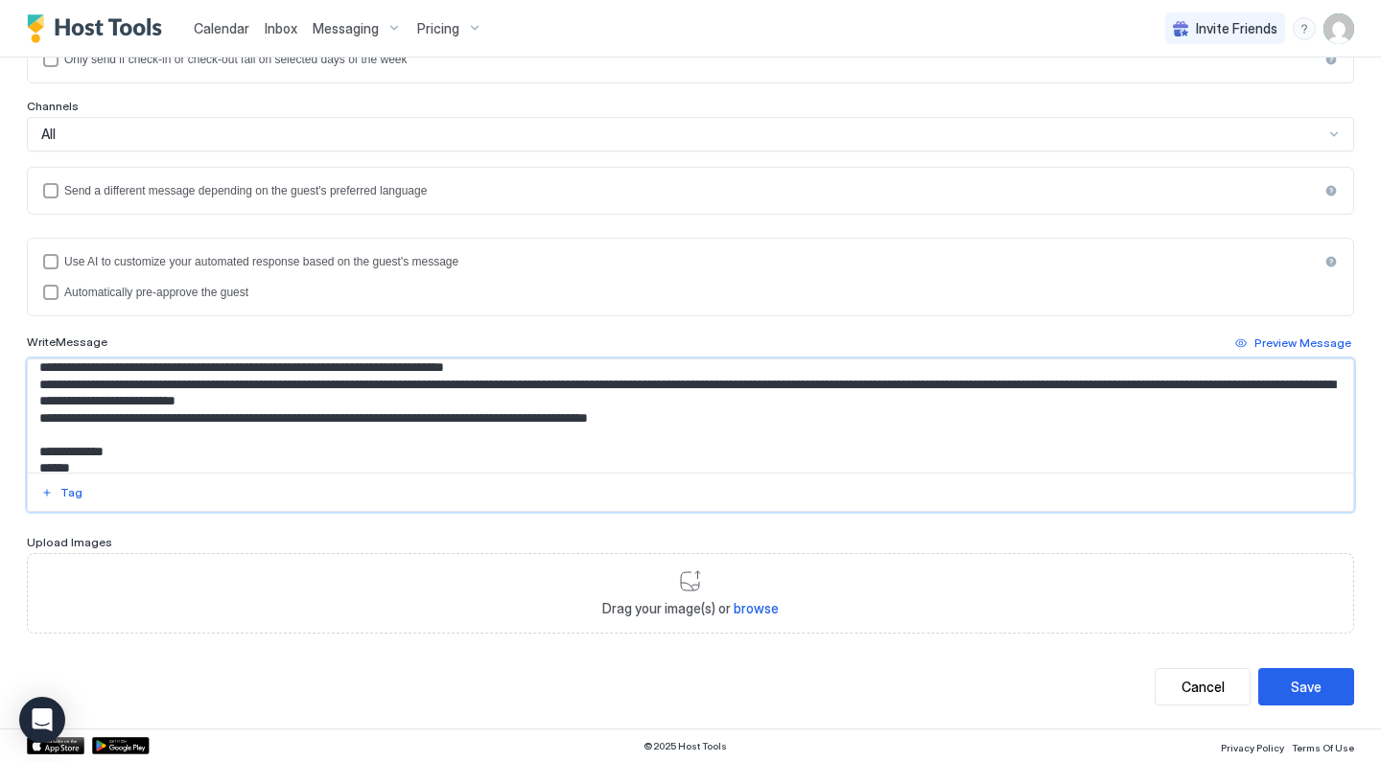
scroll to position [79, 0]
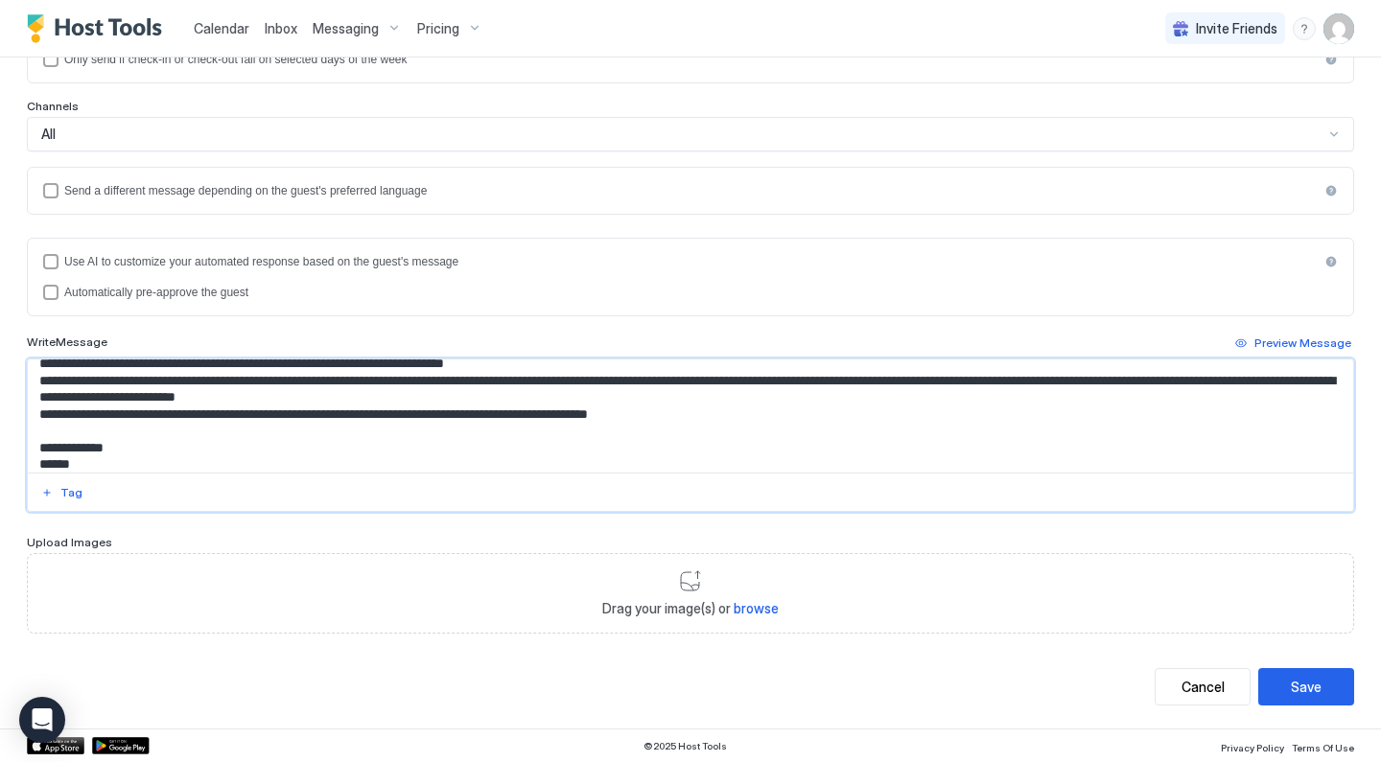
click at [227, 431] on textarea "**********" at bounding box center [690, 416] width 1325 height 113
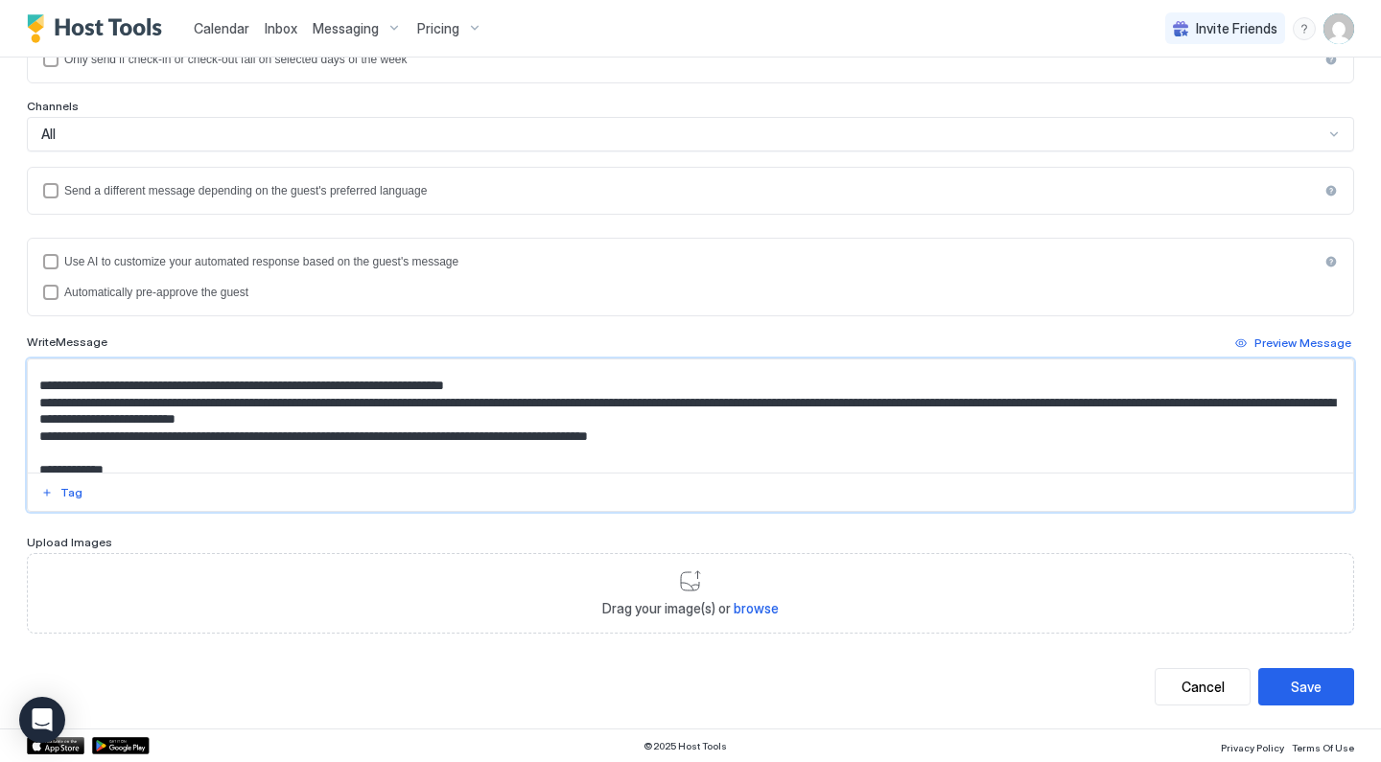
scroll to position [50, 0]
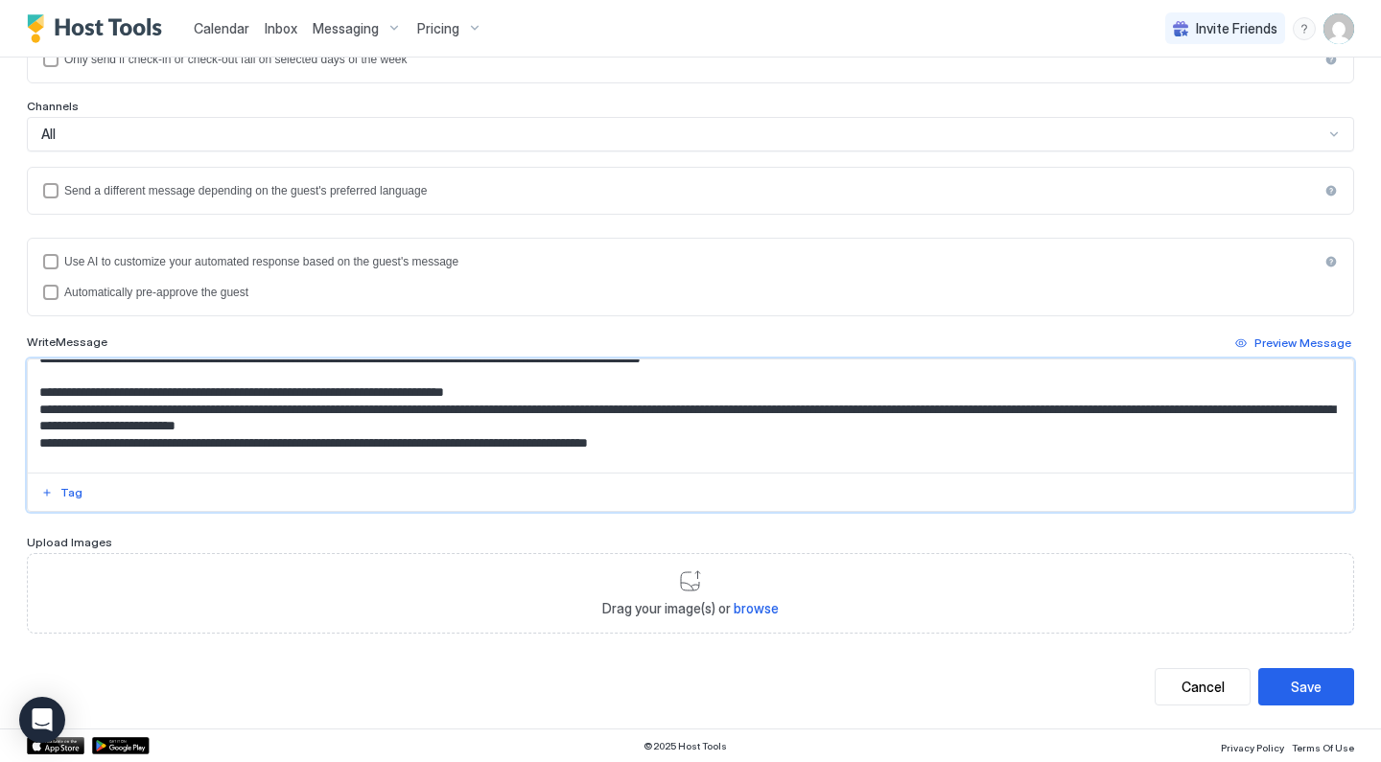
type textarea "**********"
click at [1299, 681] on div "Save" at bounding box center [1306, 687] width 31 height 20
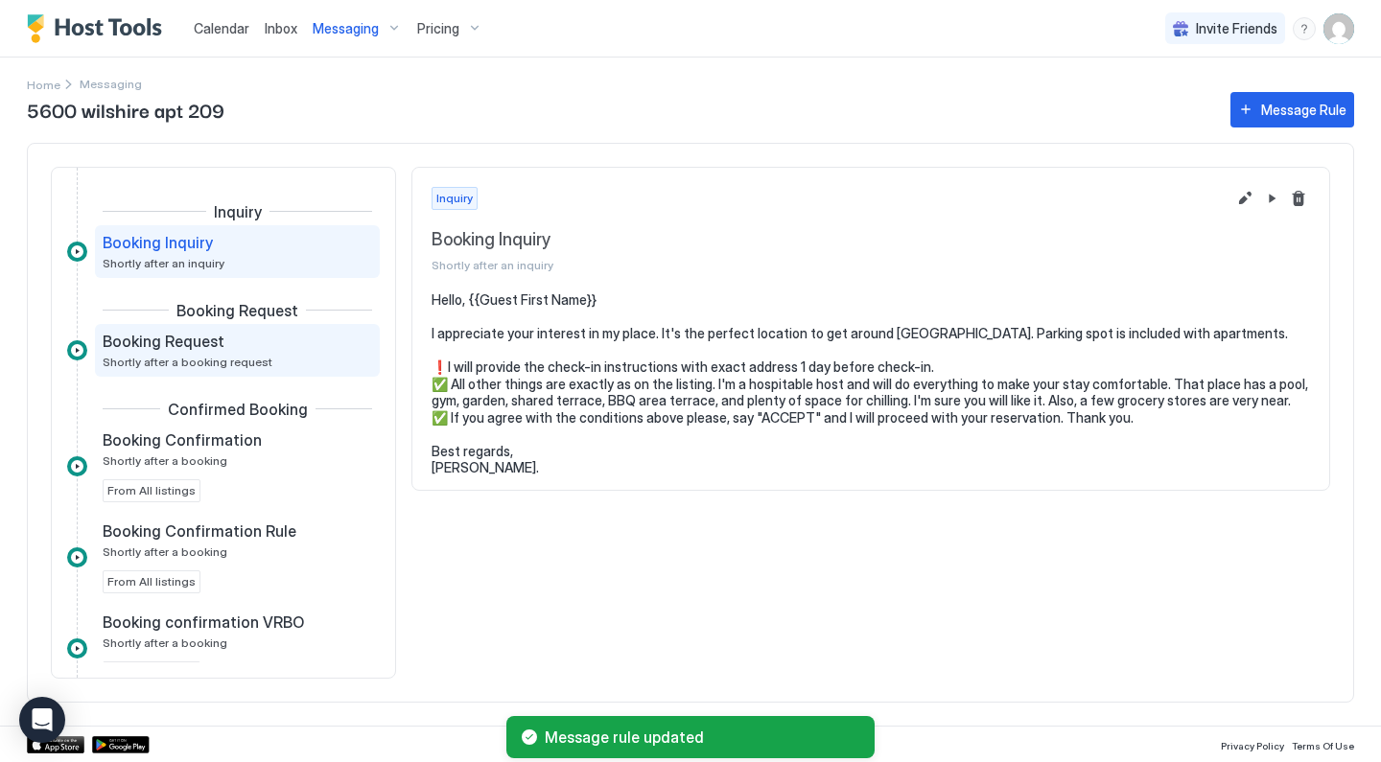
click at [301, 343] on div "Booking Request" at bounding box center [224, 341] width 243 height 19
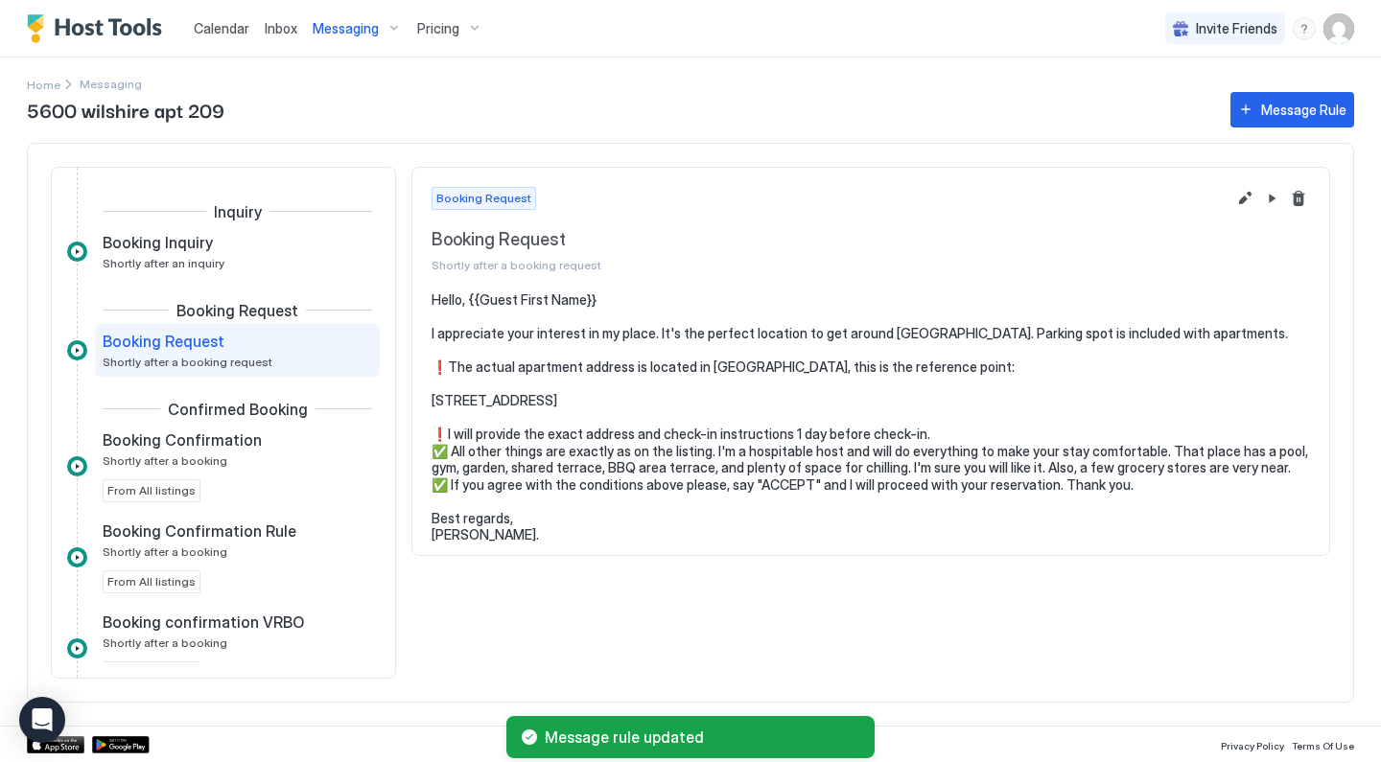
click at [1236, 199] on button "Edit message rule" at bounding box center [1244, 198] width 23 height 23
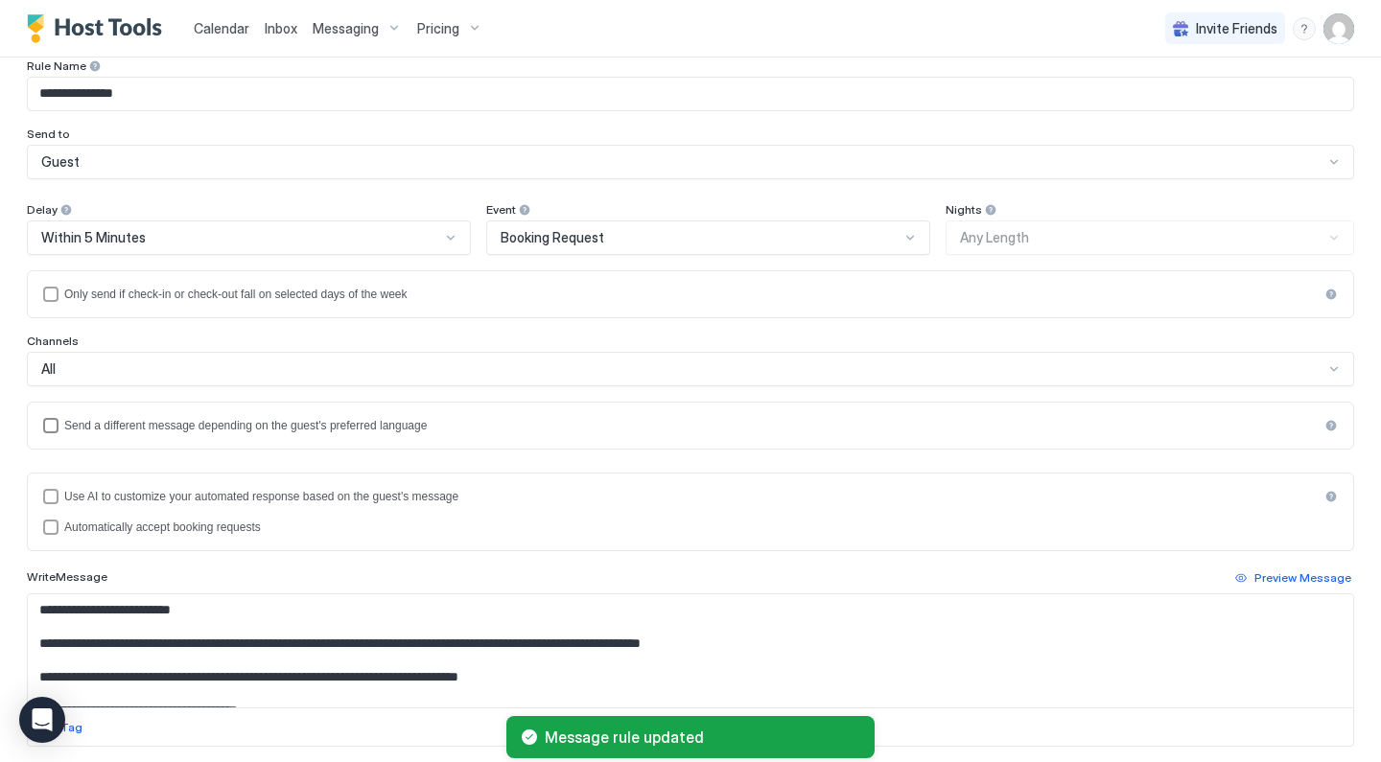
scroll to position [312, 0]
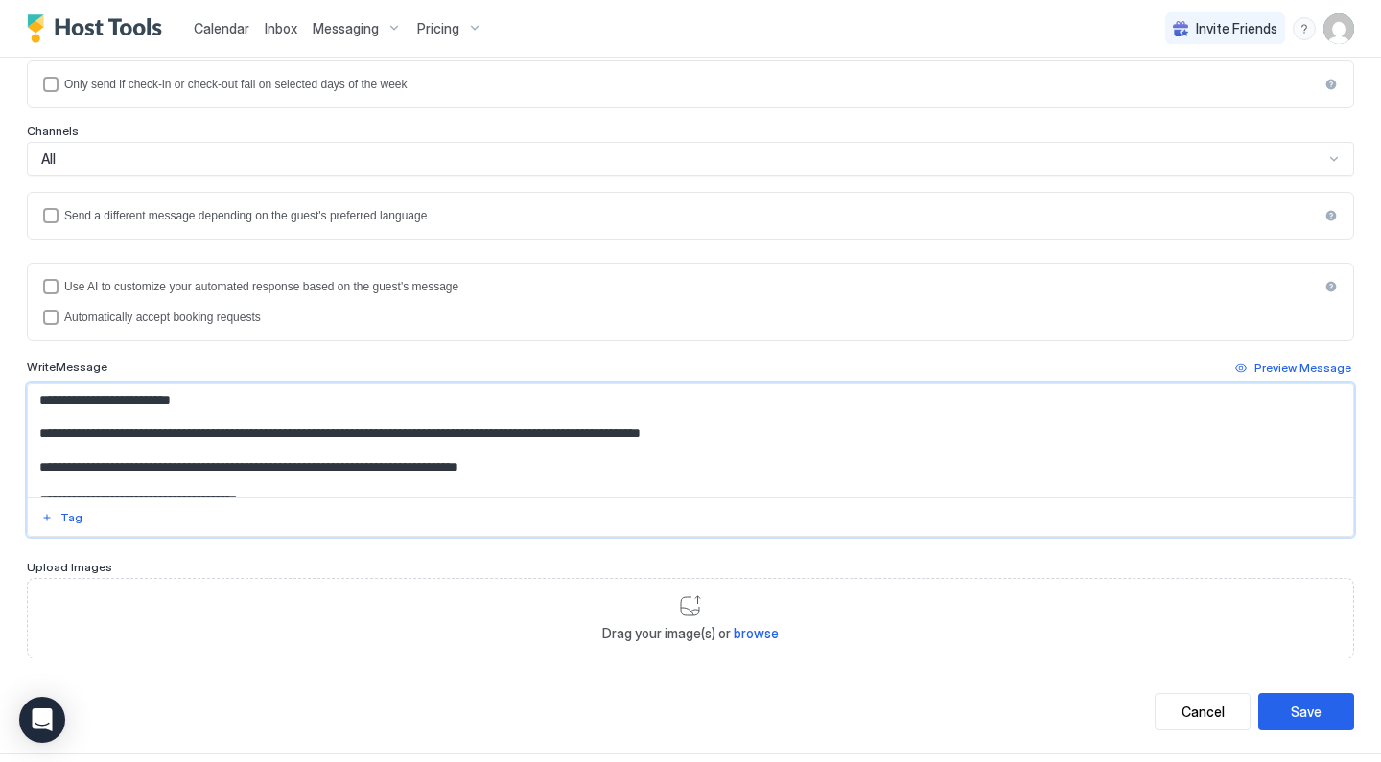
click at [315, 467] on textarea "**********" at bounding box center [690, 441] width 1325 height 113
paste textarea "Input Field"
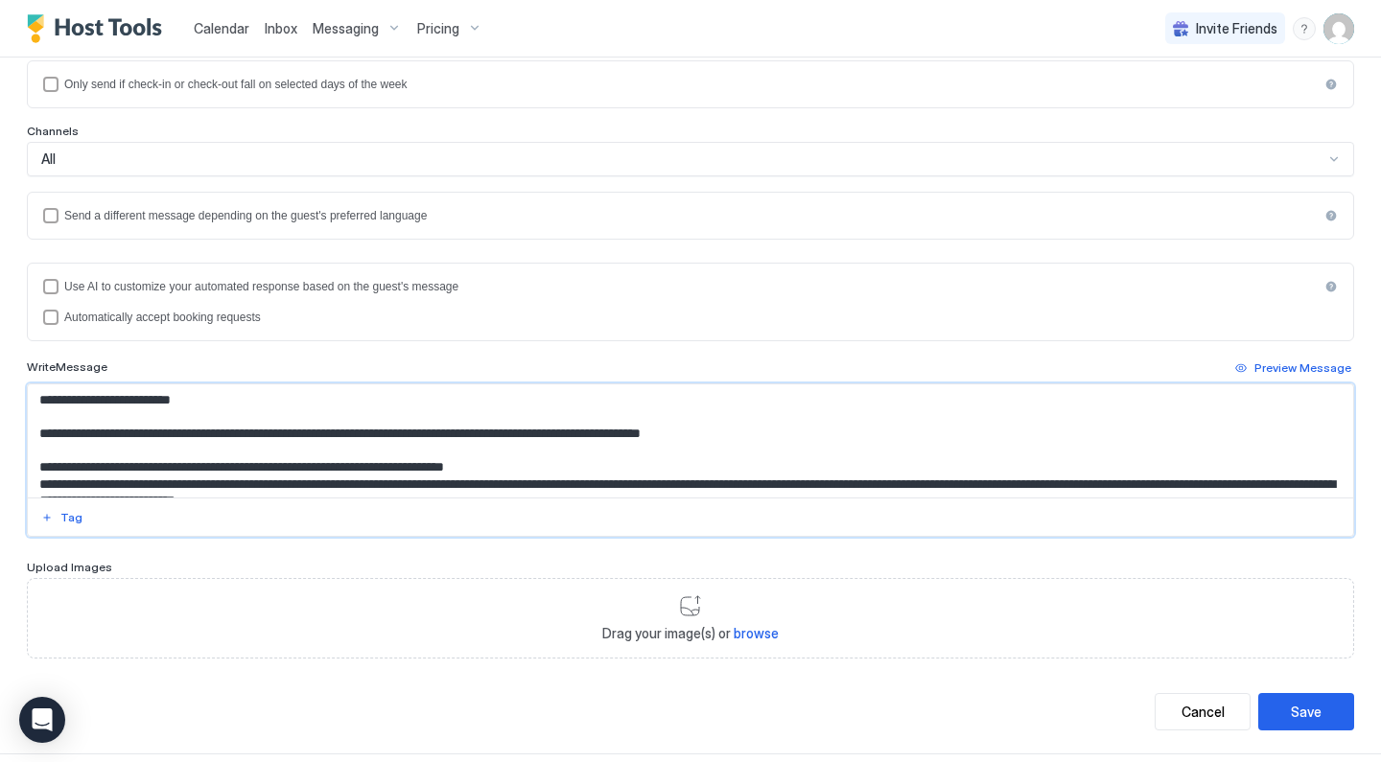
scroll to position [0, 0]
type textarea "**********"
click at [1295, 709] on div "Save" at bounding box center [1306, 712] width 31 height 20
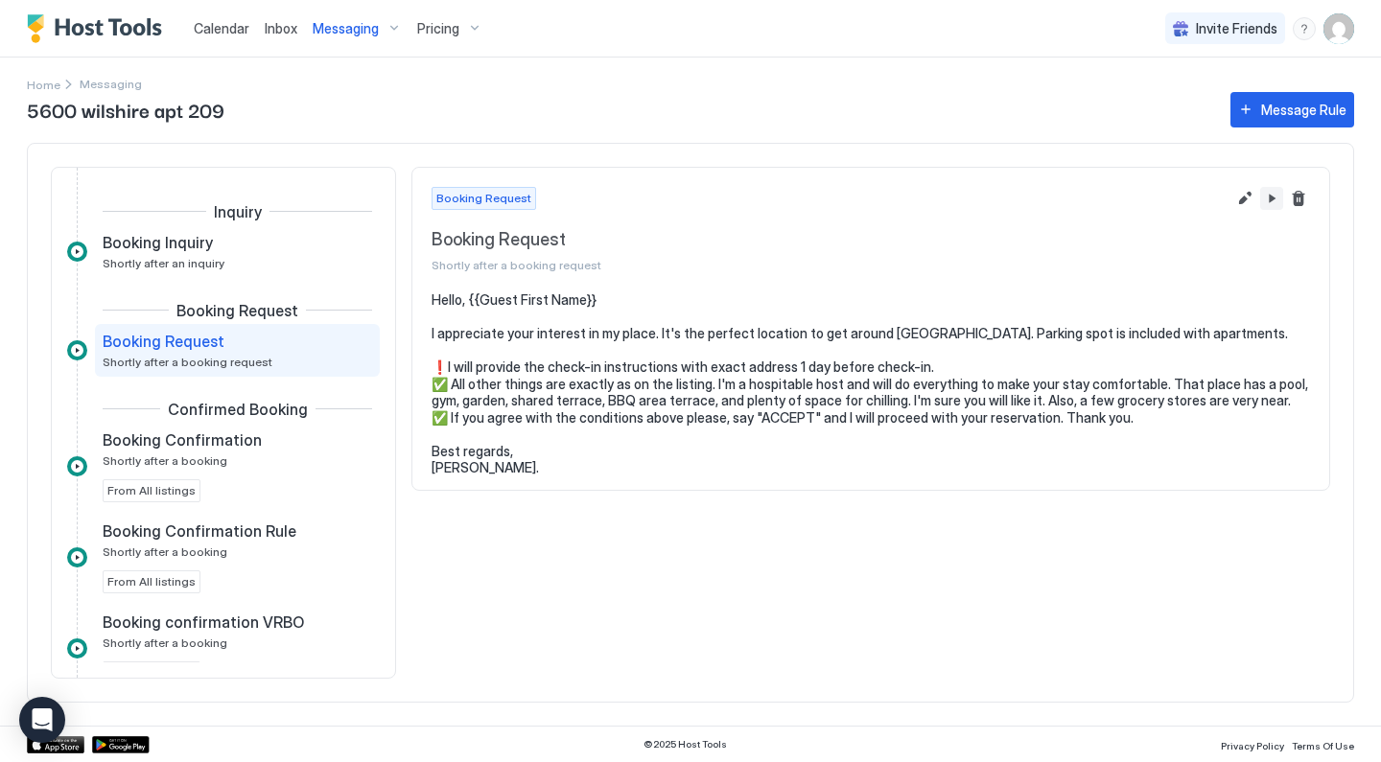
click at [1276, 198] on button "Pause Message Rule" at bounding box center [1271, 198] width 23 height 23
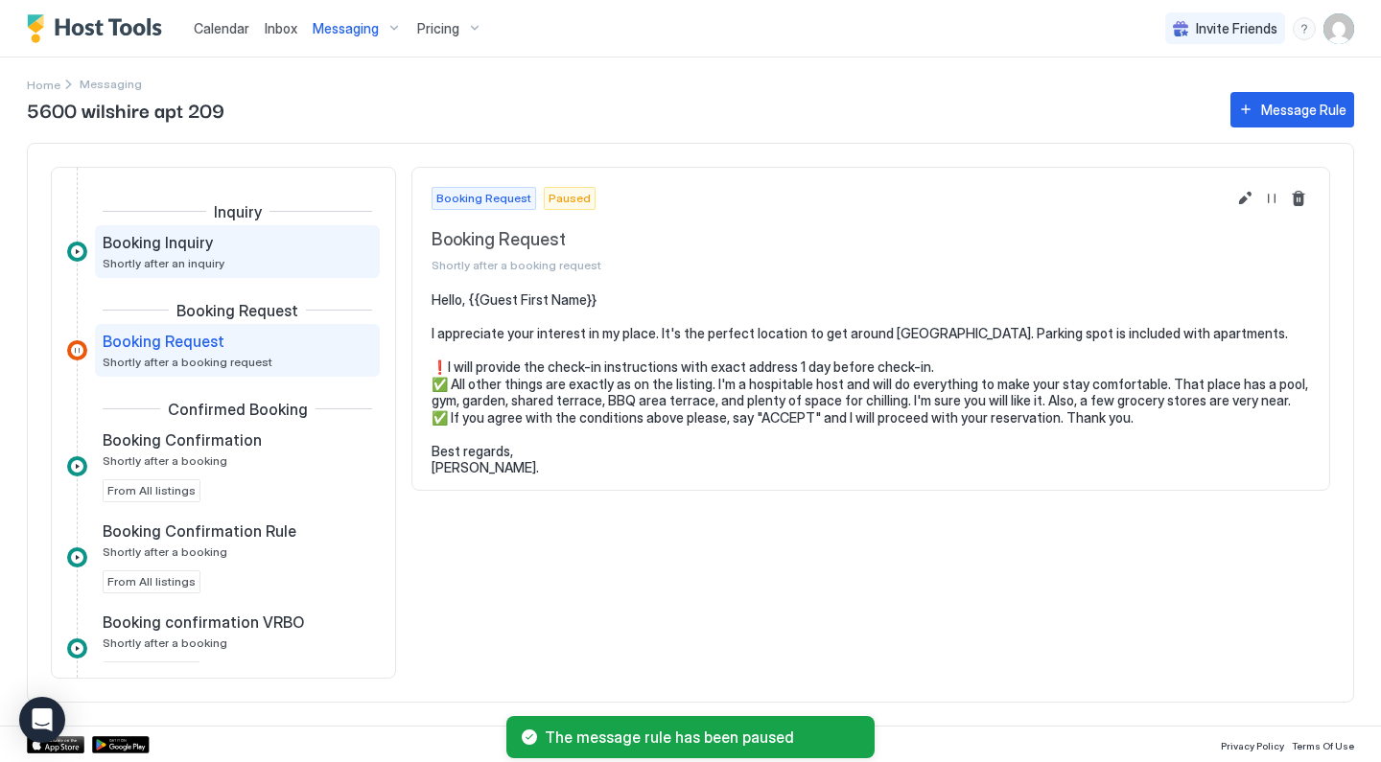
click at [246, 259] on div "Booking Inquiry Shortly after an inquiry" at bounding box center [224, 251] width 243 height 37
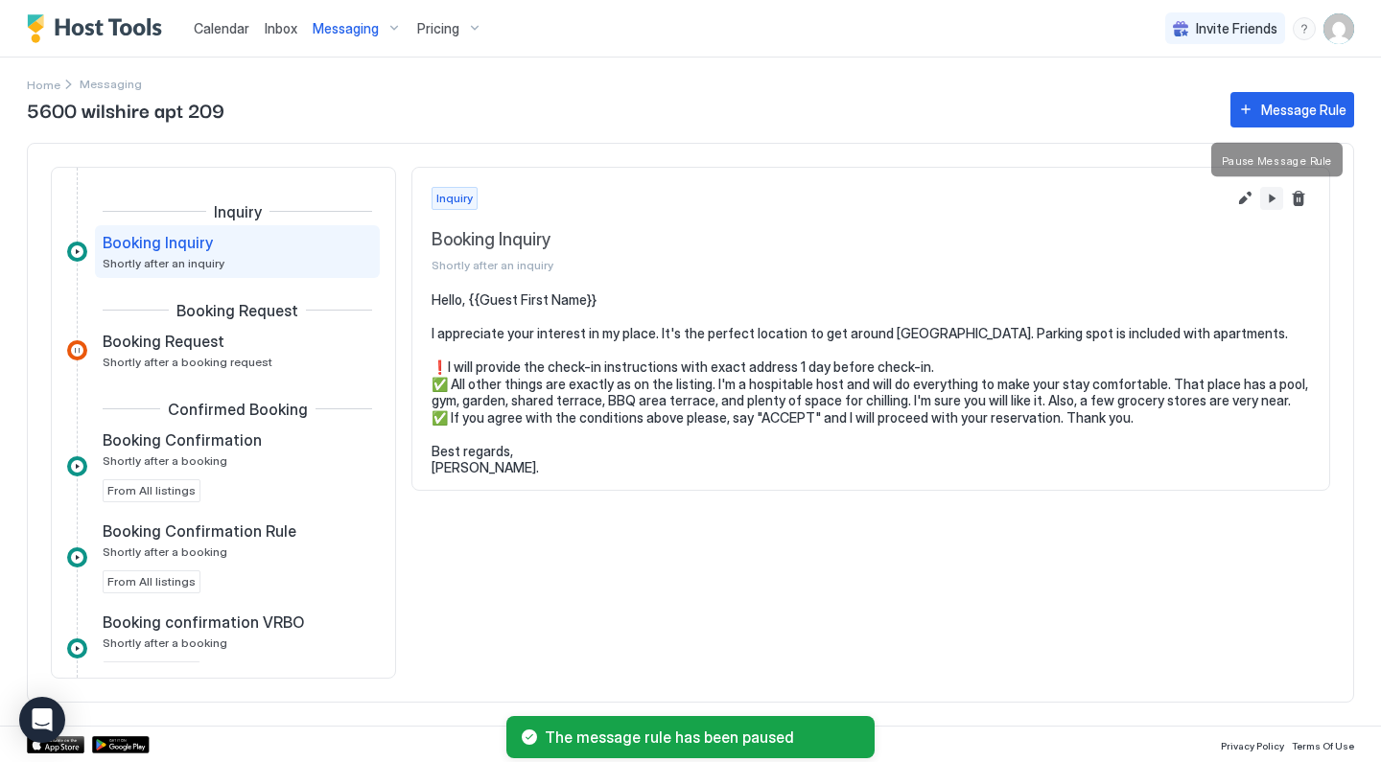
click at [1270, 199] on button "Pause Message Rule" at bounding box center [1271, 198] width 23 height 23
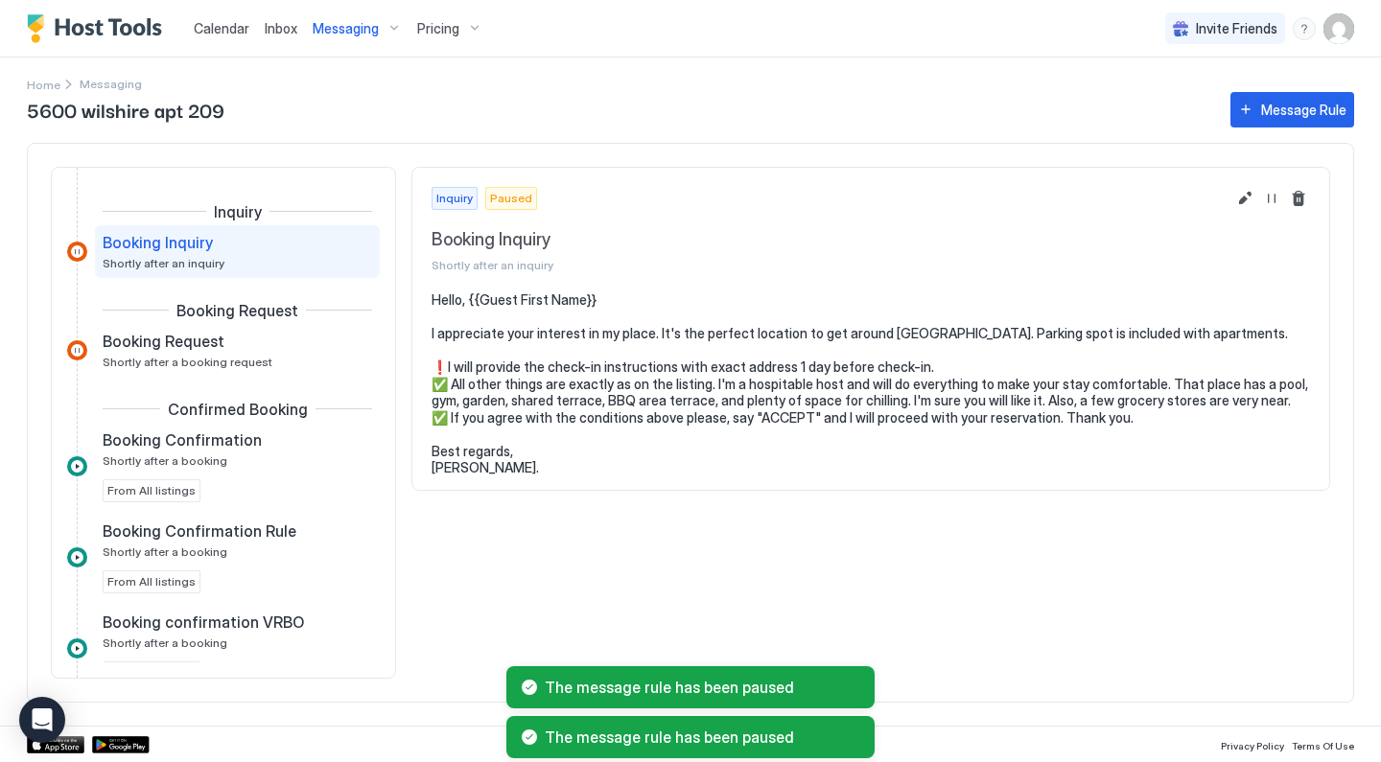
click at [377, 34] on div "Messaging" at bounding box center [357, 28] width 105 height 33
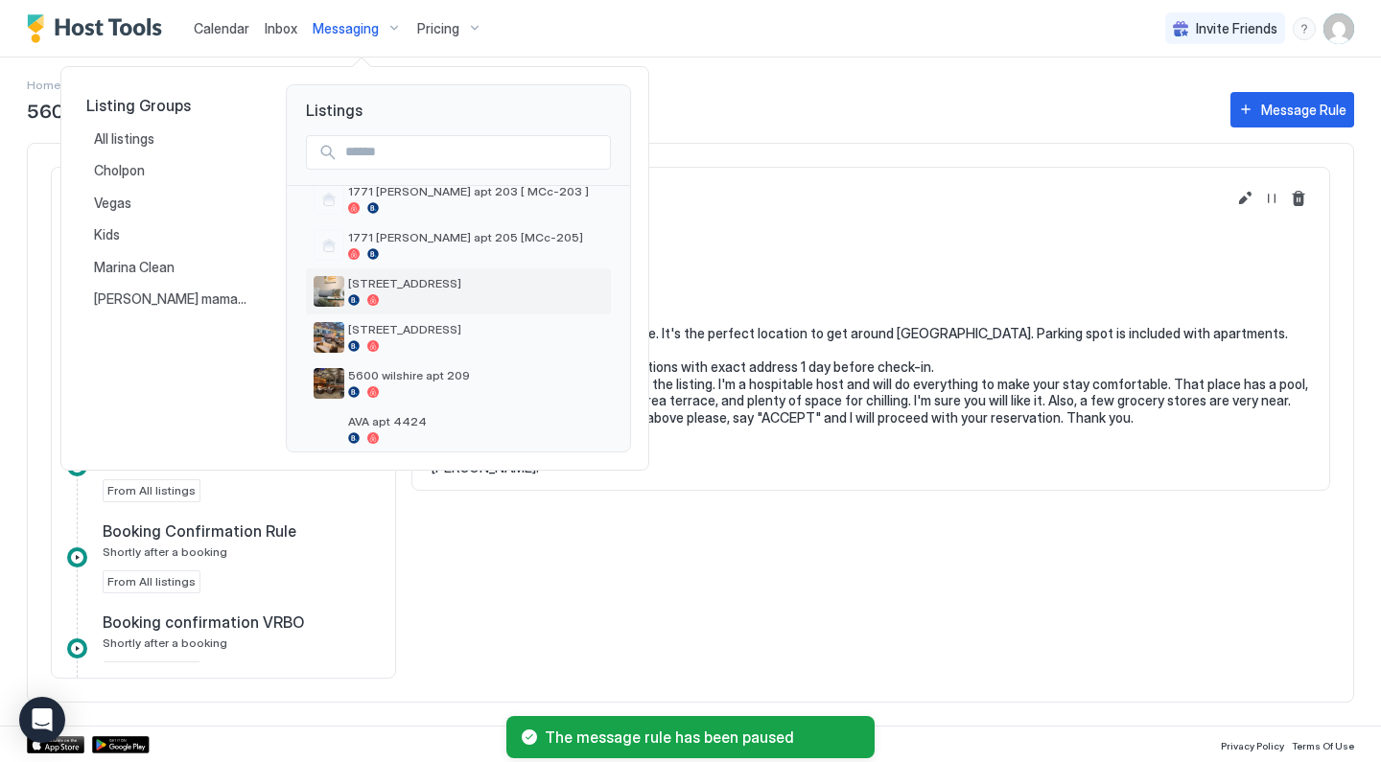
scroll to position [160, 0]
click at [523, 332] on span "[STREET_ADDRESS]" at bounding box center [475, 328] width 255 height 14
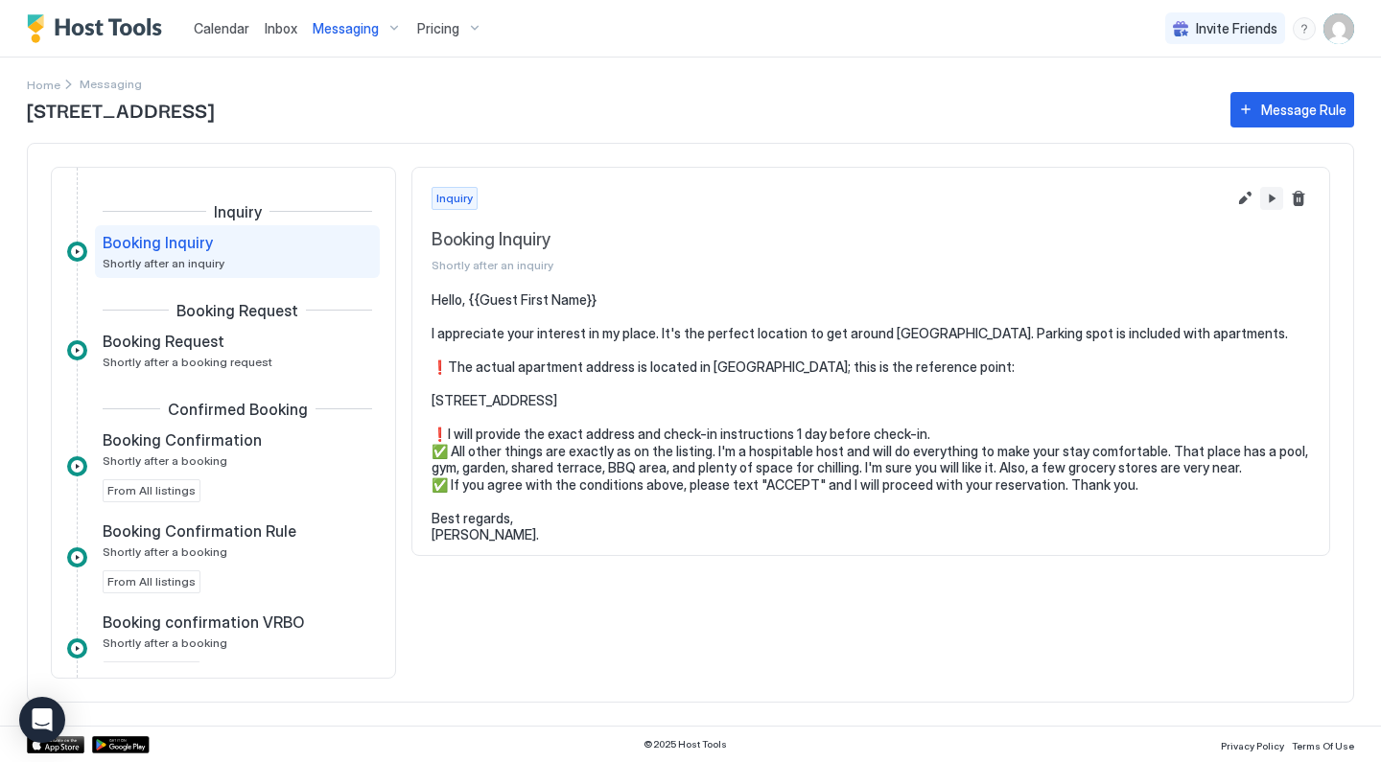
click at [1268, 198] on button "Pause Message Rule" at bounding box center [1271, 198] width 23 height 23
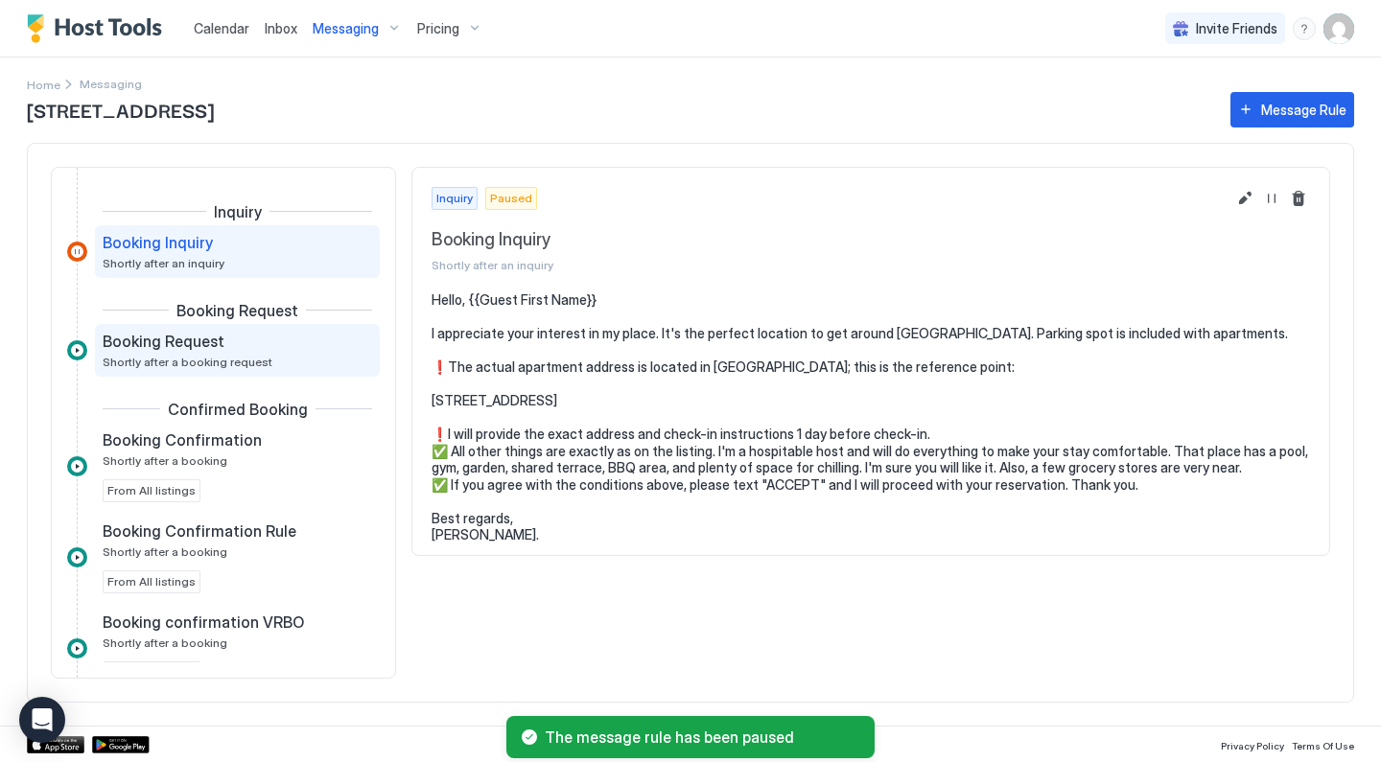
click at [299, 352] on div "Booking Request Shortly after a booking request" at bounding box center [224, 350] width 243 height 37
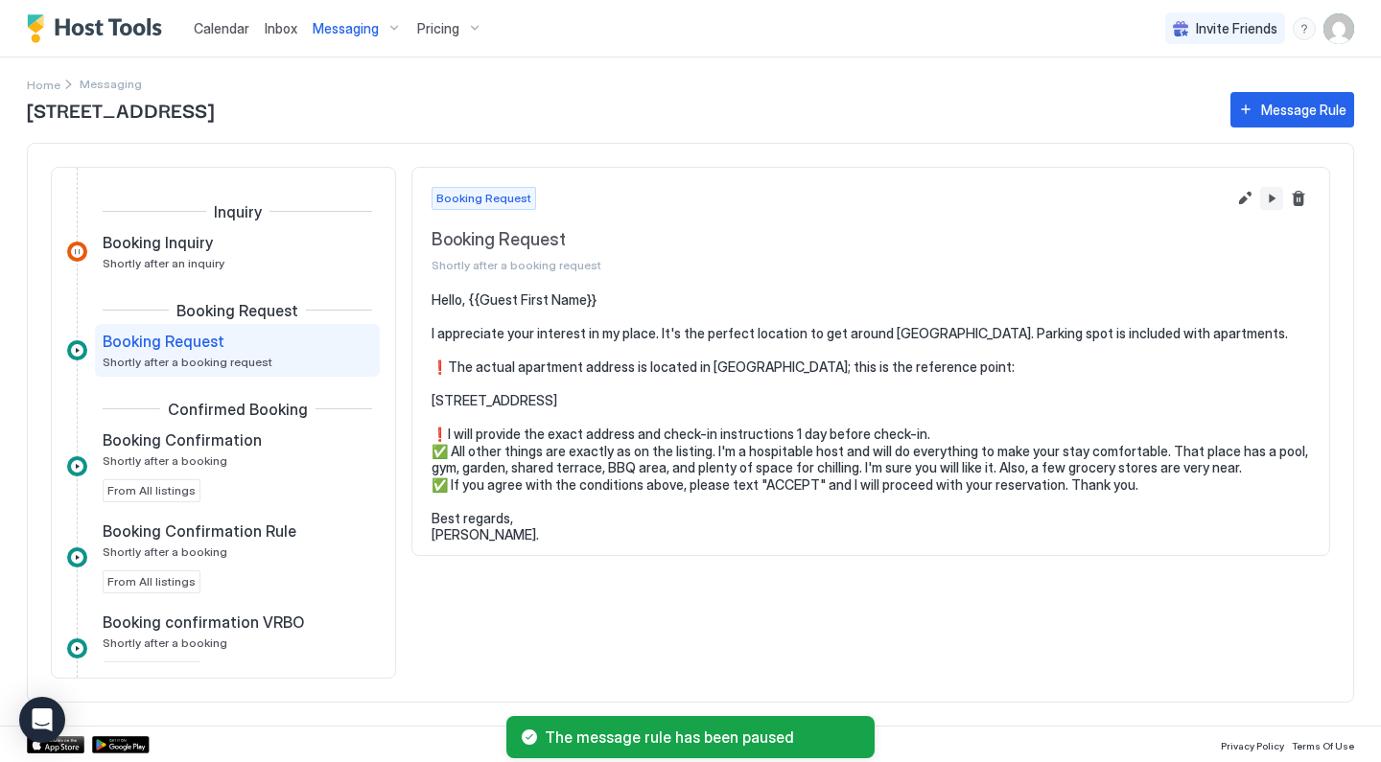
click at [1281, 197] on button "Pause Message Rule" at bounding box center [1271, 198] width 23 height 23
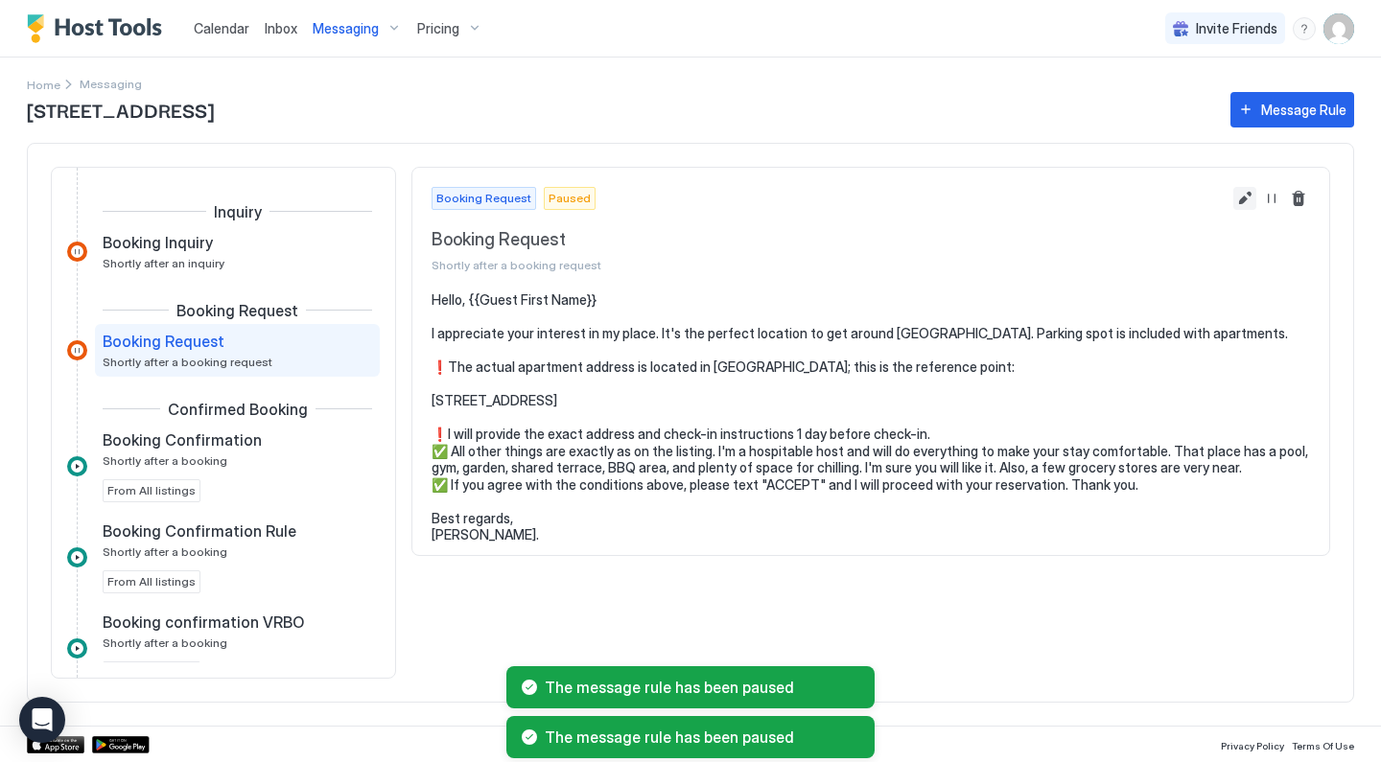
click at [1248, 195] on button "Edit message rule" at bounding box center [1244, 198] width 23 height 23
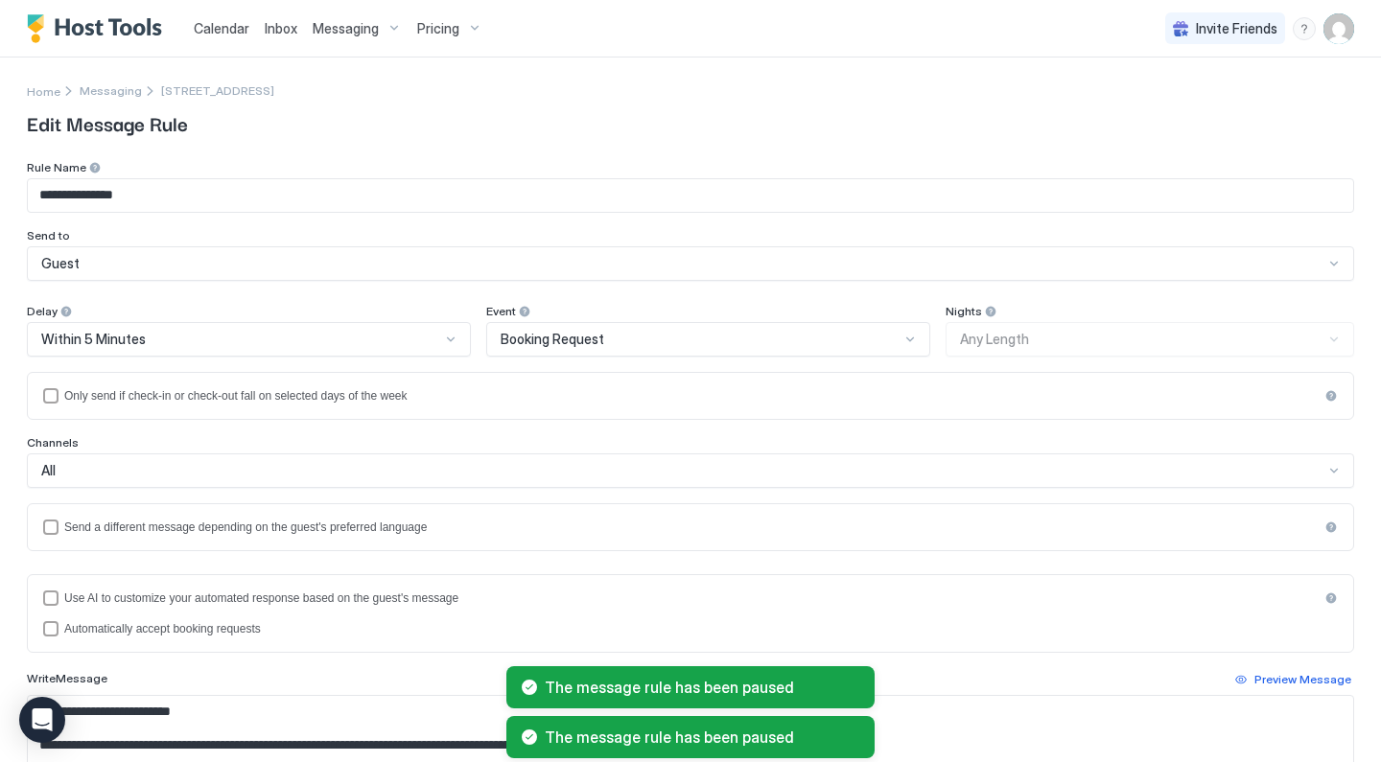
scroll to position [286, 0]
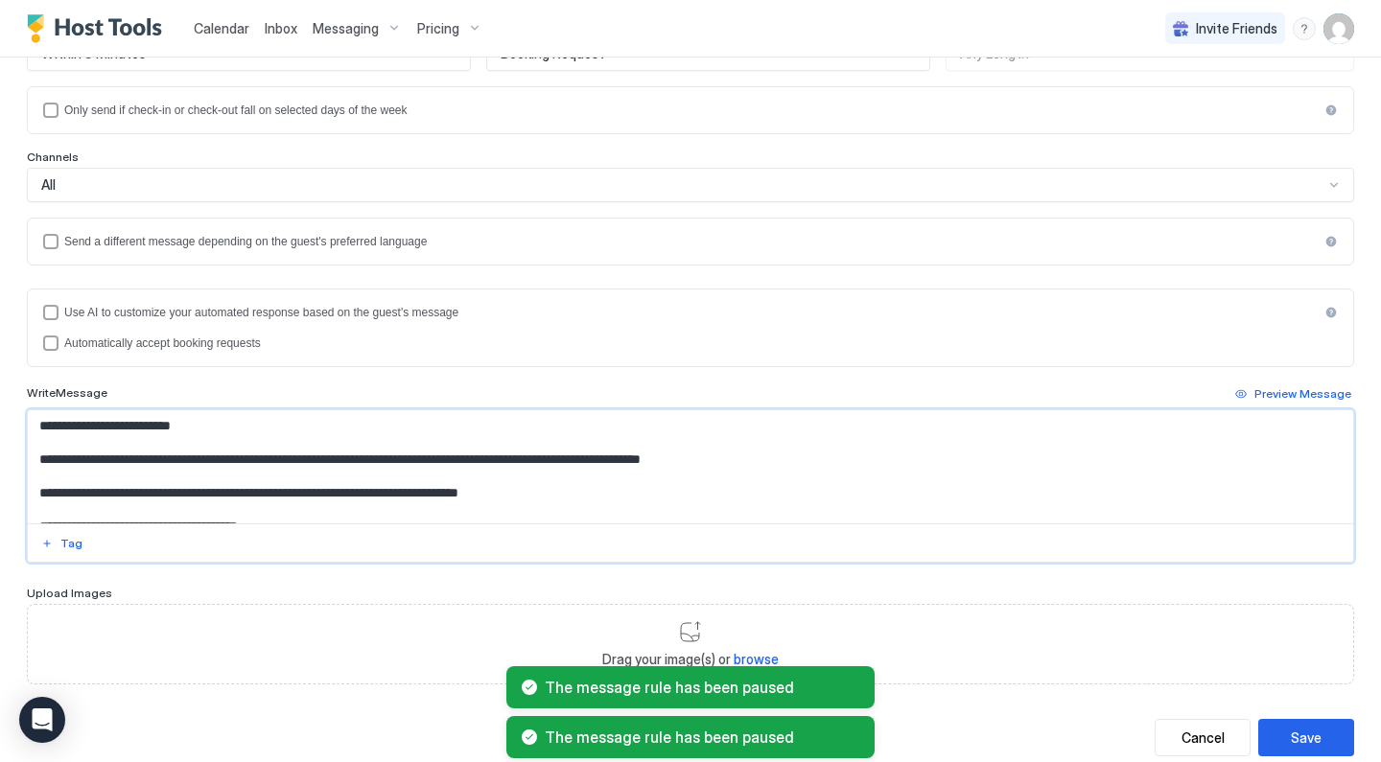
click at [537, 493] on textarea "**********" at bounding box center [690, 466] width 1325 height 113
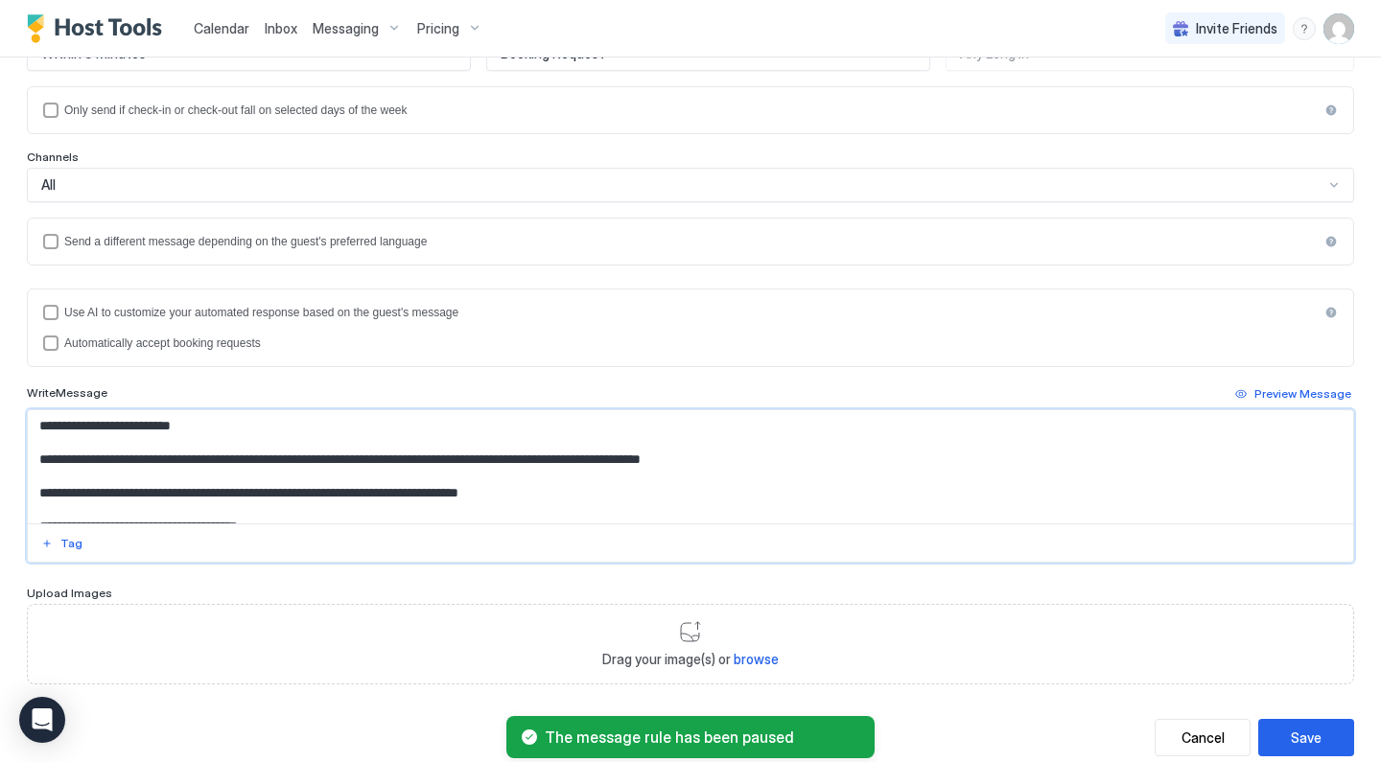
paste textarea "**********"
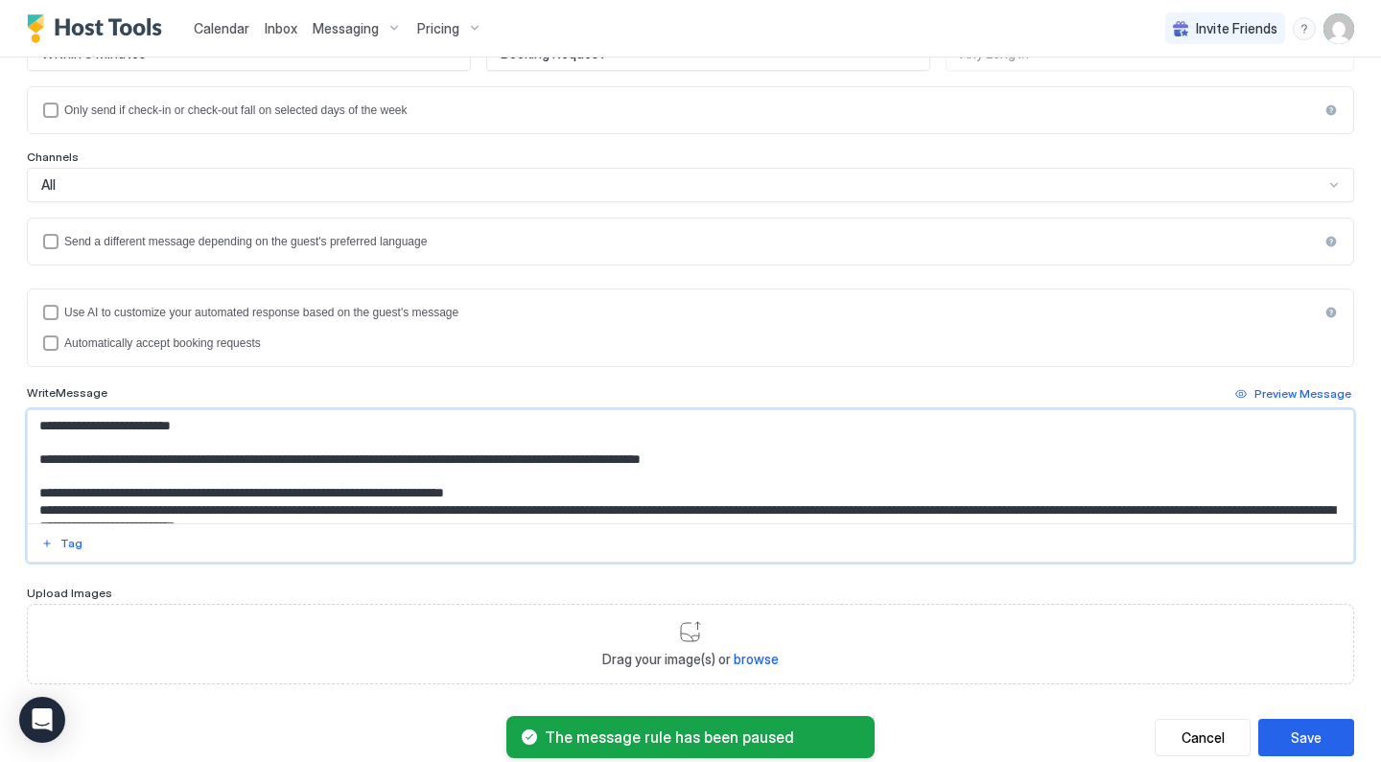
scroll to position [82, 0]
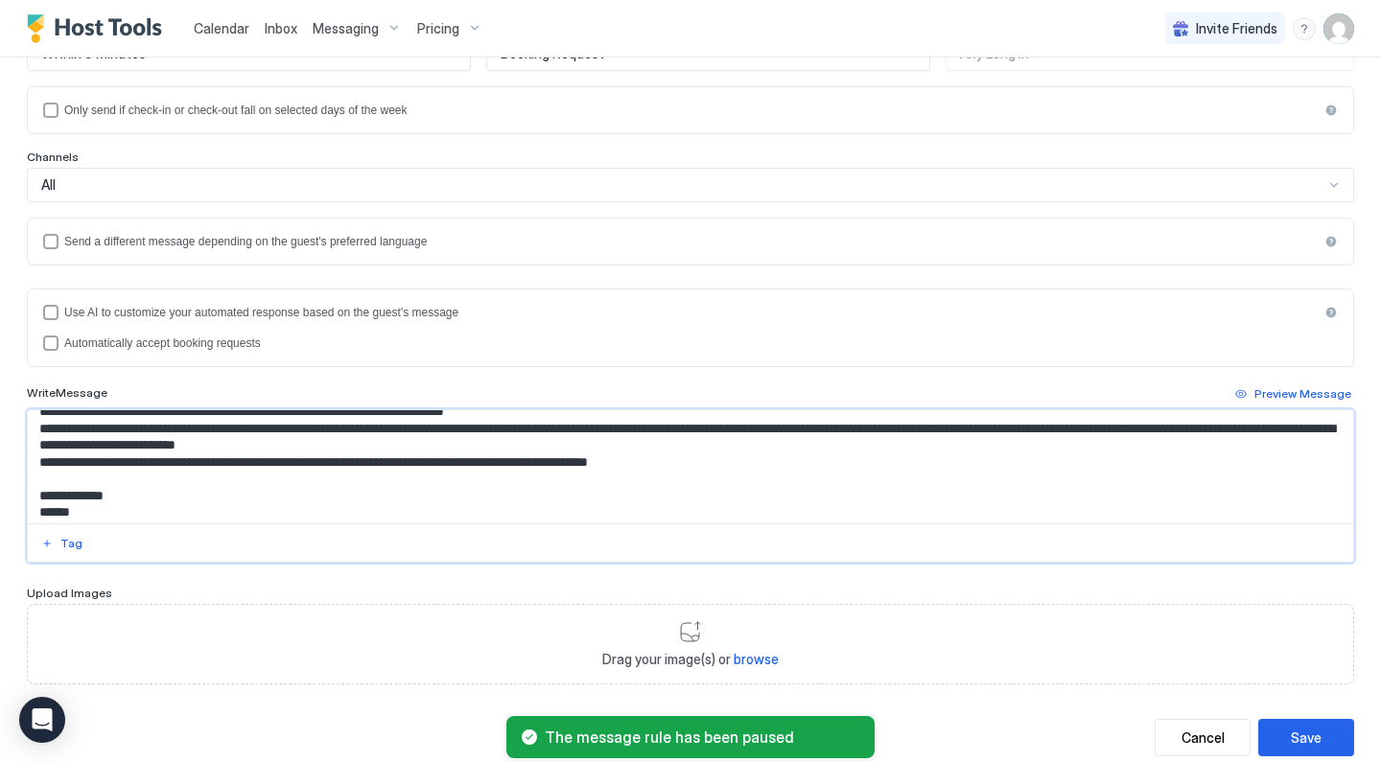
type textarea "**********"
click at [1294, 729] on div "The message rule has been paused" at bounding box center [690, 737] width 1381 height 50
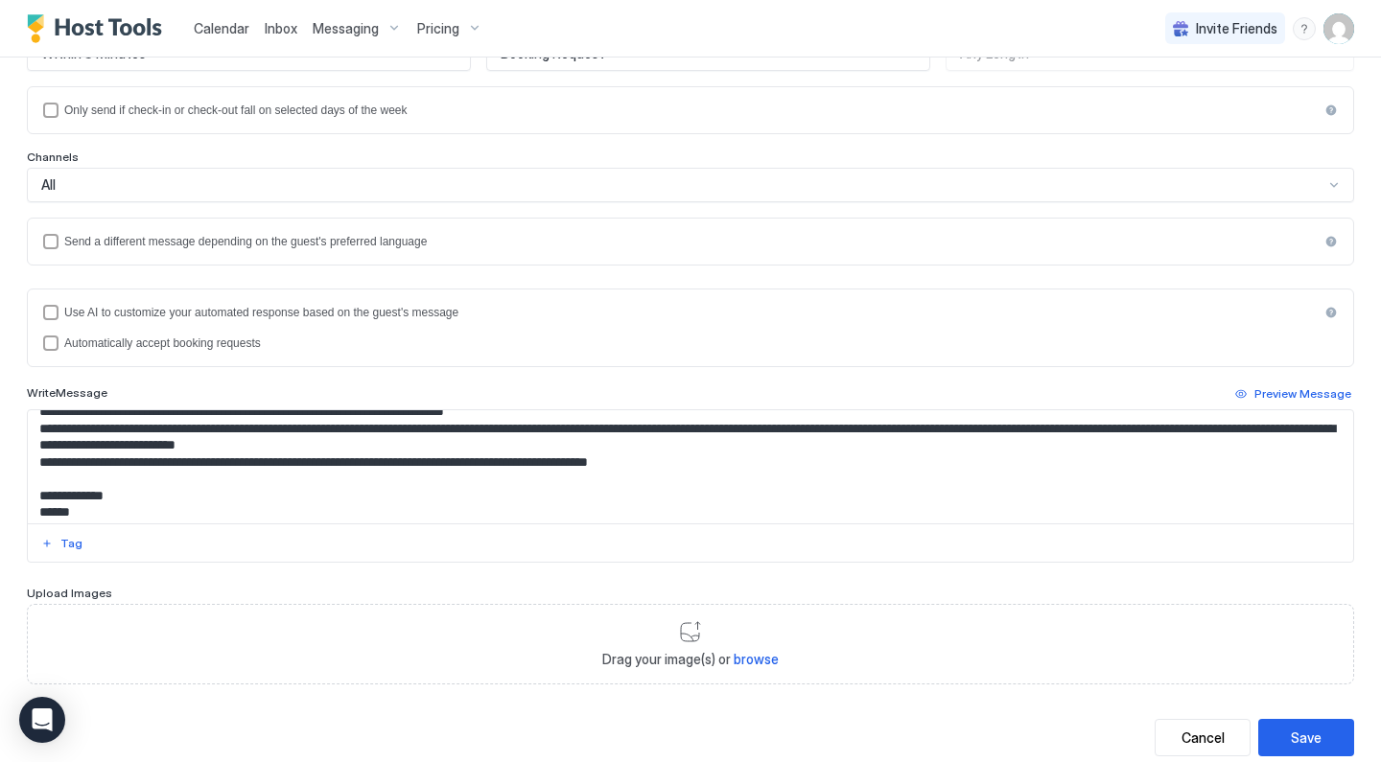
click at [1295, 737] on div "Save" at bounding box center [1306, 738] width 31 height 20
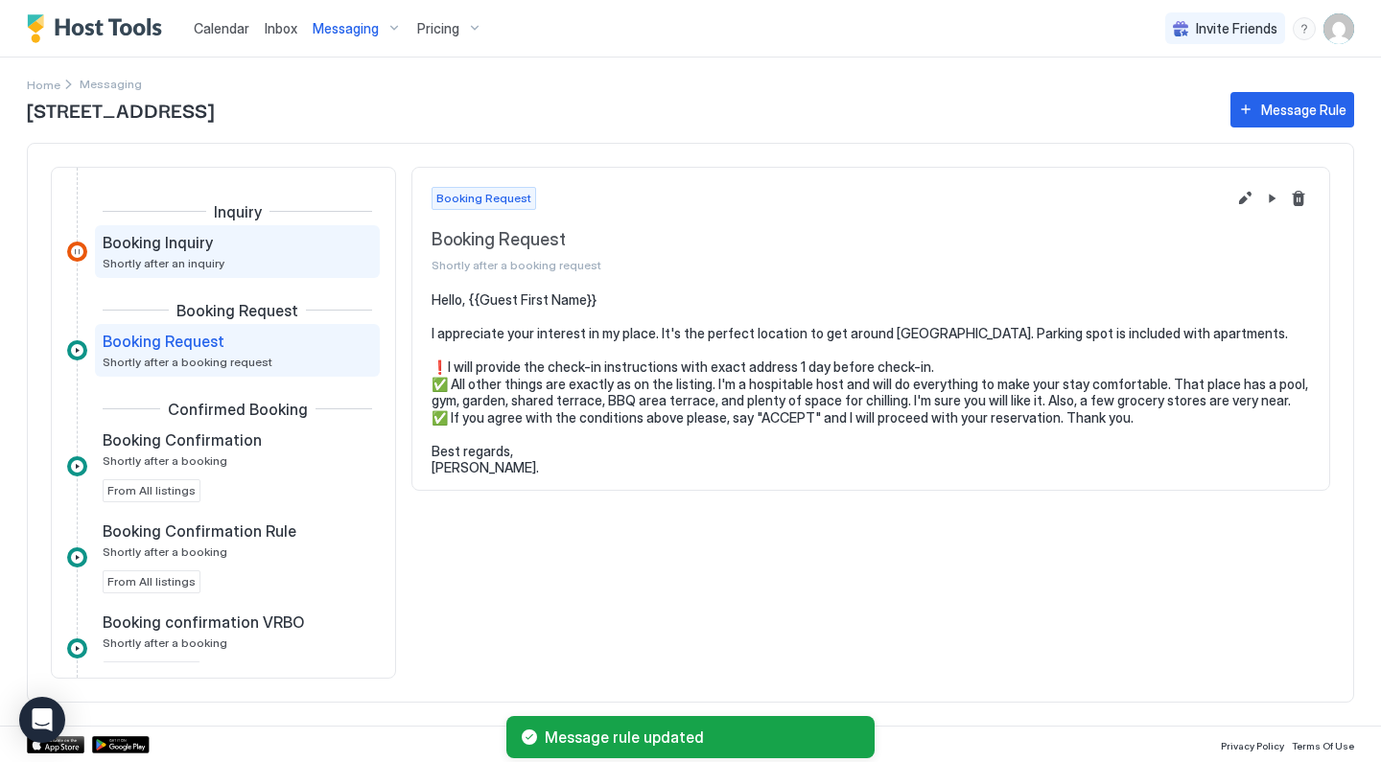
click at [264, 255] on div "Booking Inquiry Shortly after an inquiry" at bounding box center [224, 251] width 243 height 37
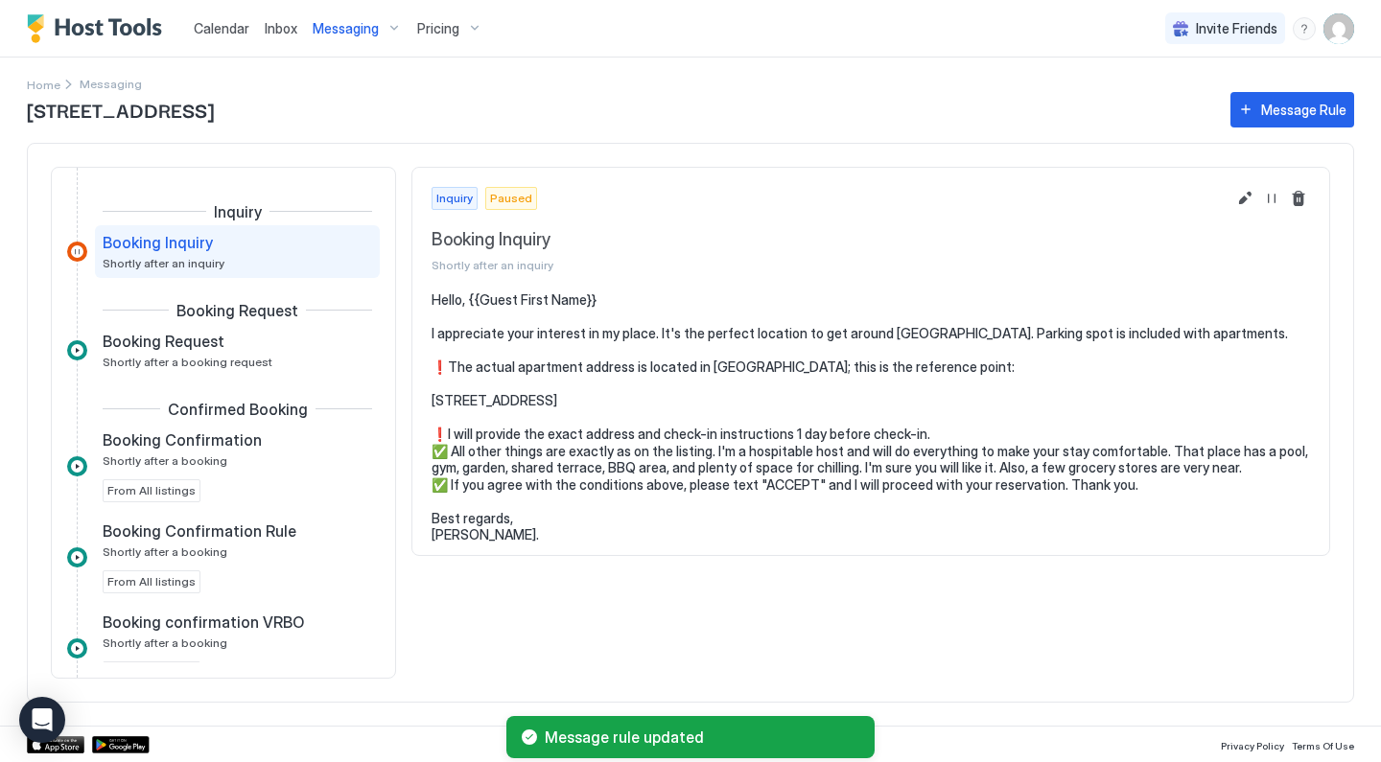
click at [1253, 196] on button "Edit message rule" at bounding box center [1244, 198] width 23 height 23
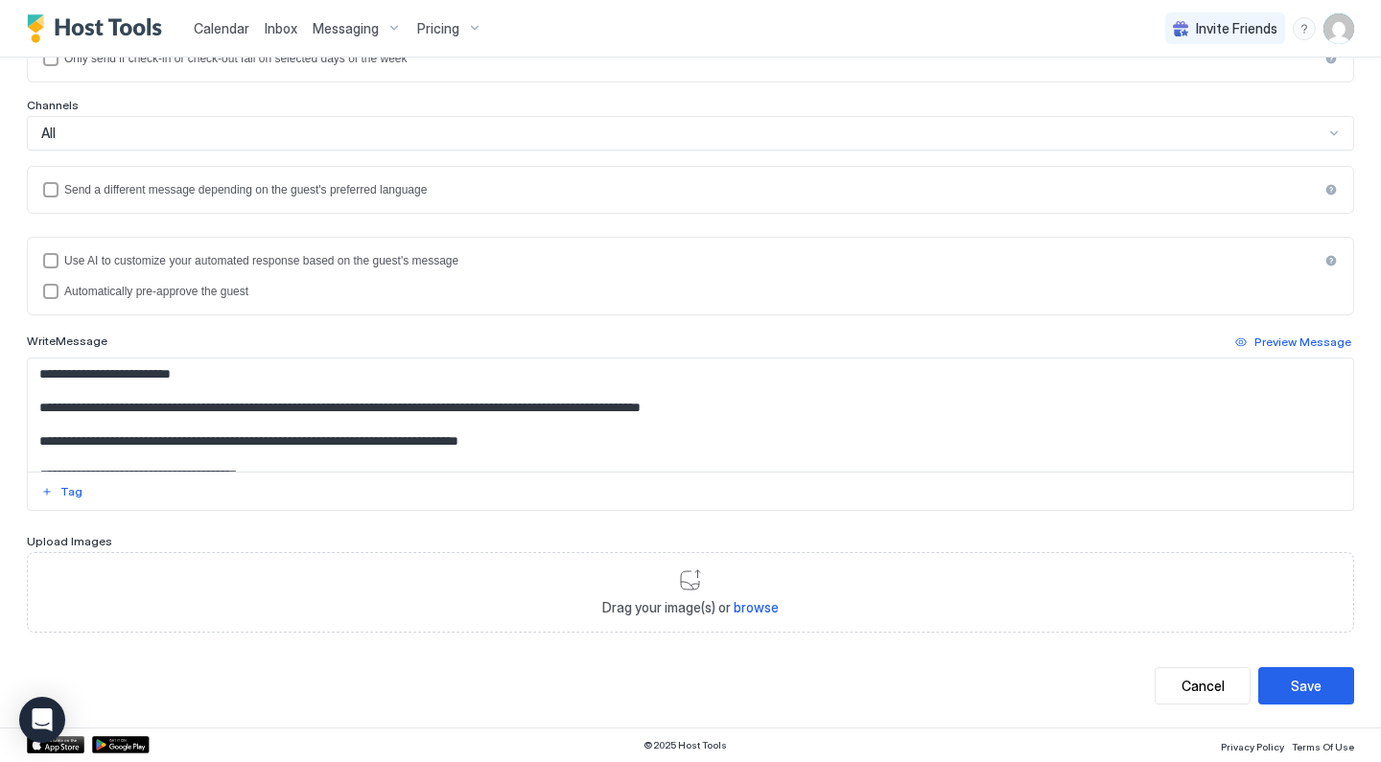
click at [599, 412] on textarea "**********" at bounding box center [690, 415] width 1325 height 113
paste textarea "**********"
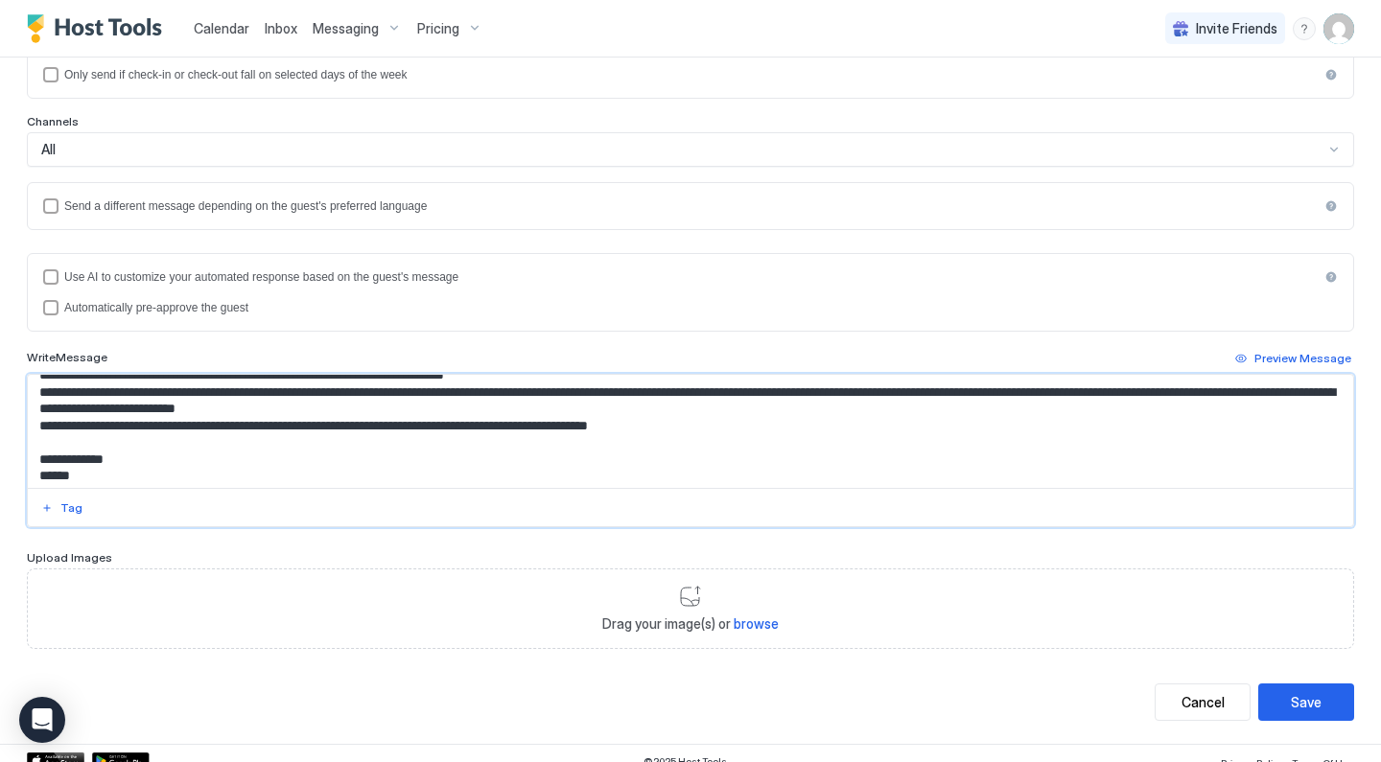
scroll to position [82, 0]
type textarea "**********"
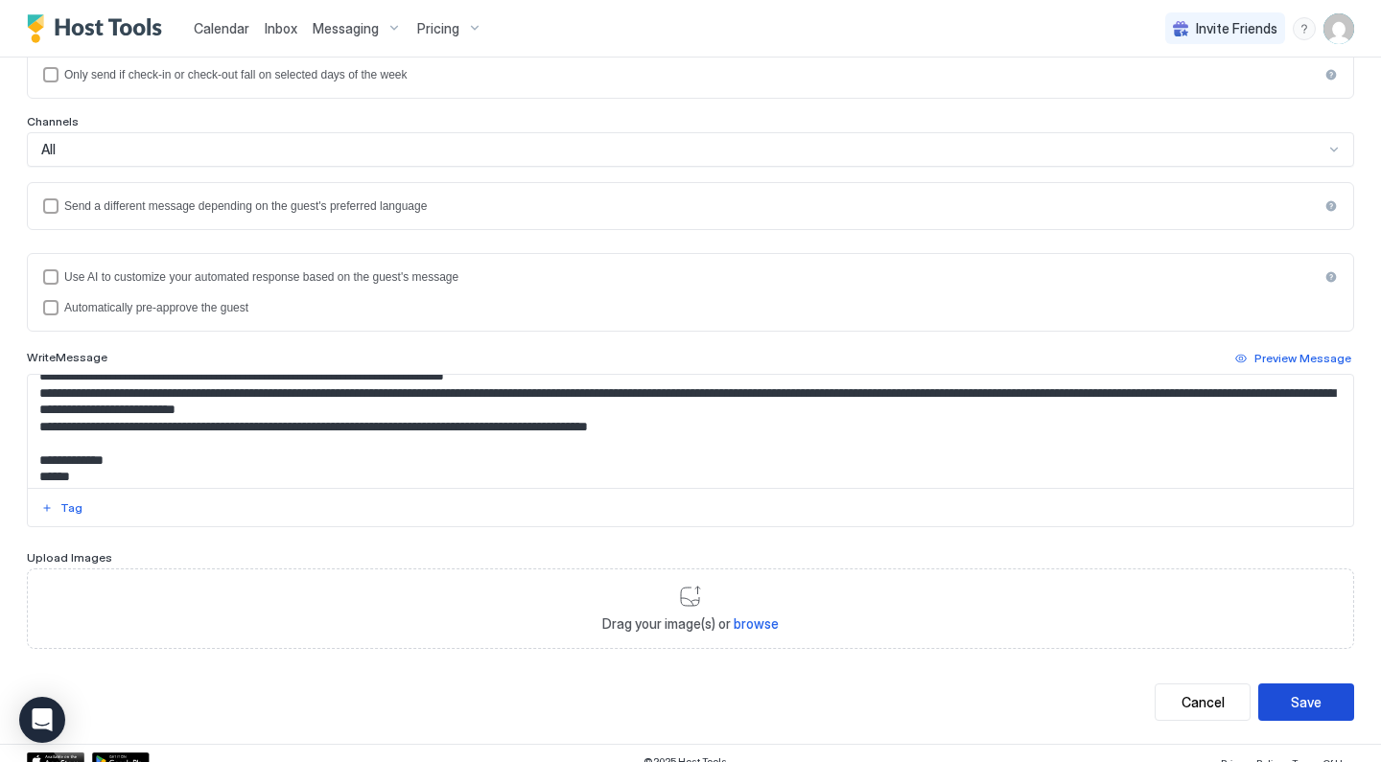
click at [1294, 708] on div "Save" at bounding box center [1306, 702] width 31 height 20
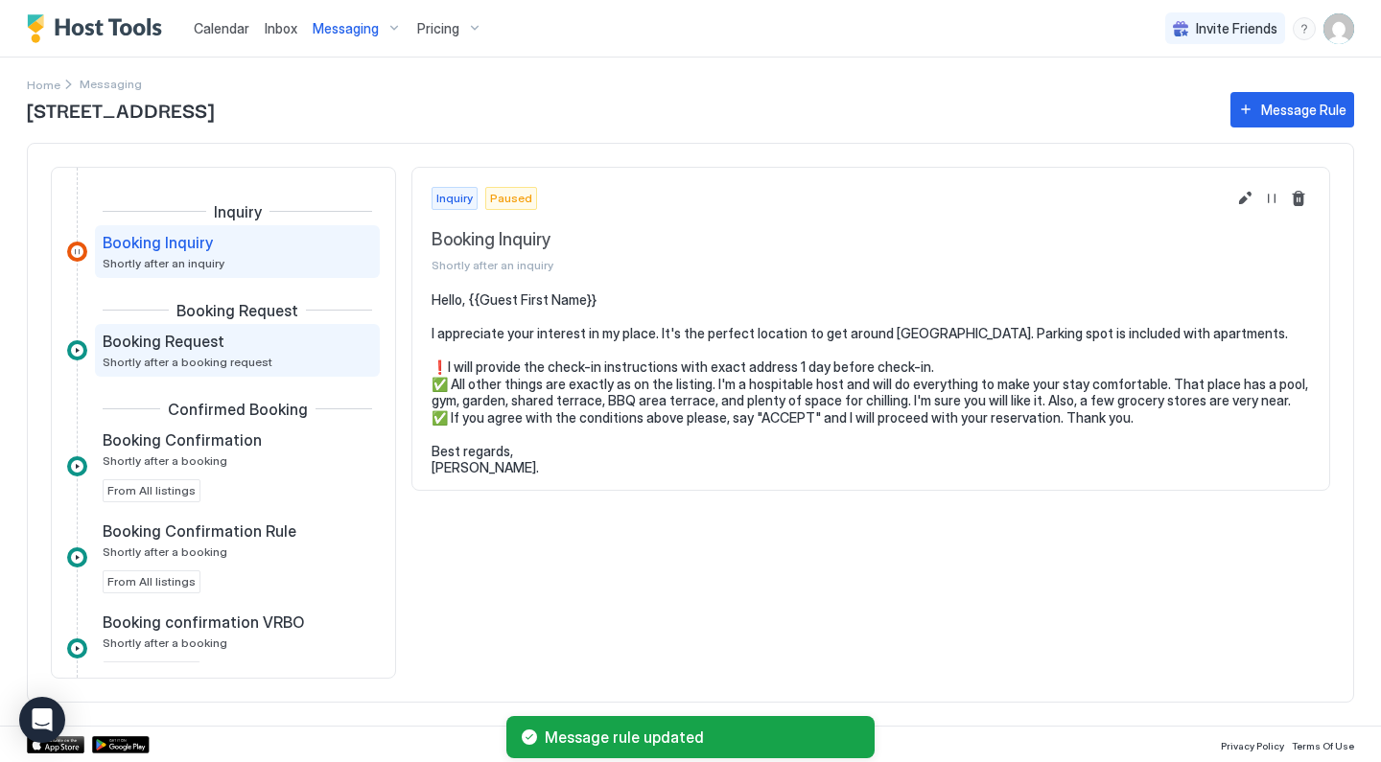
click at [289, 350] on div "Booking Request" at bounding box center [224, 341] width 243 height 19
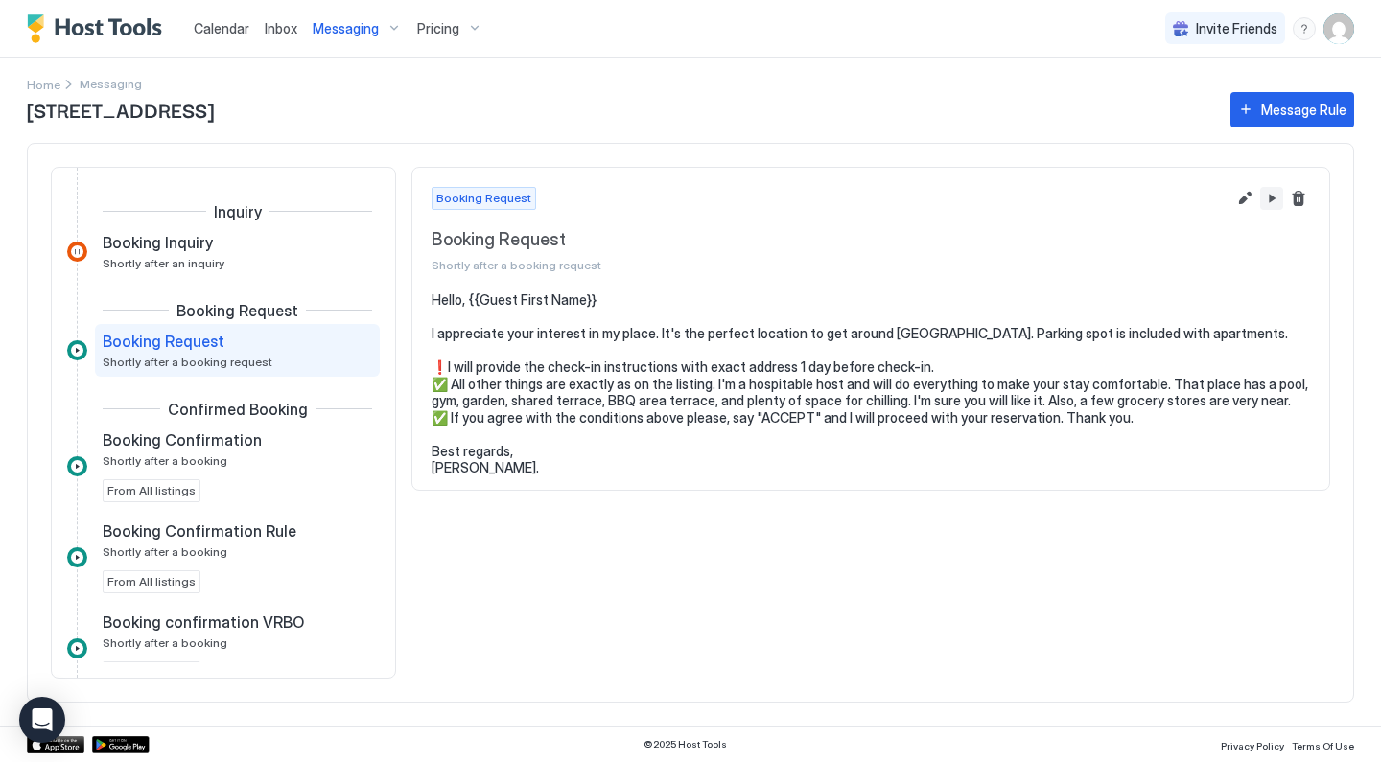
click at [1276, 196] on button "Pause Message Rule" at bounding box center [1271, 198] width 23 height 23
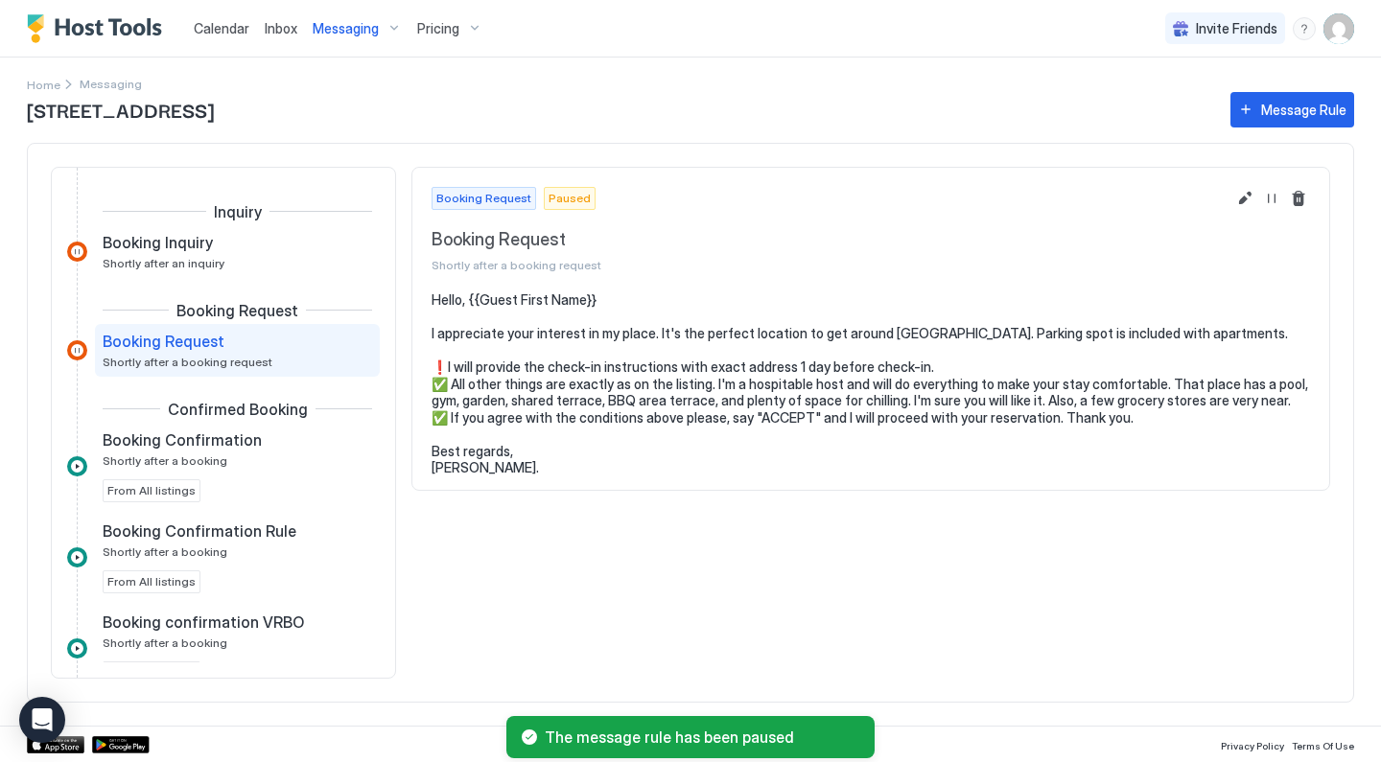
click at [456, 27] on div "Pricing" at bounding box center [449, 28] width 81 height 33
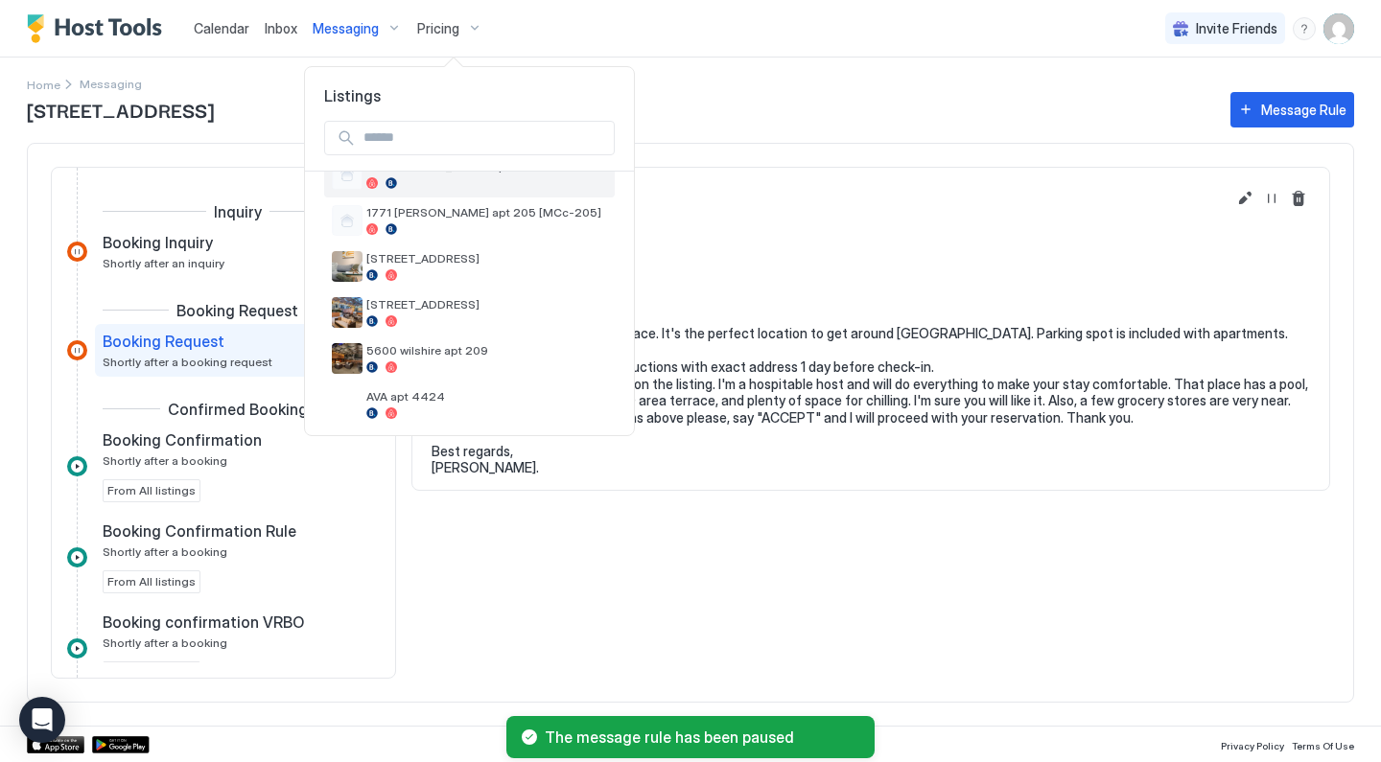
scroll to position [208, 0]
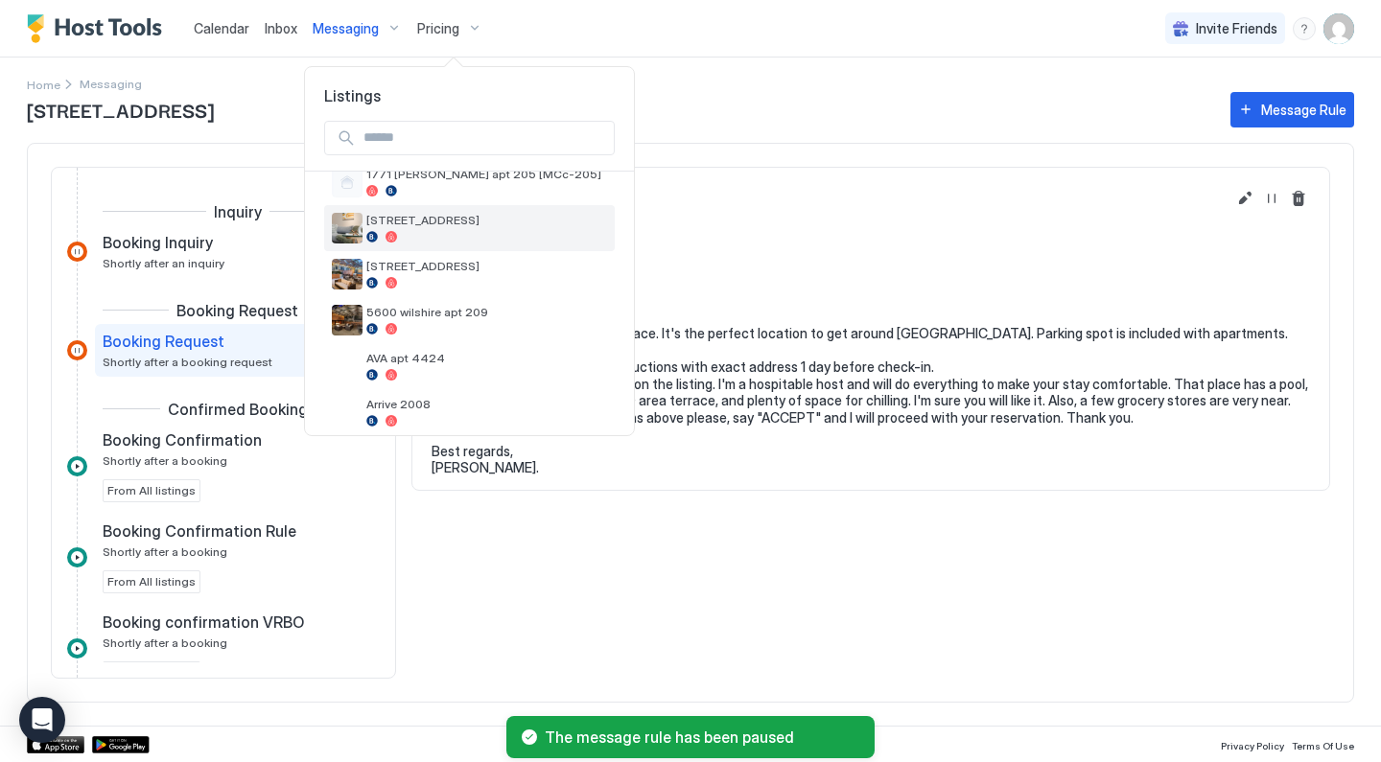
click at [449, 217] on span "[STREET_ADDRESS]" at bounding box center [486, 220] width 241 height 14
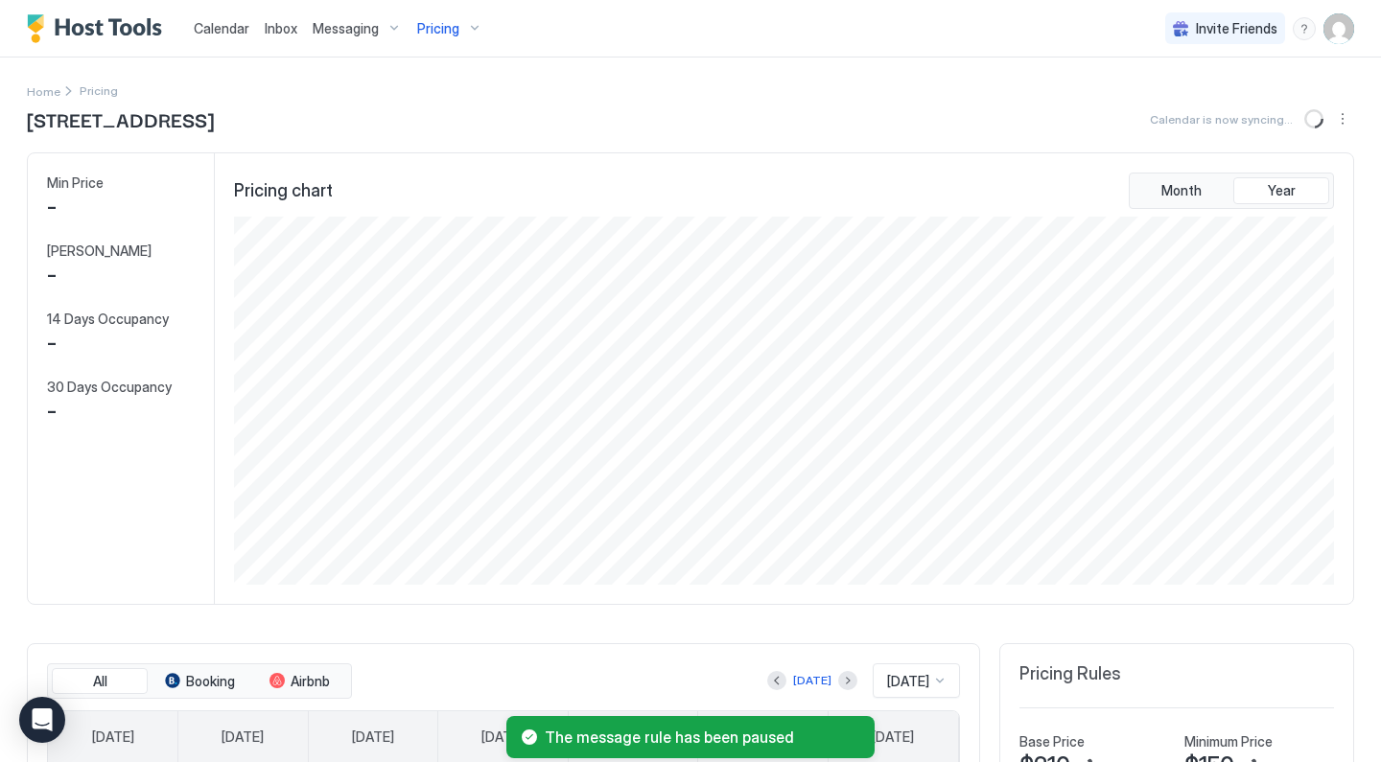
scroll to position [368, 1104]
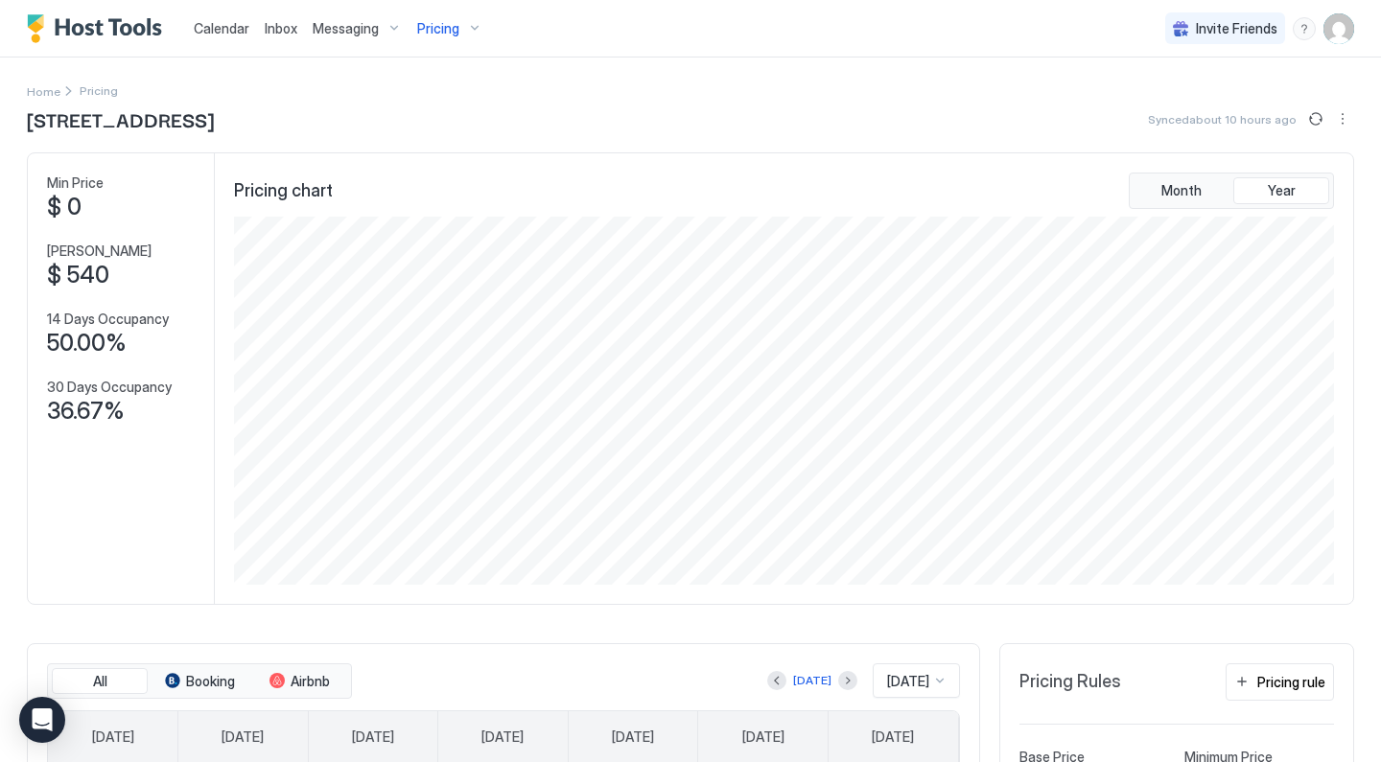
click at [358, 27] on span "Messaging" at bounding box center [346, 28] width 66 height 17
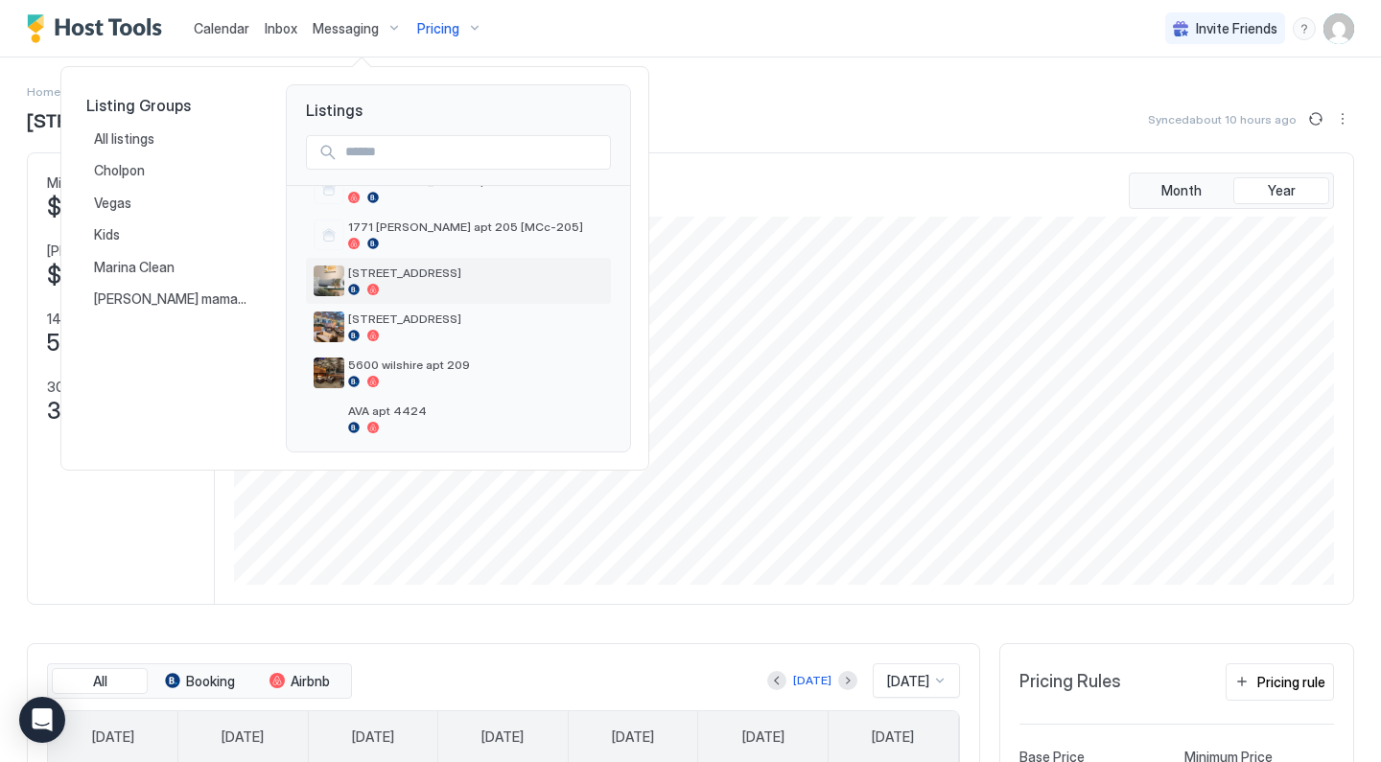
scroll to position [168, 0]
click at [415, 270] on span "[STREET_ADDRESS]" at bounding box center [475, 275] width 255 height 14
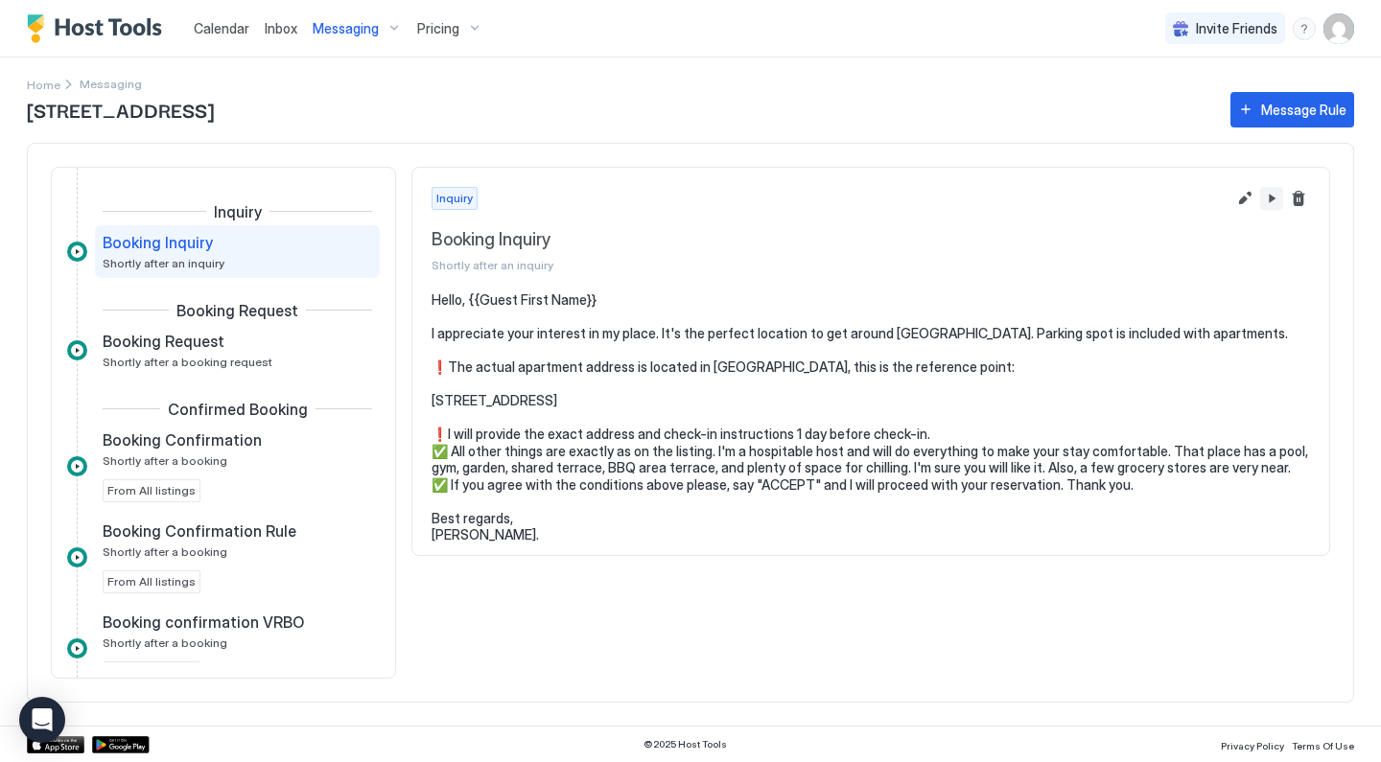
click at [1274, 201] on button "Pause Message Rule" at bounding box center [1271, 198] width 23 height 23
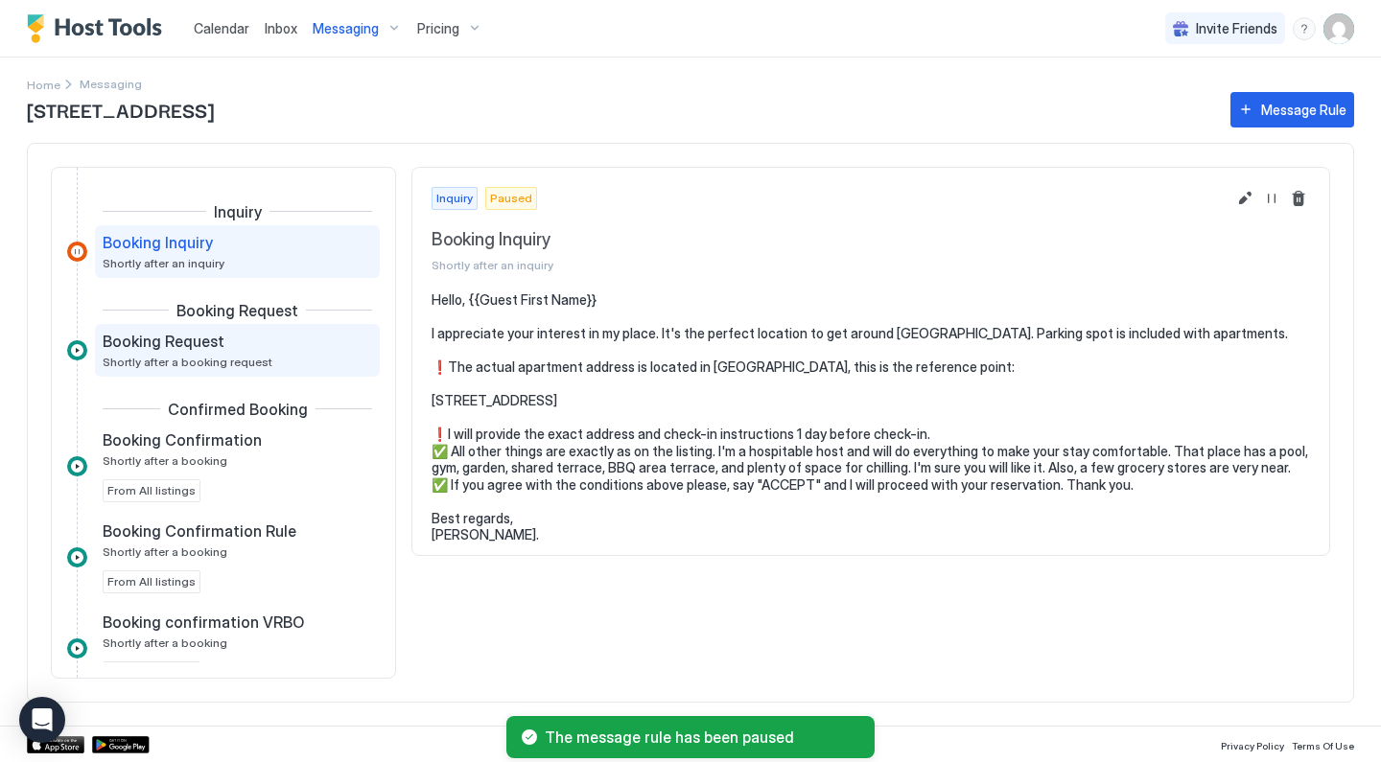
click at [322, 348] on div "Booking Request" at bounding box center [224, 341] width 243 height 19
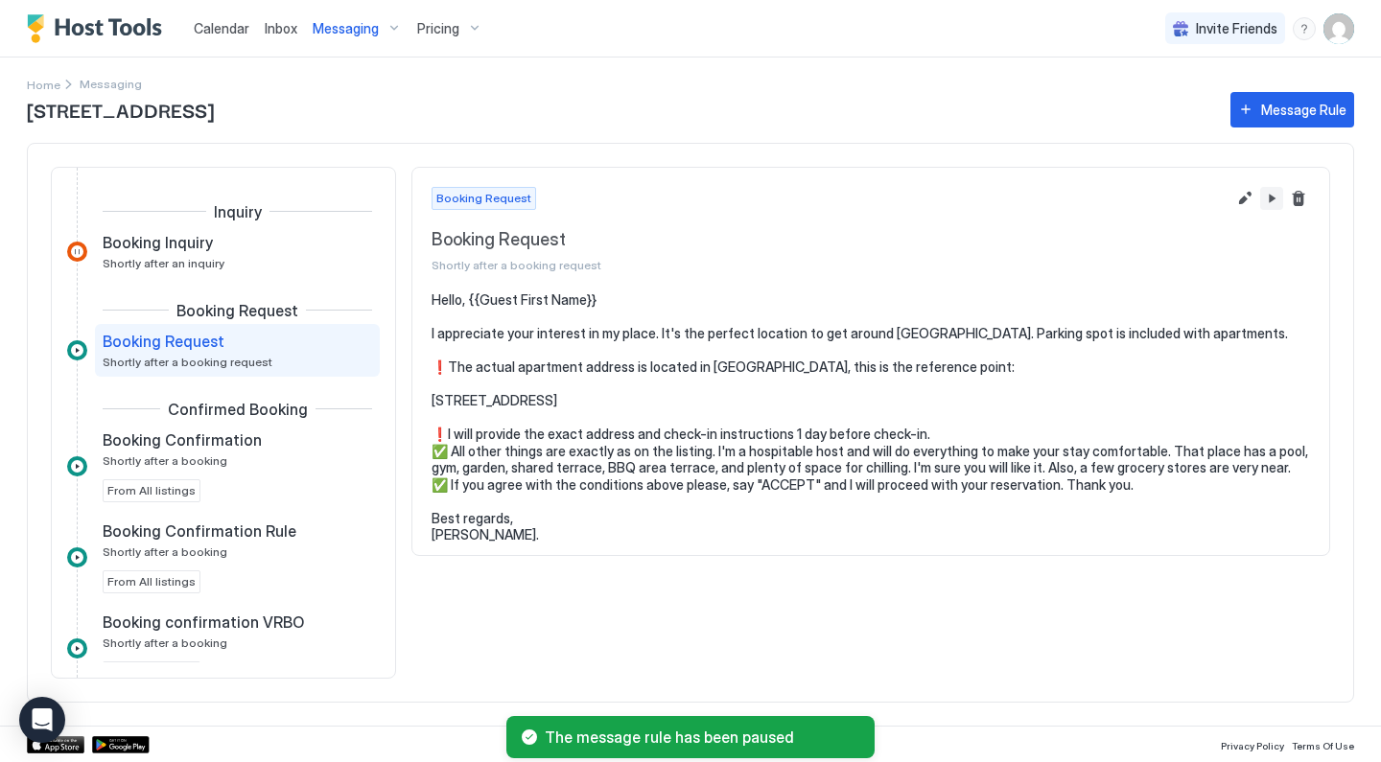
click at [1268, 199] on button "Pause Message Rule" at bounding box center [1271, 198] width 23 height 23
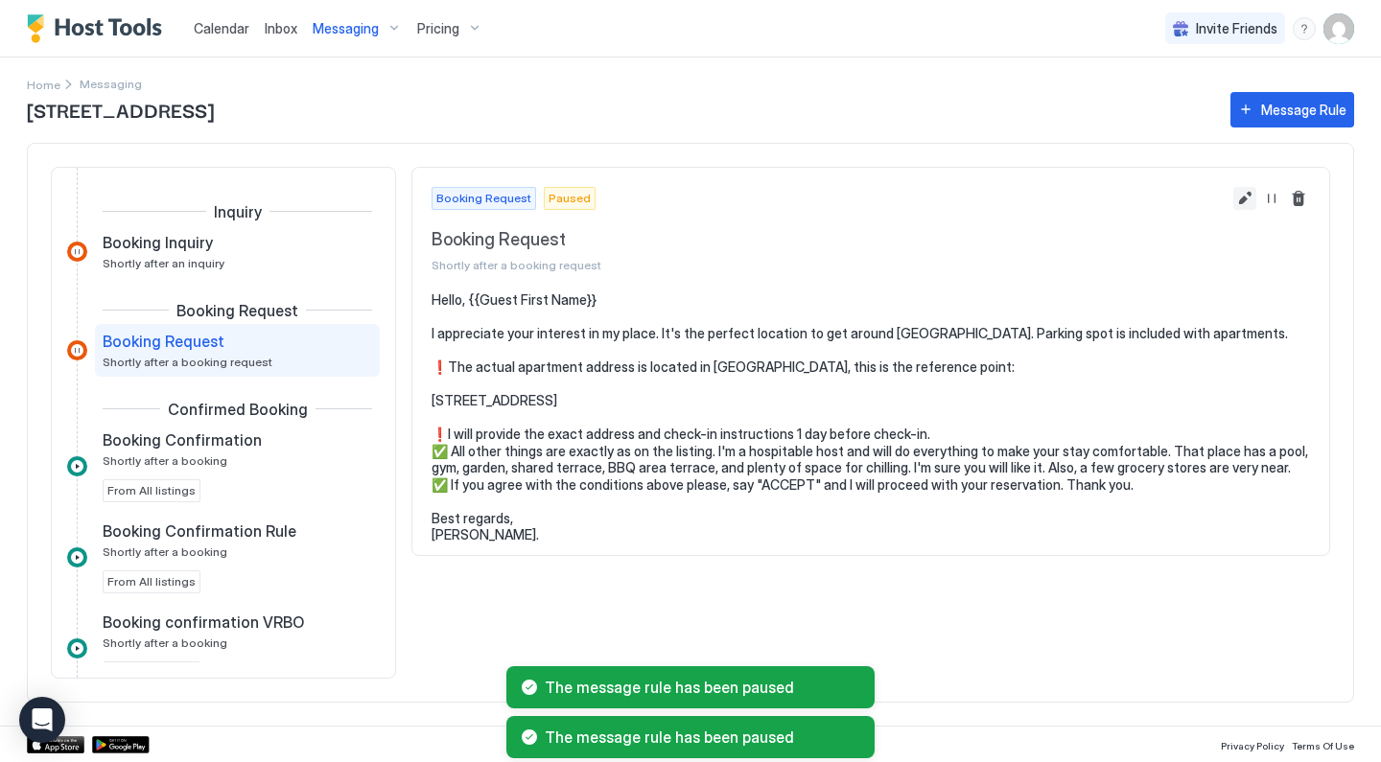
click at [1247, 193] on button "Edit message rule" at bounding box center [1244, 198] width 23 height 23
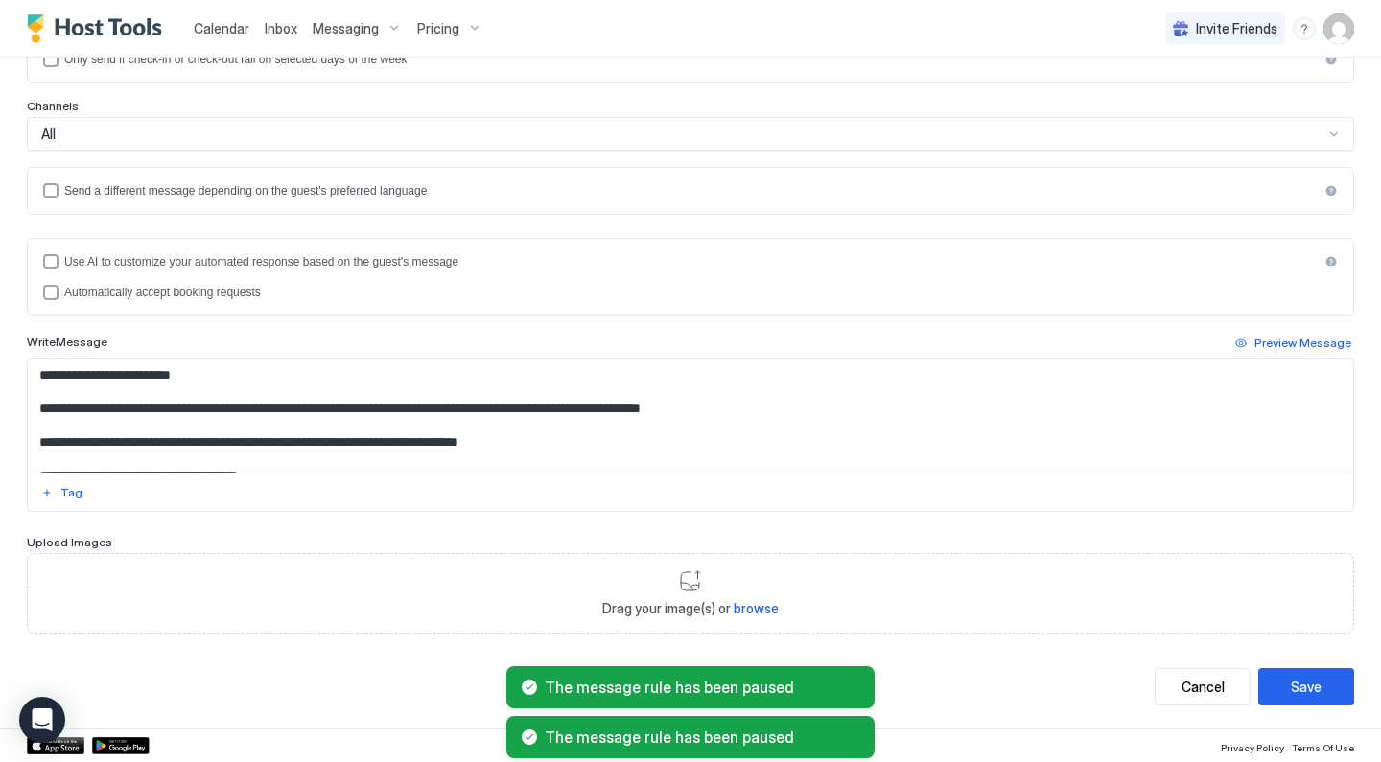
click at [466, 446] on textarea "**********" at bounding box center [690, 416] width 1325 height 113
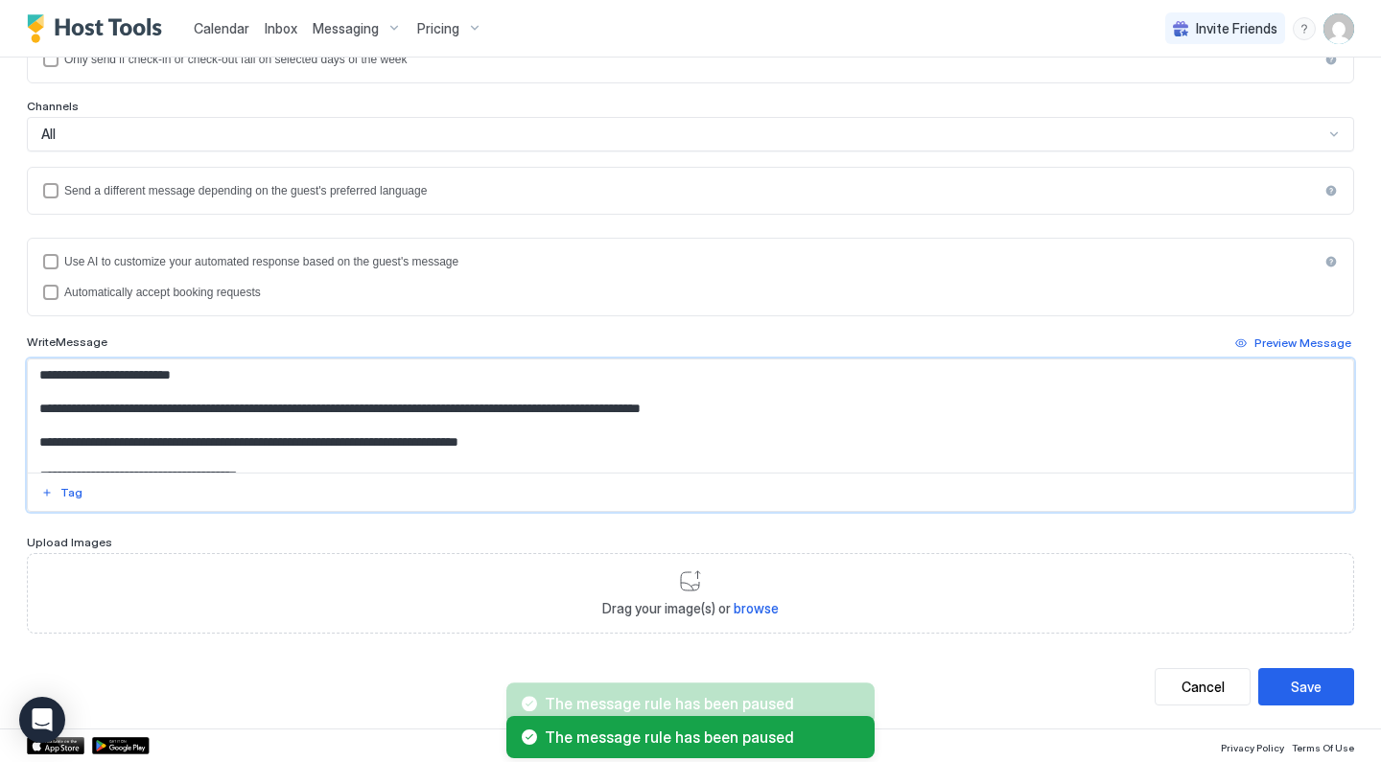
scroll to position [337, 0]
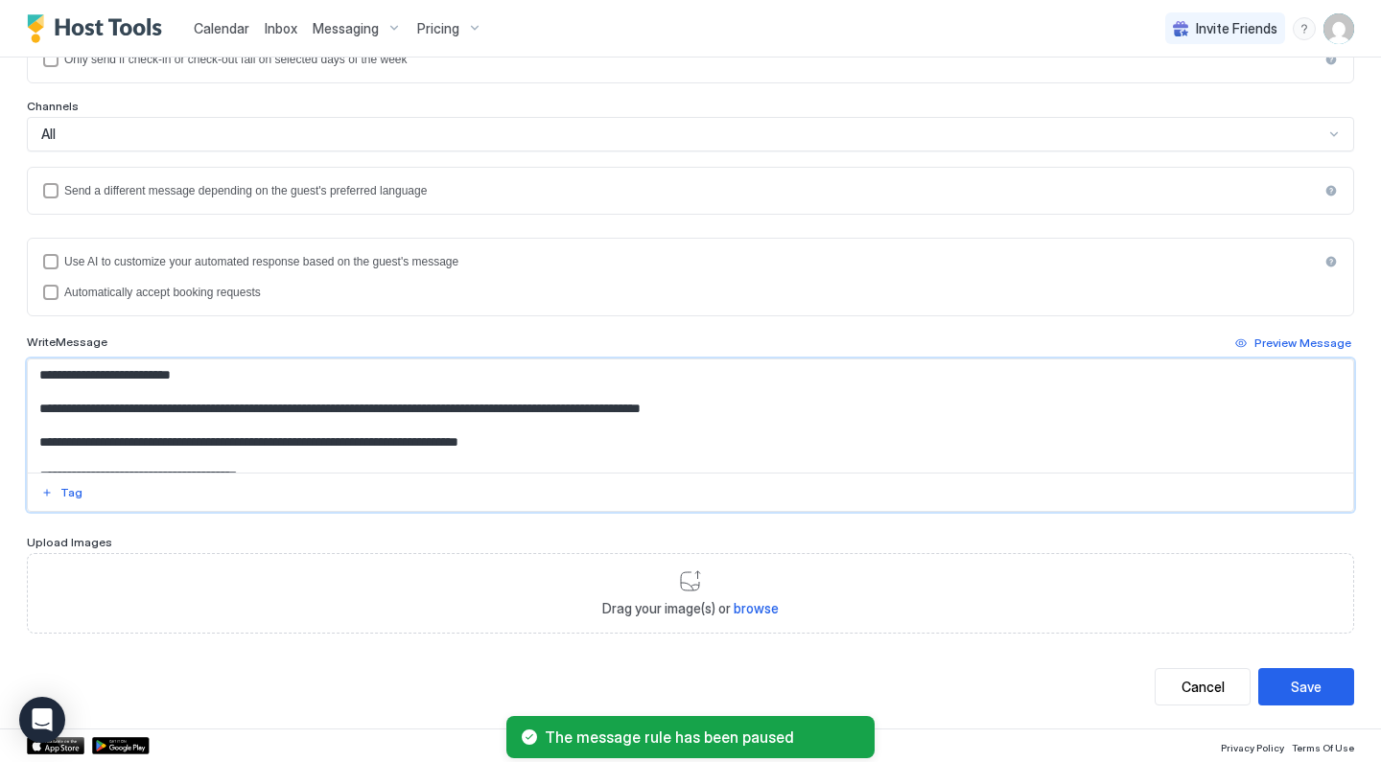
paste textarea "Input Field"
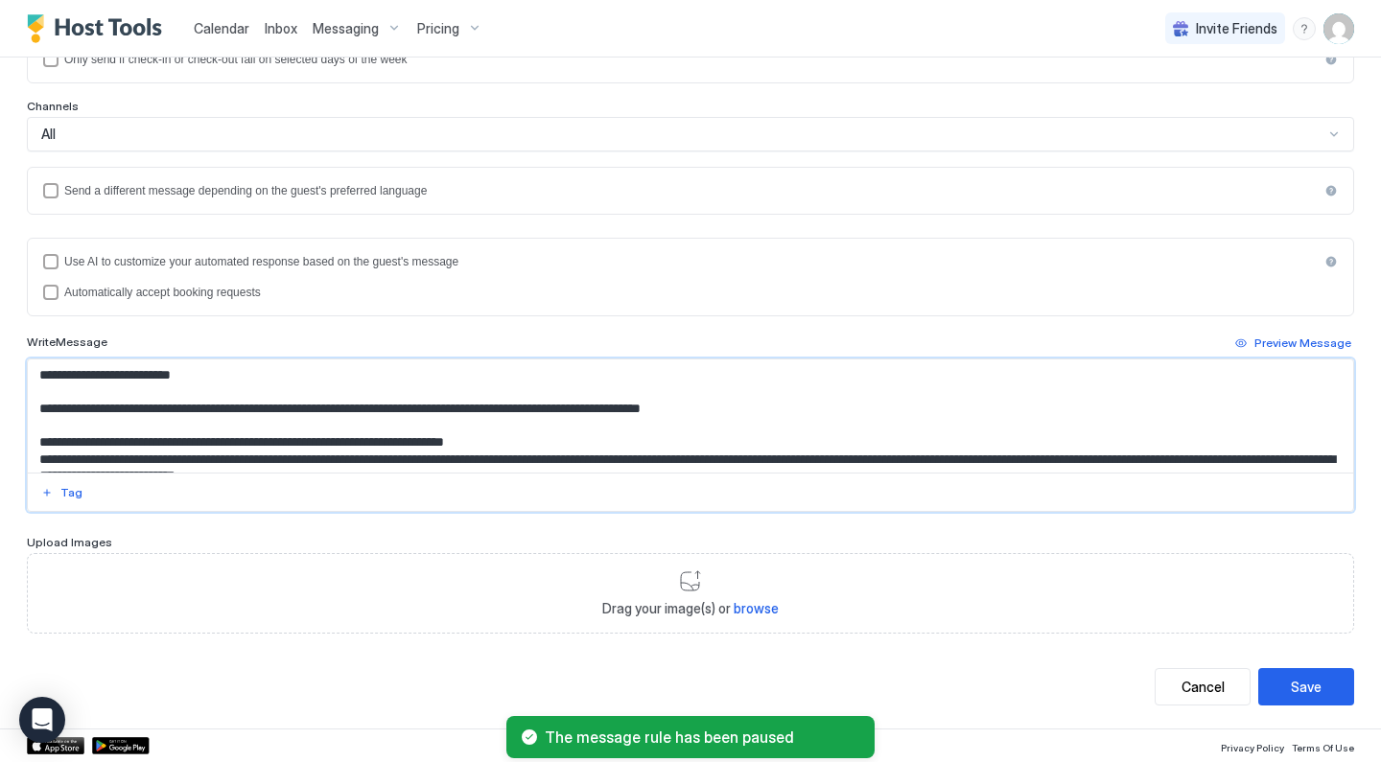
scroll to position [82, 0]
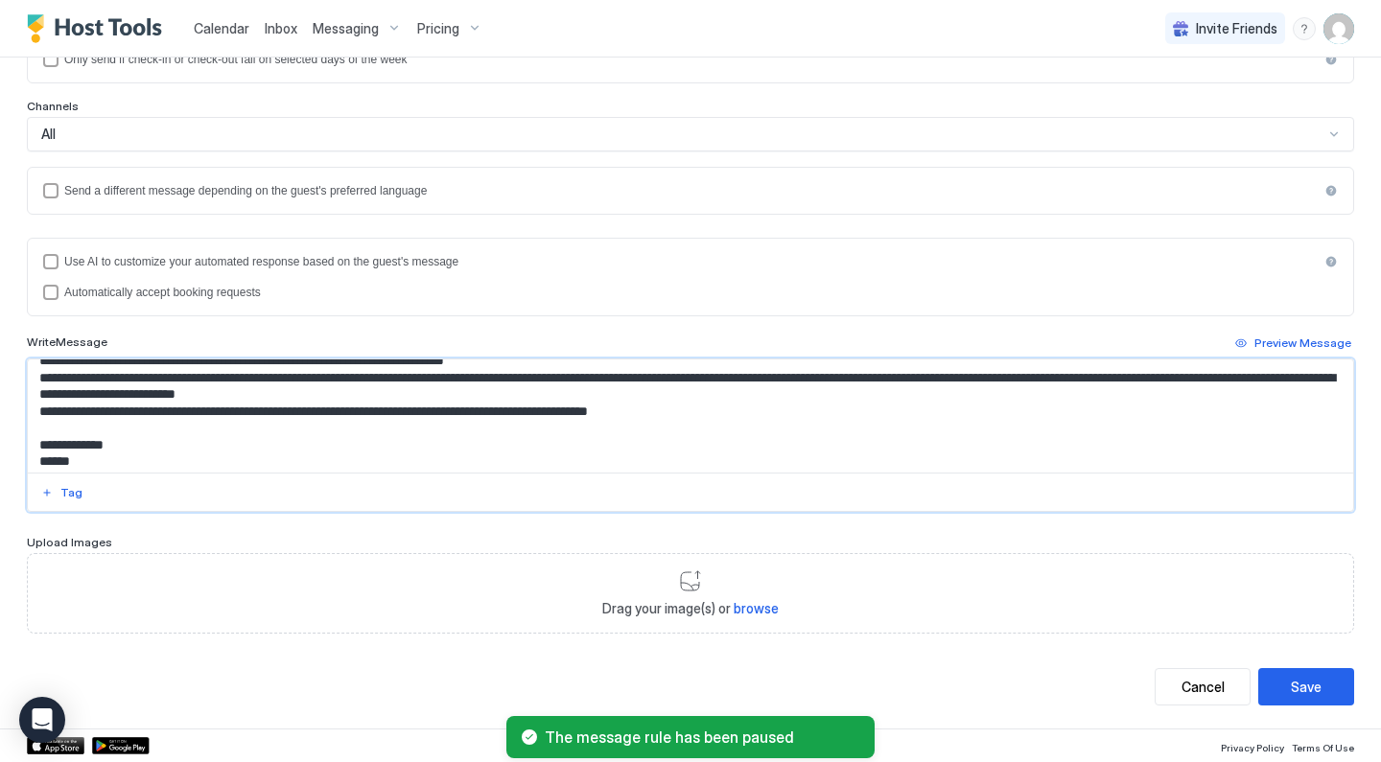
type textarea "**********"
click at [1323, 688] on button "Save" at bounding box center [1306, 686] width 96 height 37
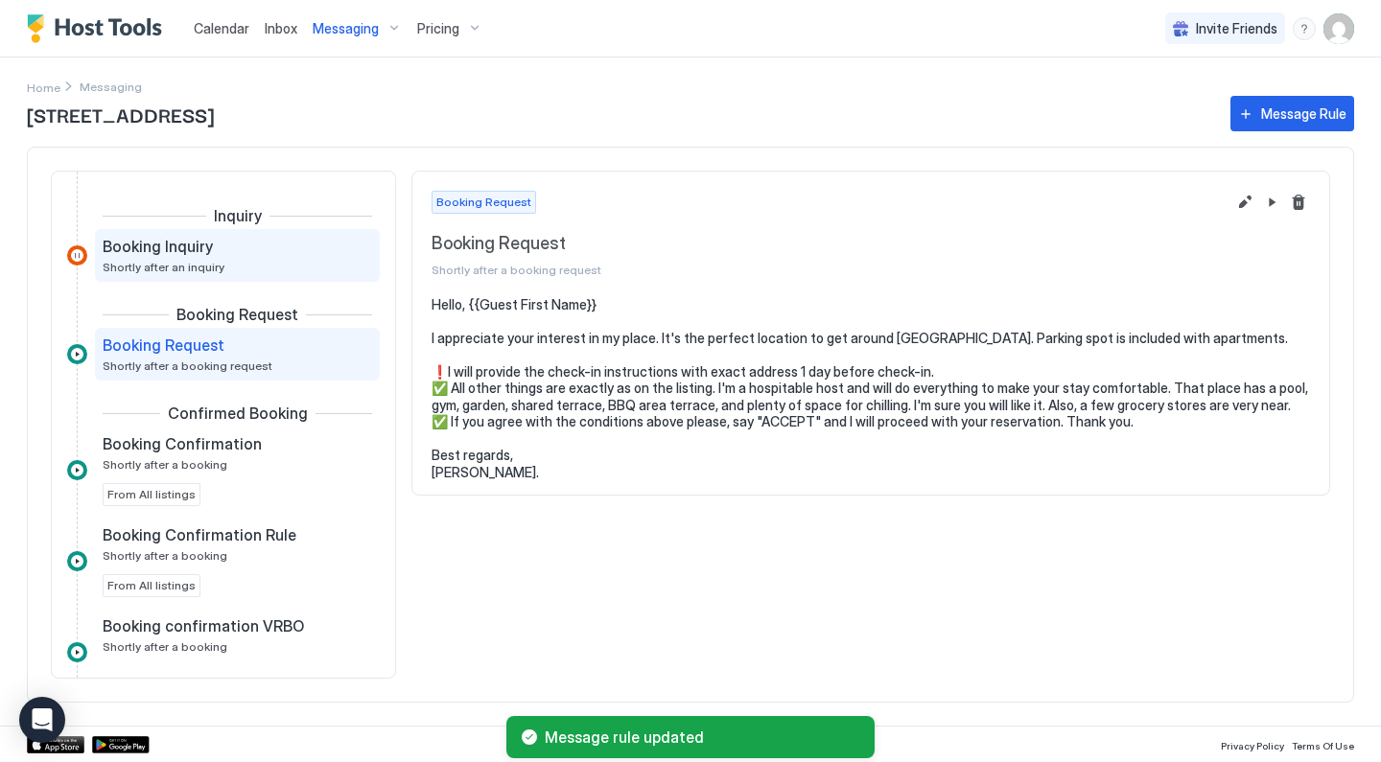
click at [248, 262] on div "Booking Inquiry Shortly after an inquiry" at bounding box center [224, 255] width 243 height 37
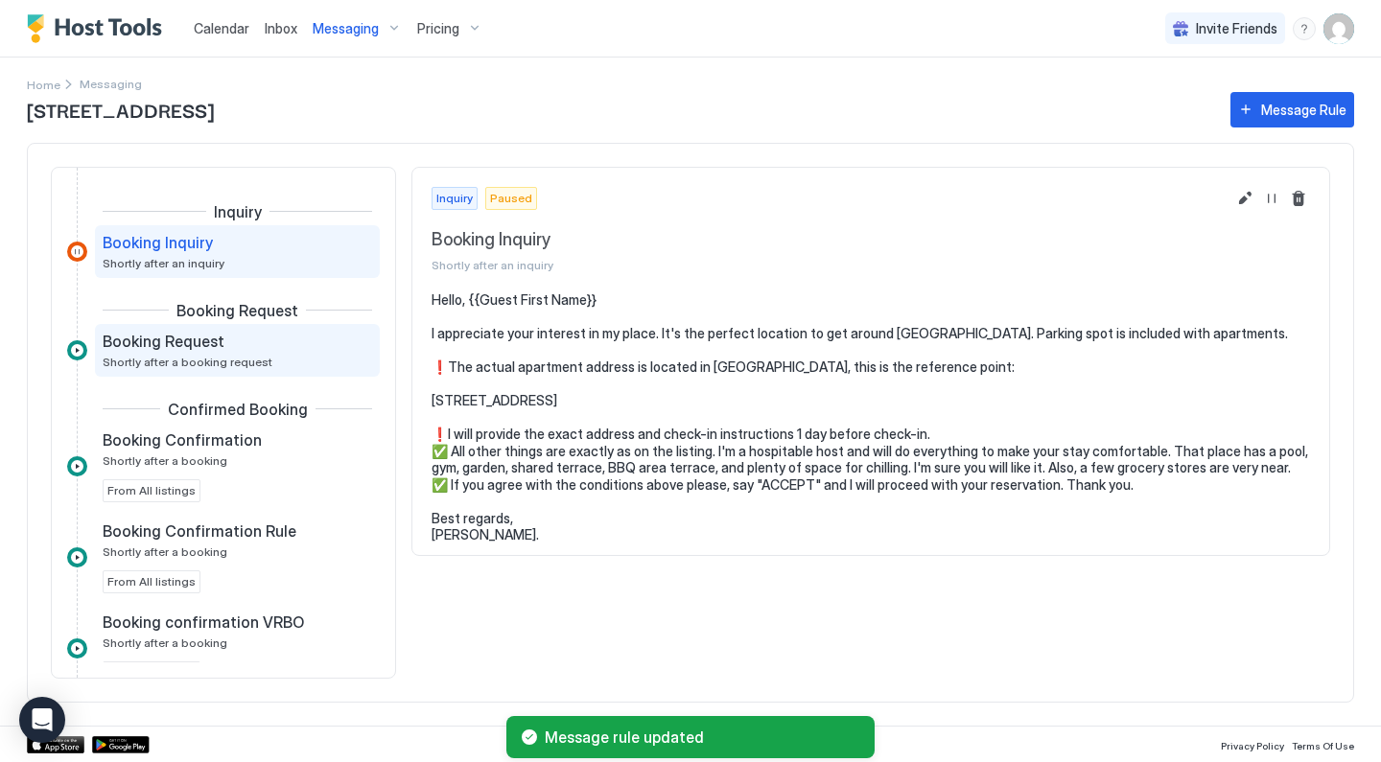
click at [246, 353] on div "Booking Request Shortly after a booking request" at bounding box center [224, 350] width 243 height 37
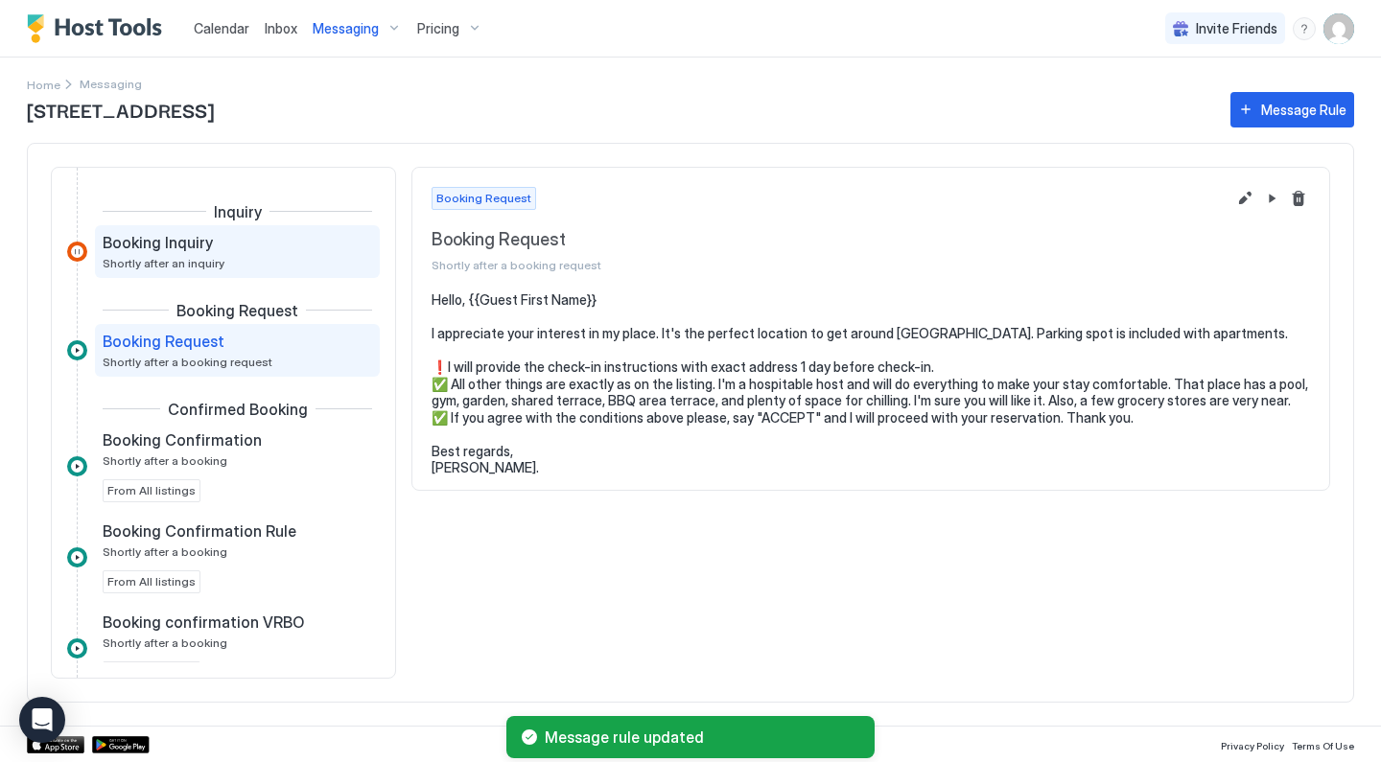
click at [291, 260] on div "Booking Inquiry Shortly after an inquiry" at bounding box center [224, 251] width 243 height 37
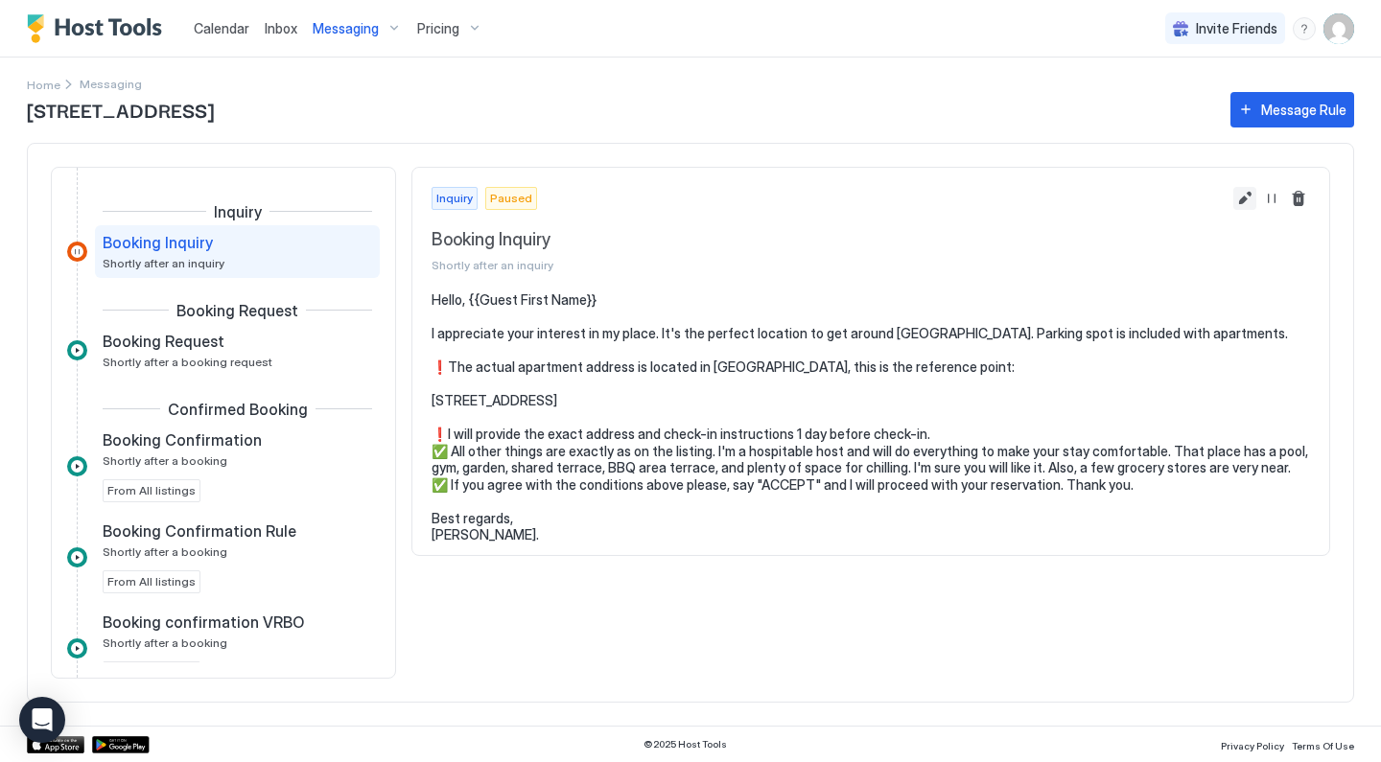
click at [1245, 203] on button "Edit message rule" at bounding box center [1244, 198] width 23 height 23
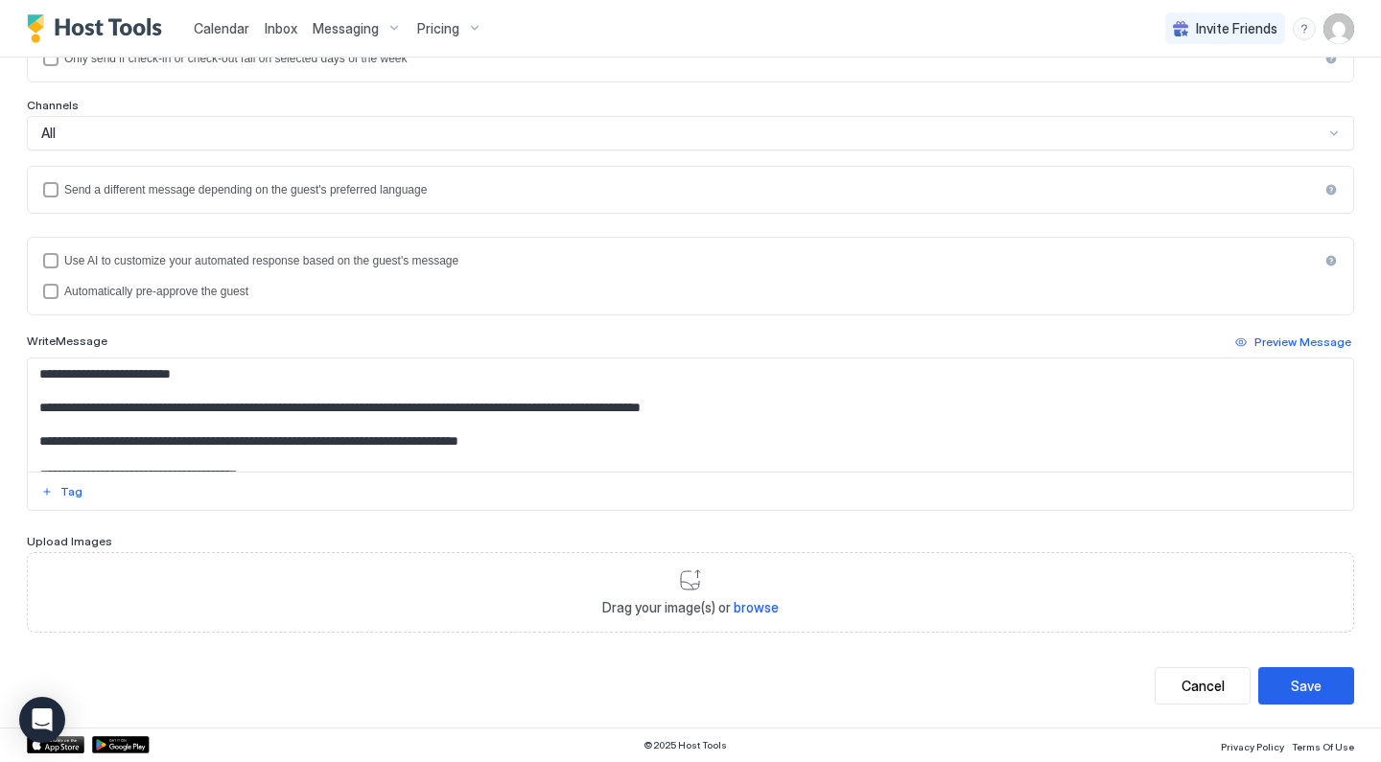
scroll to position [337, 0]
click at [661, 444] on textarea "**********" at bounding box center [690, 416] width 1325 height 113
paste textarea "Input Field"
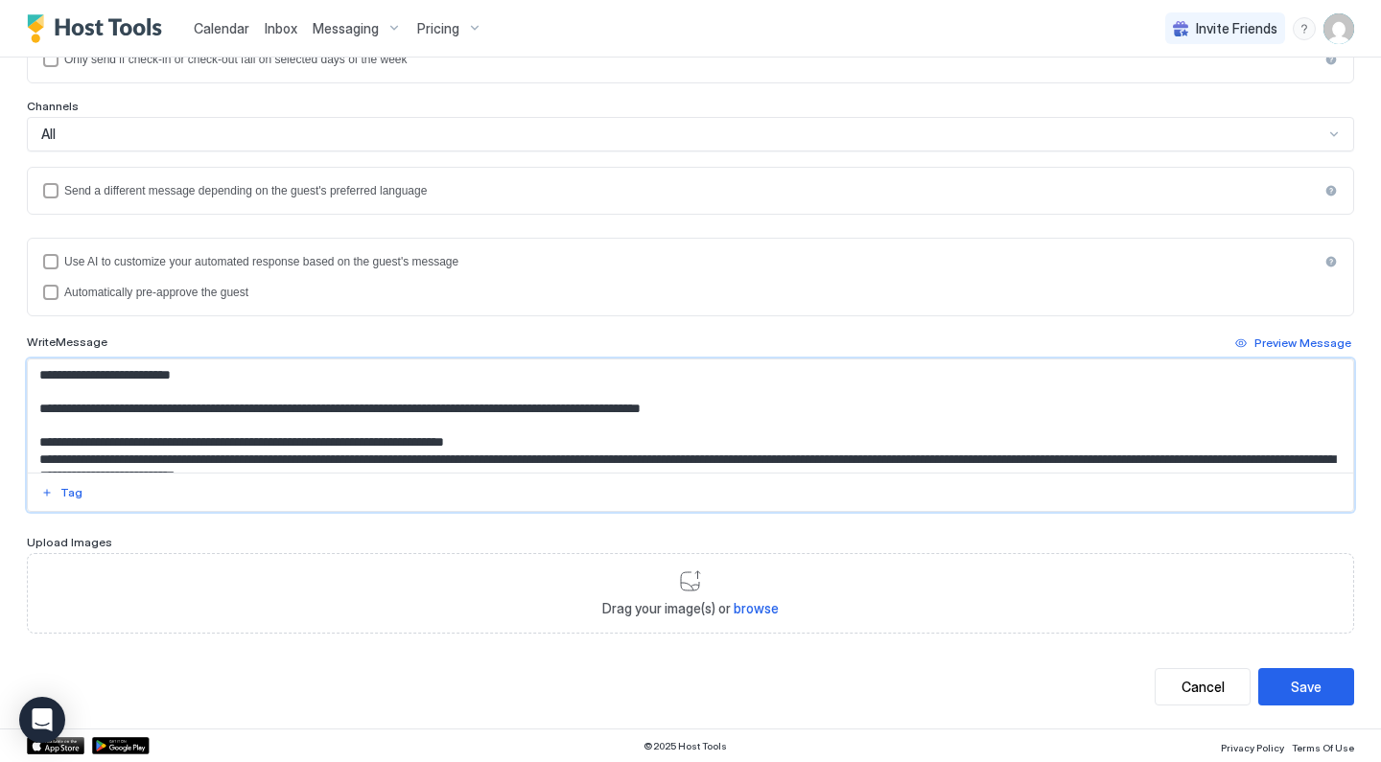
scroll to position [82, 0]
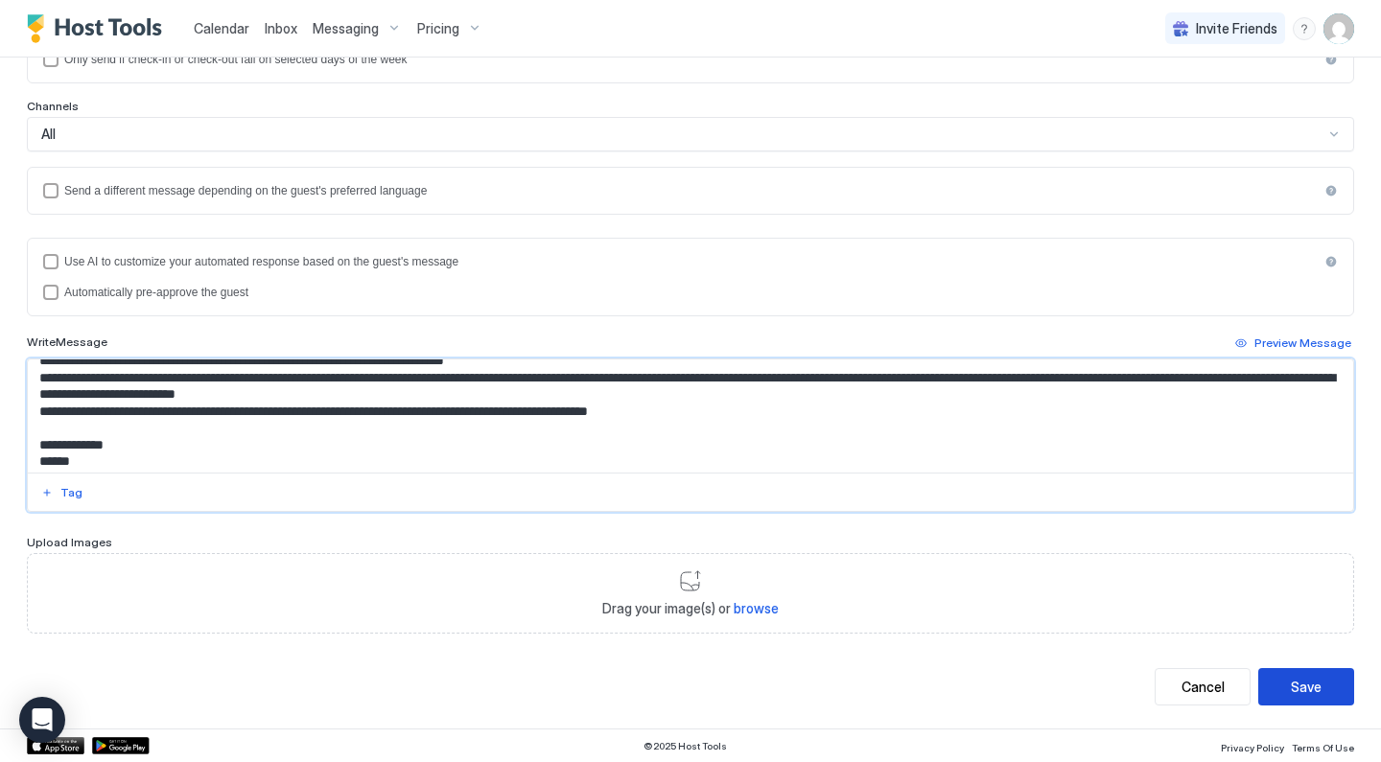
type textarea "**********"
click at [1306, 675] on button "Save" at bounding box center [1306, 686] width 96 height 37
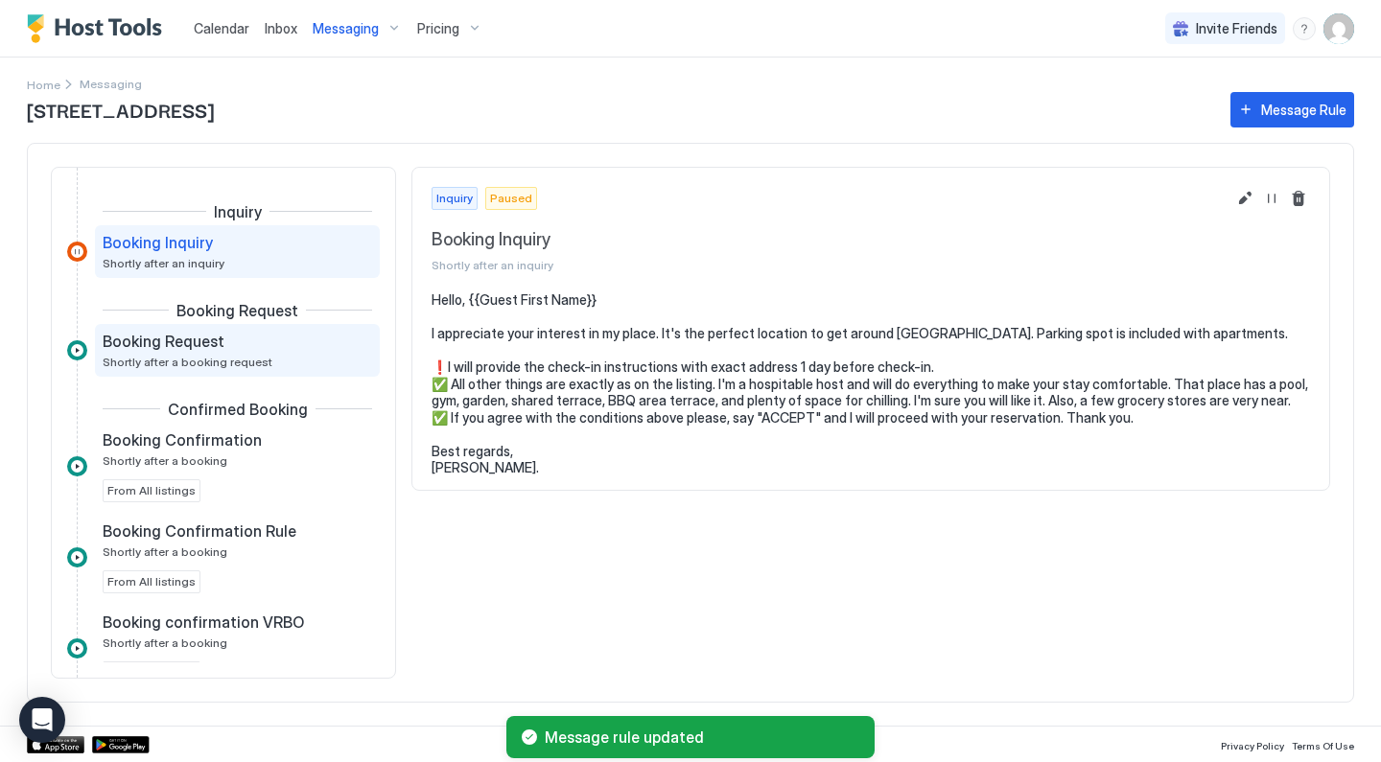
click at [179, 362] on span "Shortly after a booking request" at bounding box center [188, 362] width 170 height 14
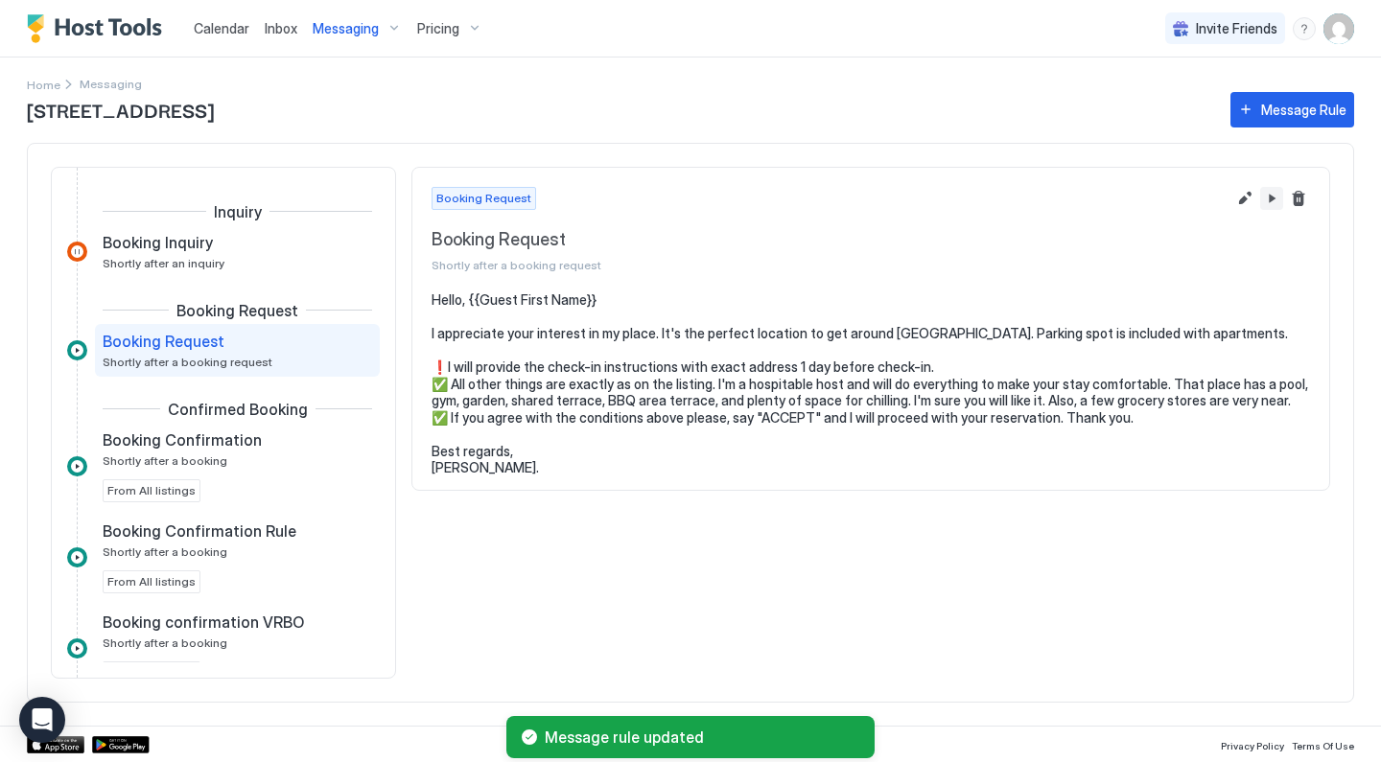
click at [1269, 200] on button "Pause Message Rule" at bounding box center [1271, 198] width 23 height 23
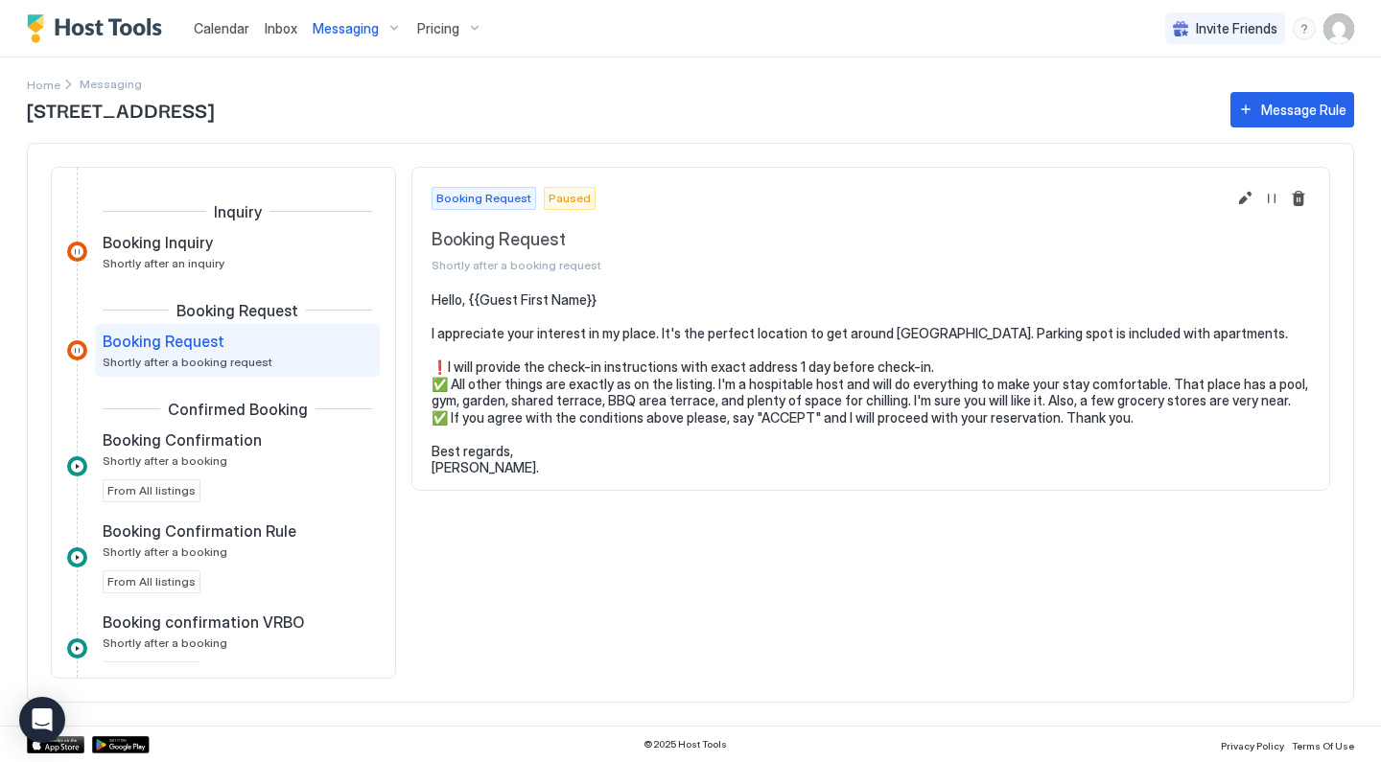
click at [513, 559] on div "Booking Request Paused Booking Request Shortly after a booking request Hello, {…" at bounding box center [870, 423] width 919 height 512
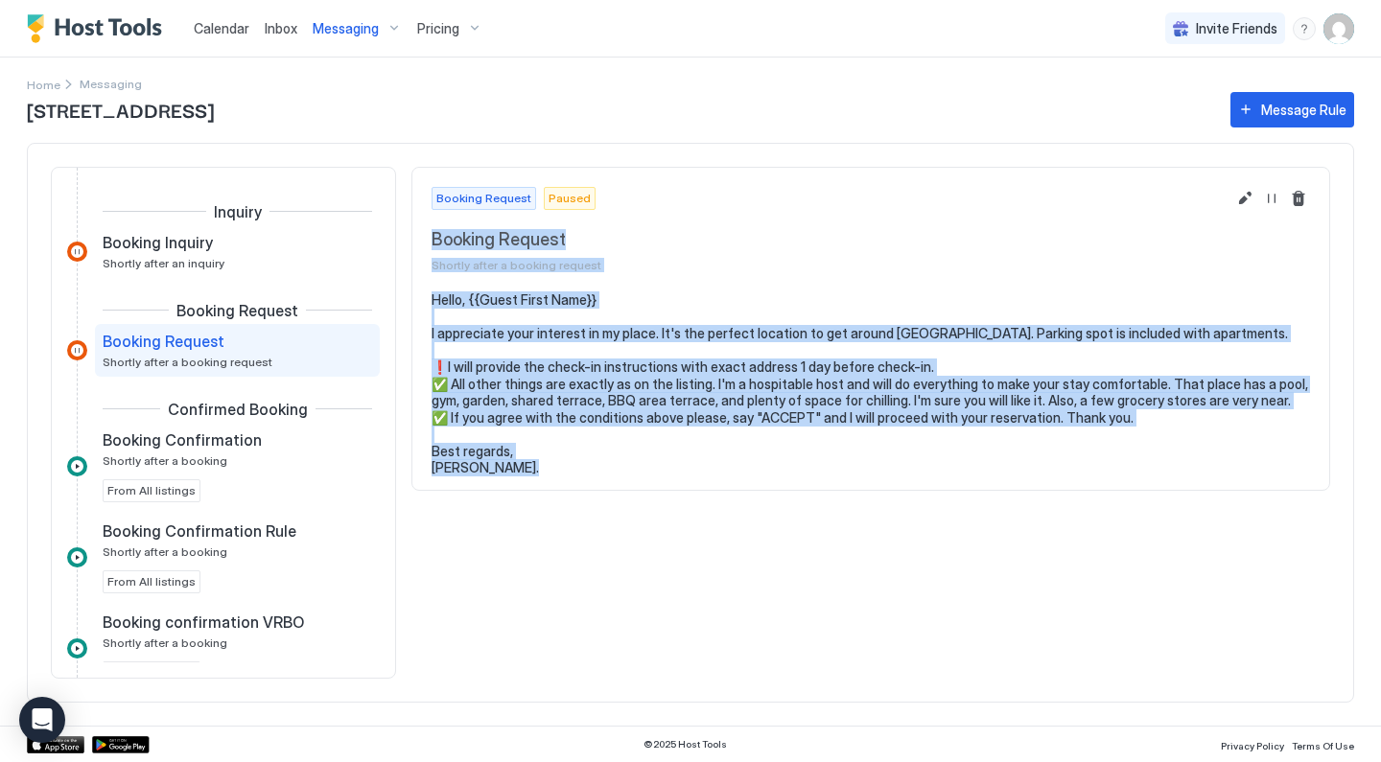
drag, startPoint x: 514, startPoint y: 559, endPoint x: 433, endPoint y: 229, distance: 339.5
click at [433, 229] on div "Booking Request Paused Booking Request Shortly after a booking request Hello, {…" at bounding box center [870, 423] width 919 height 512
click at [745, 232] on span "Booking Request" at bounding box center [829, 240] width 794 height 22
